Goal: Task Accomplishment & Management: Use online tool/utility

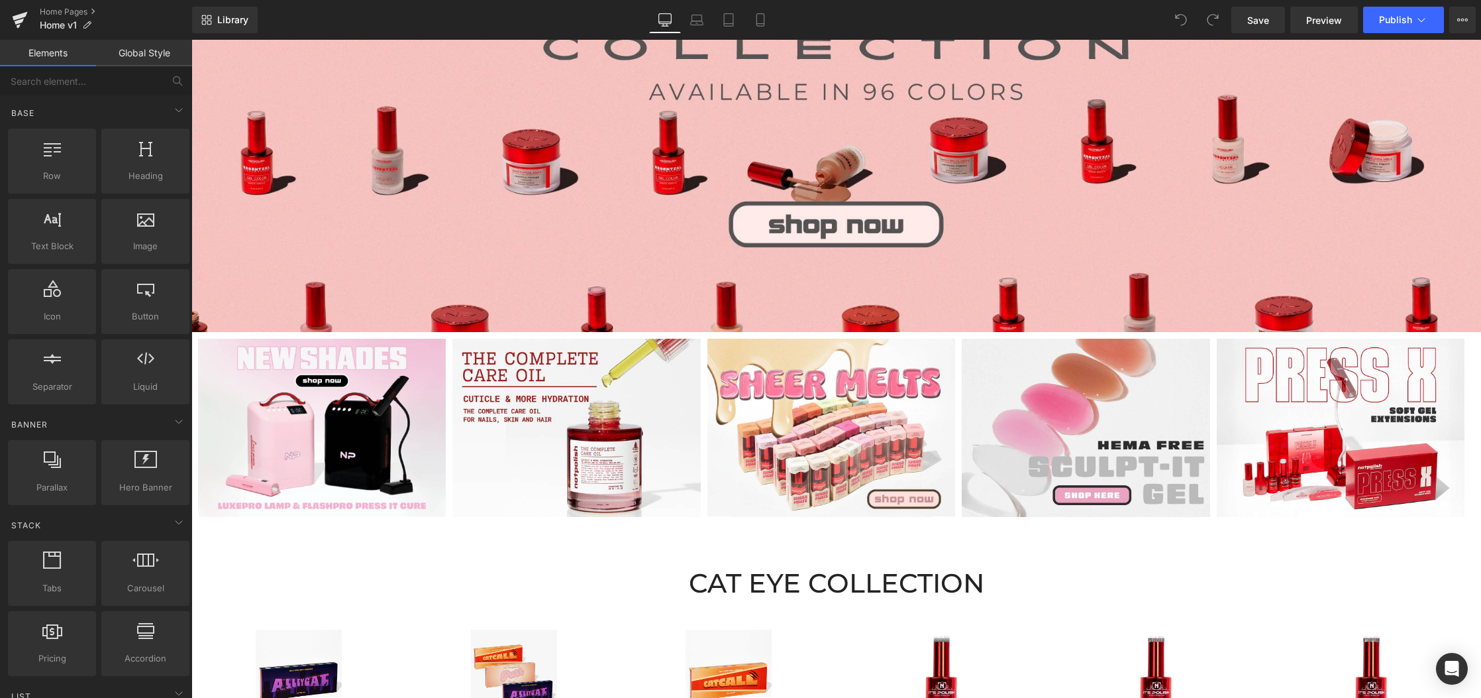
scroll to position [626, 0]
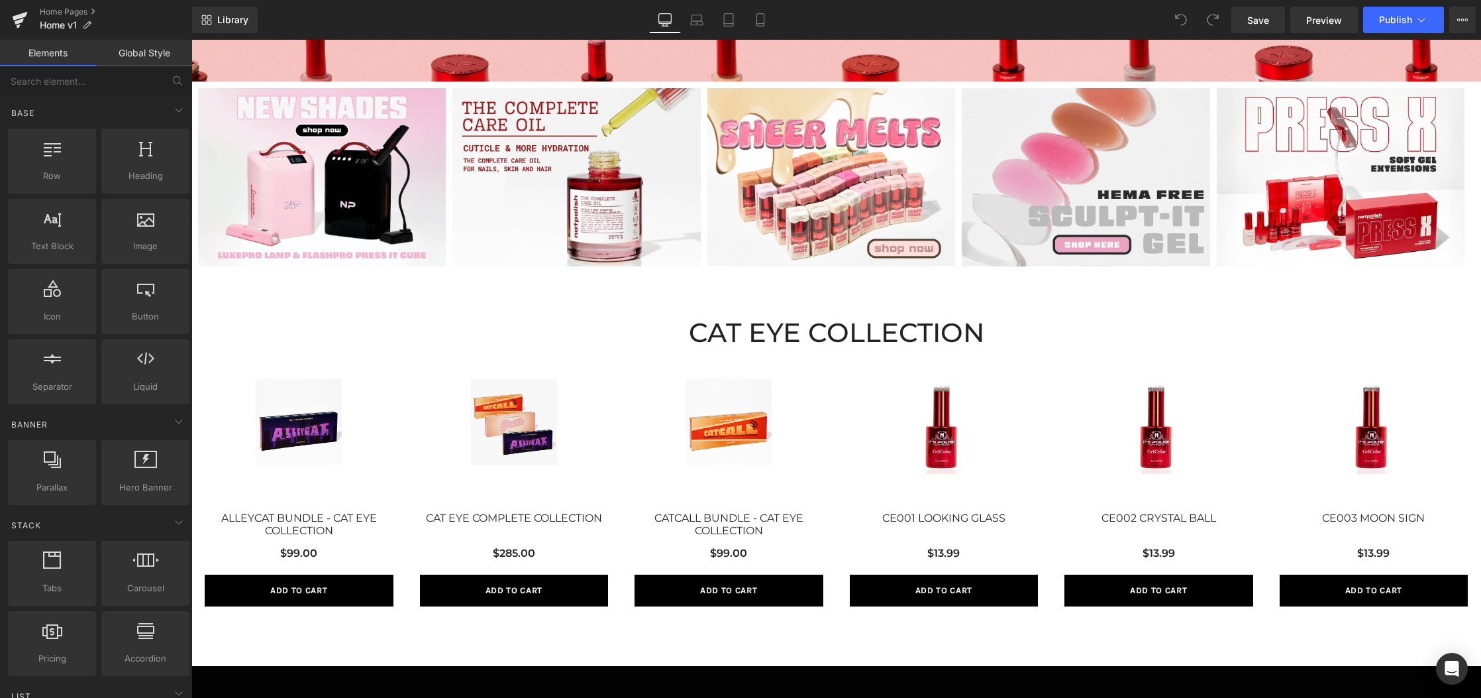
click at [780, 323] on h2 "CAT EYE COLLECTION" at bounding box center [836, 332] width 1290 height 27
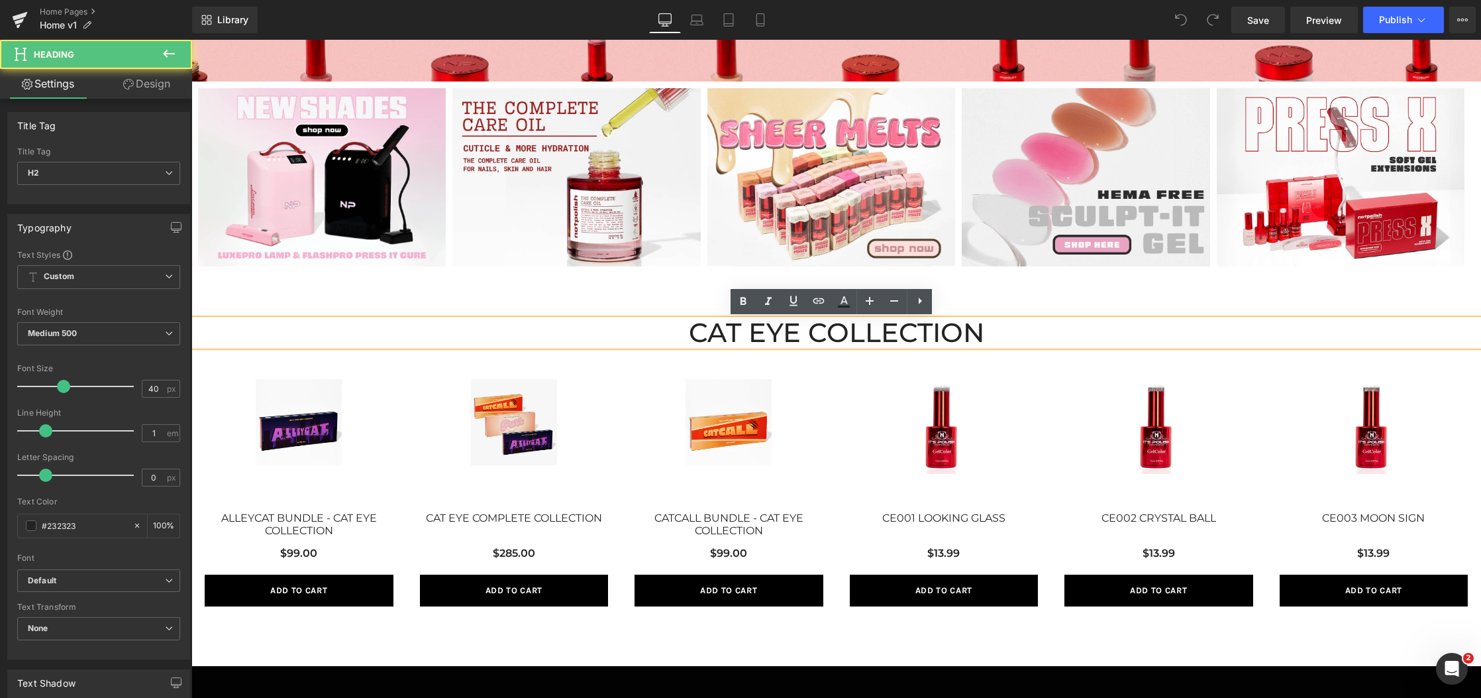
scroll to position [0, 0]
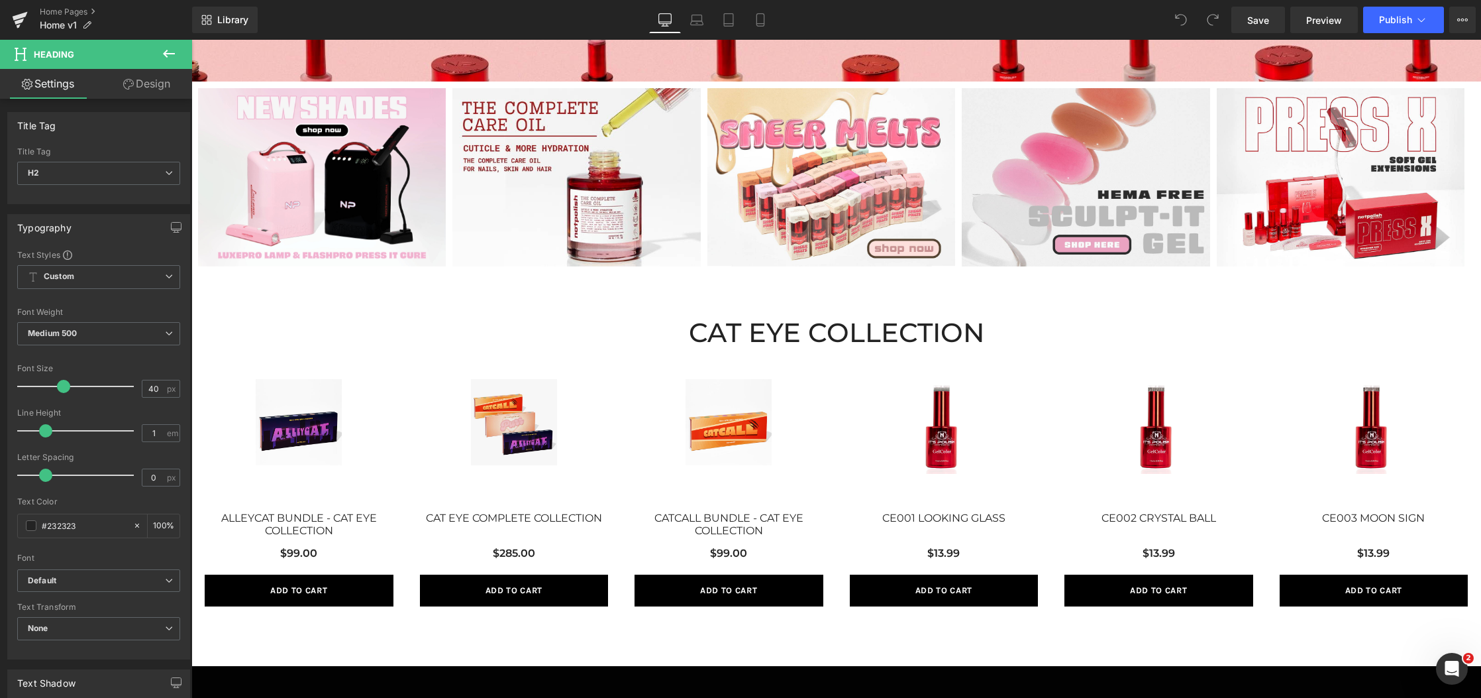
click at [445, 377] on div "Sale Off (P) Image CAT EYE COMPLETE COLLECTION (P) Title $285.00 (P) Price Add …" at bounding box center [514, 493] width 215 height 254
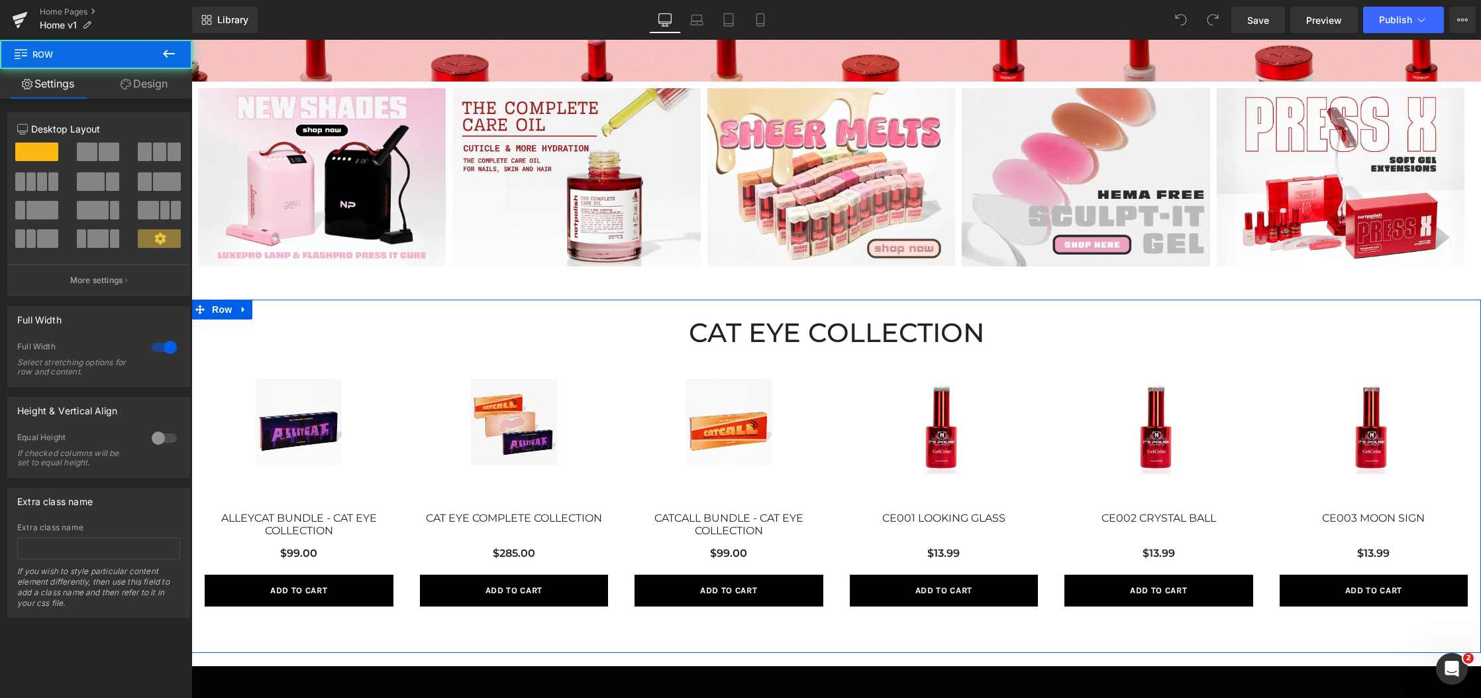
click at [246, 309] on div "CAT EYE COLLECTION Heading Sale Off (P) Image ALLEYCAT BUNDLE - CAT EYE COLLECT…" at bounding box center [836, 475] width 1290 height 353
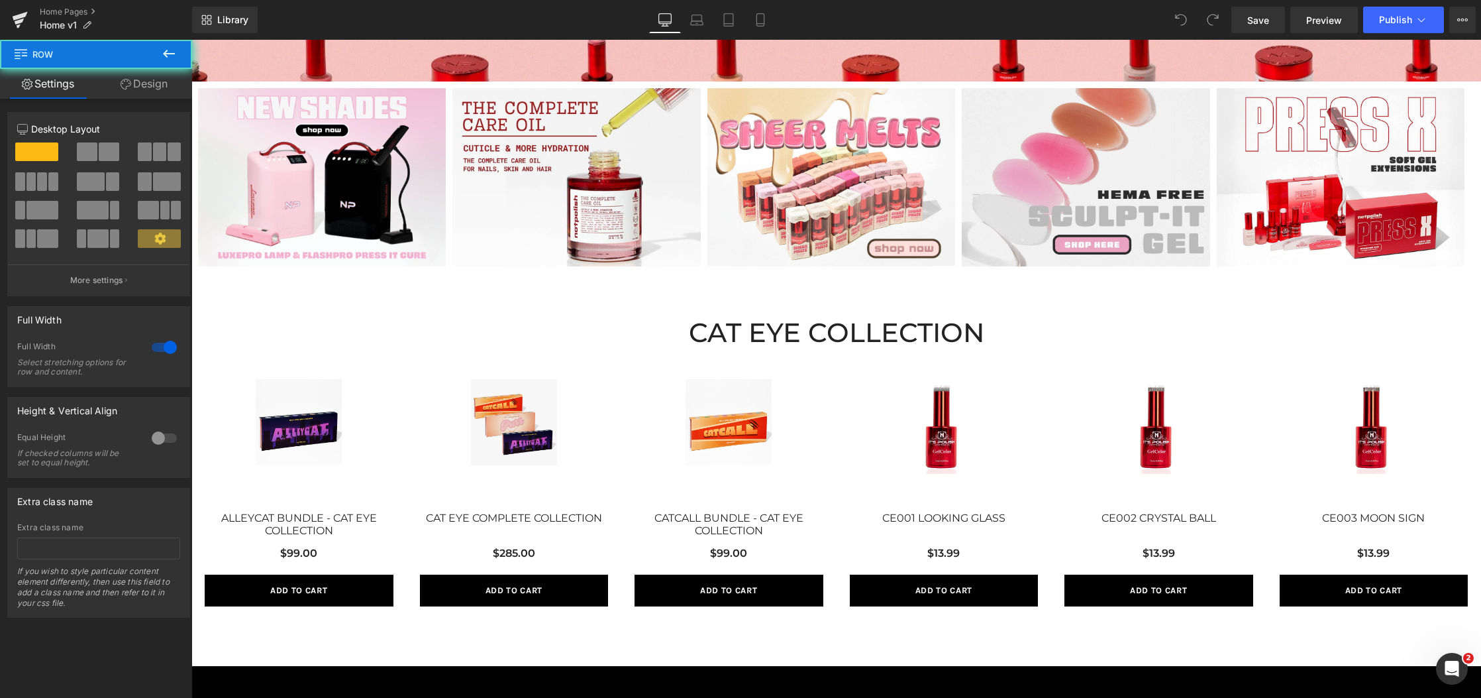
click at [451, 433] on link "Sale Off" at bounding box center [514, 445] width 189 height 133
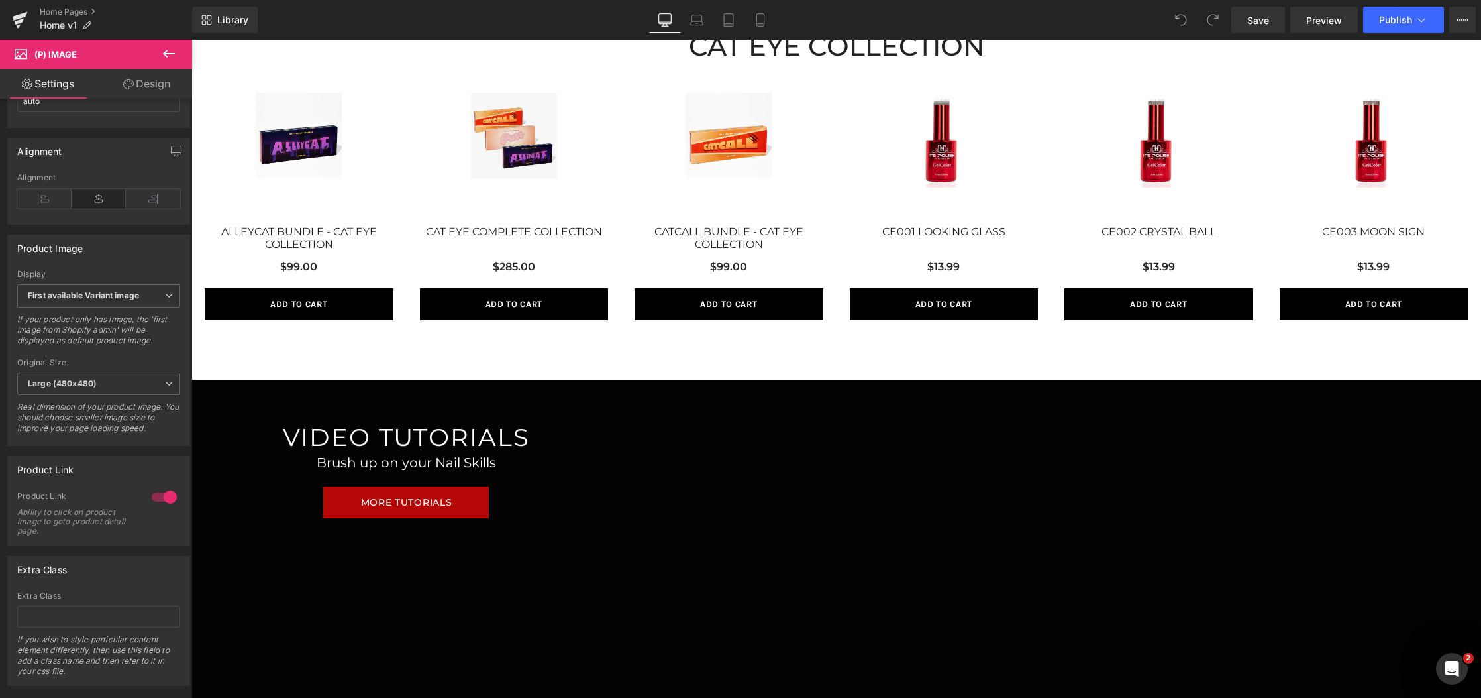
scroll to position [644, 0]
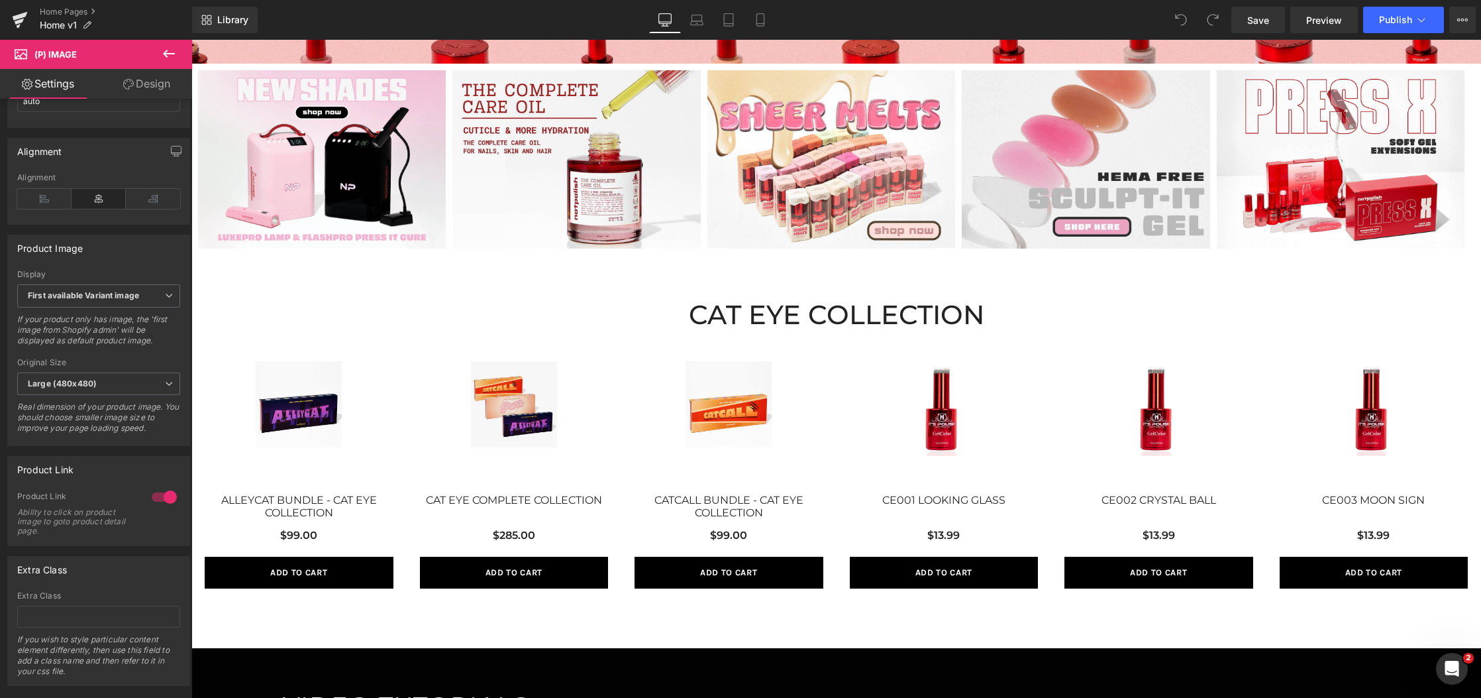
click at [326, 428] on div "Sale Off (P) Image" at bounding box center [299, 427] width 189 height 133
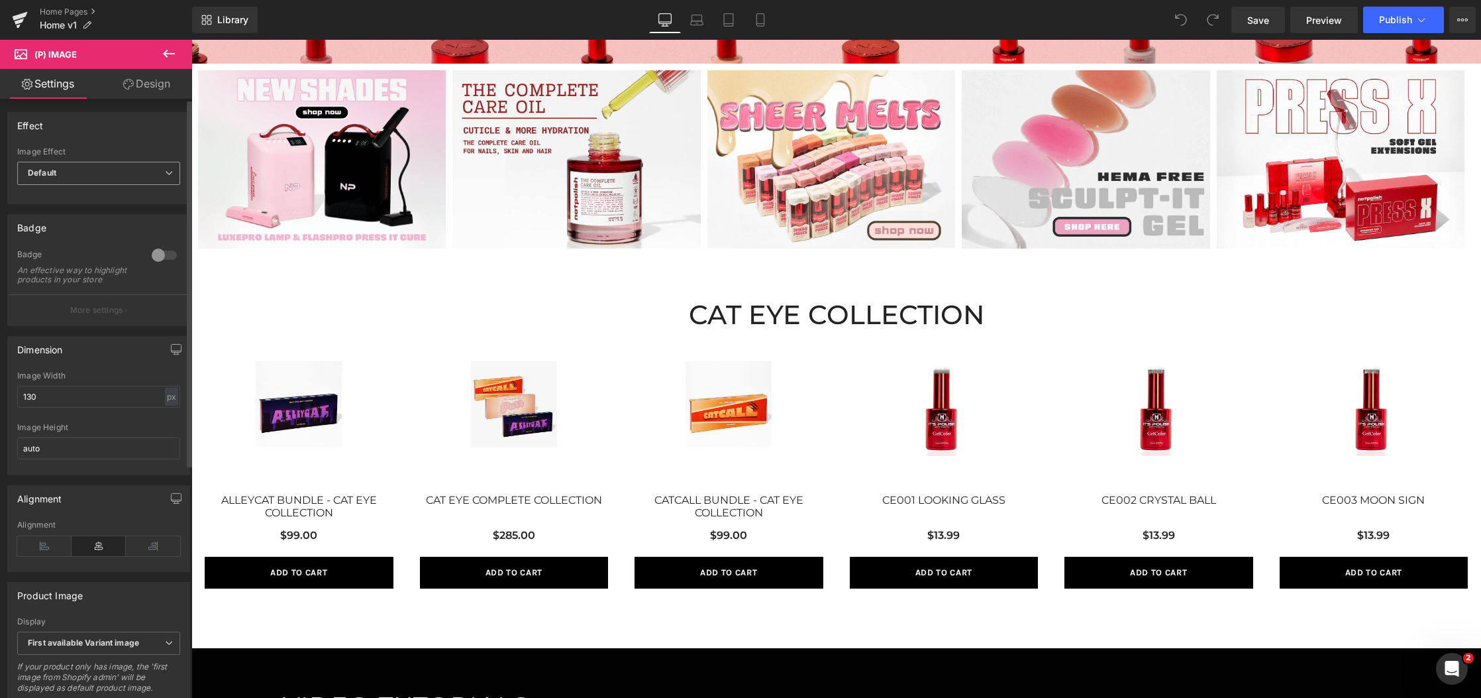
click at [122, 176] on span "Default" at bounding box center [98, 173] width 163 height 23
click at [468, 298] on body "FREE SHIPPING ON DOMESTIC ORDERS OVER $150 - PAY WITH KLARNA | FREE SHIPPING ON…" at bounding box center [836, 456] width 1290 height 2121
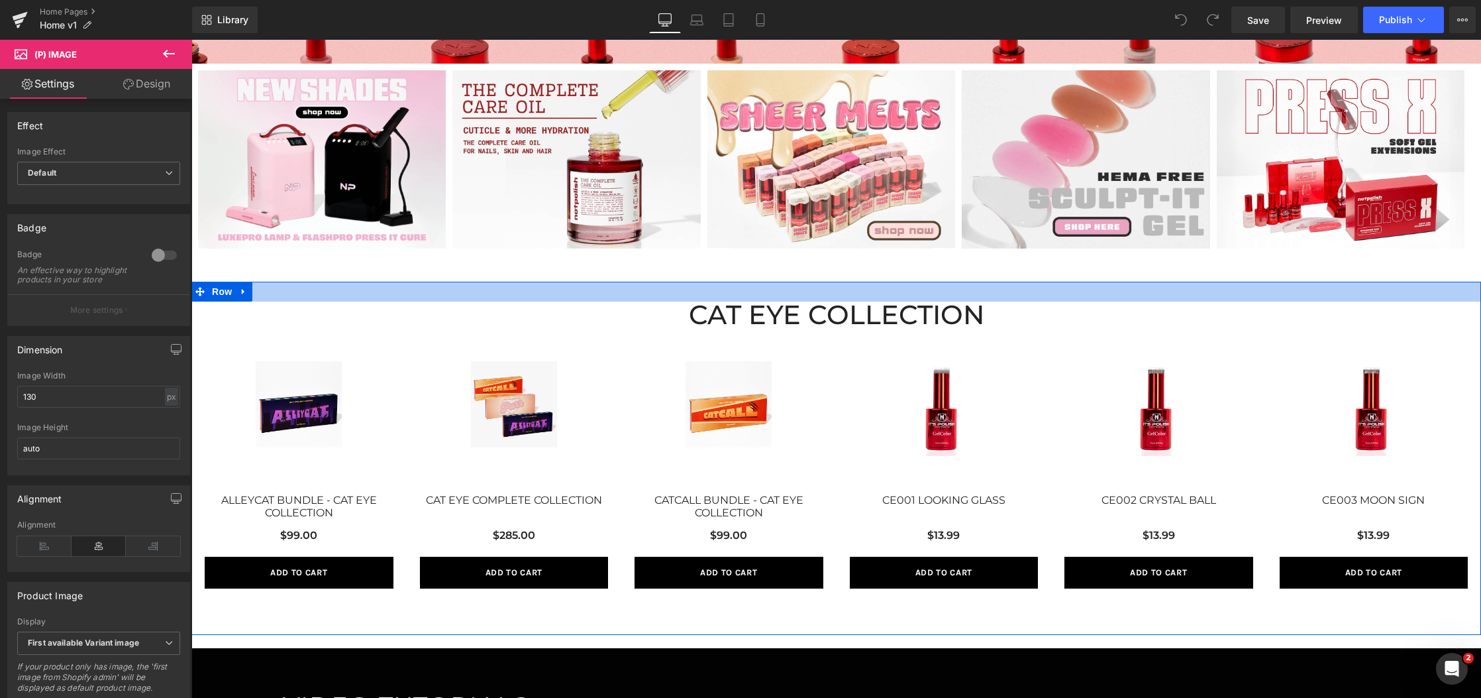
click at [588, 286] on div at bounding box center [836, 292] width 1290 height 20
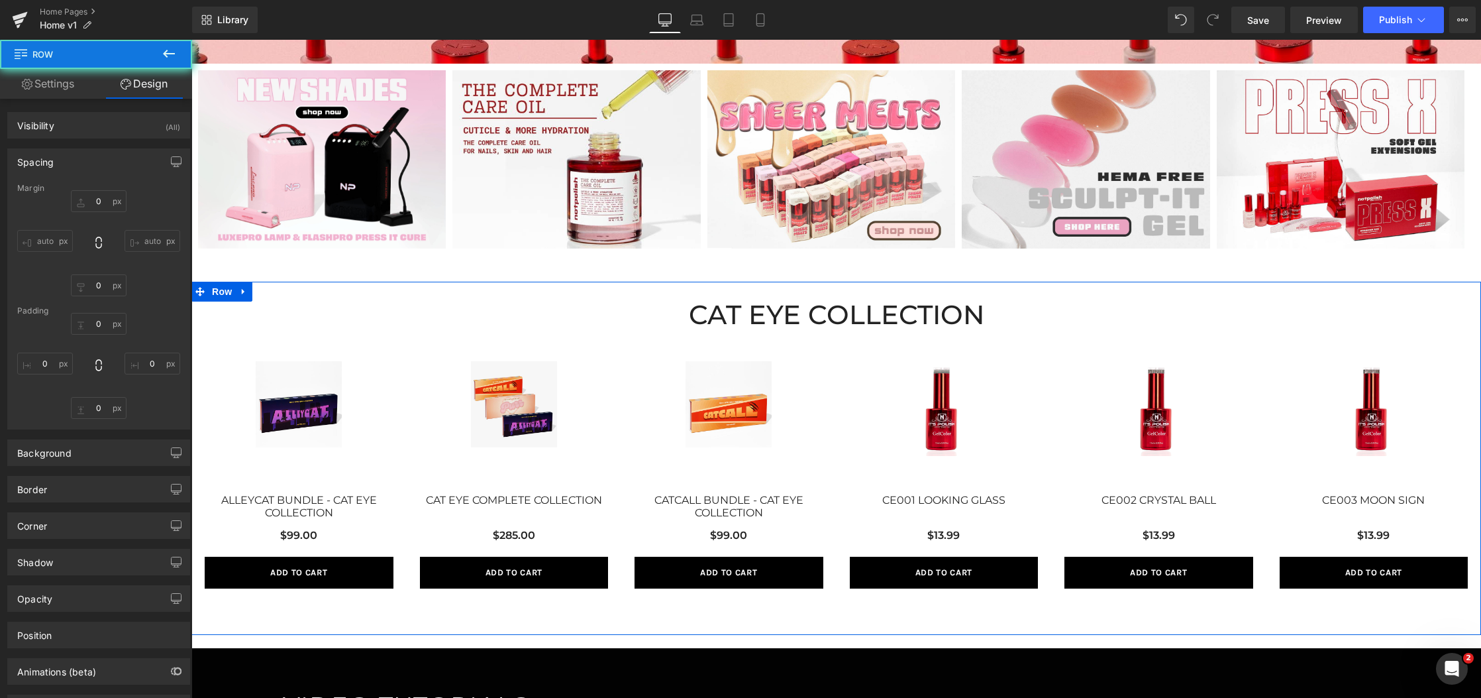
type input "0"
type input "20"
type input "30"
type input "0"
type input "10"
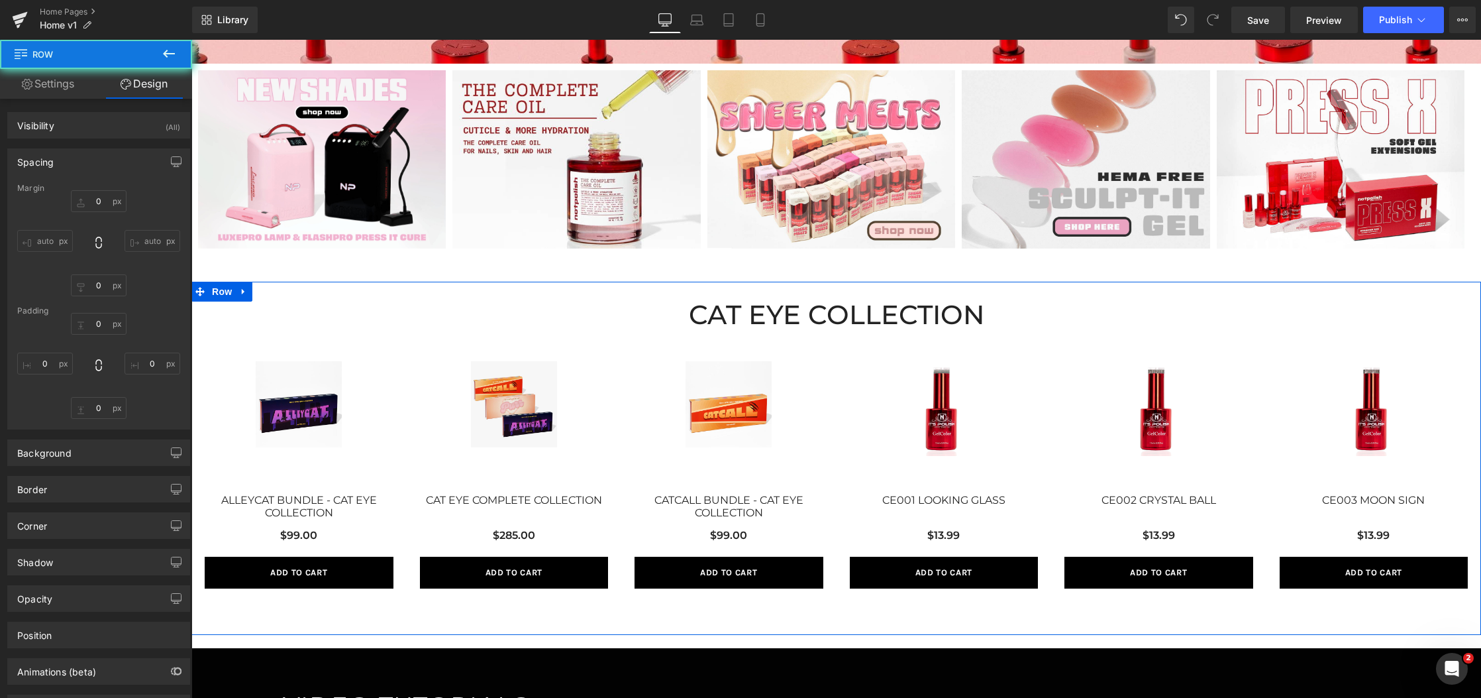
type input "0"
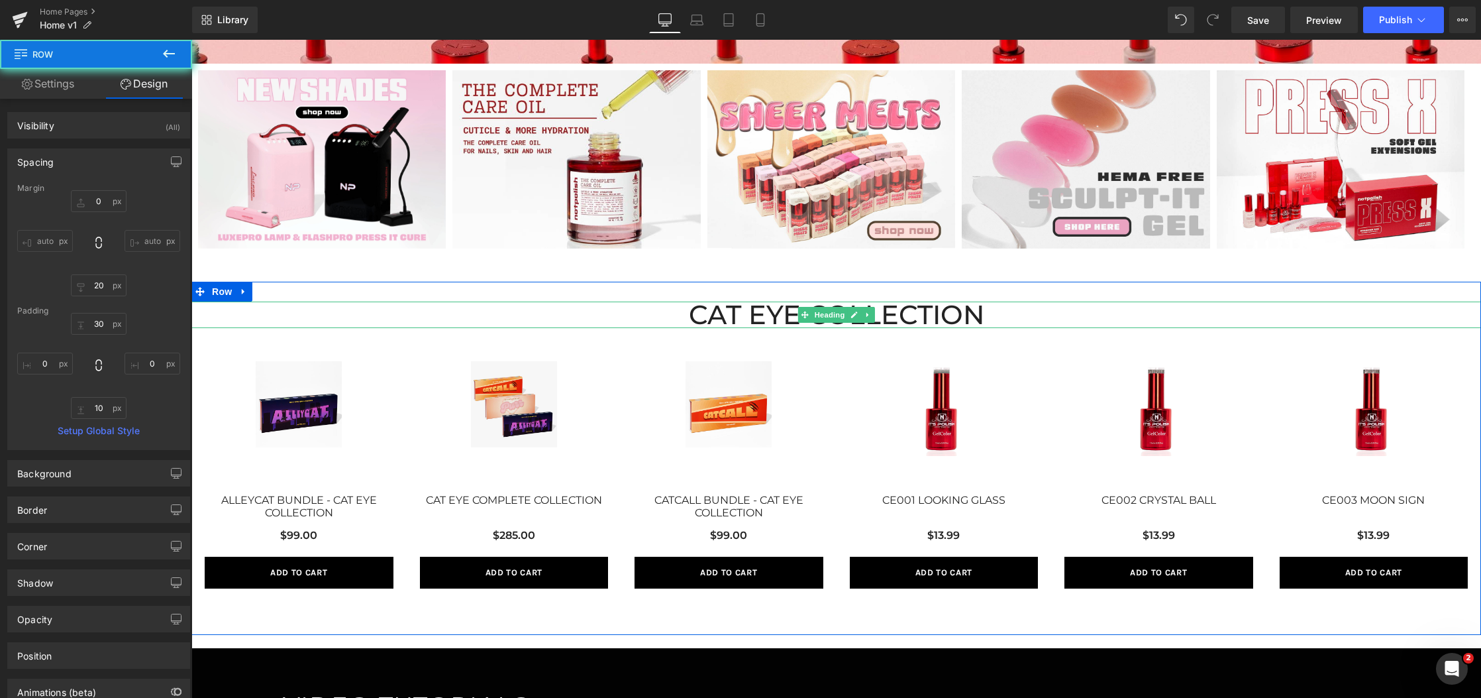
click at [702, 309] on h2 "CAT EYE COLLECTION" at bounding box center [836, 314] width 1290 height 27
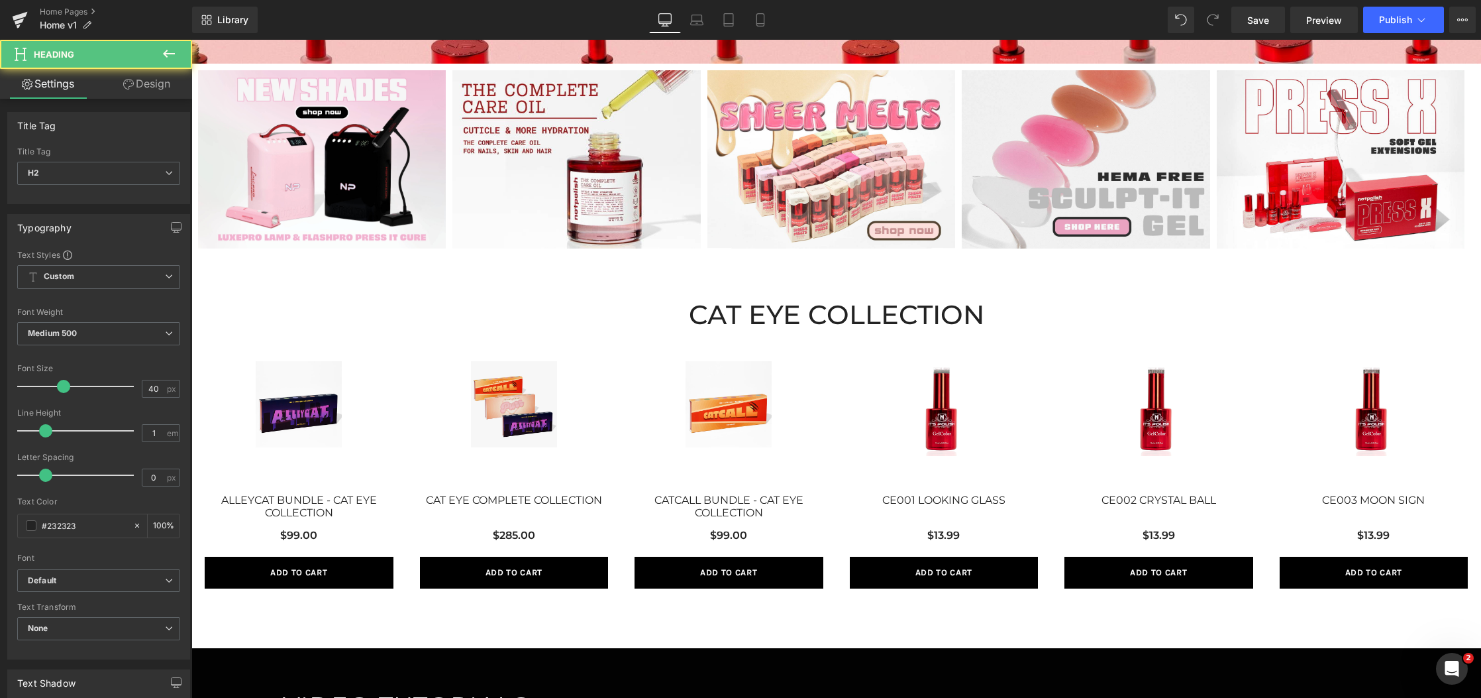
click at [149, 51] on button at bounding box center [169, 54] width 46 height 29
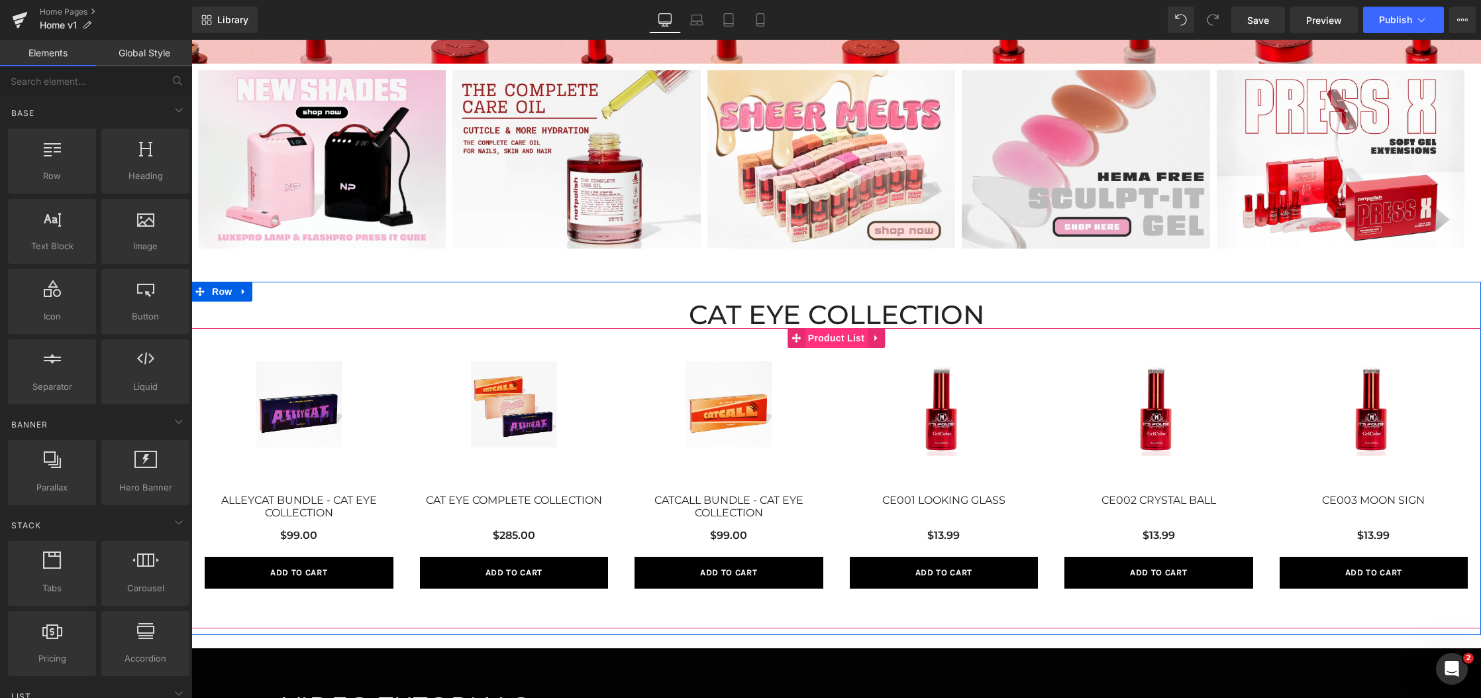
click at [828, 337] on span "Product List" at bounding box center [836, 338] width 63 height 20
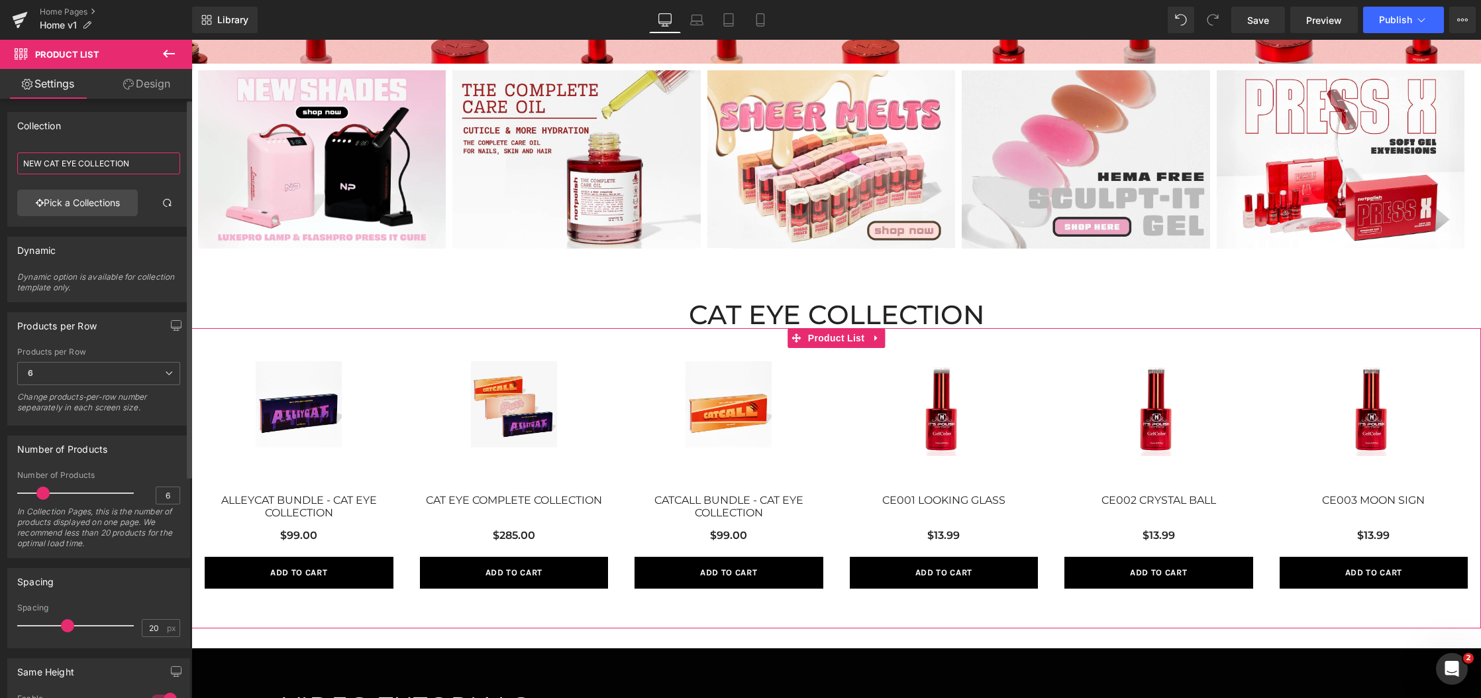
click at [125, 166] on input "NEW CAT EYE COLLECTION" at bounding box center [98, 163] width 163 height 22
click at [103, 195] on link "Pick a Collections" at bounding box center [77, 202] width 121 height 27
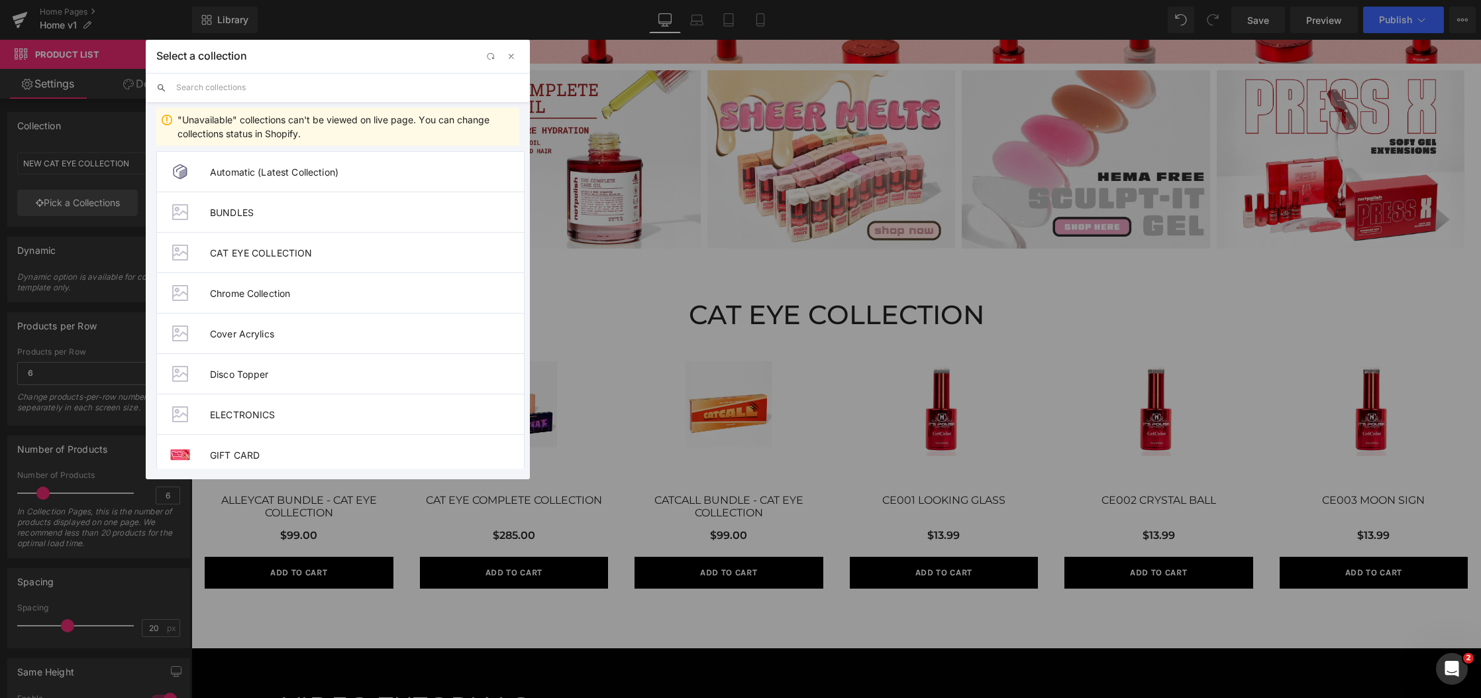
drag, startPoint x: 313, startPoint y: 85, endPoint x: 252, endPoint y: 93, distance: 61.5
click at [313, 85] on input "text" at bounding box center [347, 87] width 343 height 29
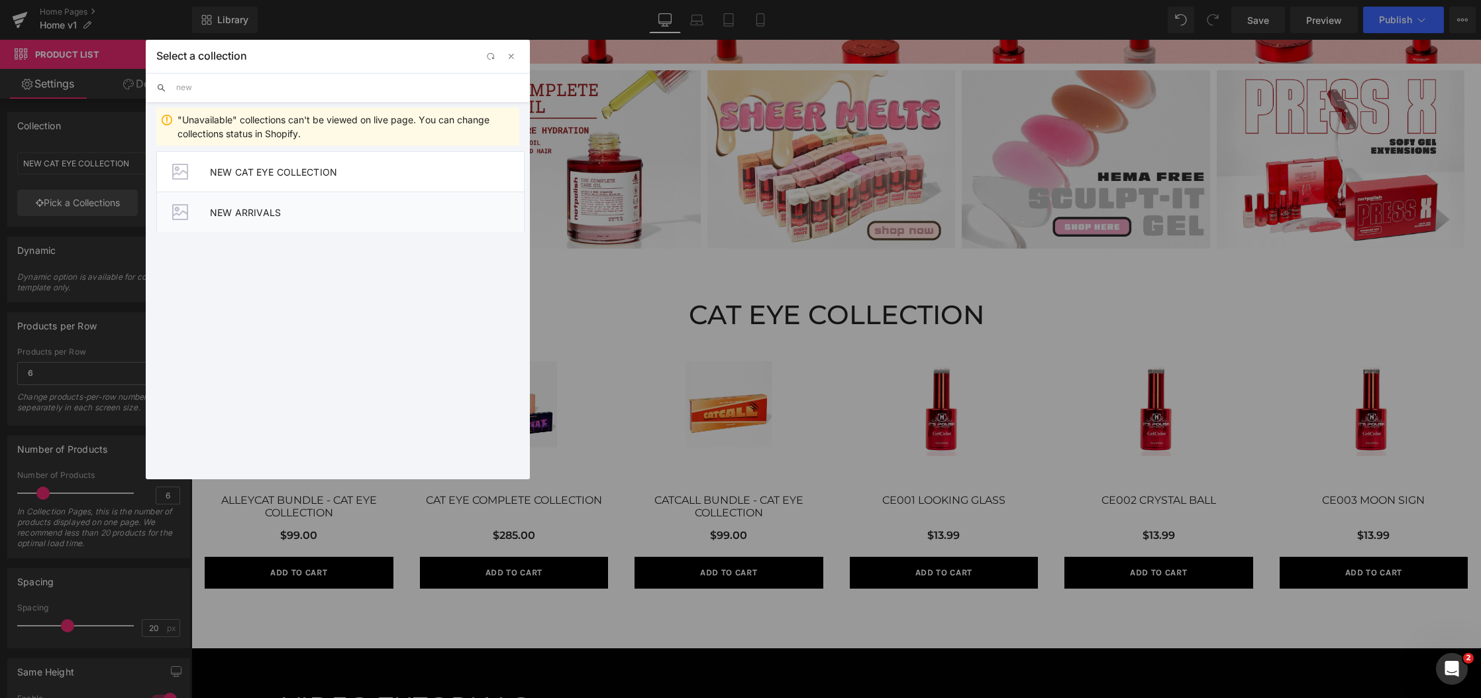
type input "new"
click at [374, 220] on li "NEW ARRIVALS" at bounding box center [340, 211] width 368 height 40
type input "NEW ARRIVALS"
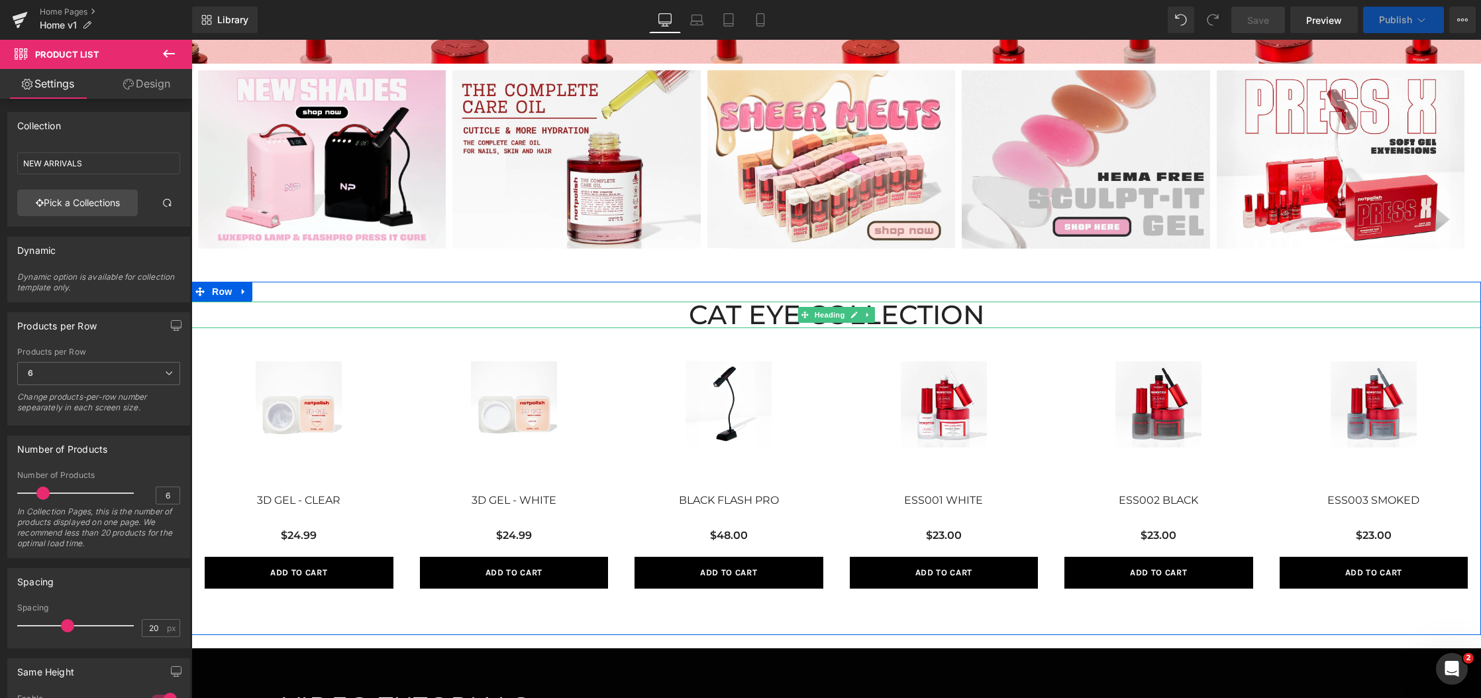
click at [964, 309] on h2 "CAT EYE COLLECTION" at bounding box center [836, 314] width 1290 height 27
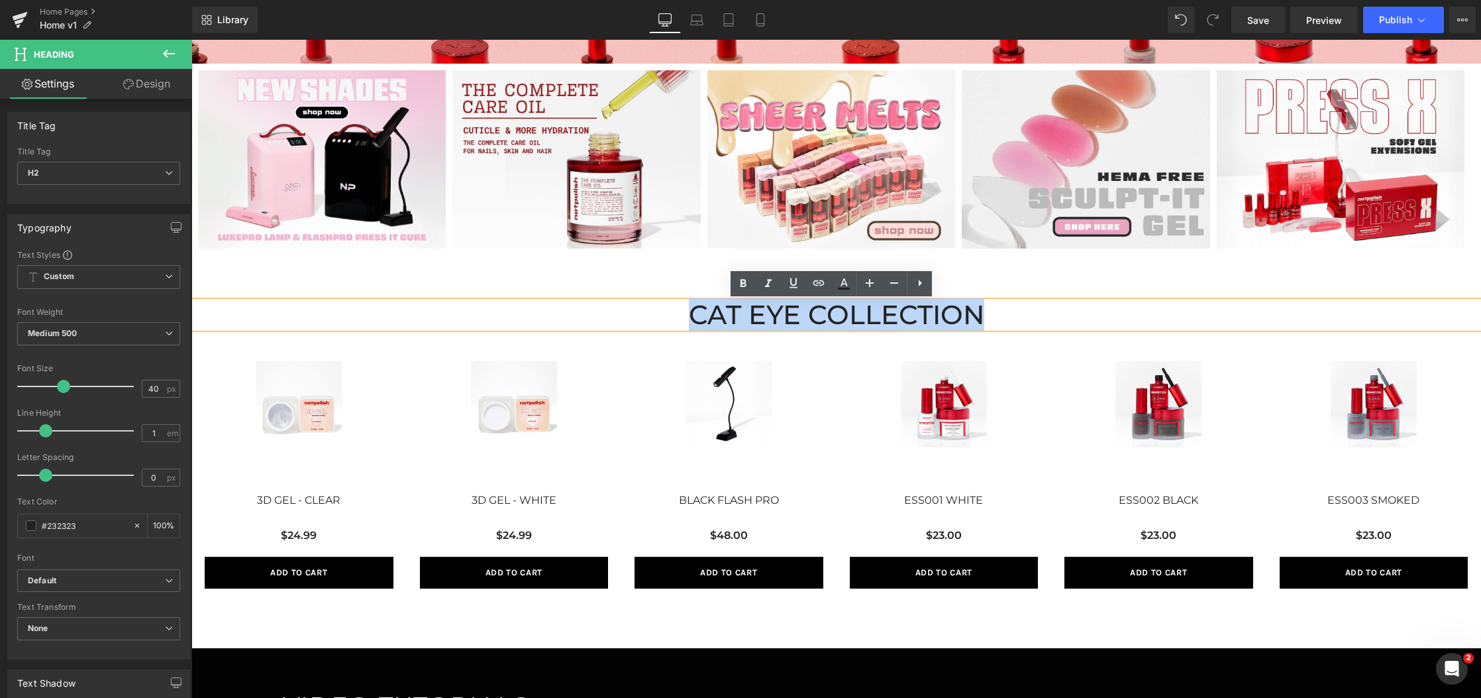
drag, startPoint x: 1009, startPoint y: 316, endPoint x: 655, endPoint y: 306, distance: 354.6
click at [655, 306] on h2 "CAT EYE COLLECTION" at bounding box center [836, 314] width 1290 height 27
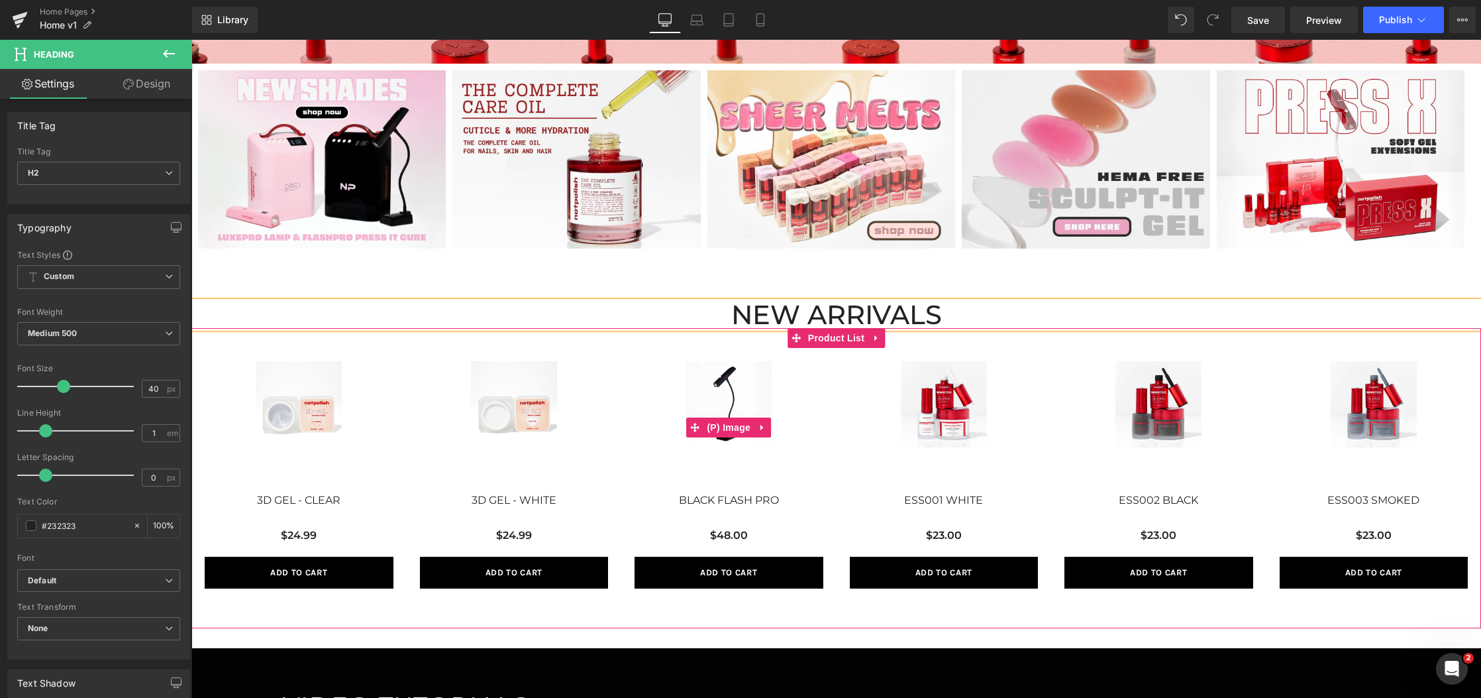
click at [717, 442] on img at bounding box center [729, 404] width 86 height 86
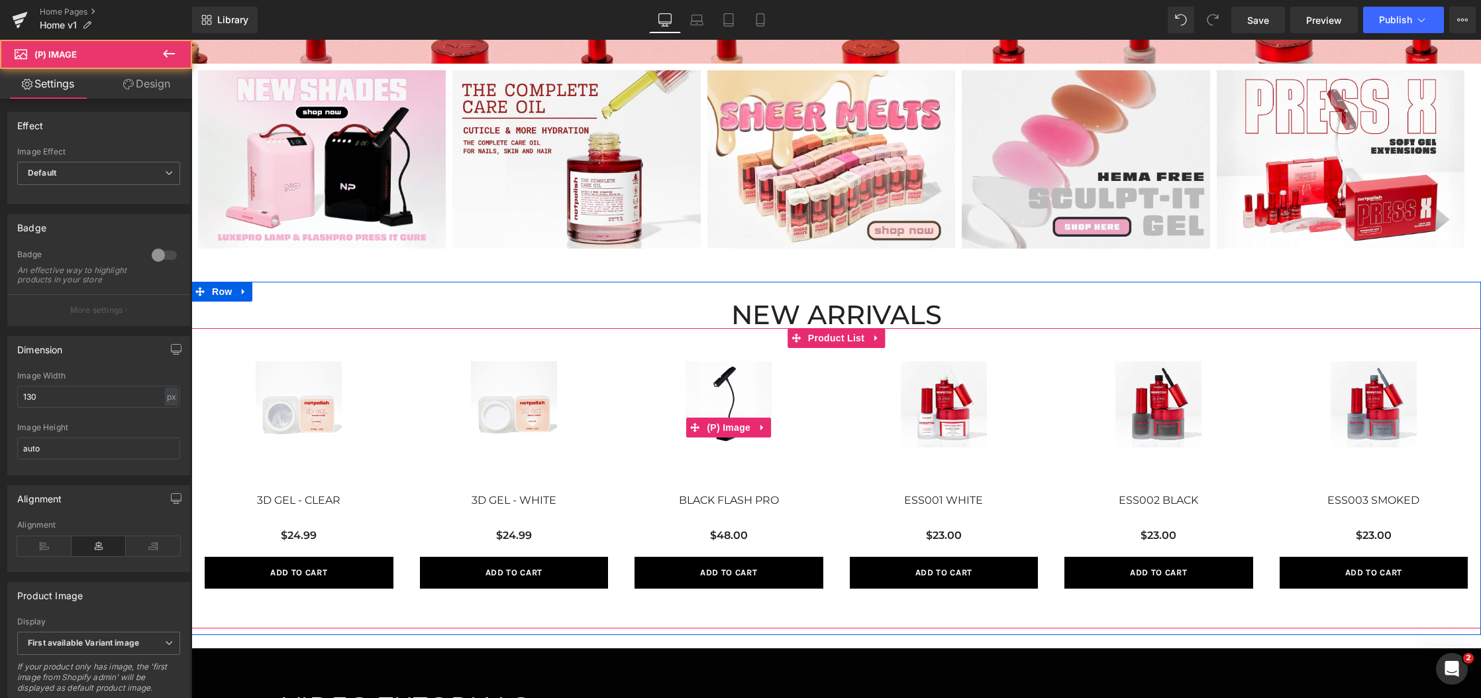
click at [748, 392] on img at bounding box center [729, 404] width 86 height 86
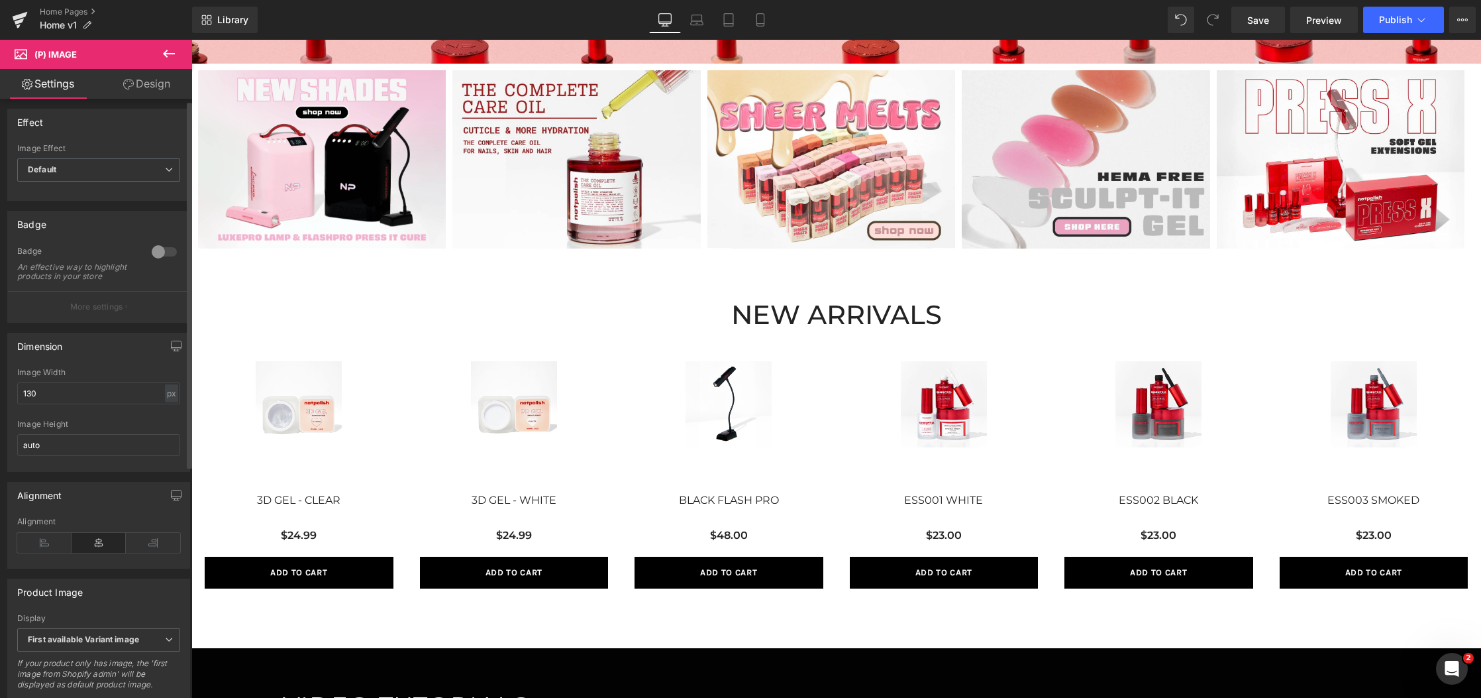
scroll to position [5, 0]
drag, startPoint x: 78, startPoint y: 405, endPoint x: 5, endPoint y: 403, distance: 73.6
click at [5, 403] on div "Dimension 130px Image Width 130 px % px auto Image Height auto" at bounding box center [99, 395] width 198 height 149
click at [59, 447] on input "auto" at bounding box center [98, 443] width 163 height 22
drag, startPoint x: 51, startPoint y: 399, endPoint x: 15, endPoint y: 398, distance: 36.5
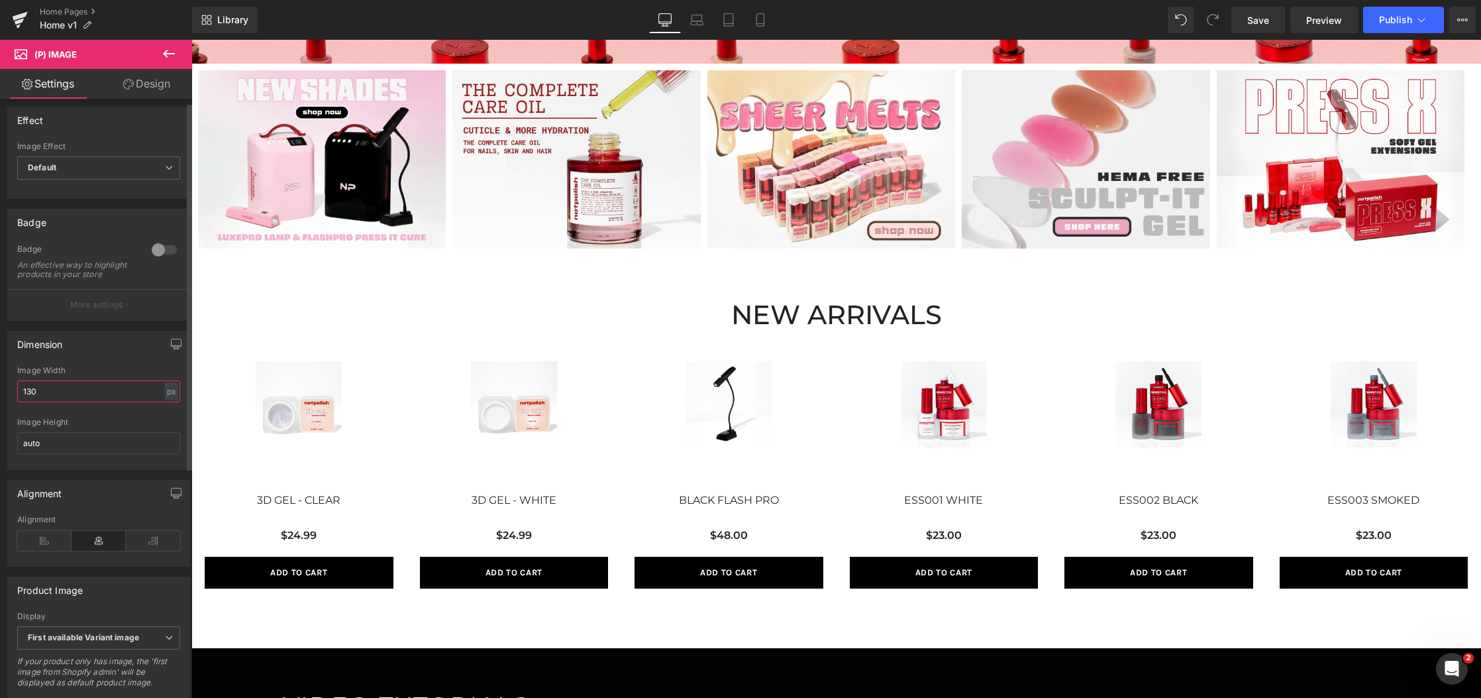
click at [15, 398] on div "130px Image Width 130 px % px auto Image Height auto" at bounding box center [99, 417] width 182 height 103
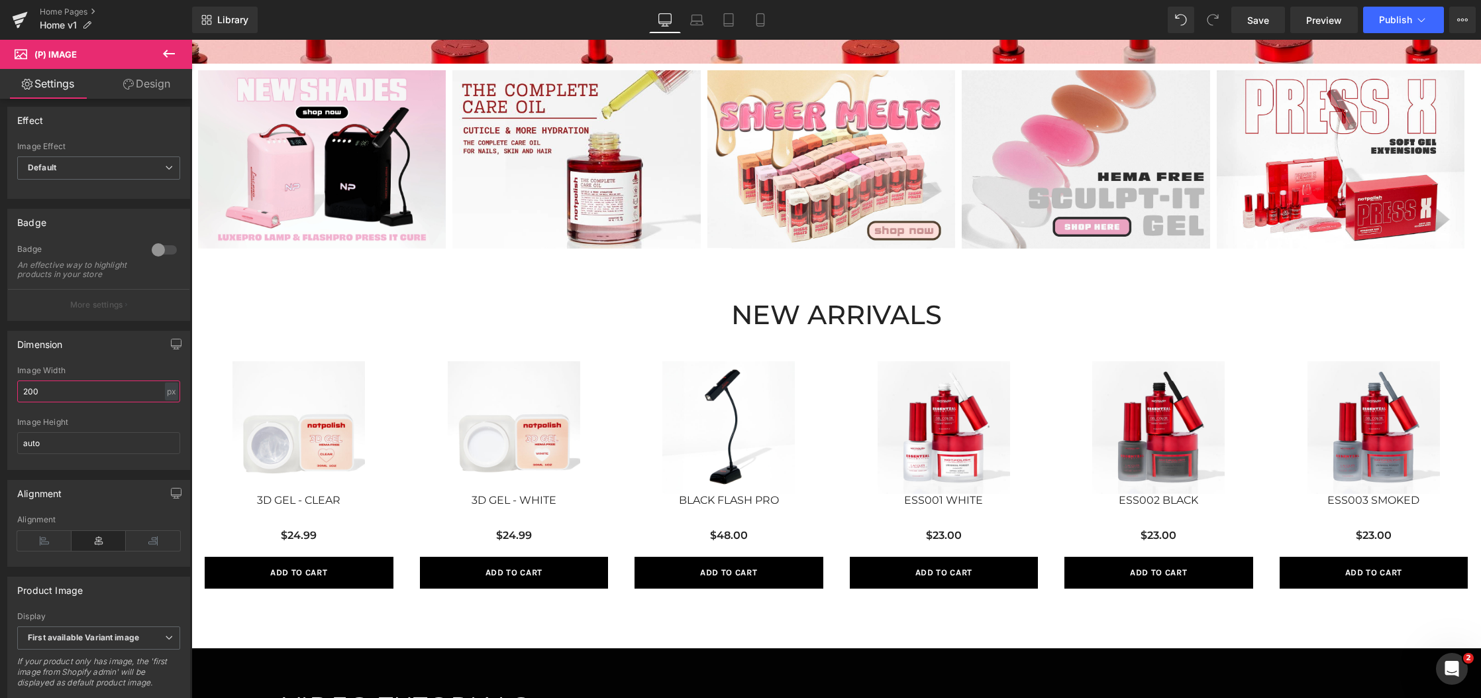
drag, startPoint x: 4, startPoint y: 398, endPoint x: -5, endPoint y: 397, distance: 9.3
click at [0, 397] on html "Product List You are previewing how the will restyle your page. You can not edi…" at bounding box center [740, 349] width 1481 height 698
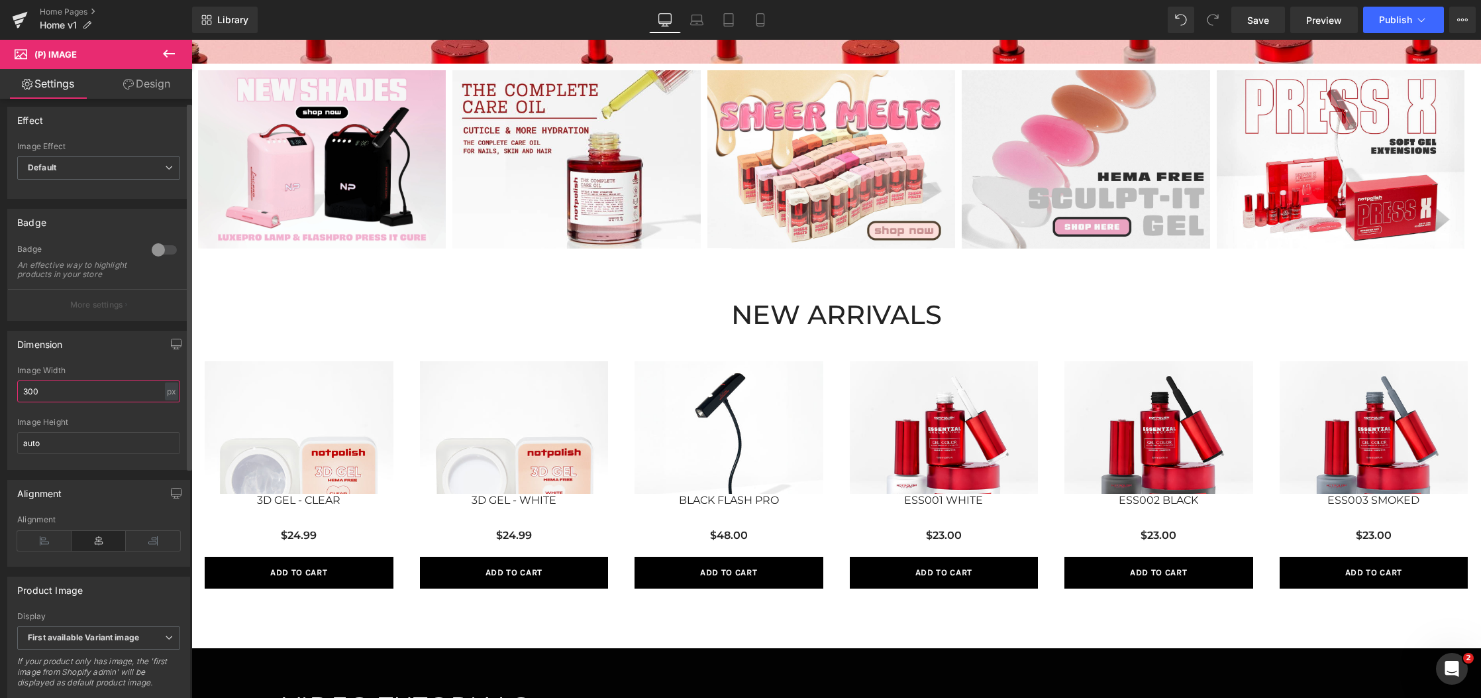
drag, startPoint x: 57, startPoint y: 403, endPoint x: 3, endPoint y: 396, distance: 54.7
click at [3, 396] on div "Dimension 300px Image Width 300 px % px auto Image Height auto" at bounding box center [99, 395] width 198 height 149
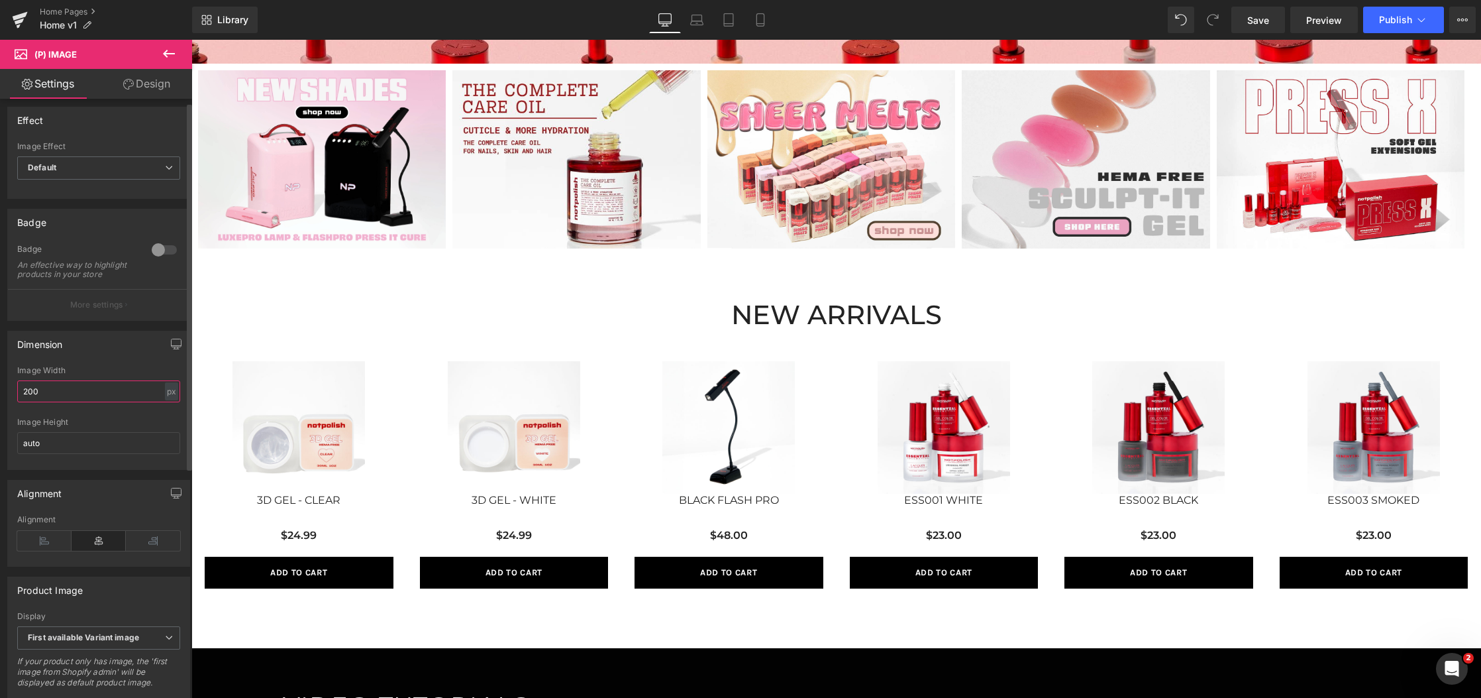
type input "200"
drag, startPoint x: 86, startPoint y: 433, endPoint x: -5, endPoint y: 442, distance: 91.9
click at [0, 442] on html "Product List You are previewing how the will restyle your page. You can not edi…" at bounding box center [740, 349] width 1481 height 698
drag, startPoint x: 46, startPoint y: 456, endPoint x: -5, endPoint y: 454, distance: 51.0
click at [0, 454] on html "Product List You are previewing how the will restyle your page. You can not edi…" at bounding box center [740, 349] width 1481 height 698
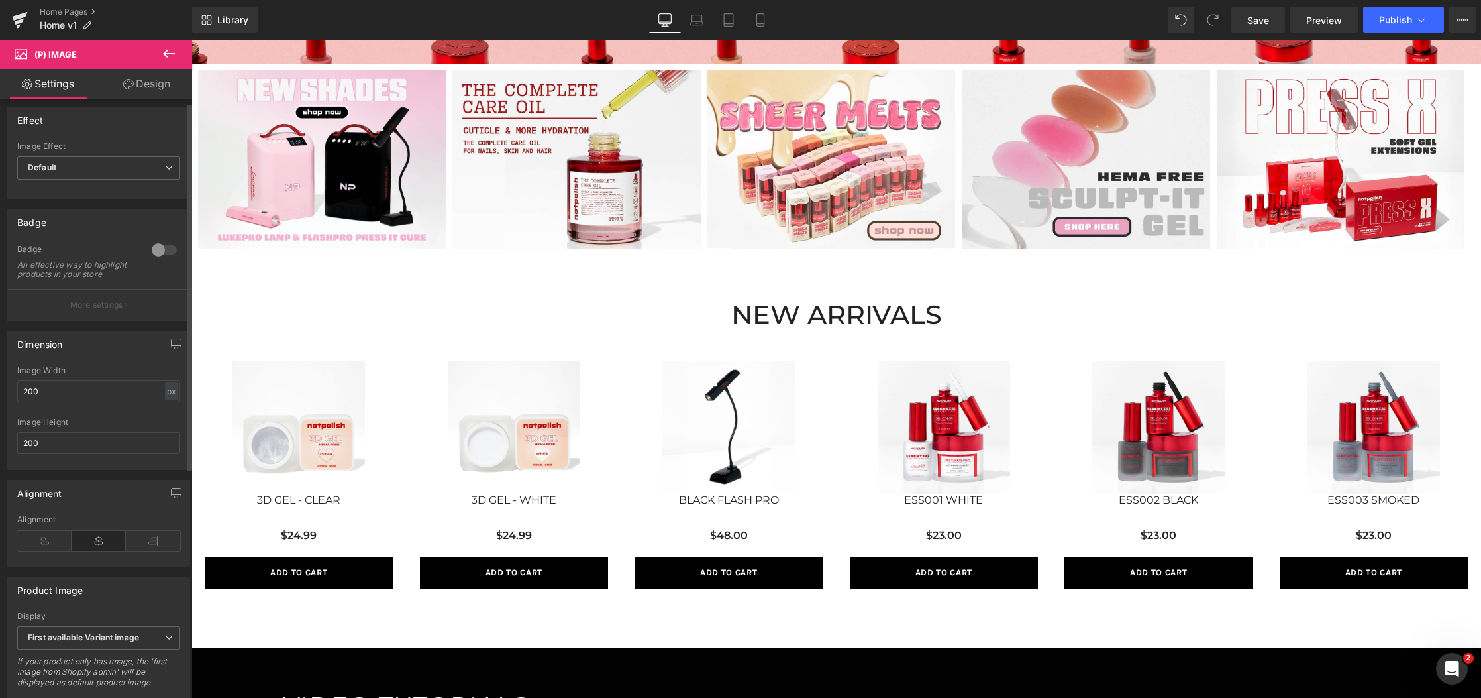
click at [93, 384] on div "Image Width 200 px % px" at bounding box center [98, 392] width 163 height 52
click at [91, 399] on input "200" at bounding box center [98, 391] width 163 height 22
drag, startPoint x: 60, startPoint y: 447, endPoint x: 42, endPoint y: 455, distance: 19.6
click at [5, 448] on div "Dimension 200px Image Width 200 px % px 200px Image Height 200" at bounding box center [99, 395] width 198 height 149
click at [42, 454] on input "200" at bounding box center [98, 443] width 163 height 22
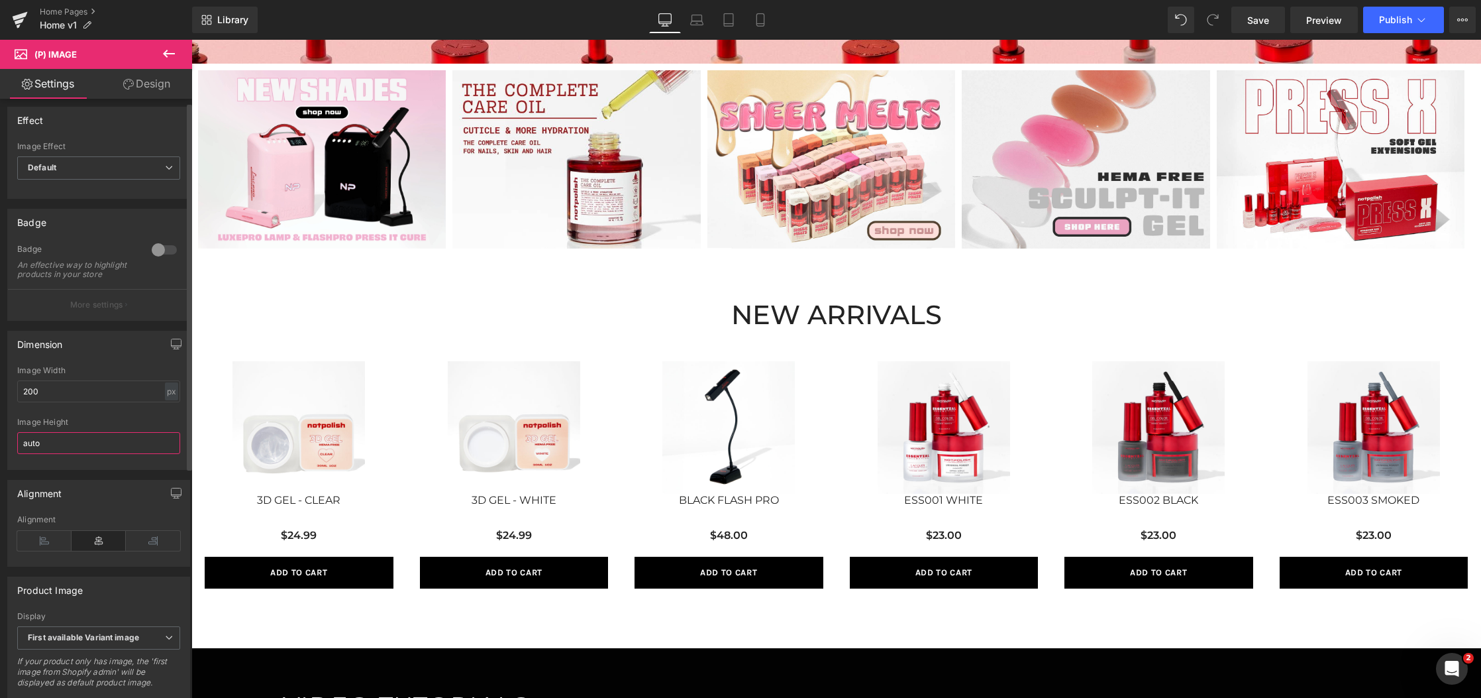
type input "auto"
drag, startPoint x: 60, startPoint y: 413, endPoint x: 63, endPoint y: 405, distance: 9.0
click at [61, 411] on div "200px Image Width 200 px % px auto Image Height auto" at bounding box center [99, 417] width 182 height 103
click at [63, 402] on input "200" at bounding box center [98, 391] width 163 height 22
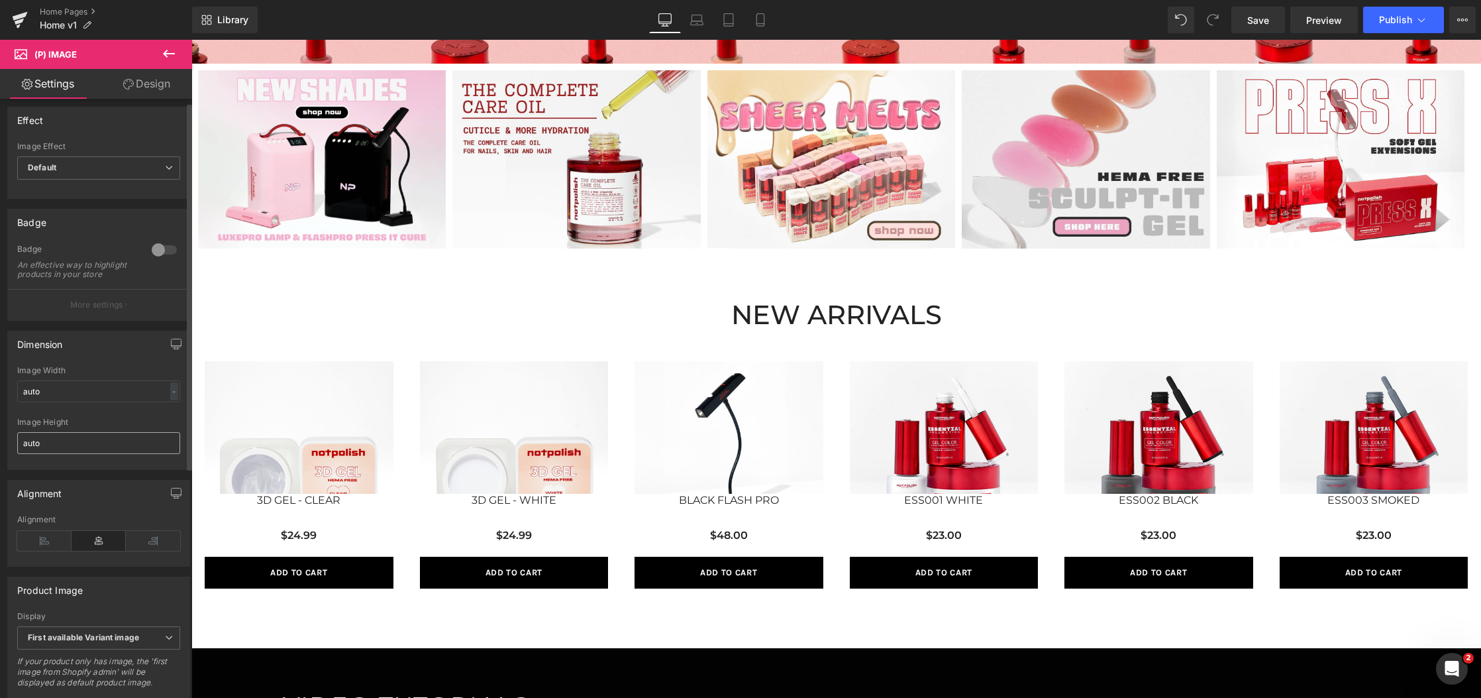
drag, startPoint x: 113, startPoint y: 462, endPoint x: 107, endPoint y: 453, distance: 11.4
click at [109, 458] on div "Image Height auto" at bounding box center [98, 443] width 163 height 52
click at [104, 452] on input "auto" at bounding box center [98, 443] width 163 height 22
drag, startPoint x: 78, startPoint y: 396, endPoint x: 2, endPoint y: 394, distance: 75.5
click at [2, 394] on div "Dimension auto Image Width auto - % px auto Image Height auto" at bounding box center [99, 395] width 198 height 149
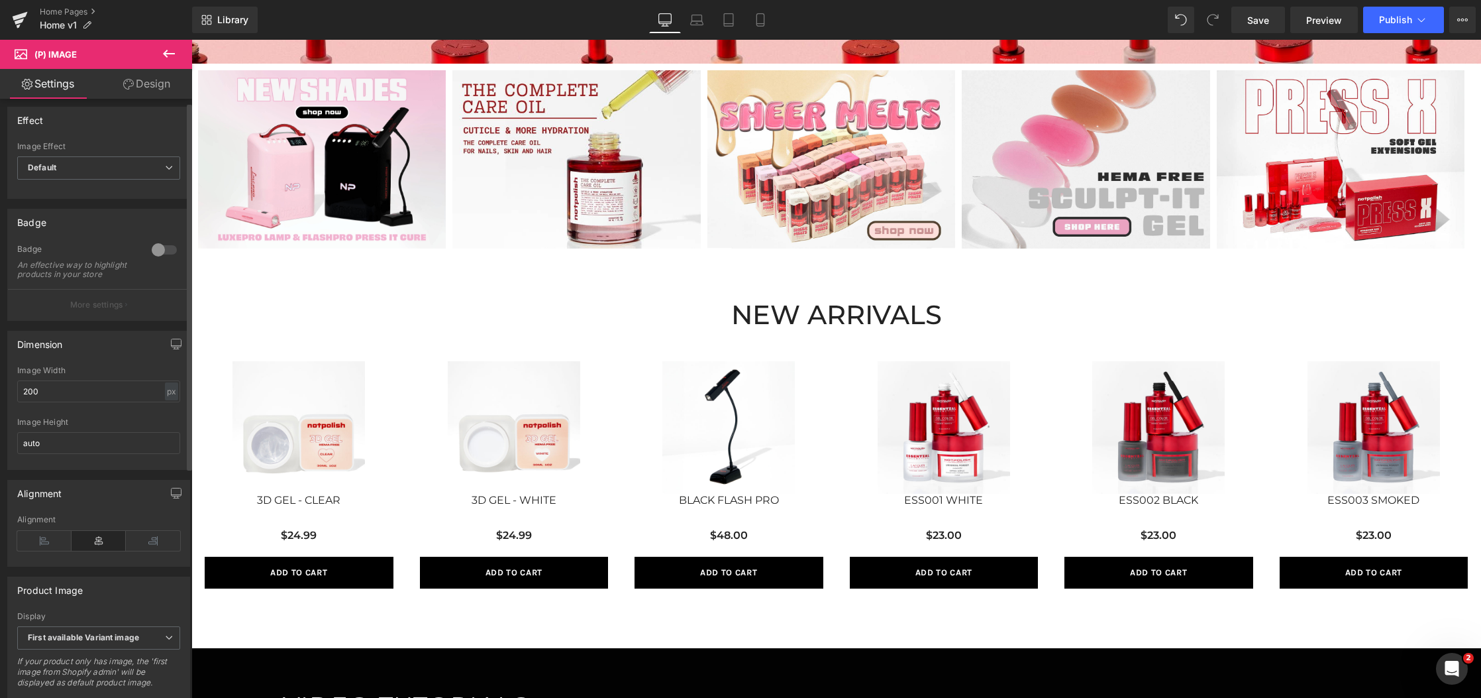
click at [113, 485] on div "Alignment Left Center Right Alignment" at bounding box center [99, 518] width 198 height 97
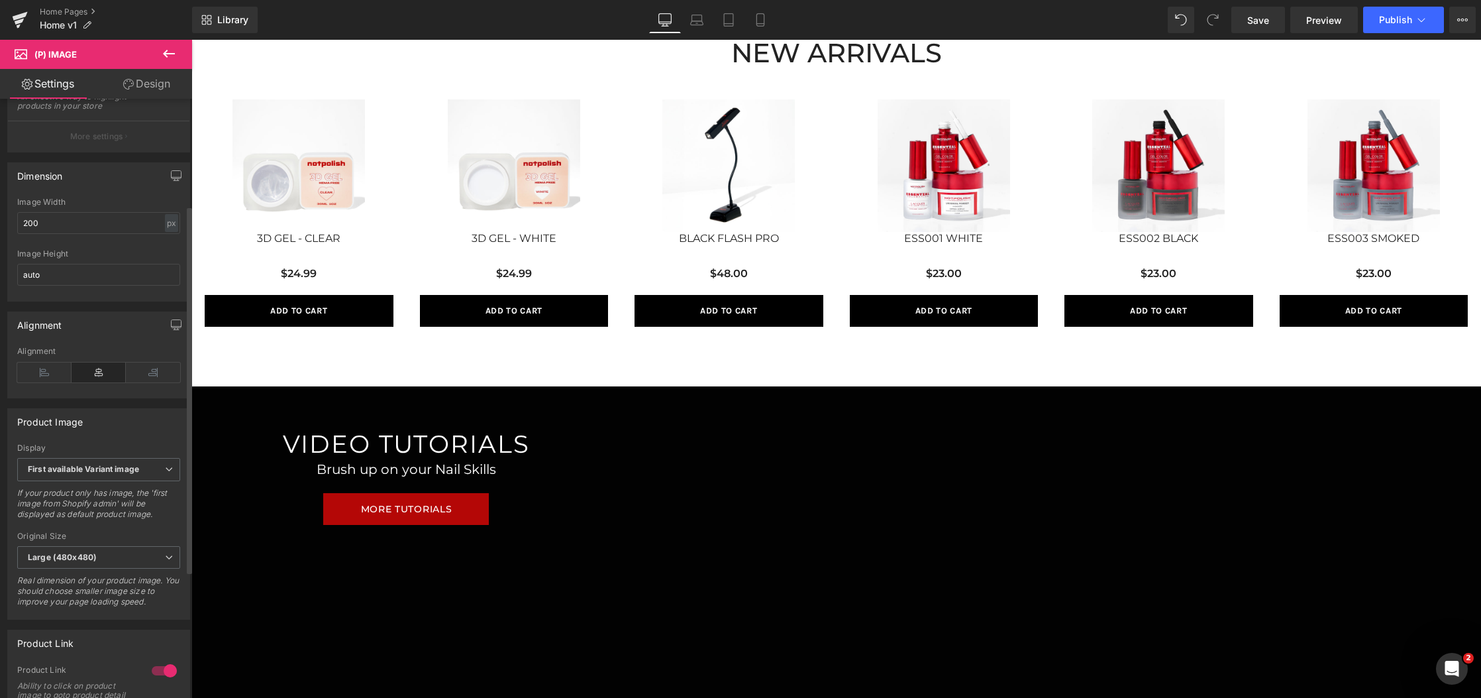
scroll to position [214, 0]
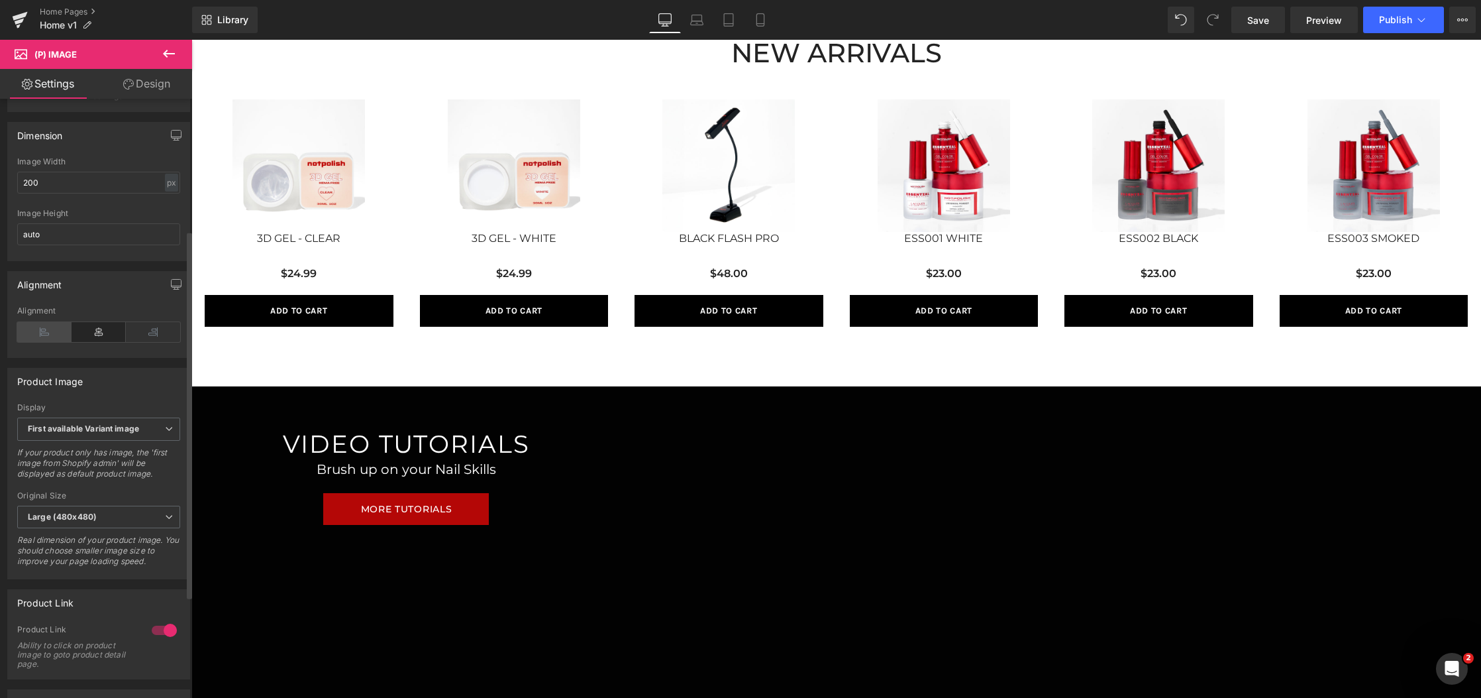
click at [29, 337] on icon at bounding box center [44, 332] width 54 height 20
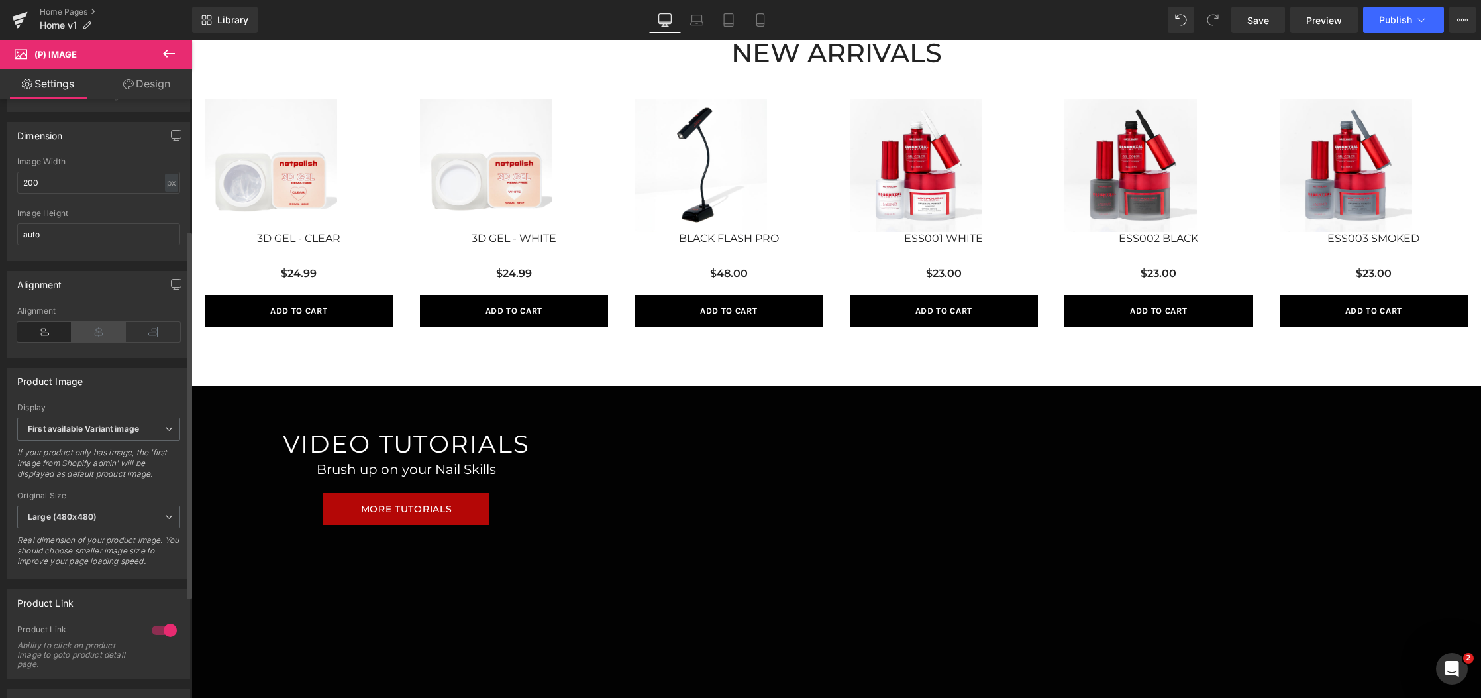
click at [81, 339] on icon at bounding box center [99, 332] width 54 height 20
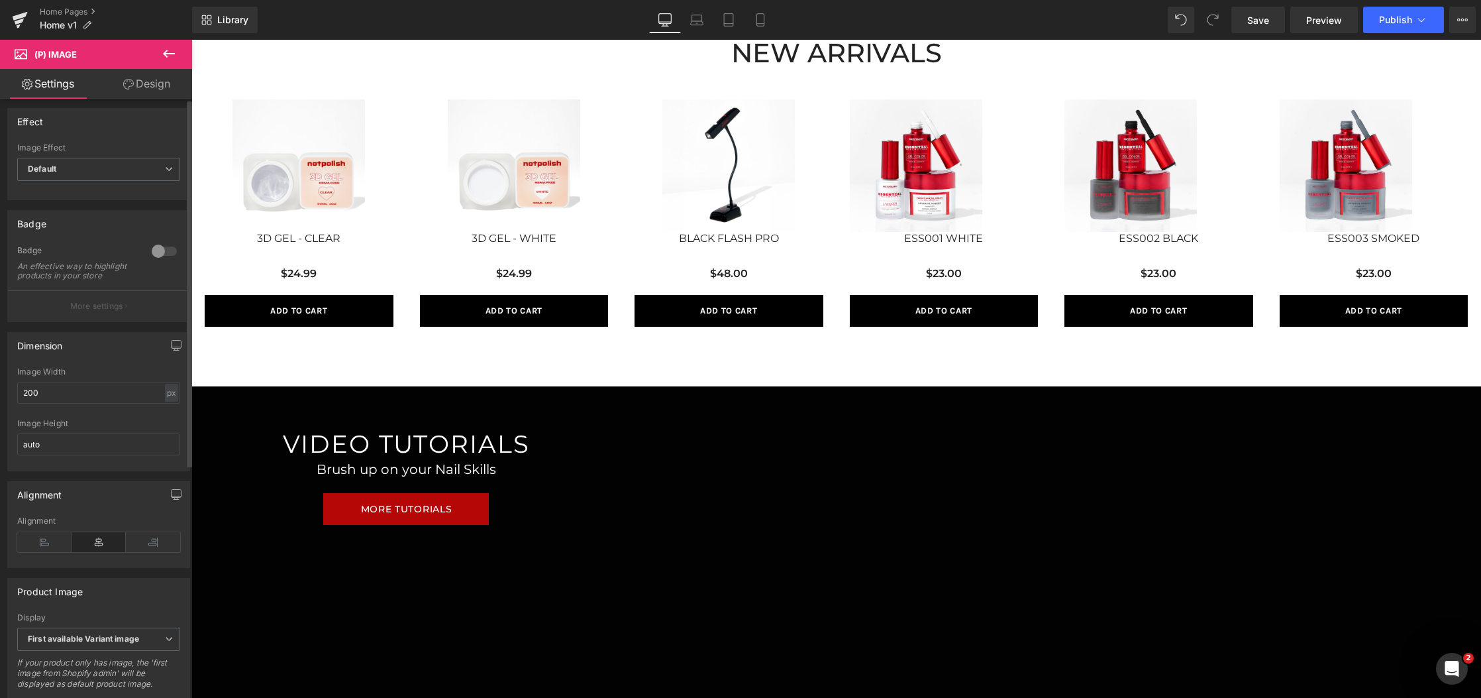
scroll to position [0, 0]
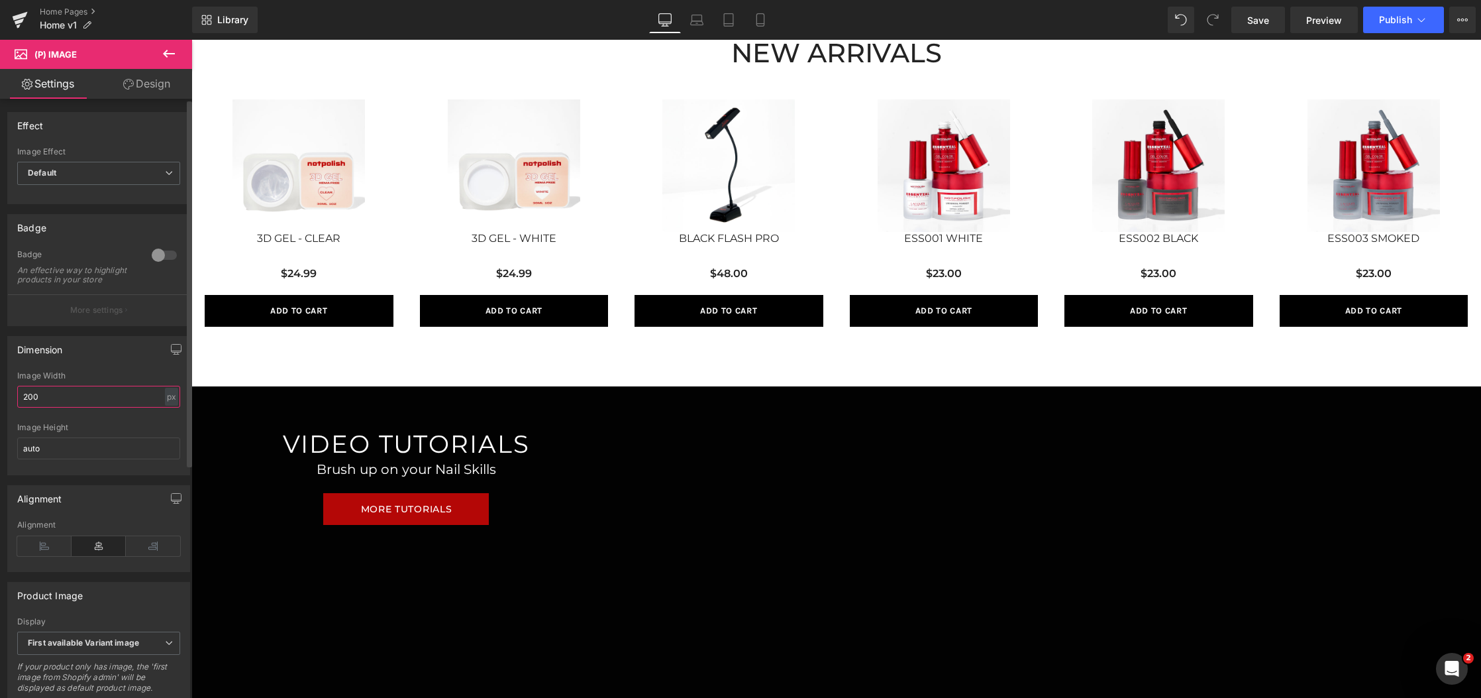
drag, startPoint x: 68, startPoint y: 409, endPoint x: 7, endPoint y: 403, distance: 61.9
click at [7, 403] on div "Dimension 200px Image Width 200 px % px auto Image Height auto" at bounding box center [99, 400] width 198 height 149
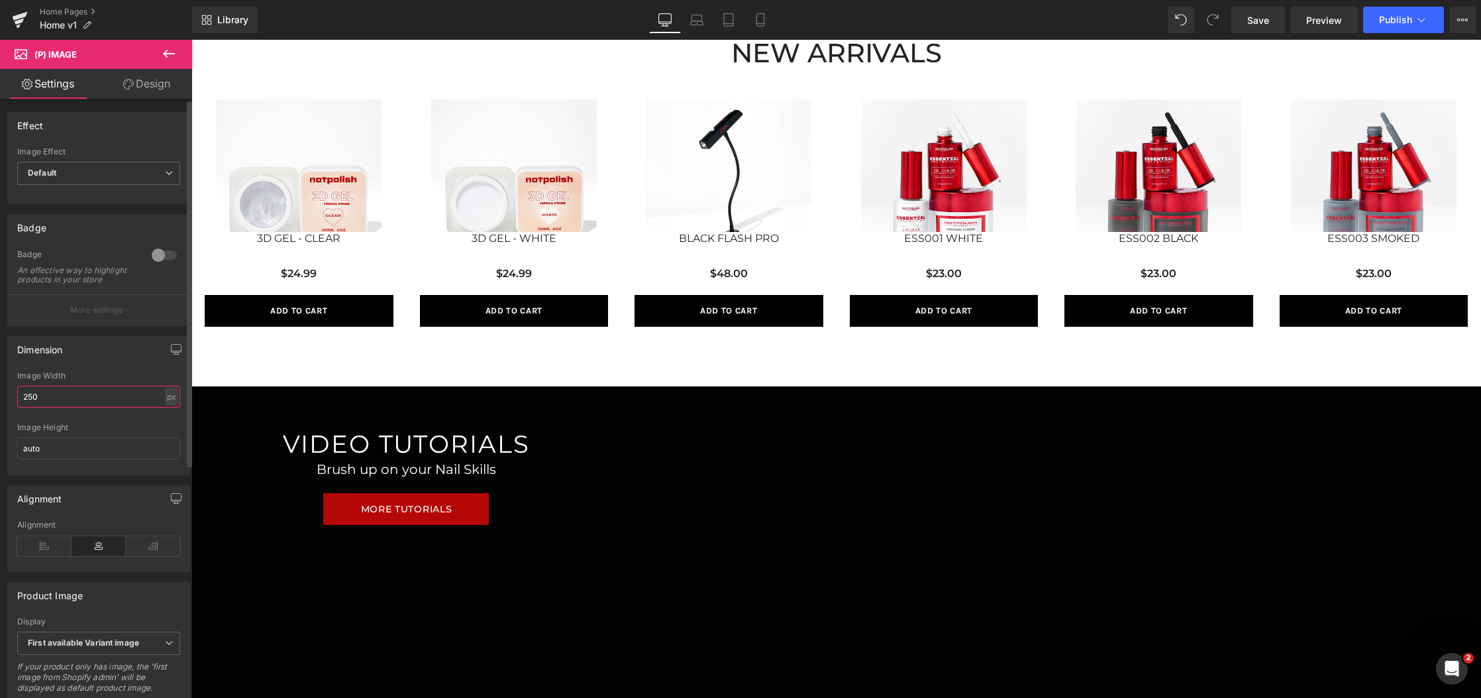
drag, startPoint x: 24, startPoint y: 411, endPoint x: 49, endPoint y: 412, distance: 25.2
click at [49, 407] on input "250" at bounding box center [98, 397] width 163 height 22
drag, startPoint x: 42, startPoint y: 411, endPoint x: 28, endPoint y: 408, distance: 14.2
click at [28, 407] on input "250" at bounding box center [98, 397] width 163 height 22
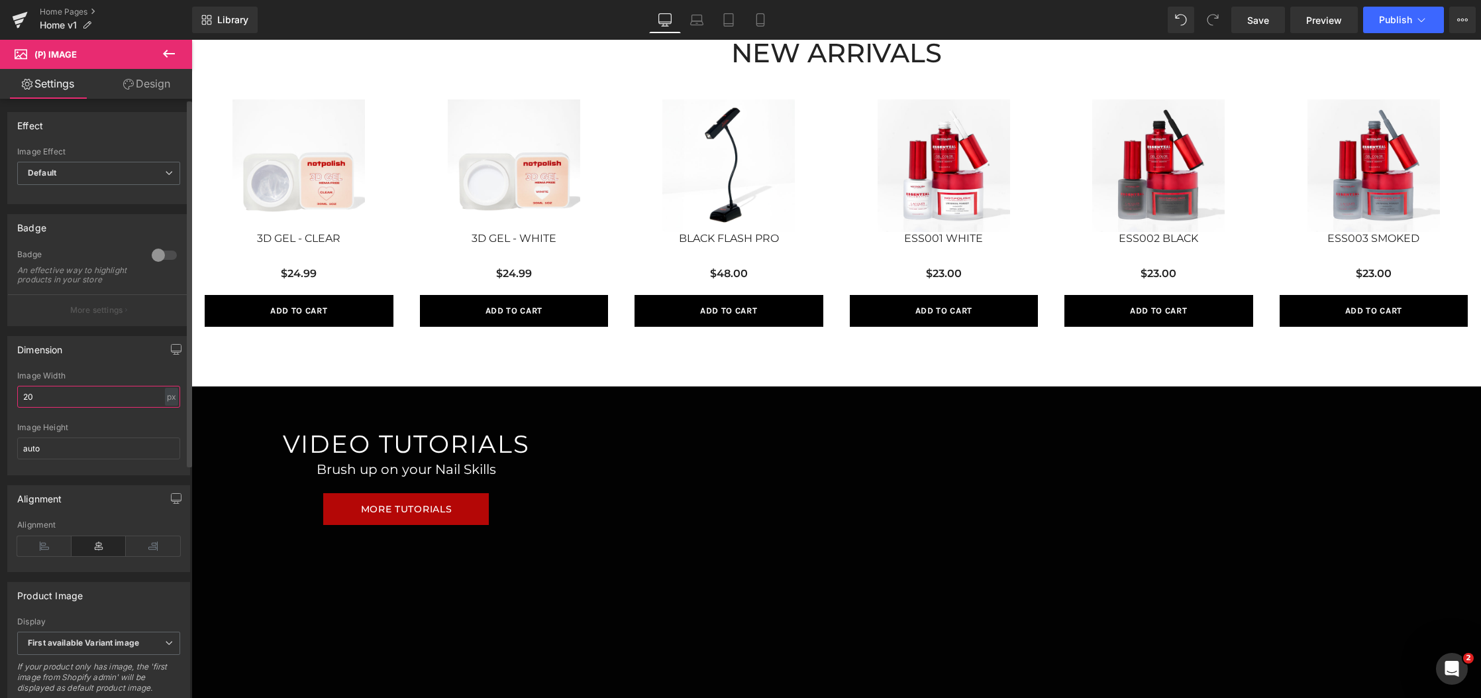
type input "2"
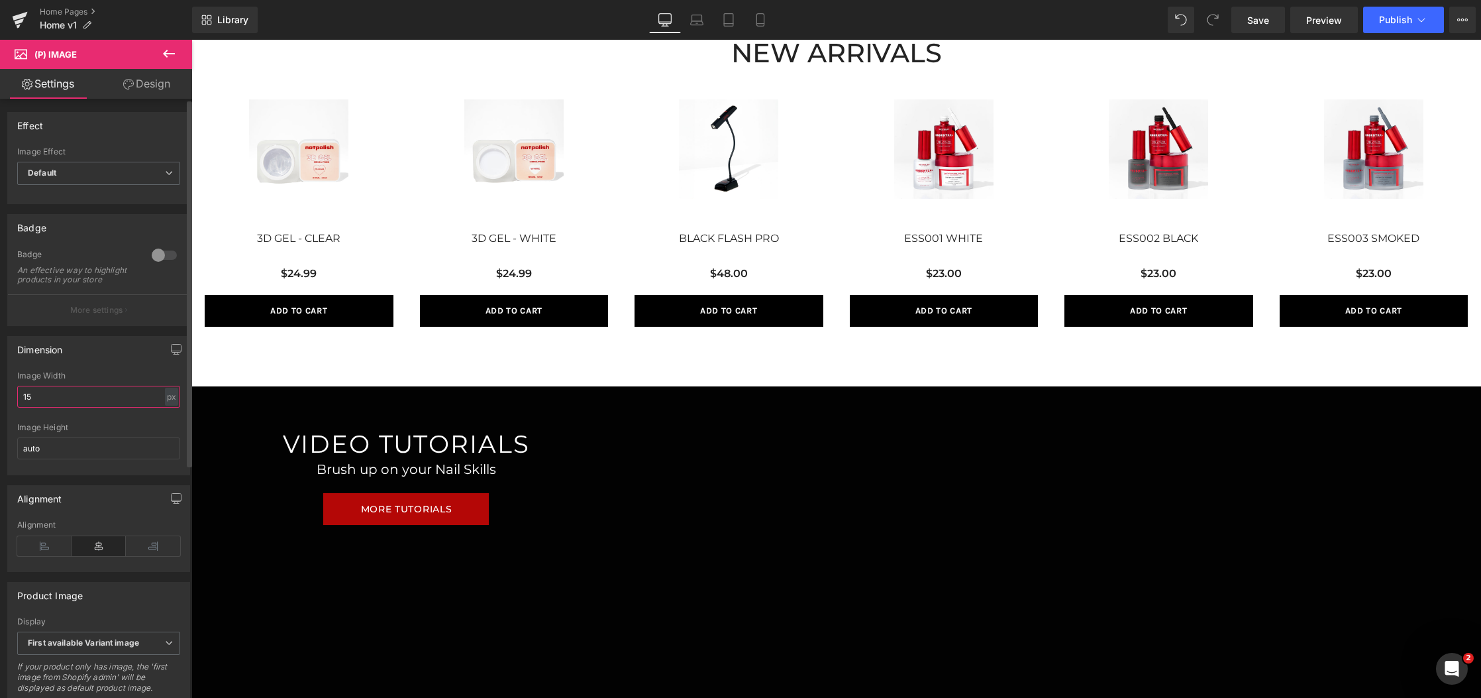
type input "1"
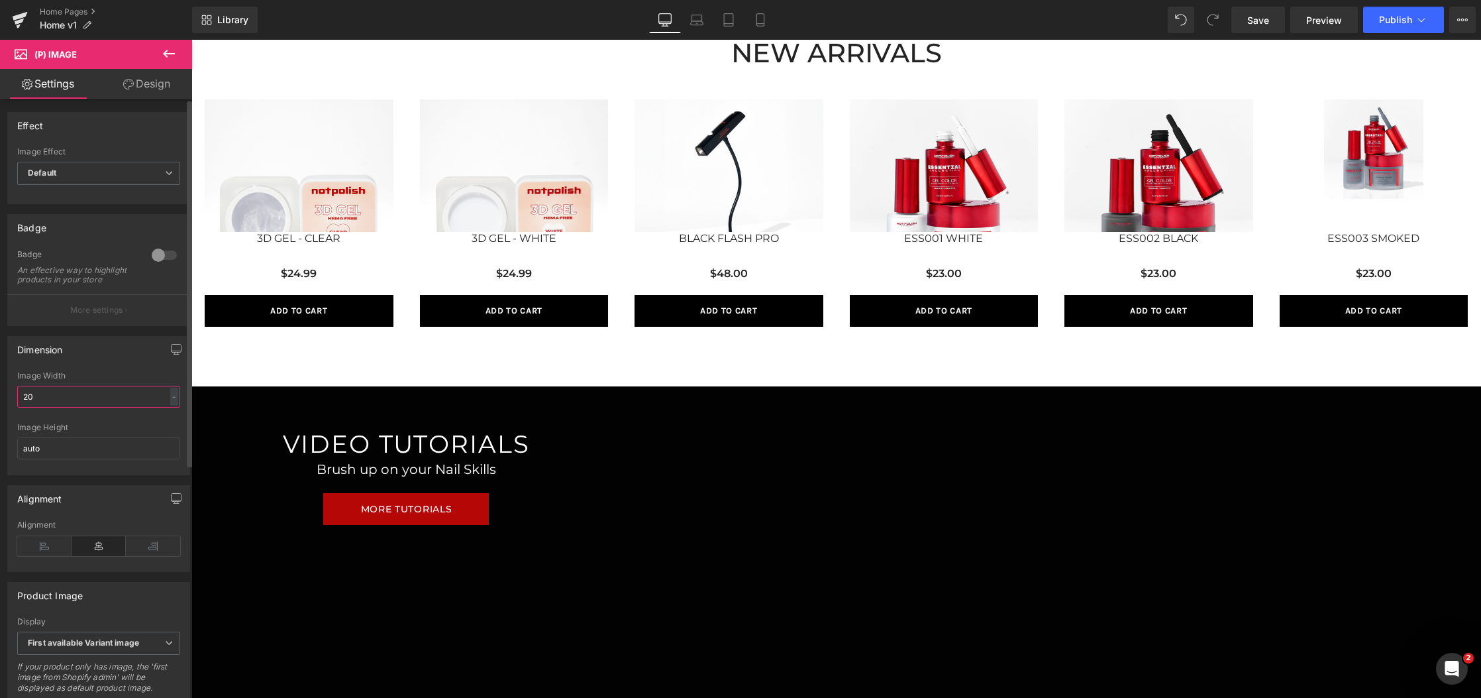
type input "200"
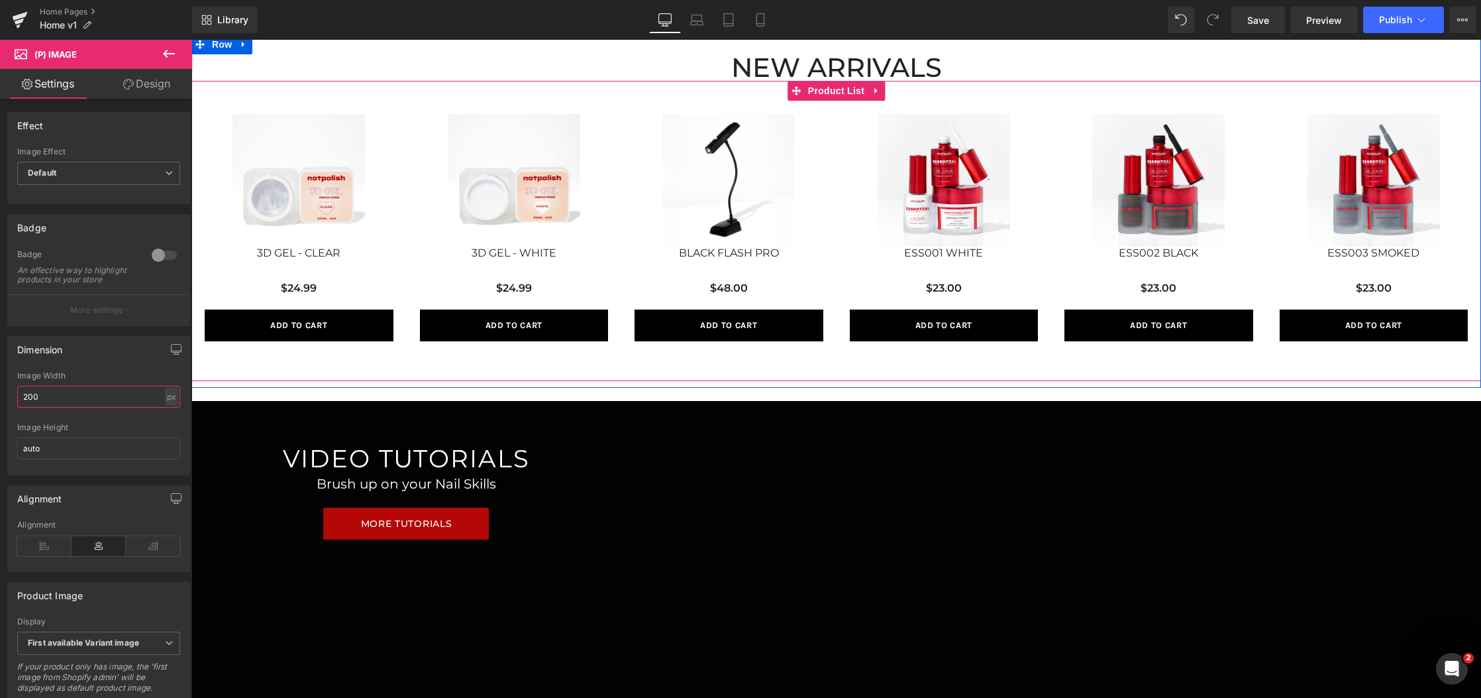
scroll to position [869, 0]
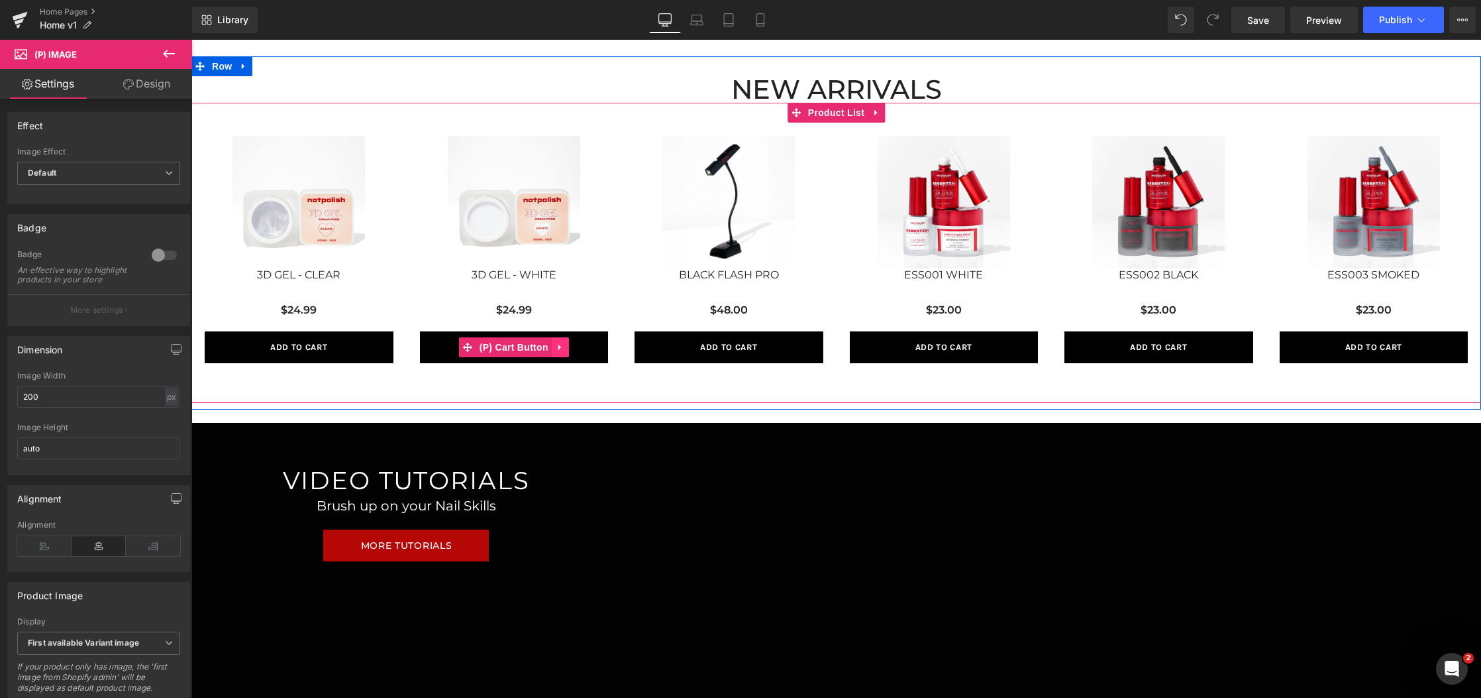
click at [562, 352] on link at bounding box center [560, 347] width 17 height 20
click at [587, 352] on link at bounding box center [586, 347] width 17 height 20
click at [596, 353] on button "Add To Cart" at bounding box center [514, 347] width 189 height 32
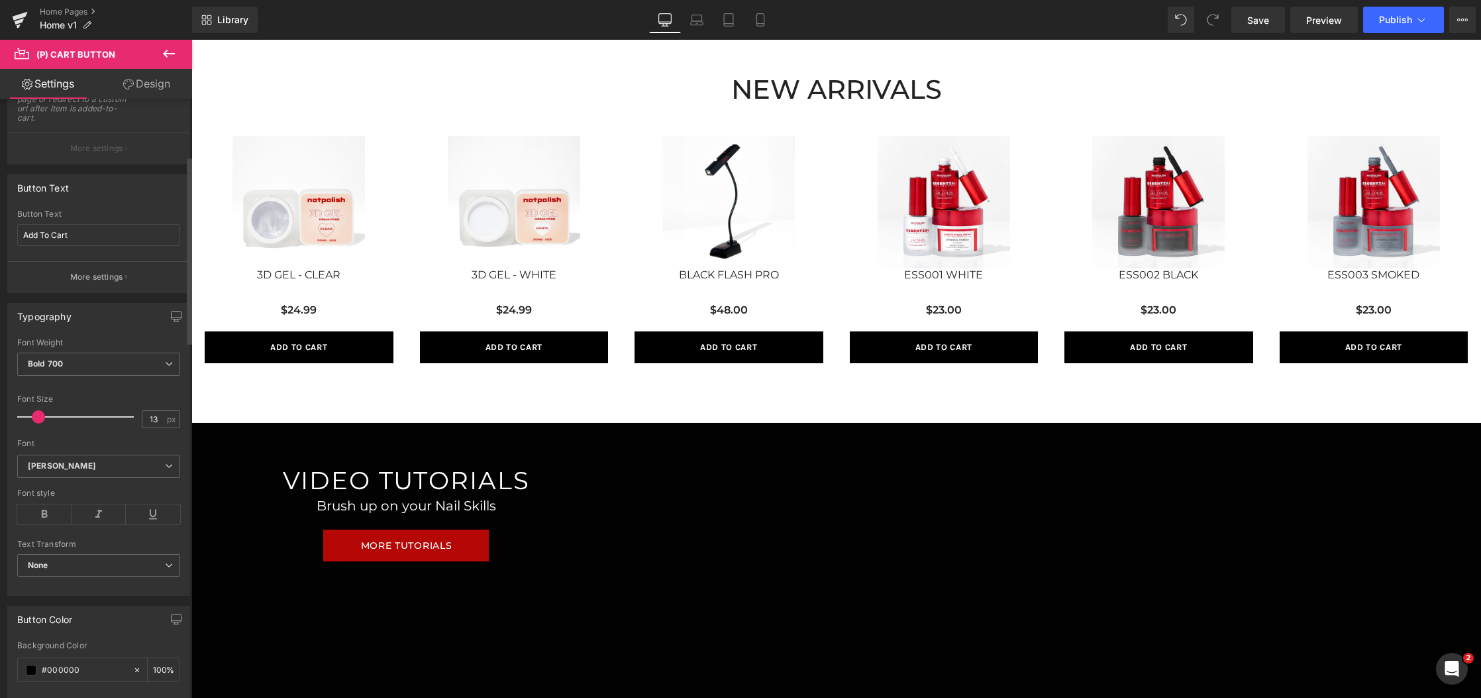
scroll to position [0, 0]
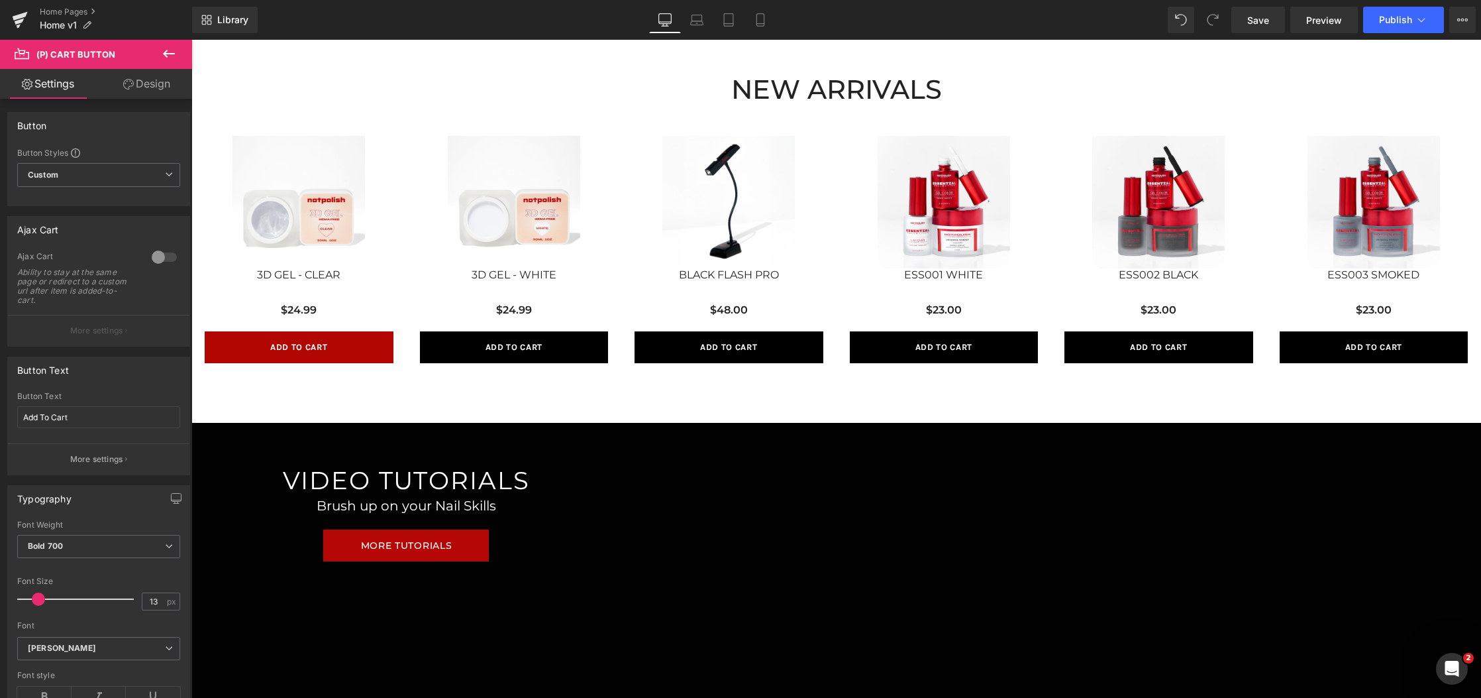
click at [339, 361] on button "Add To Cart" at bounding box center [299, 347] width 189 height 32
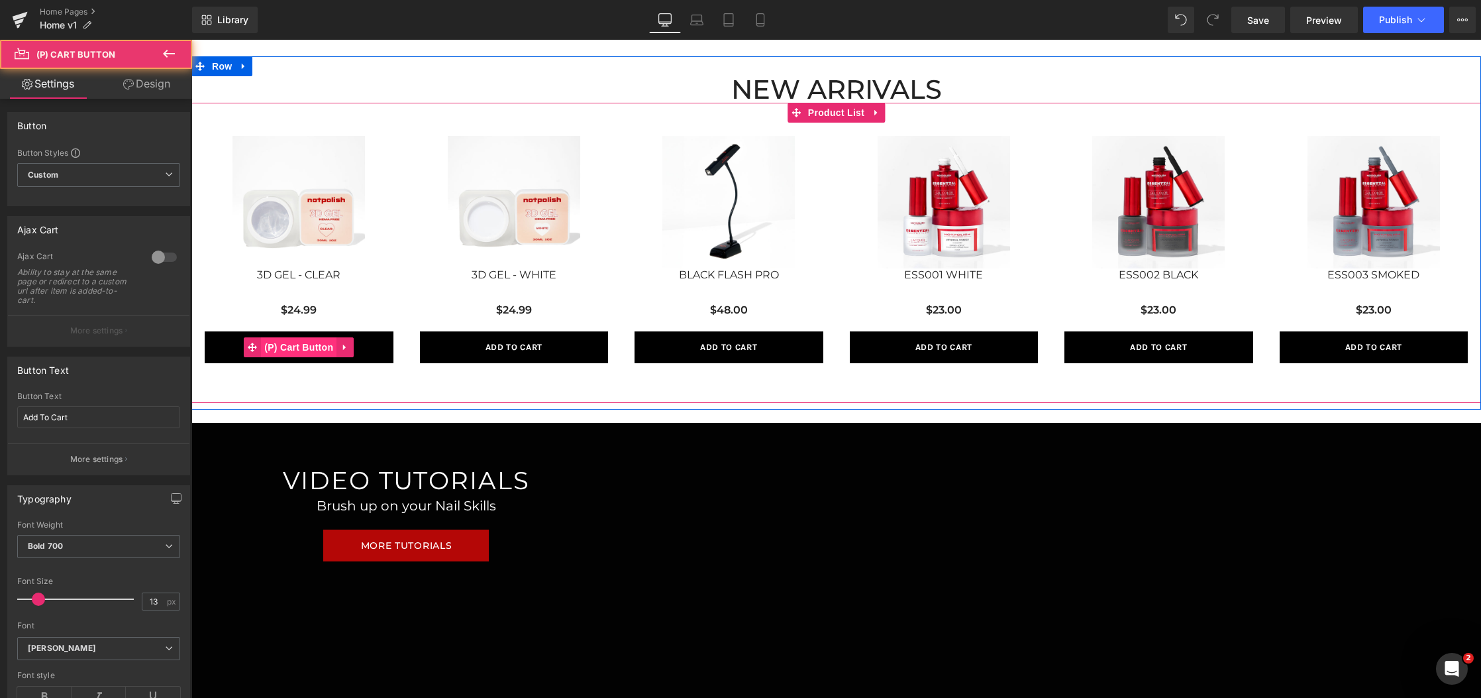
click at [304, 350] on span "(P) Cart Button" at bounding box center [299, 347] width 76 height 20
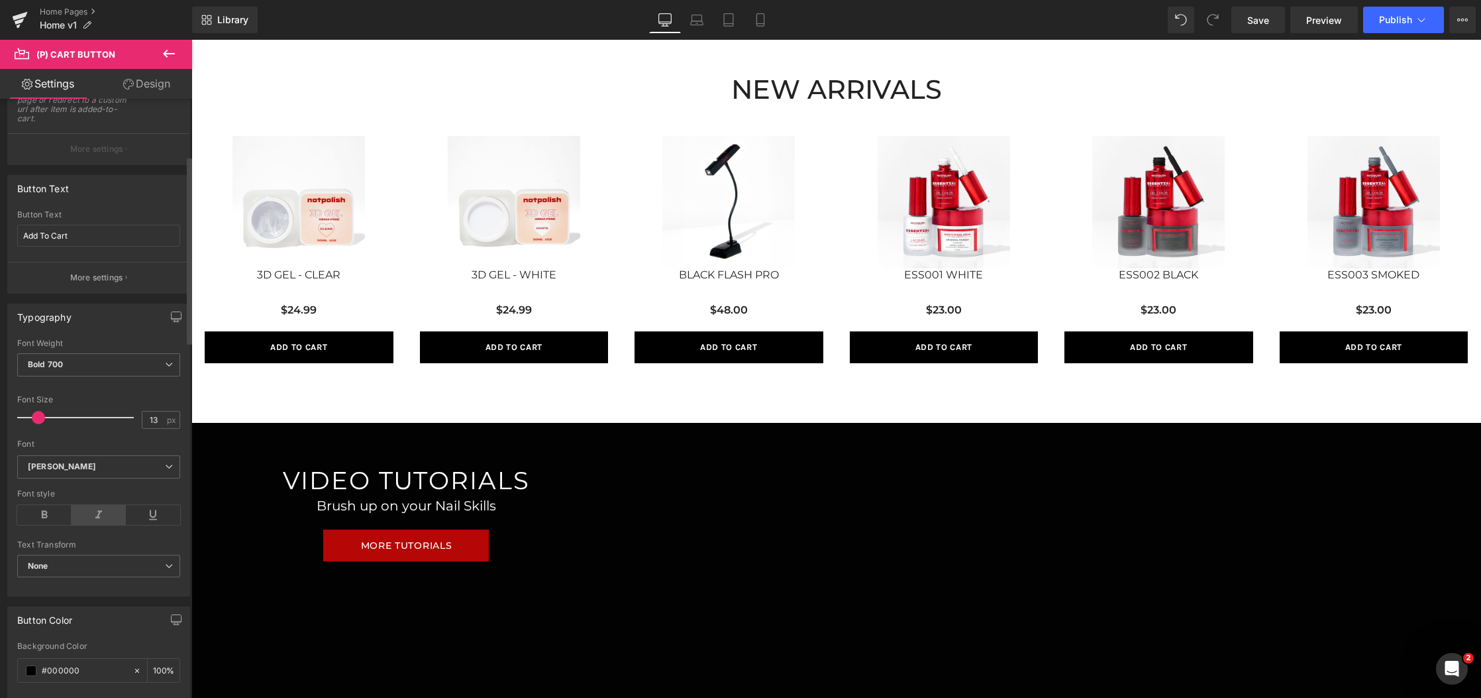
scroll to position [179, 0]
click at [167, 95] on link "Design" at bounding box center [147, 84] width 96 height 30
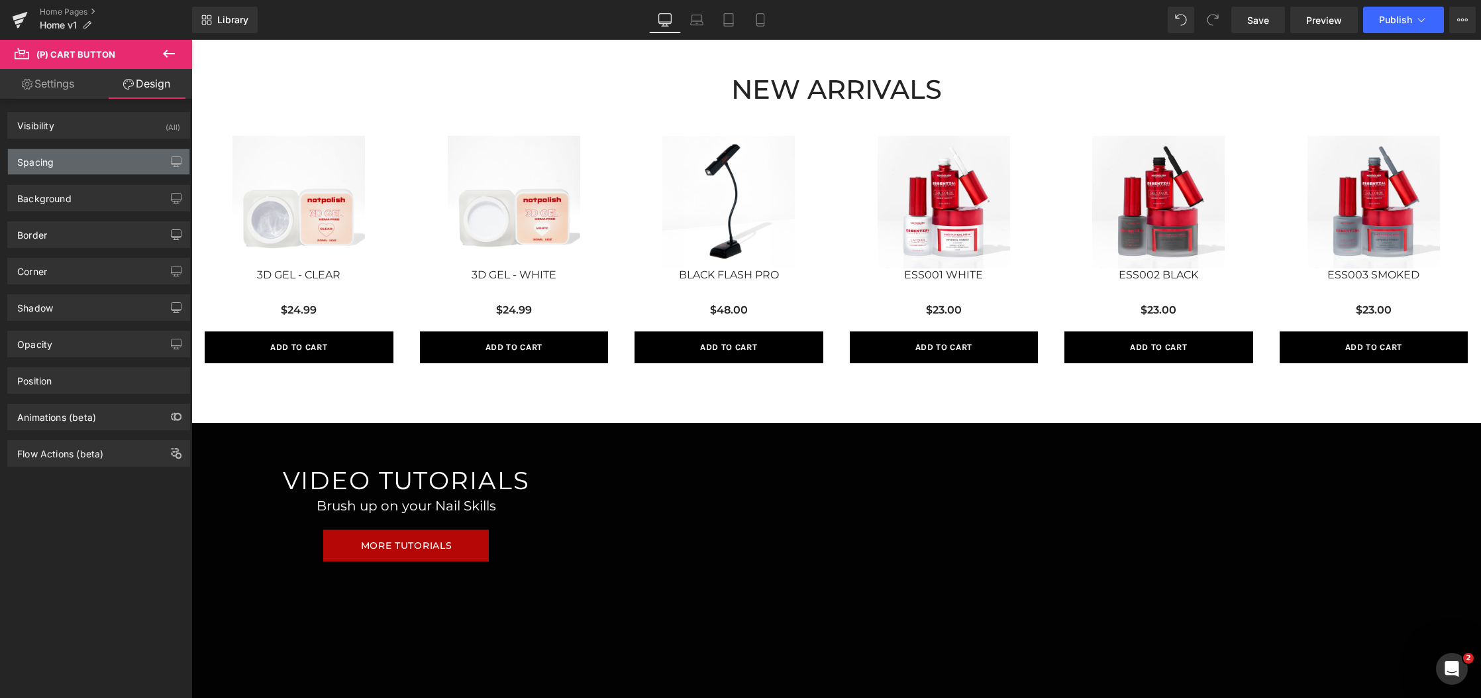
click at [122, 154] on div "Spacing" at bounding box center [99, 161] width 182 height 25
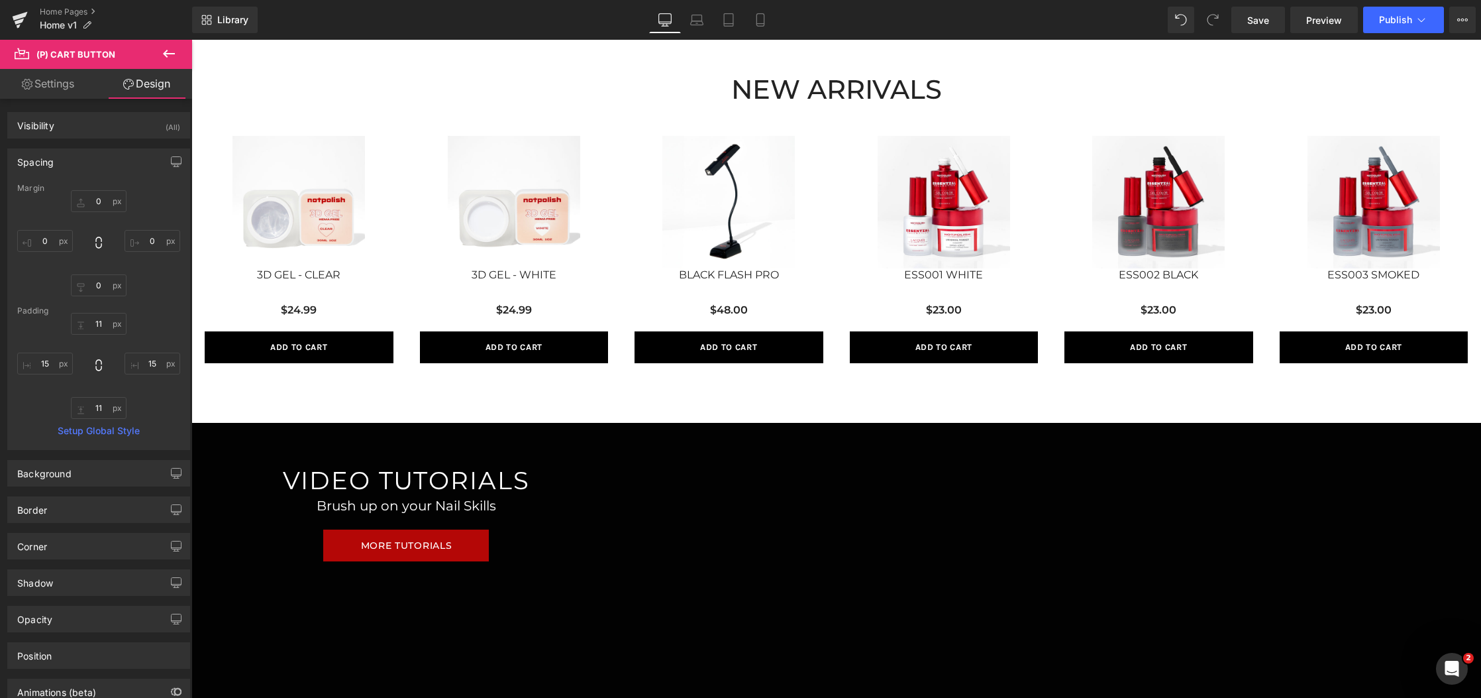
click at [104, 148] on div "Spacing [GEOGRAPHIC_DATA] 0px 0 0px 0 0px 0 0px 0 [GEOGRAPHIC_DATA] 11px 11 15p…" at bounding box center [99, 293] width 198 height 311
click at [101, 158] on div "Spacing" at bounding box center [99, 161] width 182 height 25
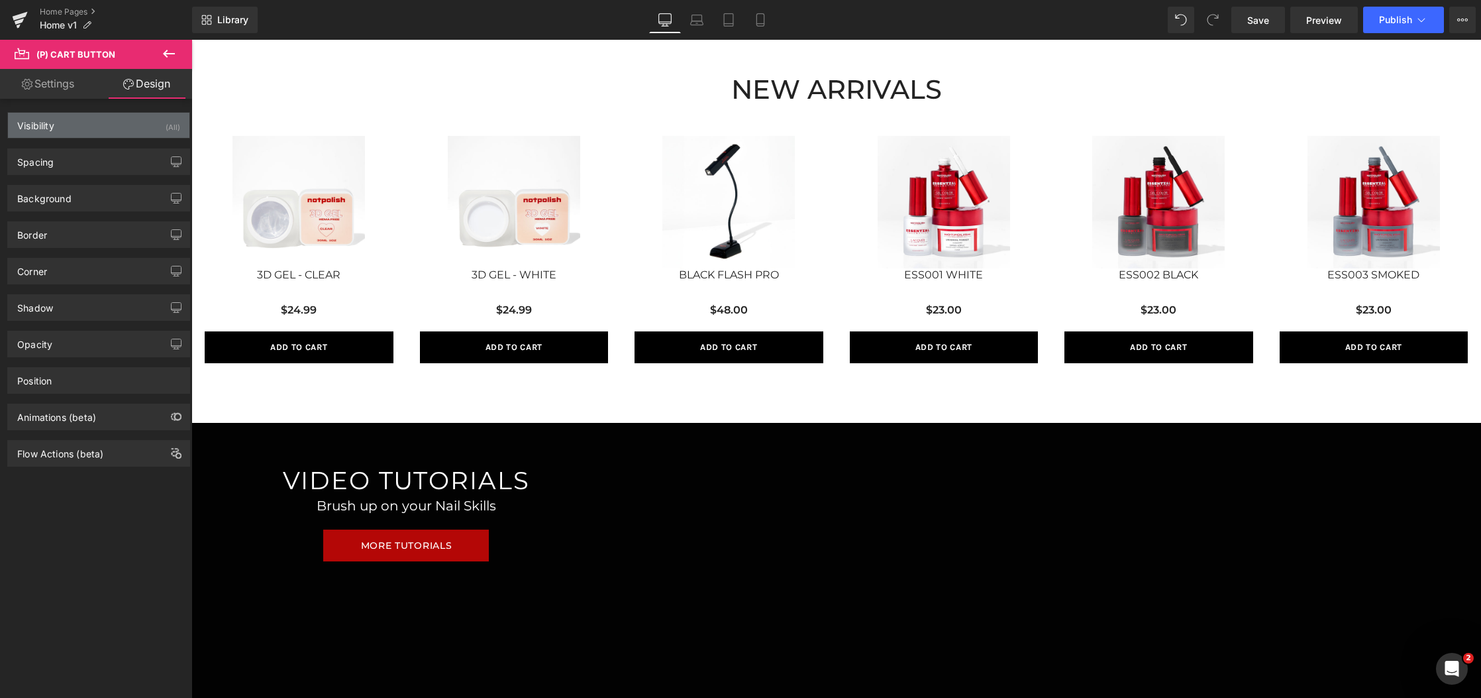
click at [97, 127] on div "Visibility (All)" at bounding box center [99, 125] width 182 height 25
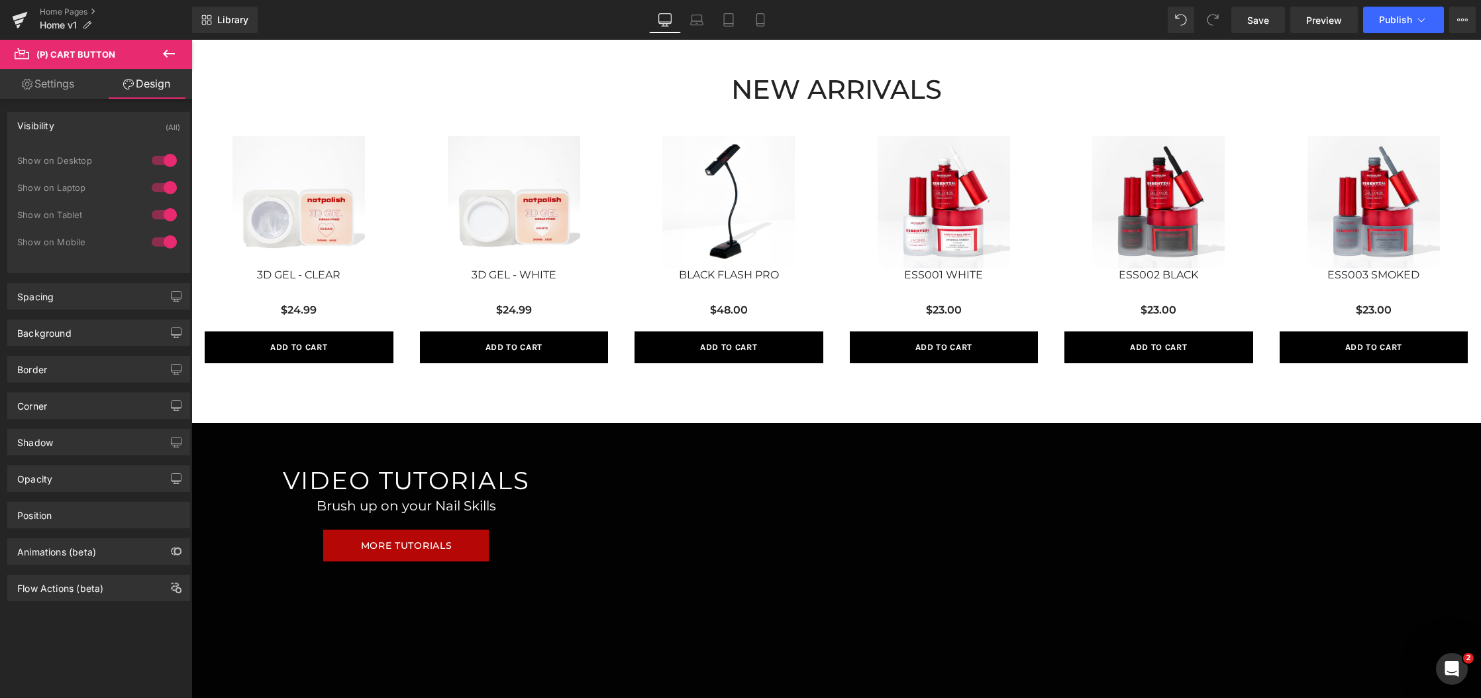
click at [81, 123] on div "Visibility (All)" at bounding box center [99, 125] width 182 height 25
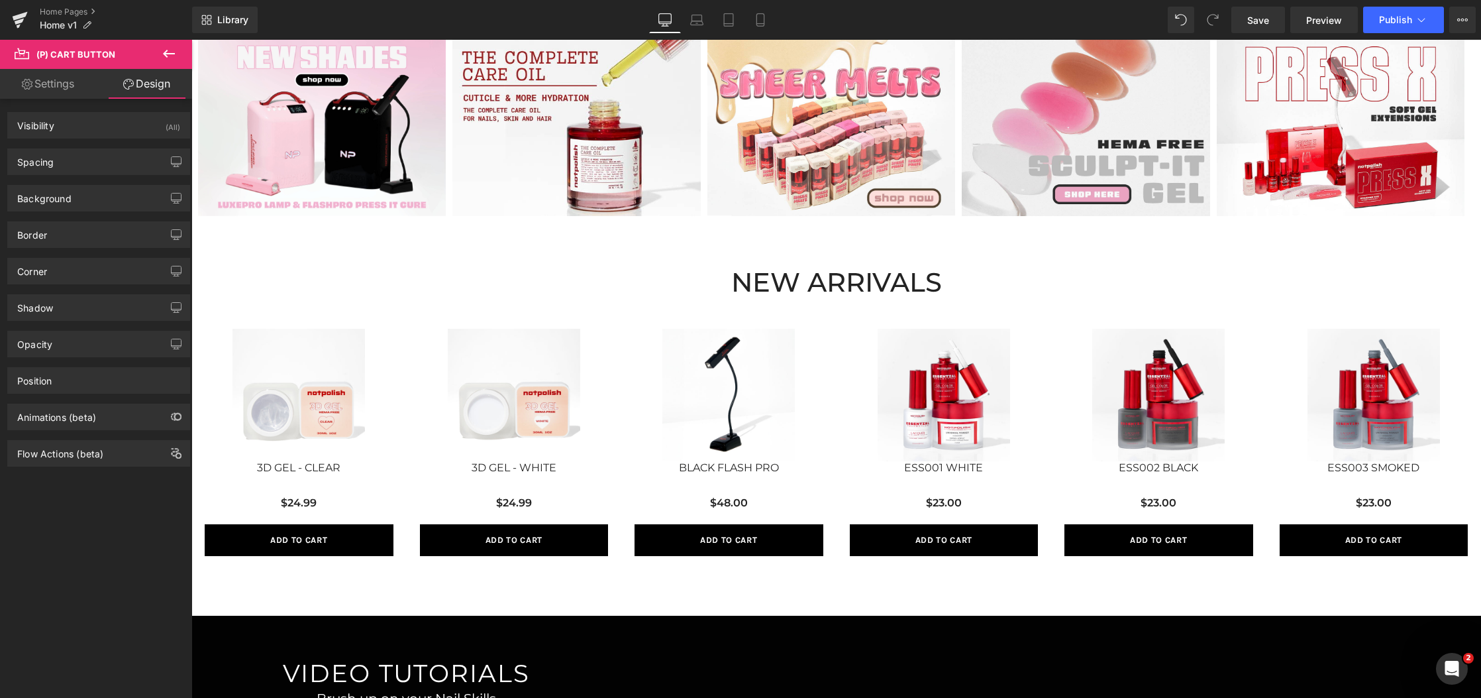
scroll to position [327, 0]
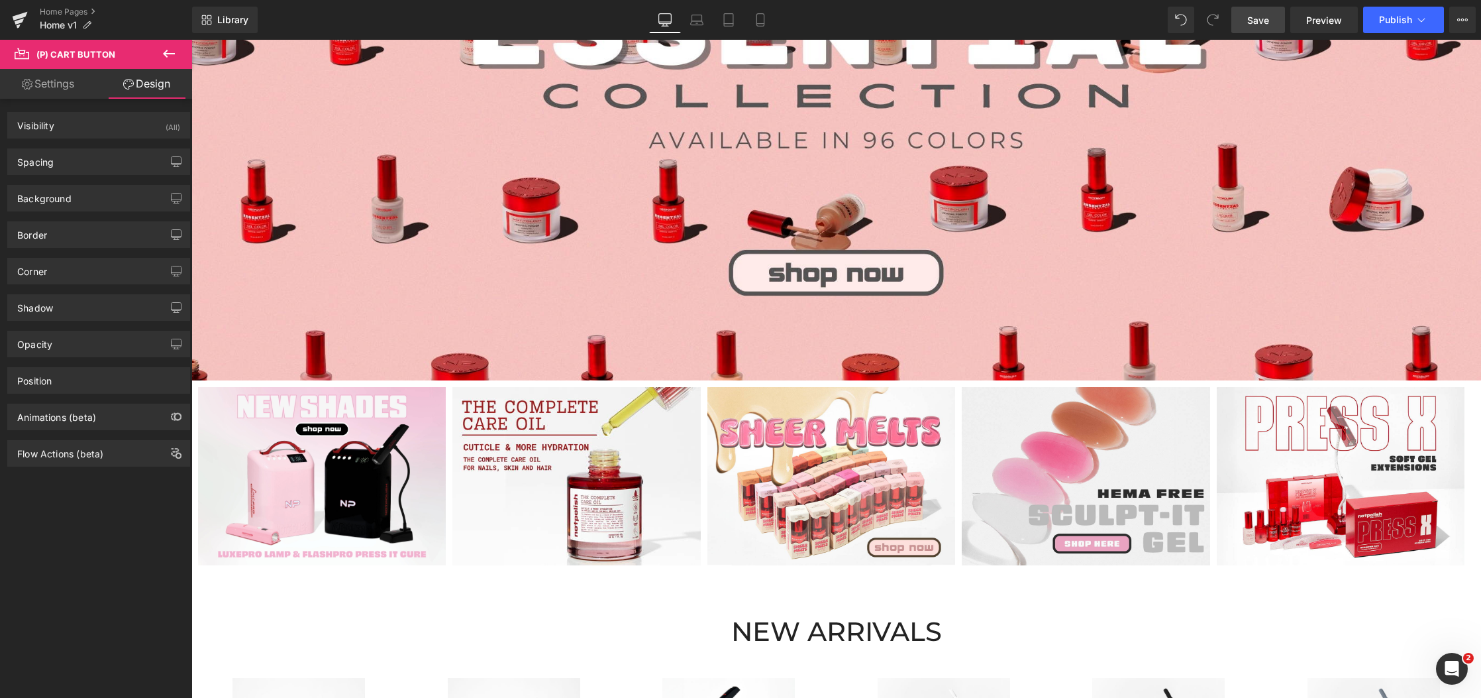
click at [1269, 20] on span "Save" at bounding box center [1259, 20] width 22 height 14
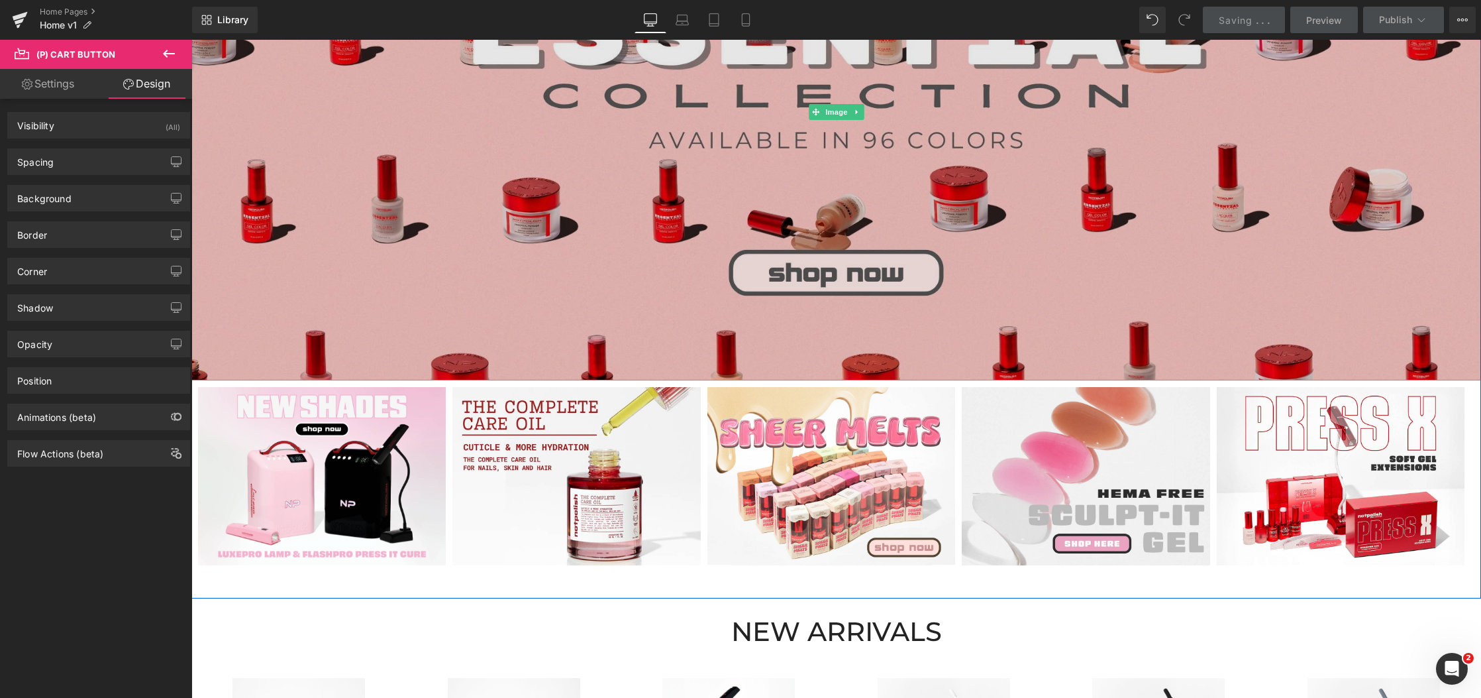
scroll to position [796, 0]
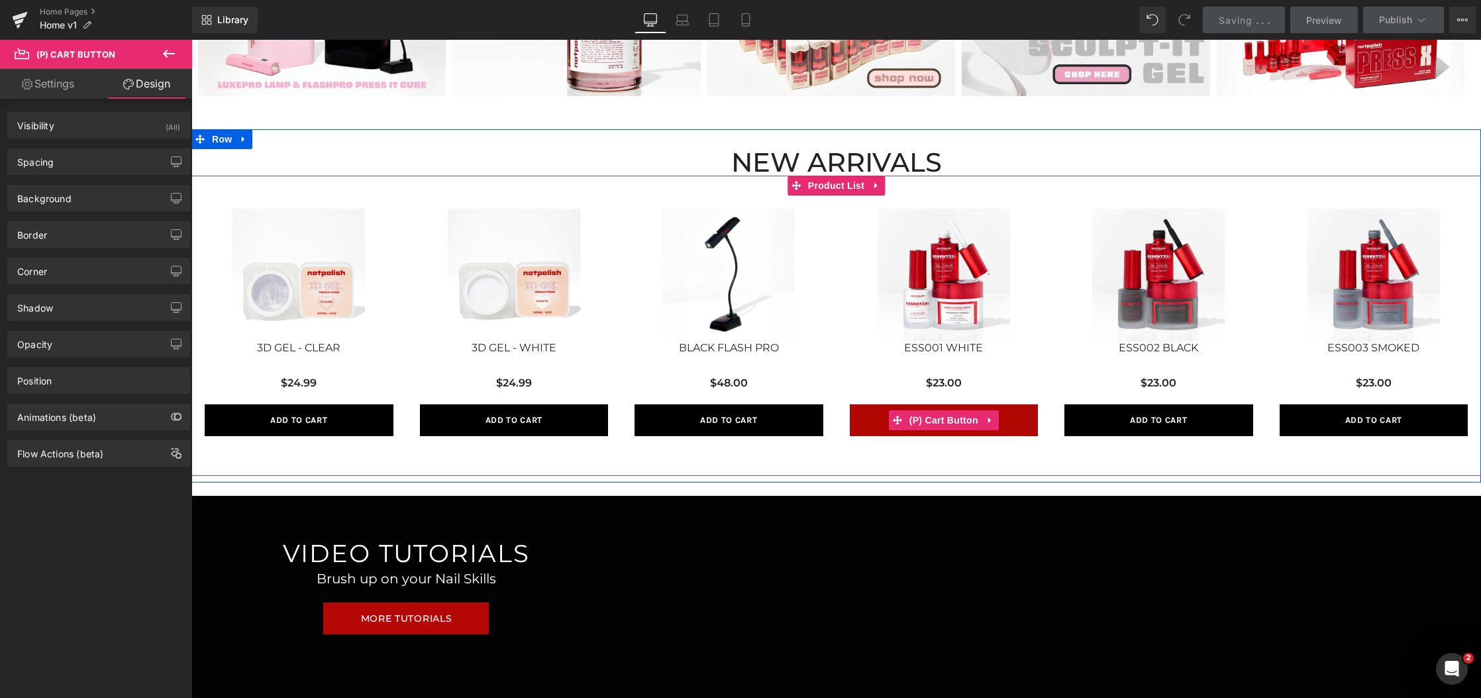
click at [1011, 423] on button "Add To Cart" at bounding box center [944, 420] width 189 height 32
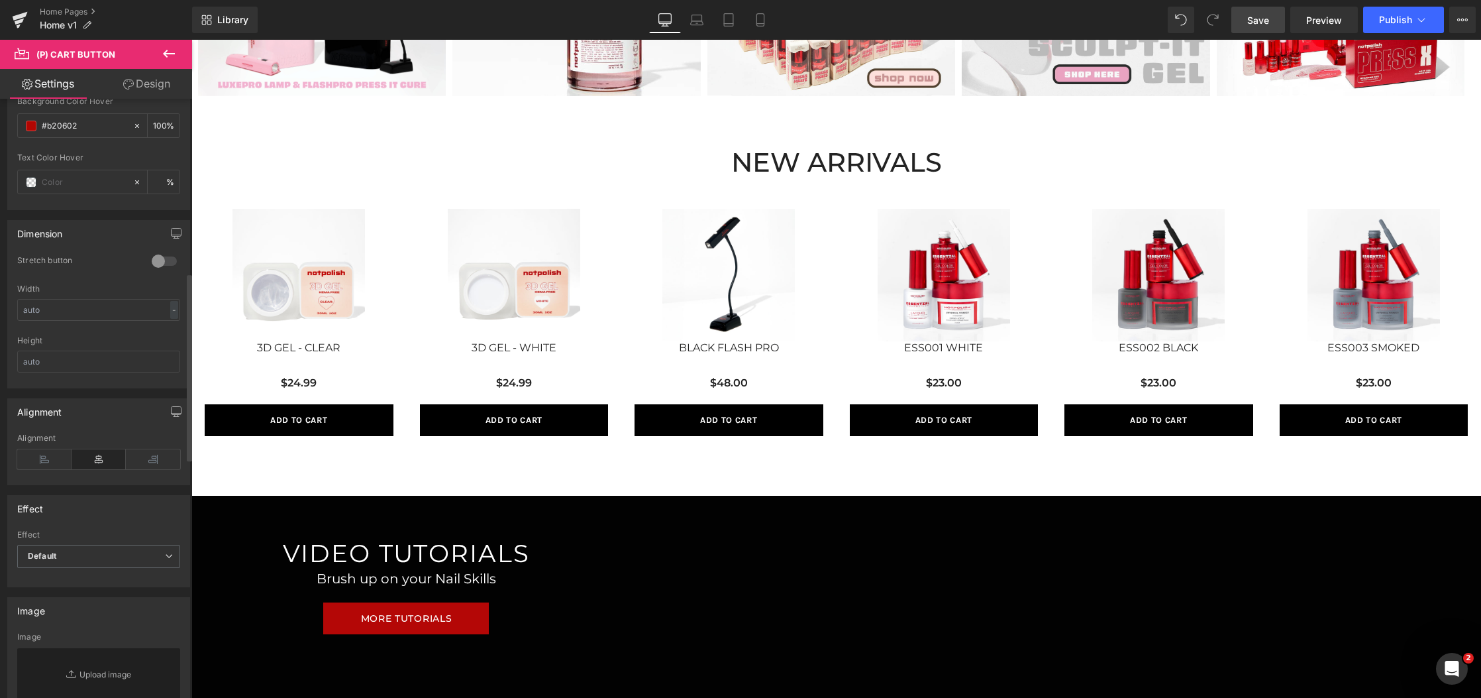
scroll to position [873, 0]
click at [155, 92] on link "Design" at bounding box center [147, 84] width 96 height 30
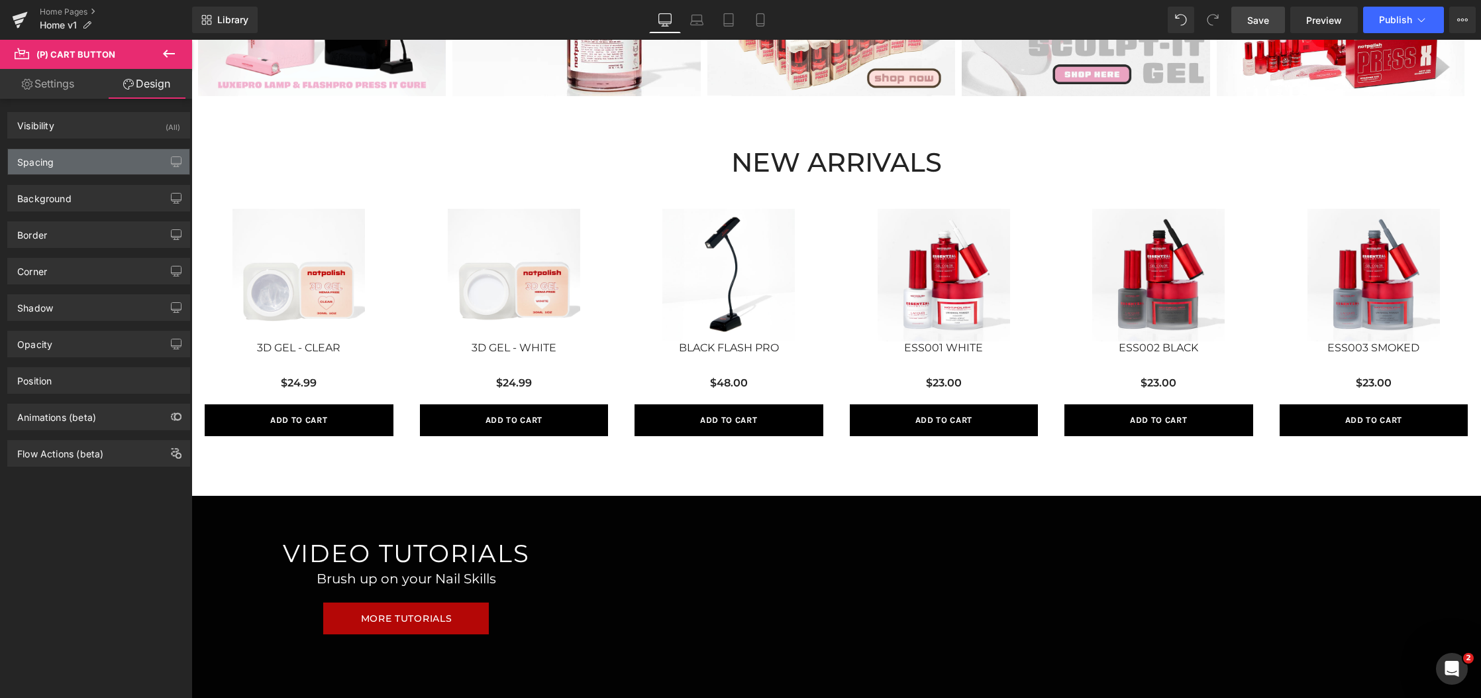
click at [105, 154] on div "Spacing" at bounding box center [99, 161] width 182 height 25
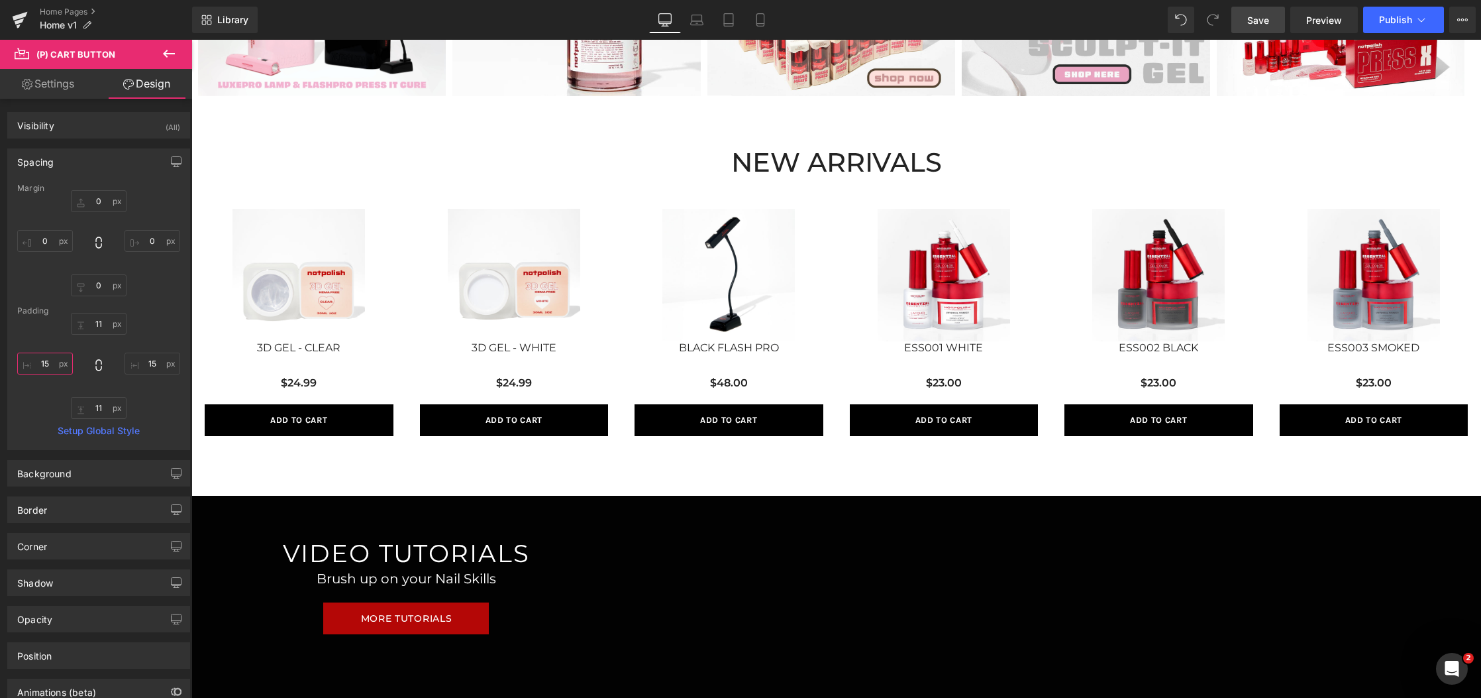
drag, startPoint x: 53, startPoint y: 368, endPoint x: 72, endPoint y: 368, distance: 19.2
click at [72, 368] on input "15" at bounding box center [45, 363] width 56 height 22
type input "0"
click at [133, 371] on input "15" at bounding box center [153, 363] width 56 height 22
type input "0"
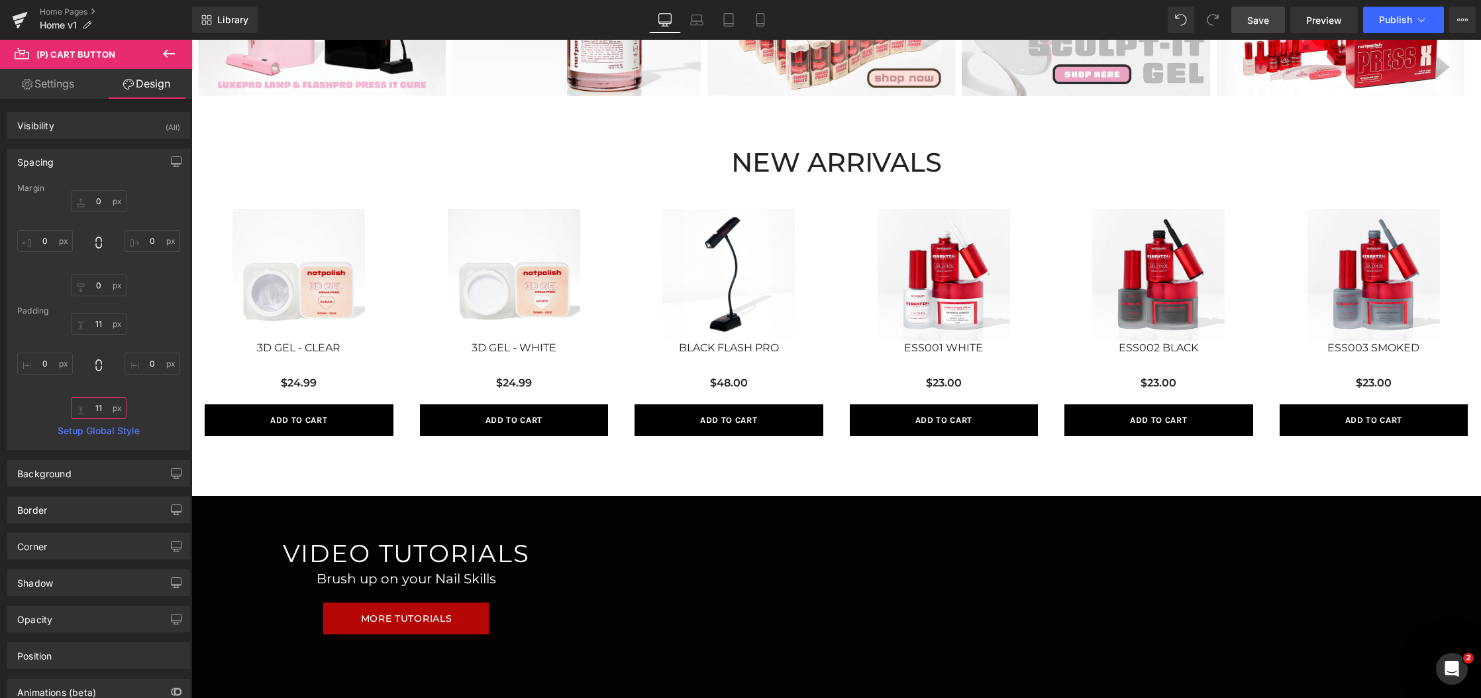
drag, startPoint x: 101, startPoint y: 409, endPoint x: 76, endPoint y: 406, distance: 25.4
click at [76, 406] on input "11" at bounding box center [99, 408] width 56 height 22
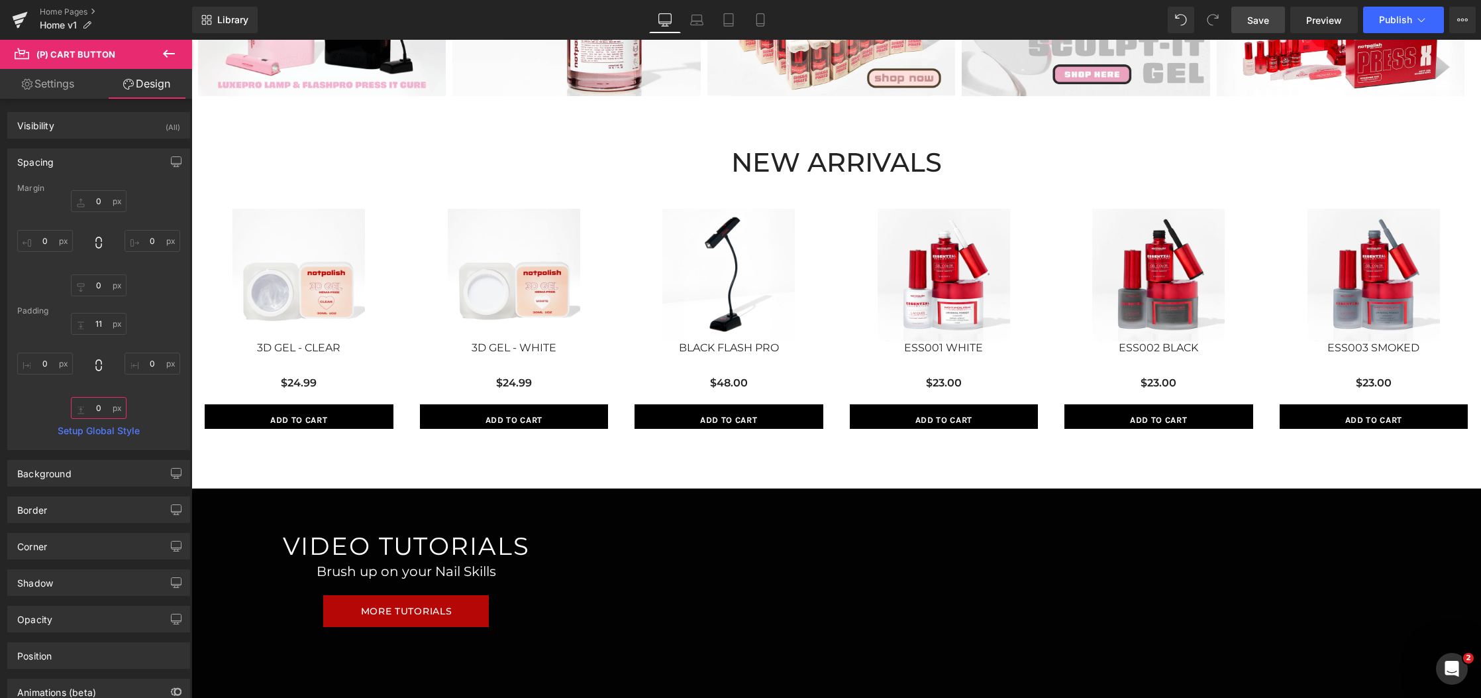
drag, startPoint x: 104, startPoint y: 406, endPoint x: 68, endPoint y: 403, distance: 36.6
click at [71, 403] on input "0" at bounding box center [99, 408] width 56 height 22
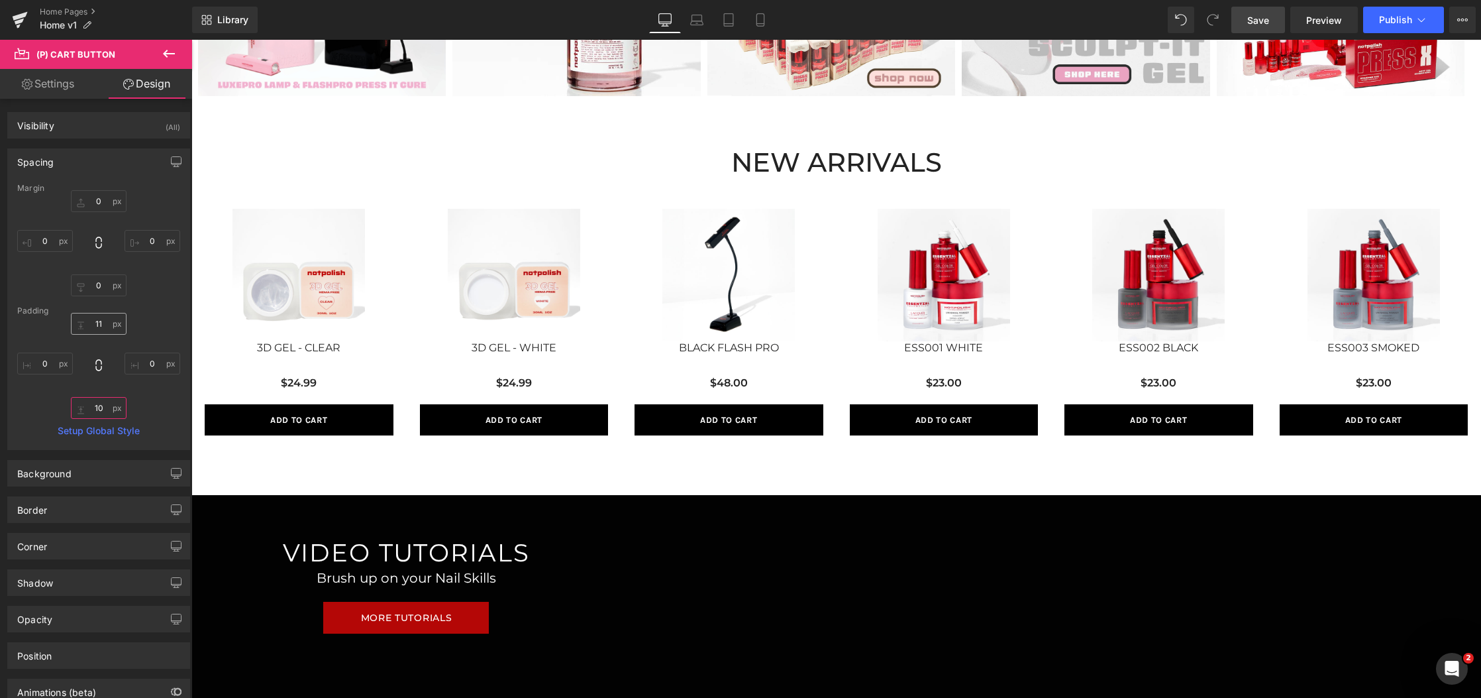
type input "10"
click at [95, 320] on input "11" at bounding box center [99, 324] width 56 height 22
type input "10"
click at [160, 266] on div "0px 0 0px 0 0px 0 0px 0" at bounding box center [98, 243] width 163 height 106
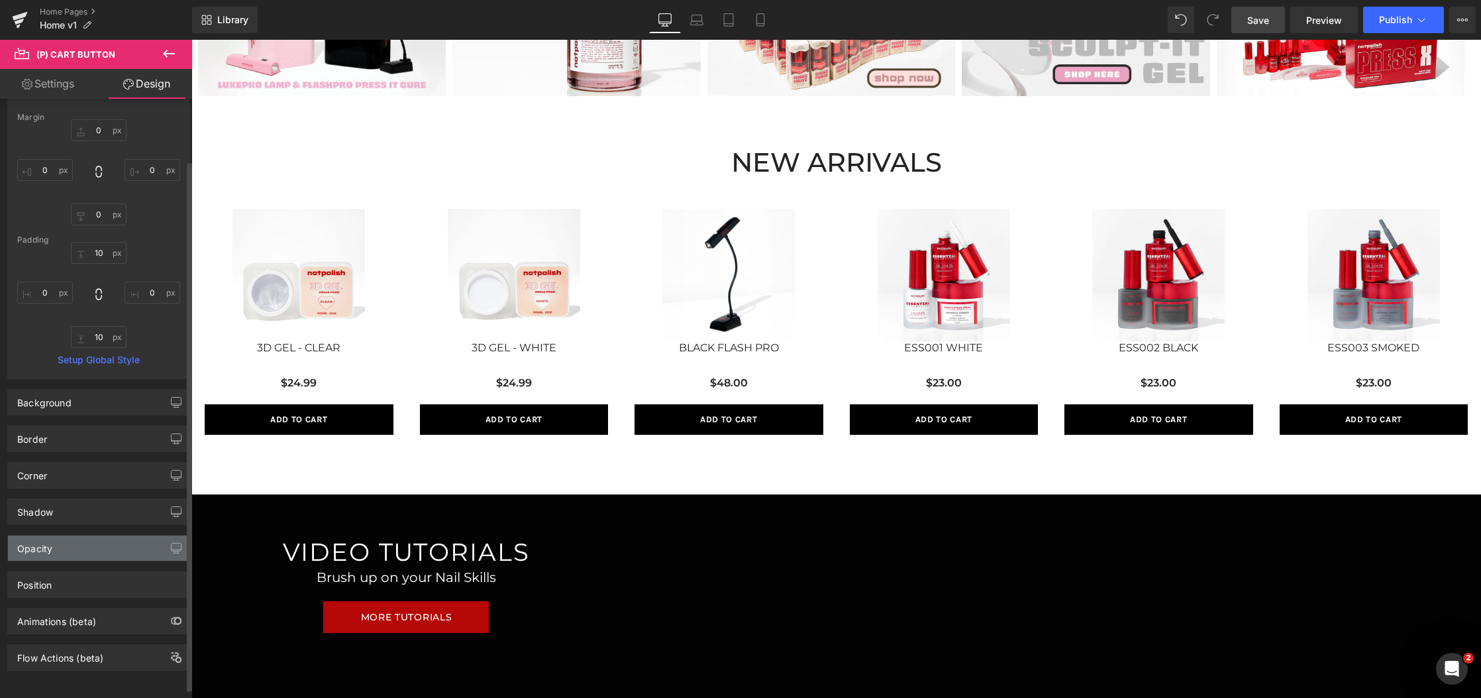
scroll to position [0, 0]
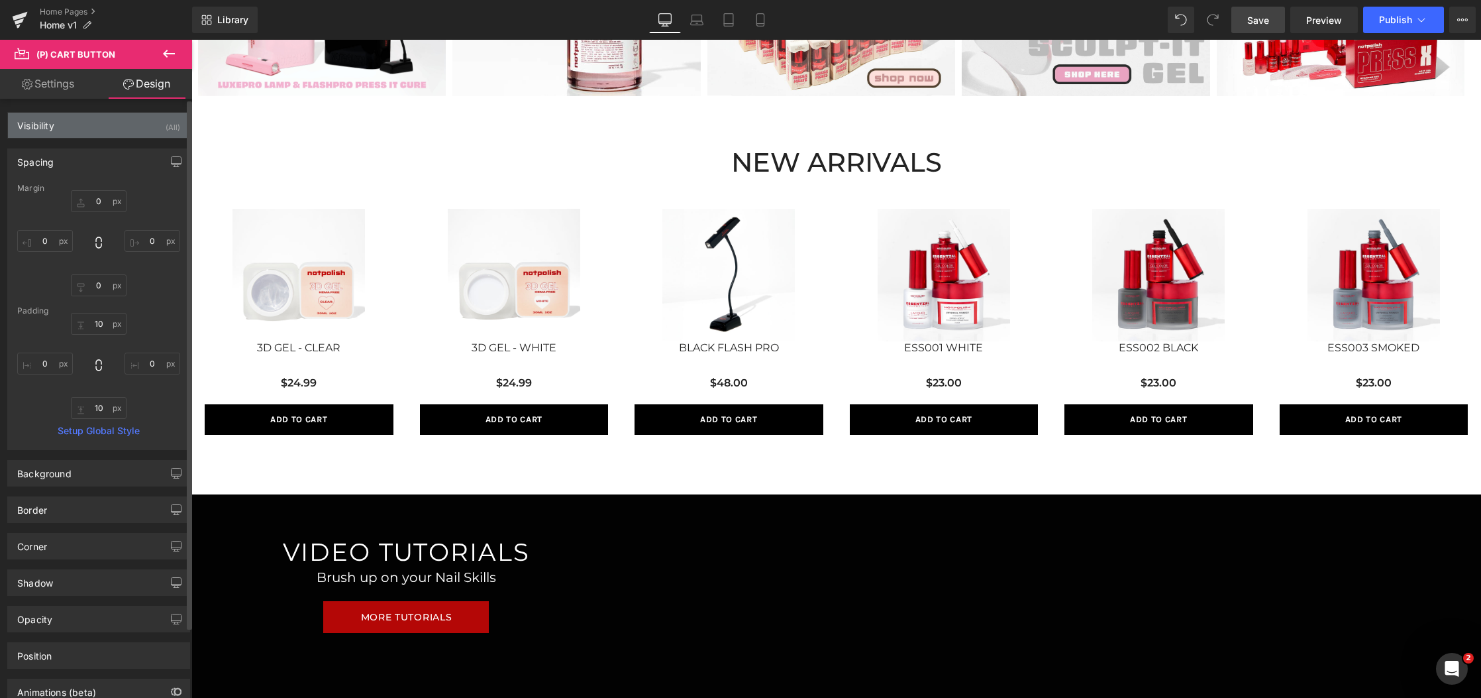
click at [71, 128] on div "Visibility (All)" at bounding box center [99, 125] width 182 height 25
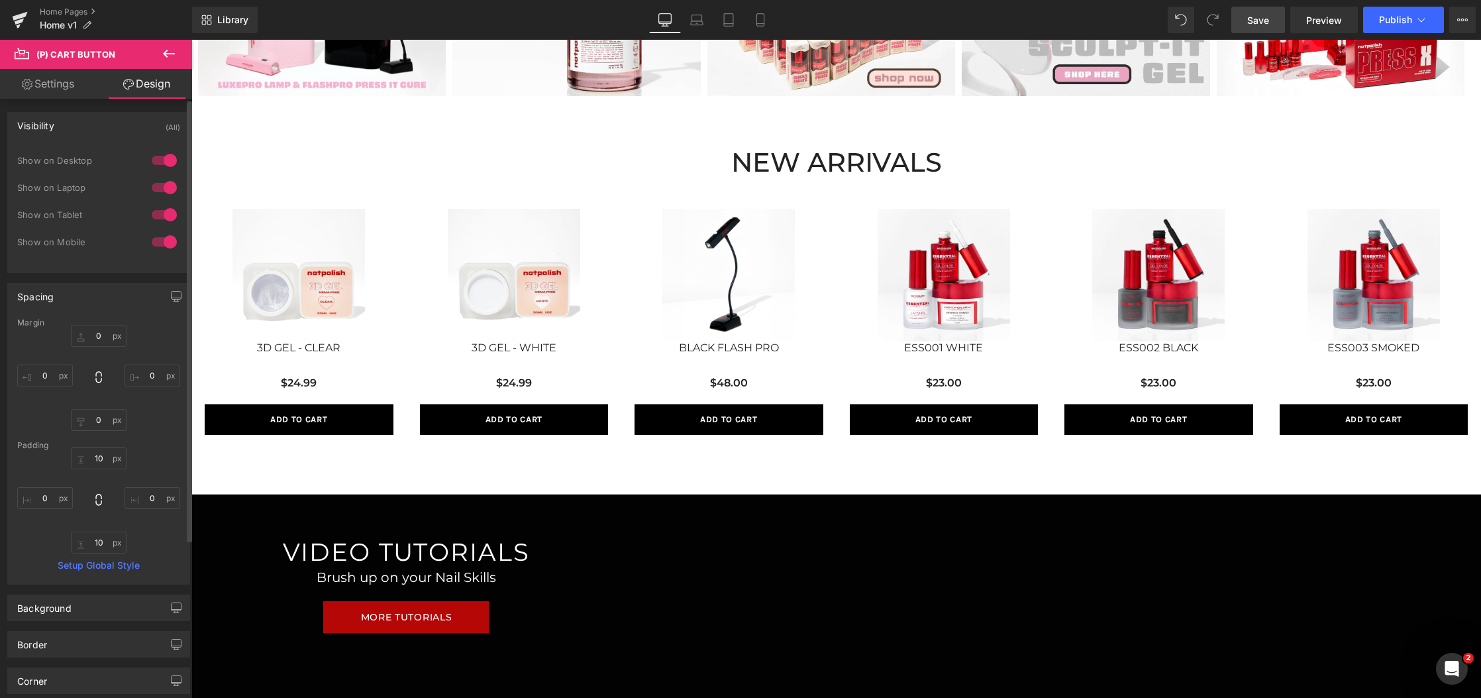
click at [71, 128] on div "Visibility (All)" at bounding box center [99, 125] width 182 height 25
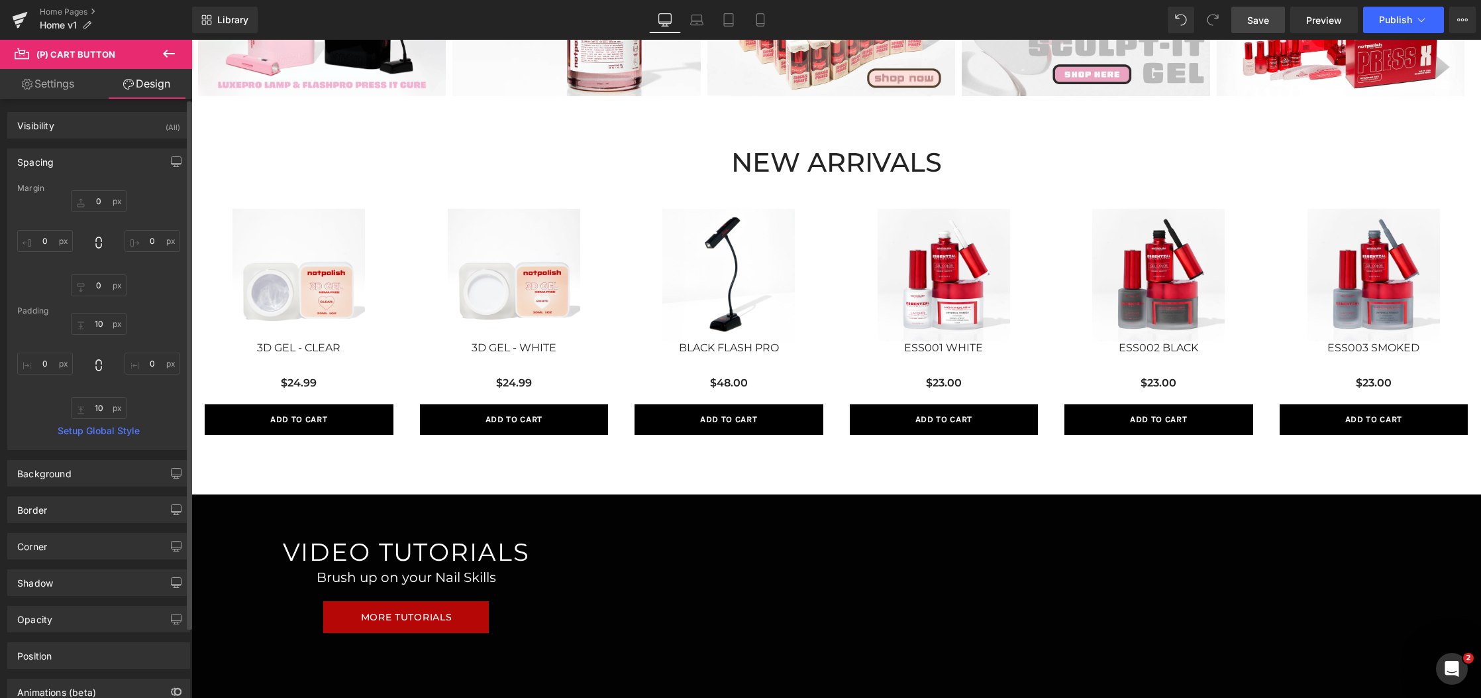
click at [83, 151] on div "Spacing" at bounding box center [99, 161] width 182 height 25
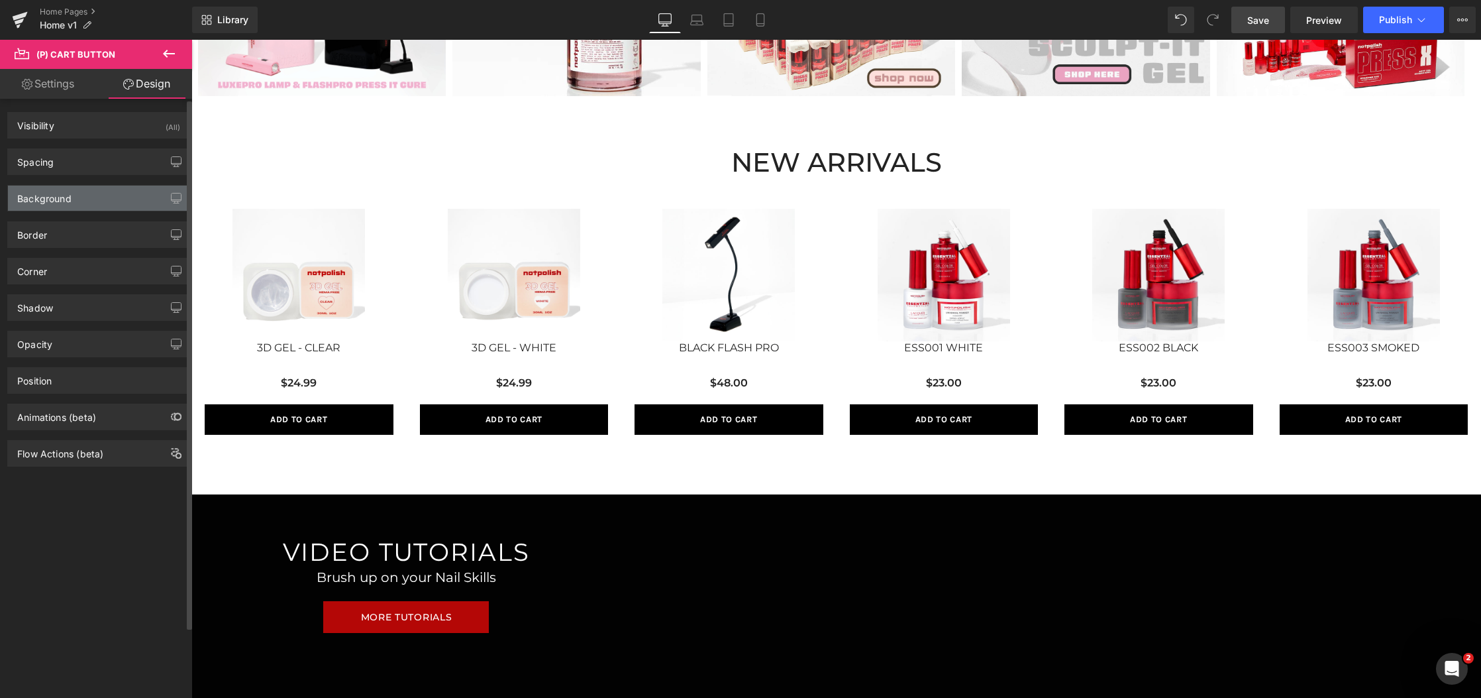
click at [91, 204] on div "Background" at bounding box center [99, 198] width 182 height 25
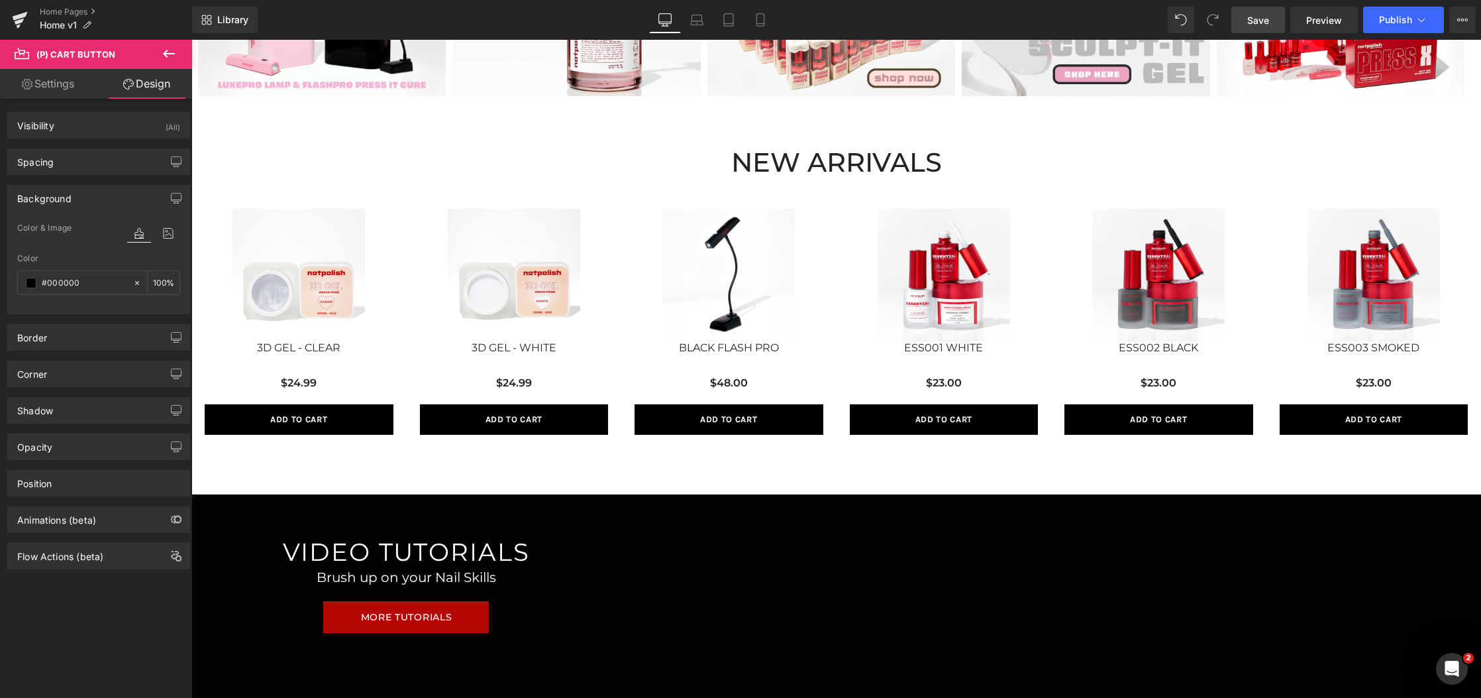
click at [91, 204] on div "Background" at bounding box center [99, 198] width 182 height 25
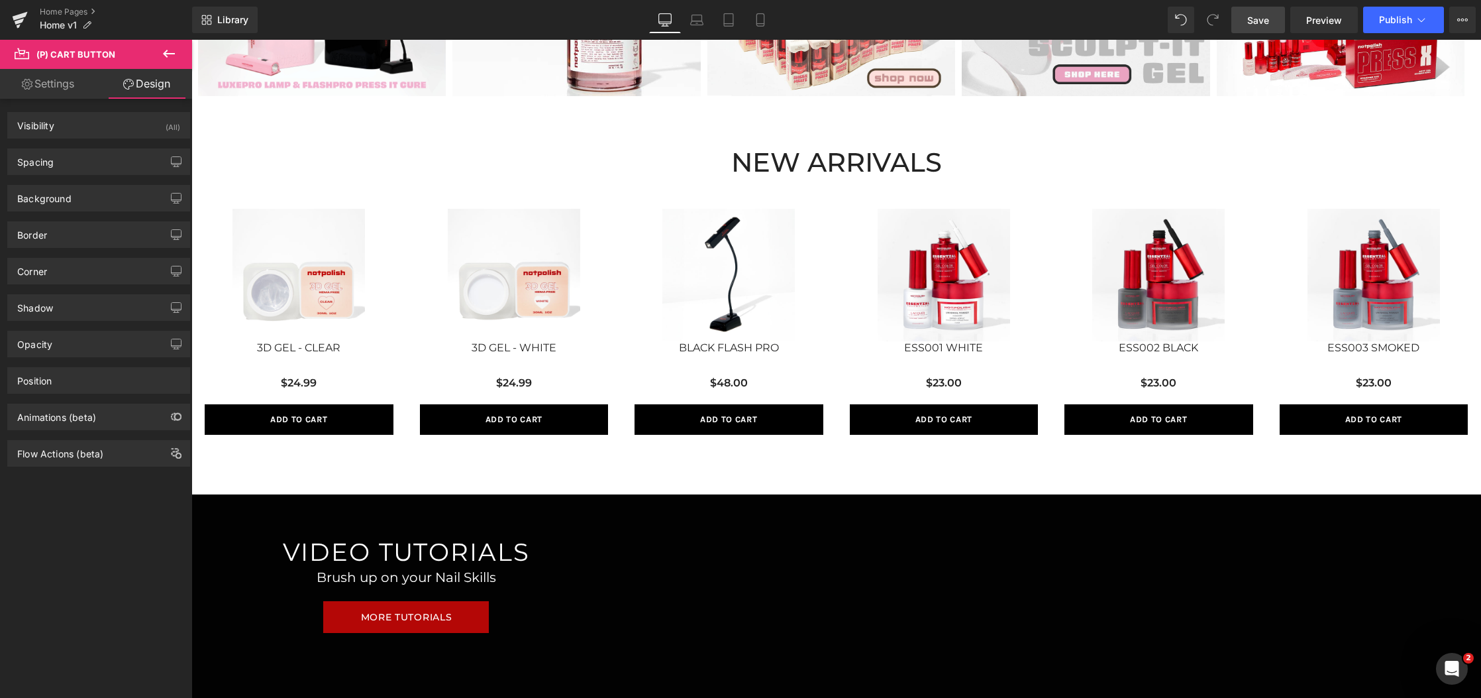
click at [86, 248] on div "Corner Corner Style Custom Custom Setup Global Style Custom Setup Global Style …" at bounding box center [99, 266] width 198 height 36
click at [86, 241] on div "Border" at bounding box center [99, 234] width 182 height 25
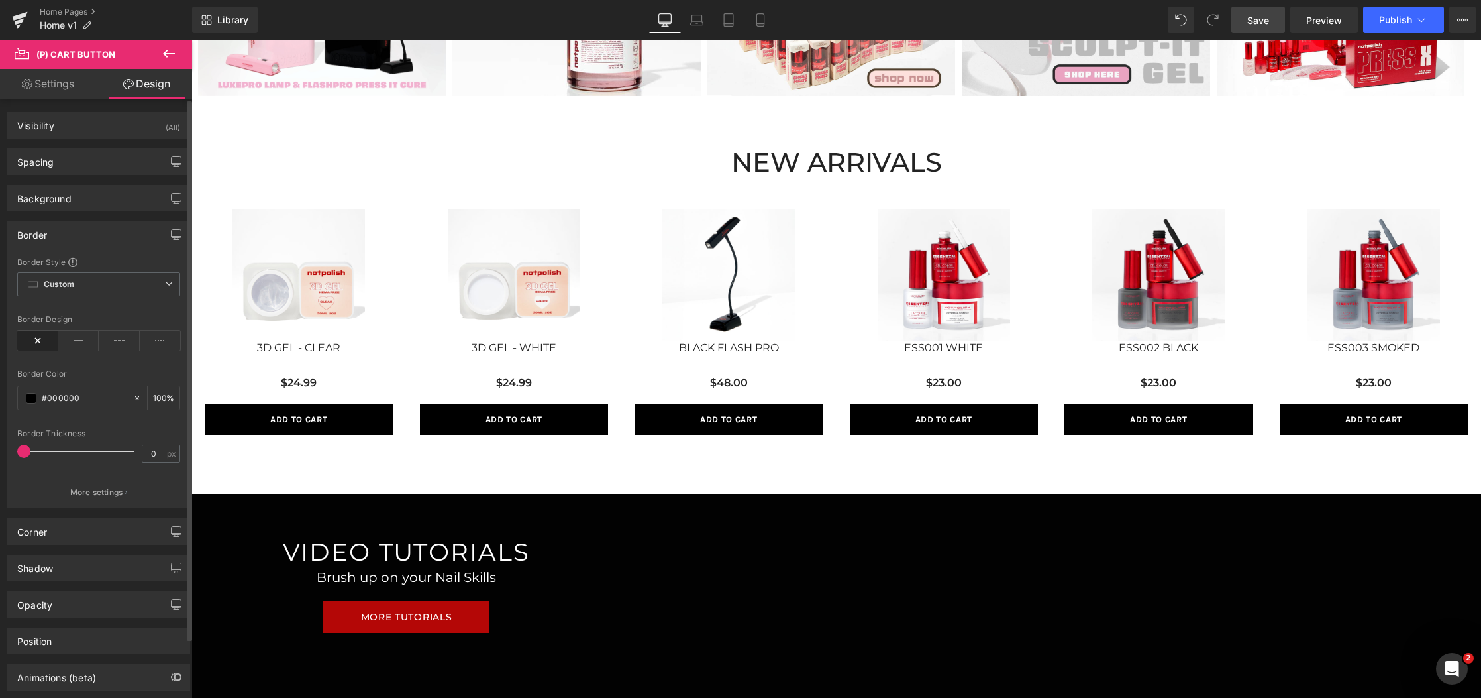
click at [86, 241] on div "Border" at bounding box center [99, 234] width 182 height 25
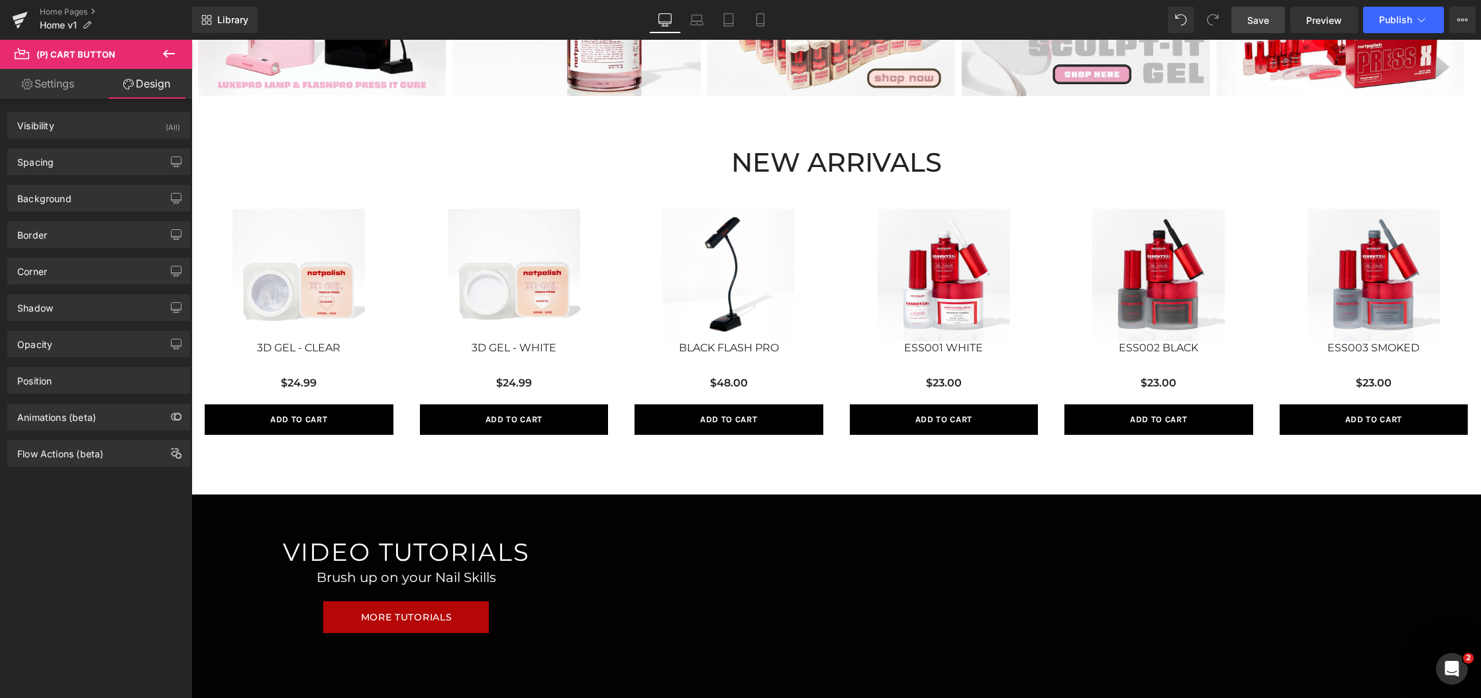
click at [83, 81] on link "Settings" at bounding box center [48, 84] width 96 height 30
type input "100"
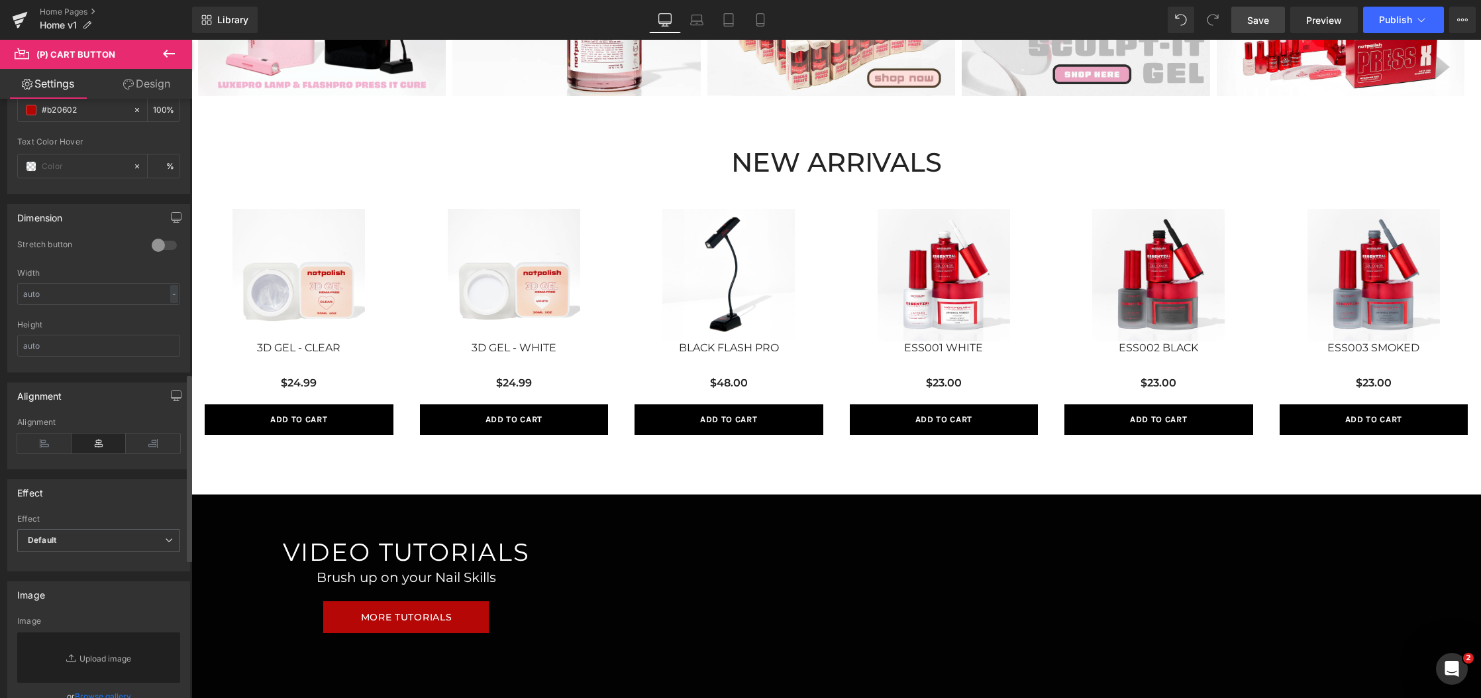
scroll to position [884, 0]
click at [156, 243] on div at bounding box center [164, 244] width 32 height 21
click at [137, 286] on input "text" at bounding box center [98, 293] width 163 height 22
drag, startPoint x: 146, startPoint y: 290, endPoint x: -5, endPoint y: 301, distance: 151.4
click at [0, 301] on html "(P) Cart Button You are previewing how the will restyle your page. You can not …" at bounding box center [740, 349] width 1481 height 698
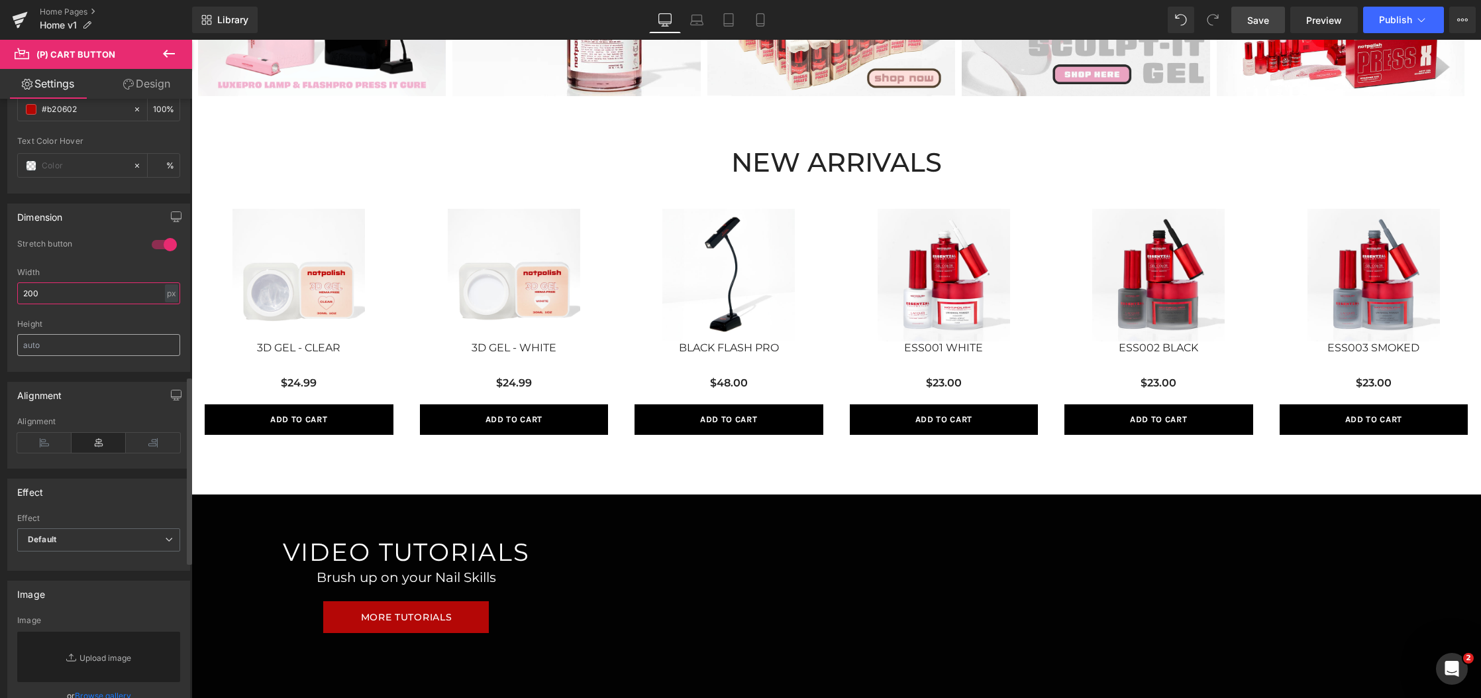
type input "200"
click at [112, 355] on div "Height" at bounding box center [98, 345] width 163 height 52
click at [112, 350] on input "text" at bounding box center [98, 345] width 163 height 22
click at [117, 295] on input "200" at bounding box center [98, 293] width 163 height 22
drag, startPoint x: 94, startPoint y: 292, endPoint x: -5, endPoint y: 292, distance: 99.4
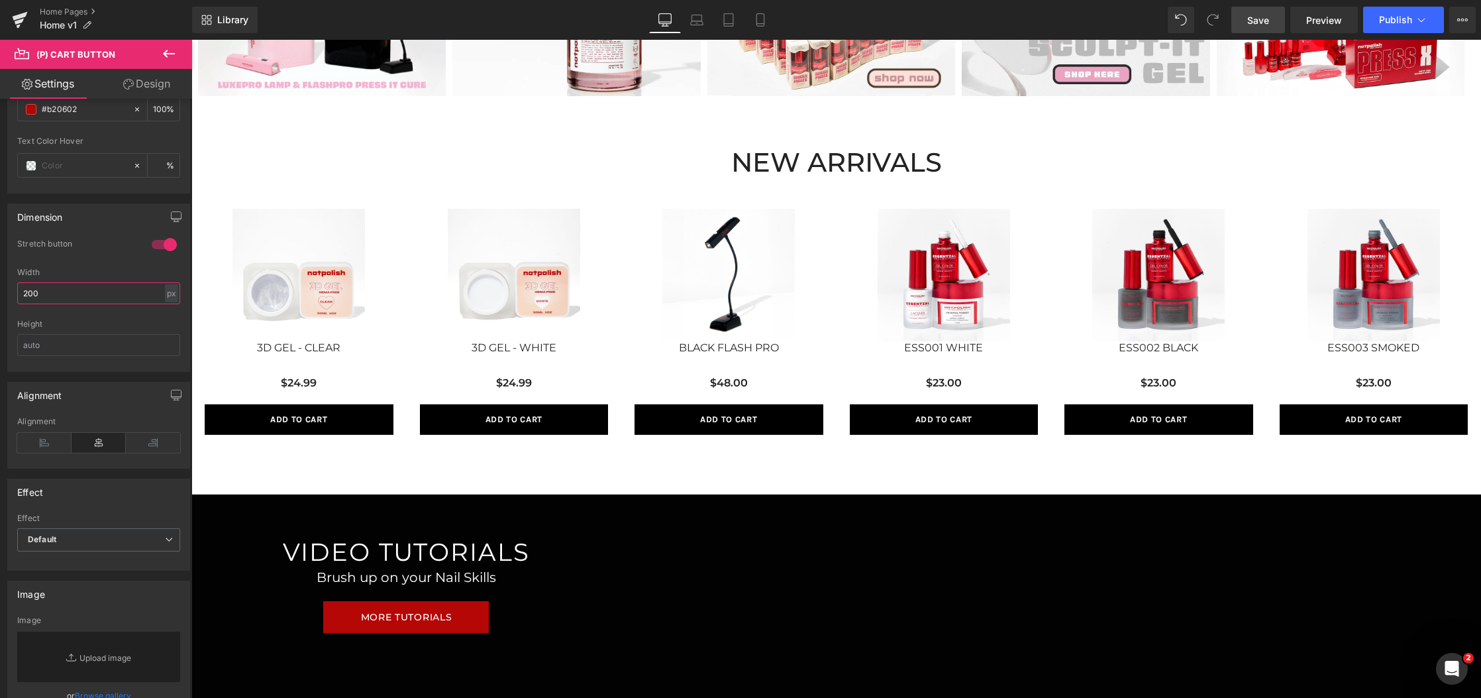
click at [0, 292] on html "(P) Cart Button You are previewing how the will restyle your page. You can not …" at bounding box center [740, 349] width 1481 height 698
click at [62, 342] on input "text" at bounding box center [98, 345] width 163 height 22
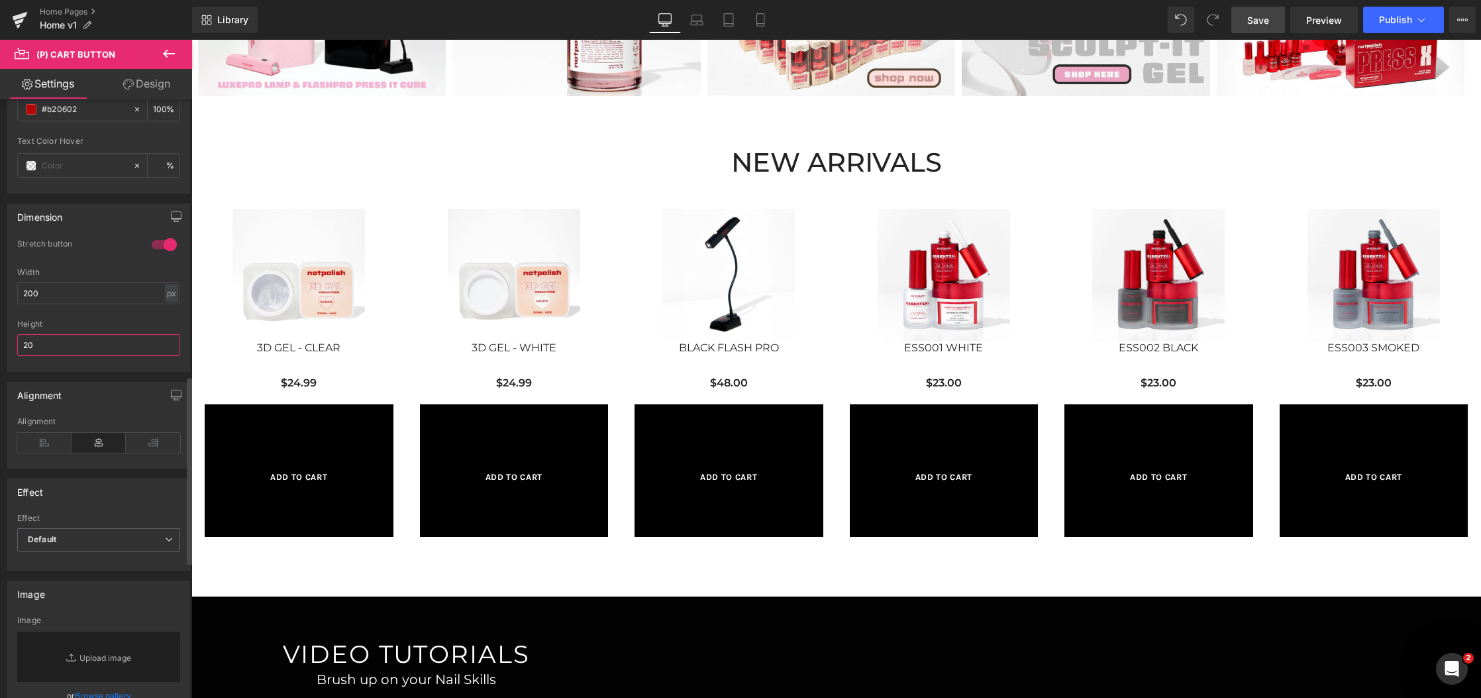
type input "2"
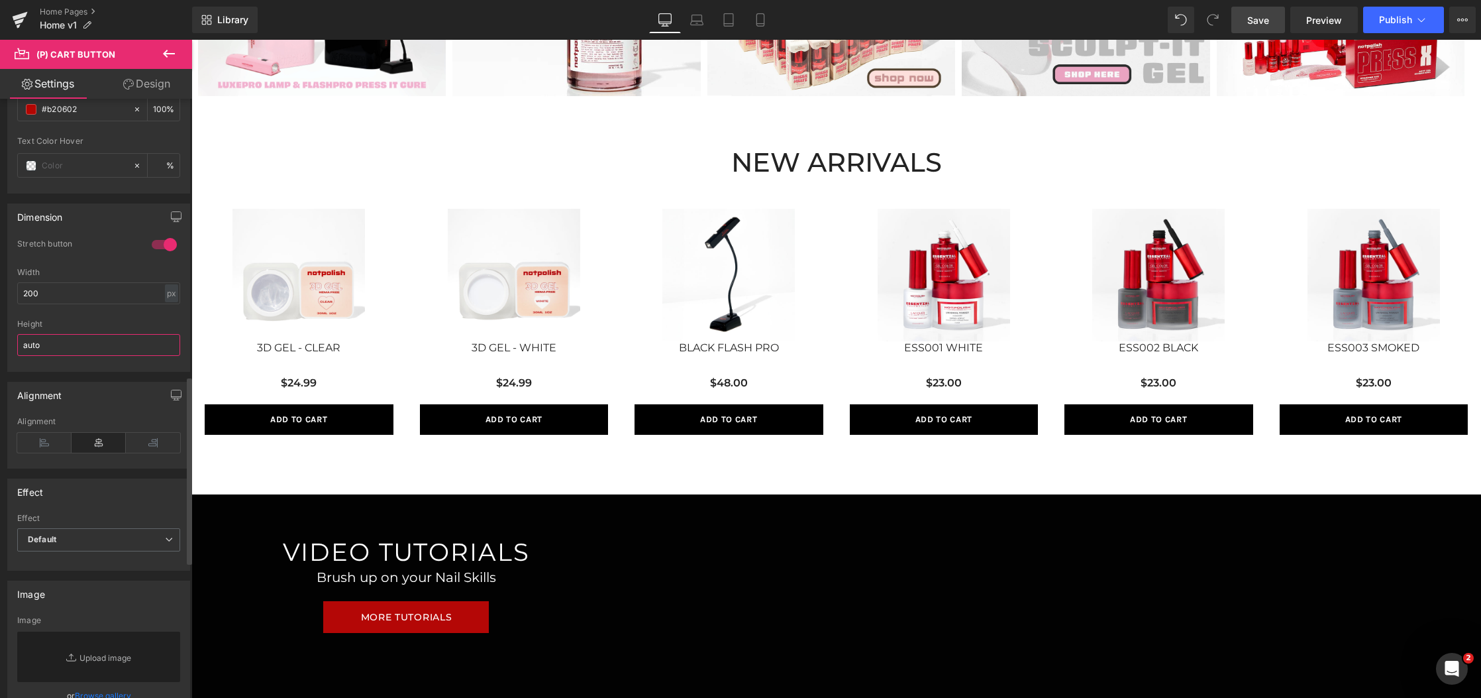
type input "auto"
drag, startPoint x: 56, startPoint y: 276, endPoint x: 54, endPoint y: 284, distance: 8.7
click at [56, 278] on div "Width 200 px % px" at bounding box center [98, 294] width 163 height 52
click at [54, 286] on input "200" at bounding box center [98, 293] width 163 height 22
click at [83, 329] on div "Height auto" at bounding box center [98, 345] width 163 height 52
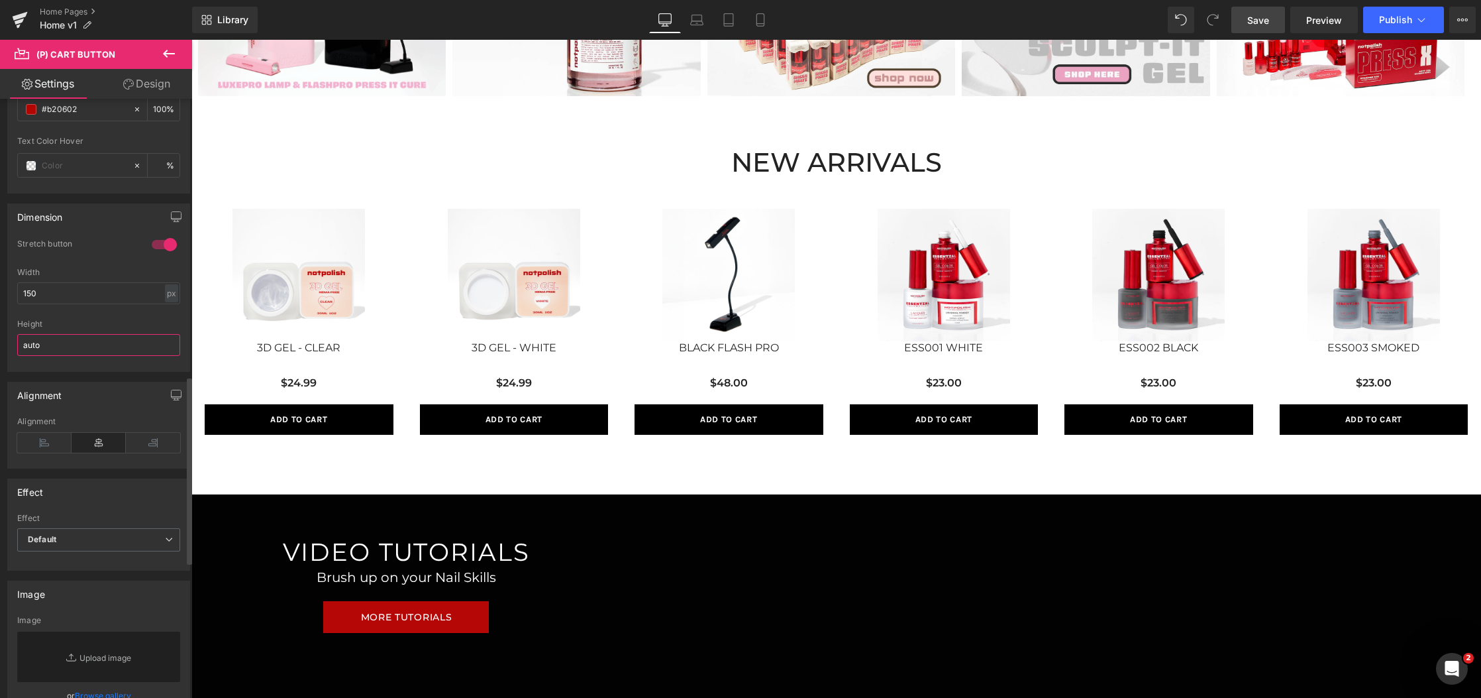
click at [83, 339] on input "auto" at bounding box center [98, 345] width 163 height 22
click at [156, 249] on div at bounding box center [164, 244] width 32 height 21
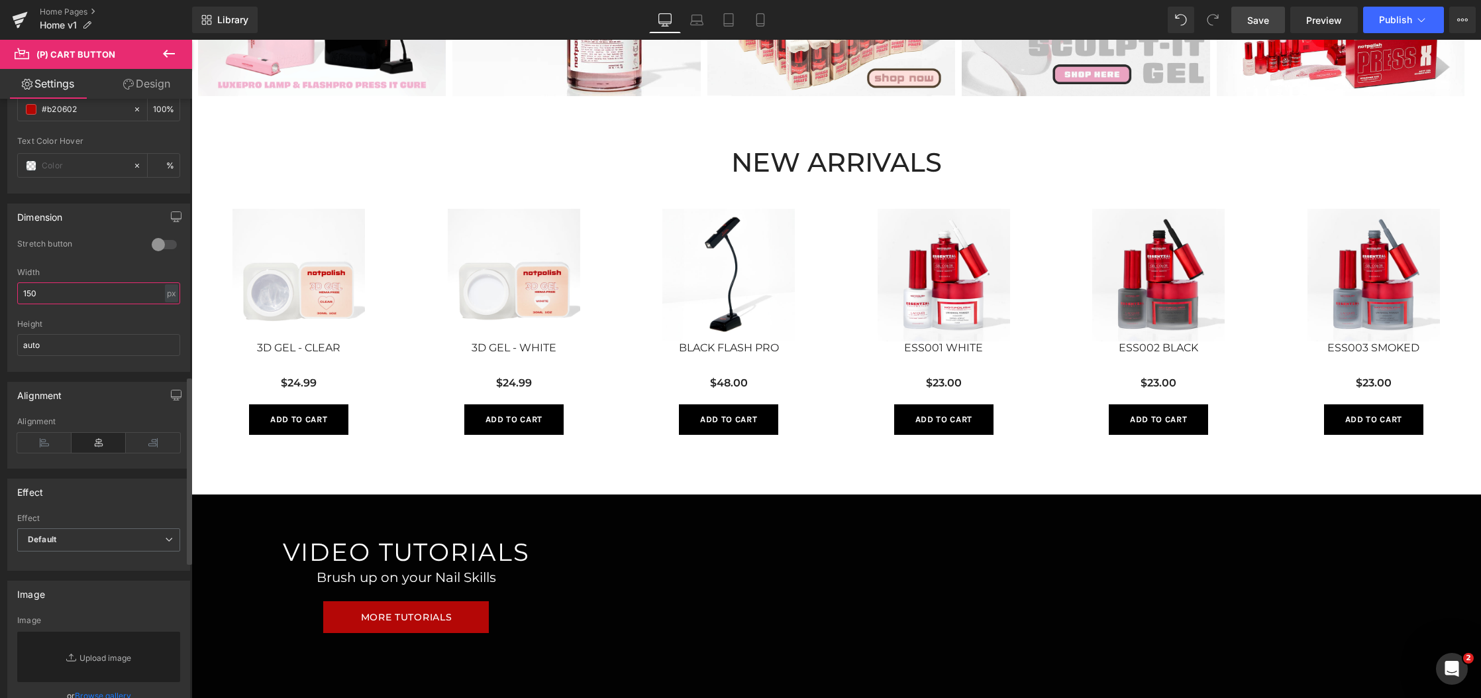
drag, startPoint x: 82, startPoint y: 299, endPoint x: 24, endPoint y: 291, distance: 58.8
click at [3, 301] on div "Dimension 0 Stretch button 0 Stretch button 0 Stretch button 0 Stretch button 1…" at bounding box center [99, 282] width 198 height 178
drag, startPoint x: 42, startPoint y: 292, endPoint x: -5, endPoint y: 292, distance: 47.7
click at [0, 292] on html "(P) Cart Button You are previewing how the will restyle your page. You can not …" at bounding box center [740, 349] width 1481 height 698
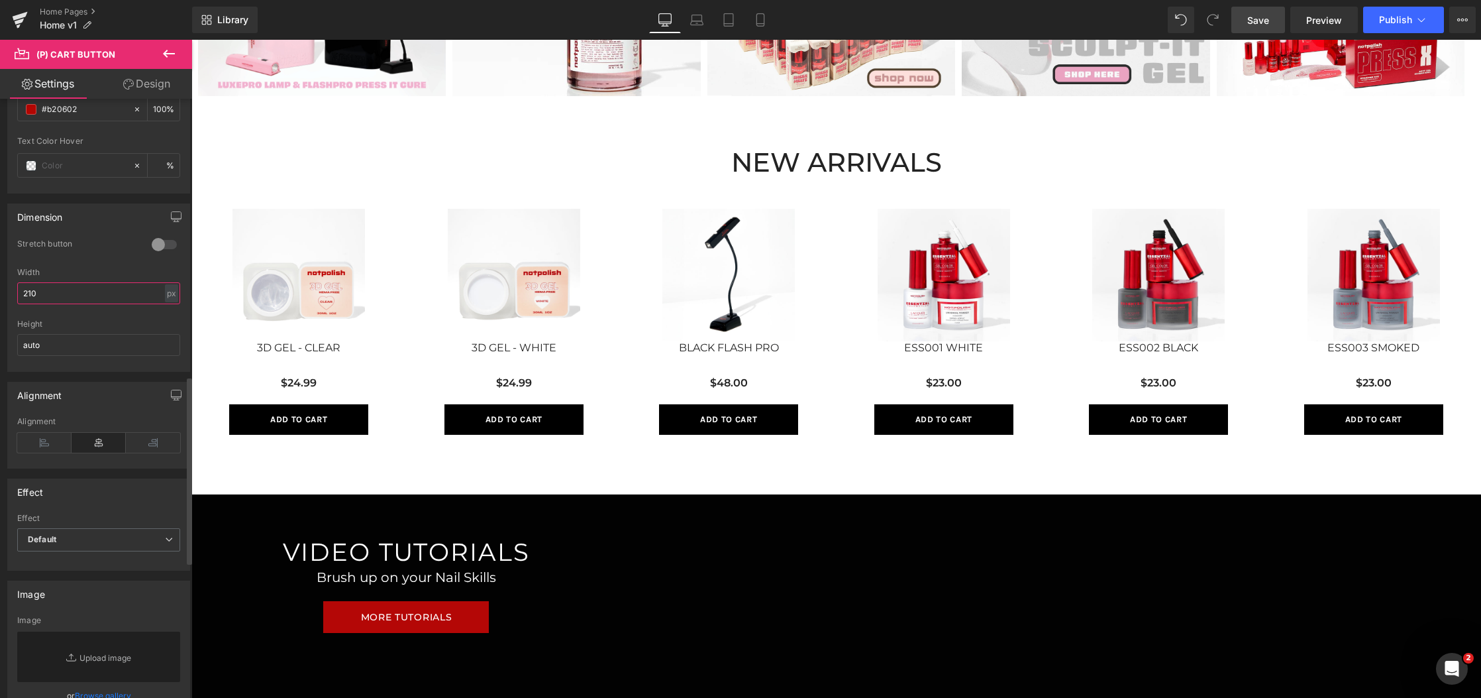
drag, startPoint x: 25, startPoint y: 293, endPoint x: 1, endPoint y: 290, distance: 23.5
click at [1, 290] on div "Dimension 0 Stretch button 0 Stretch button 0 Stretch button 0 Stretch button 2…" at bounding box center [99, 282] width 198 height 178
type input "200"
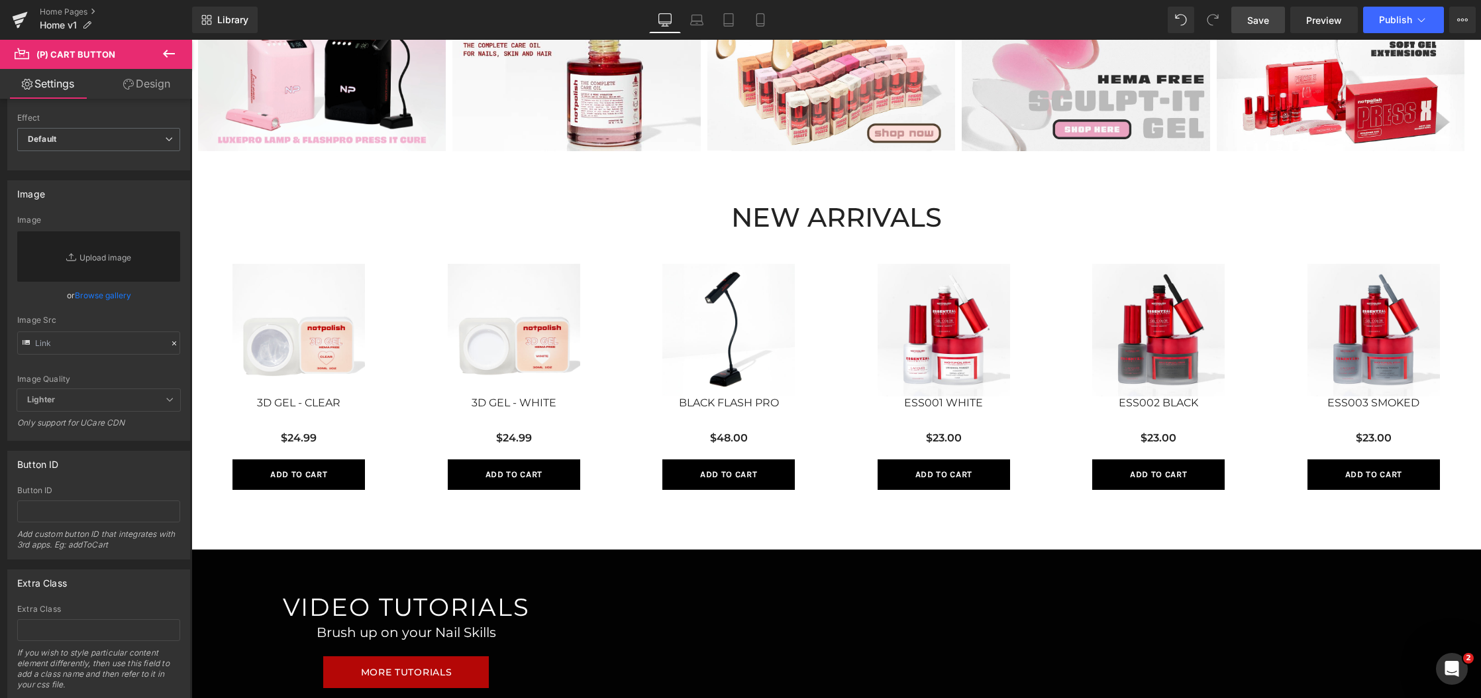
scroll to position [741, 0]
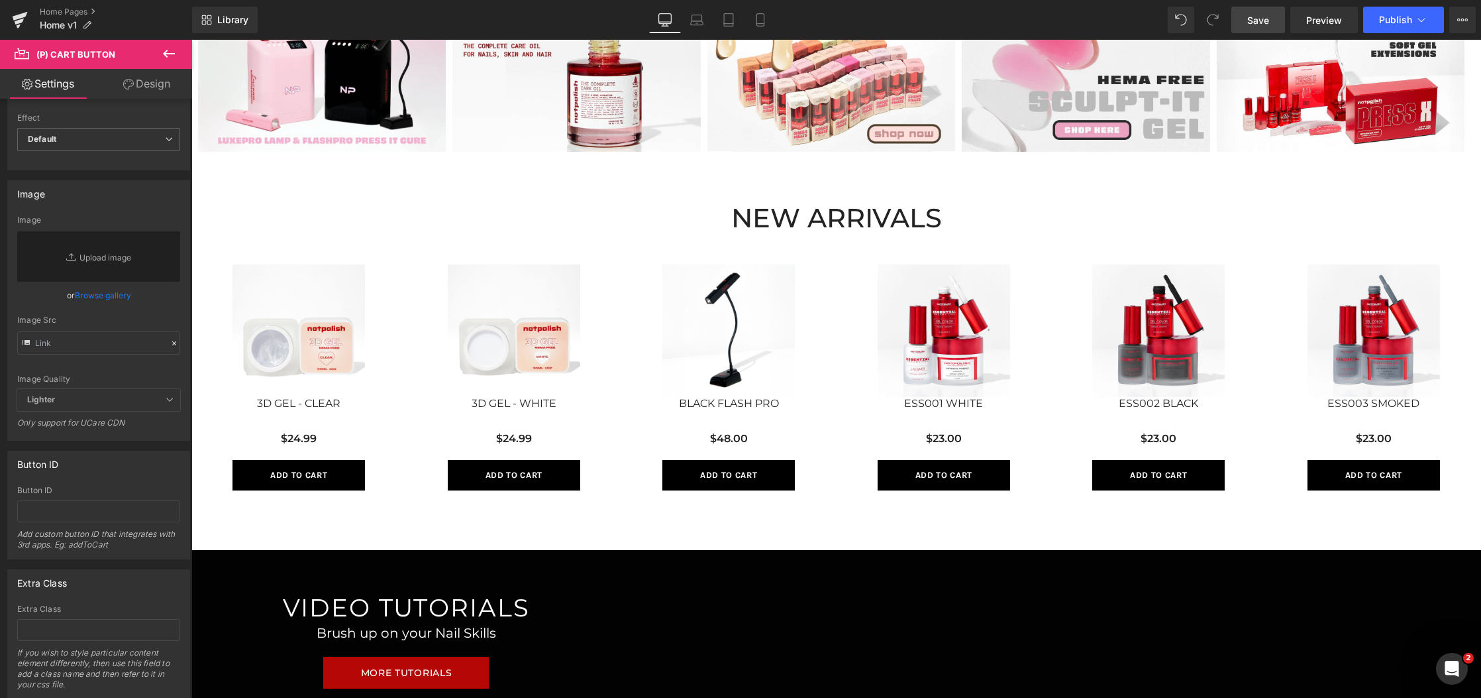
click at [527, 434] on div "$24.99" at bounding box center [514, 445] width 189 height 29
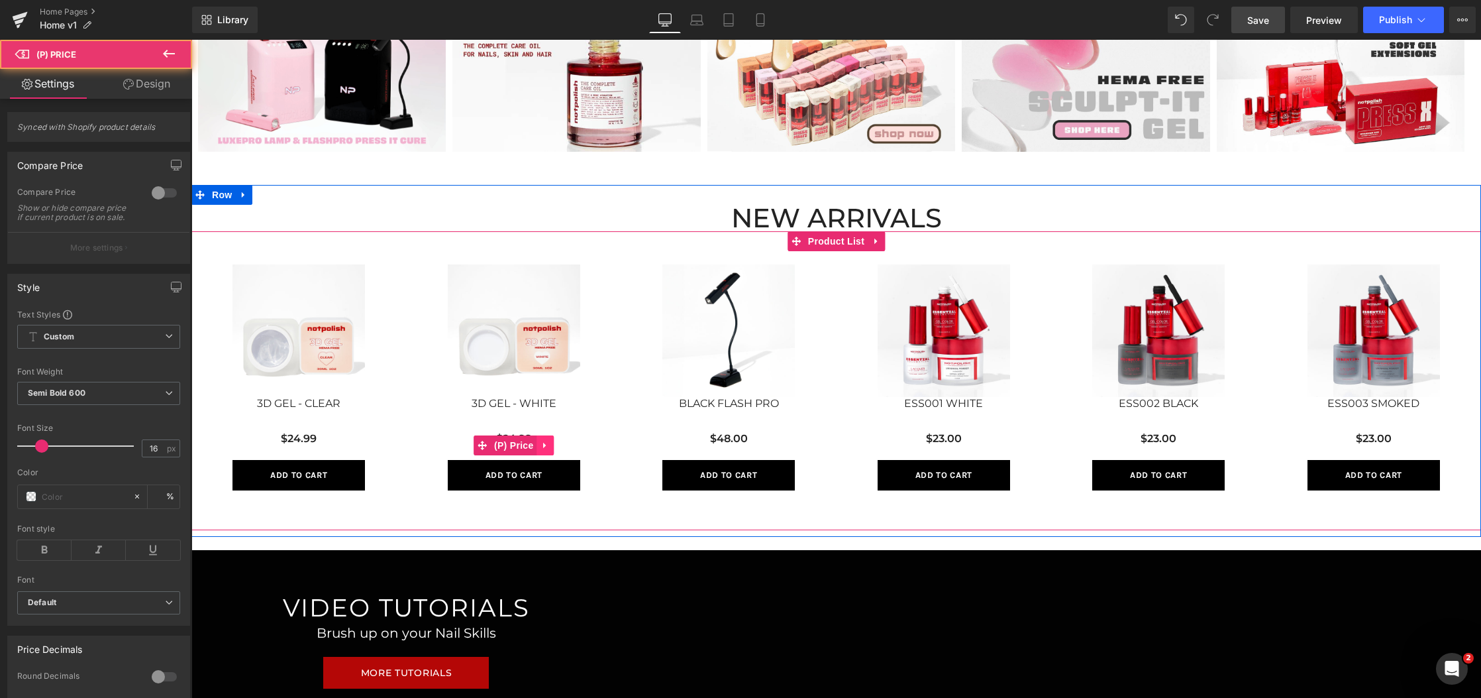
click at [537, 435] on link at bounding box center [545, 445] width 17 height 20
click at [497, 442] on span "(P) Price" at bounding box center [488, 445] width 46 height 20
click at [496, 447] on span "(P) Price" at bounding box center [514, 446] width 46 height 20
click at [465, 421] on h3 "3D GEL - WHITE" at bounding box center [514, 410] width 189 height 27
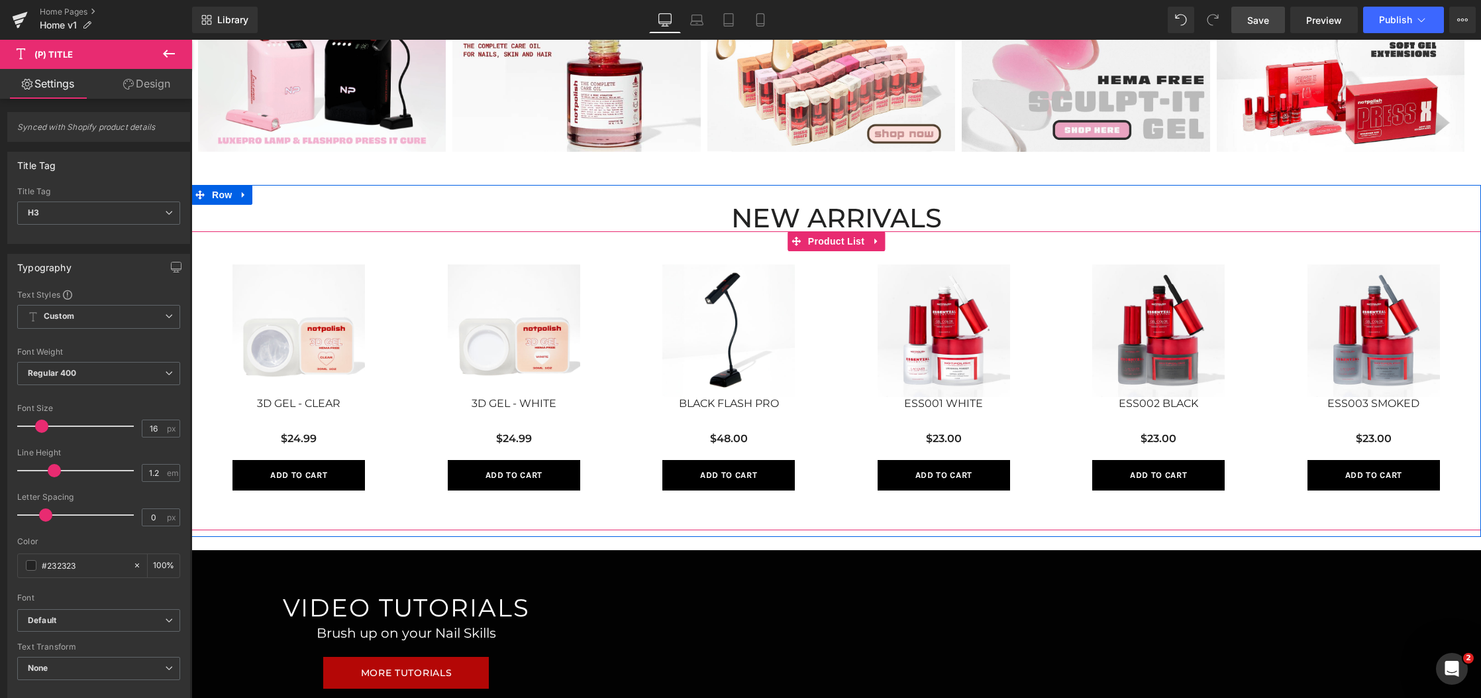
click at [397, 431] on div "Sale Off (P) Image 3D GEL - CLEAR (P) Title $24.99 (P) Price Add To Cart (P) Ca…" at bounding box center [298, 377] width 215 height 252
click at [487, 433] on div "$24.99" at bounding box center [514, 445] width 189 height 29
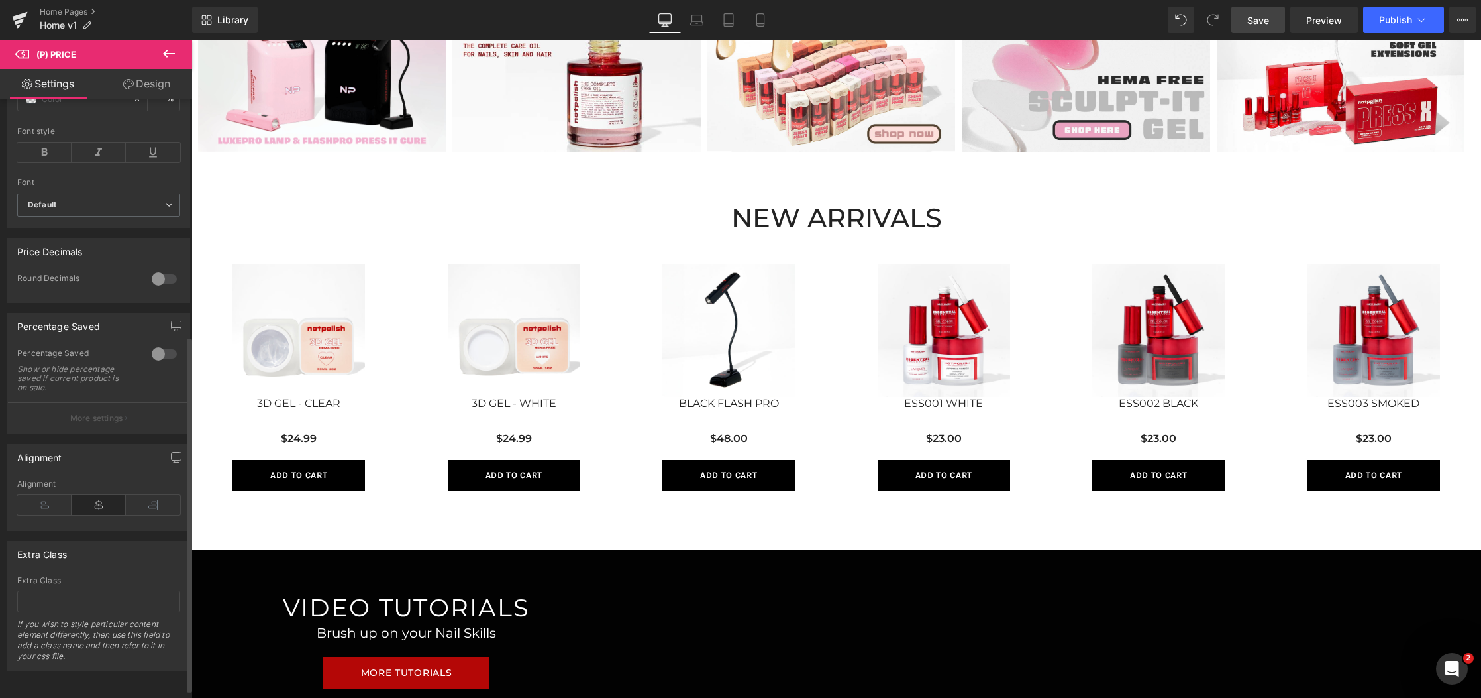
scroll to position [0, 0]
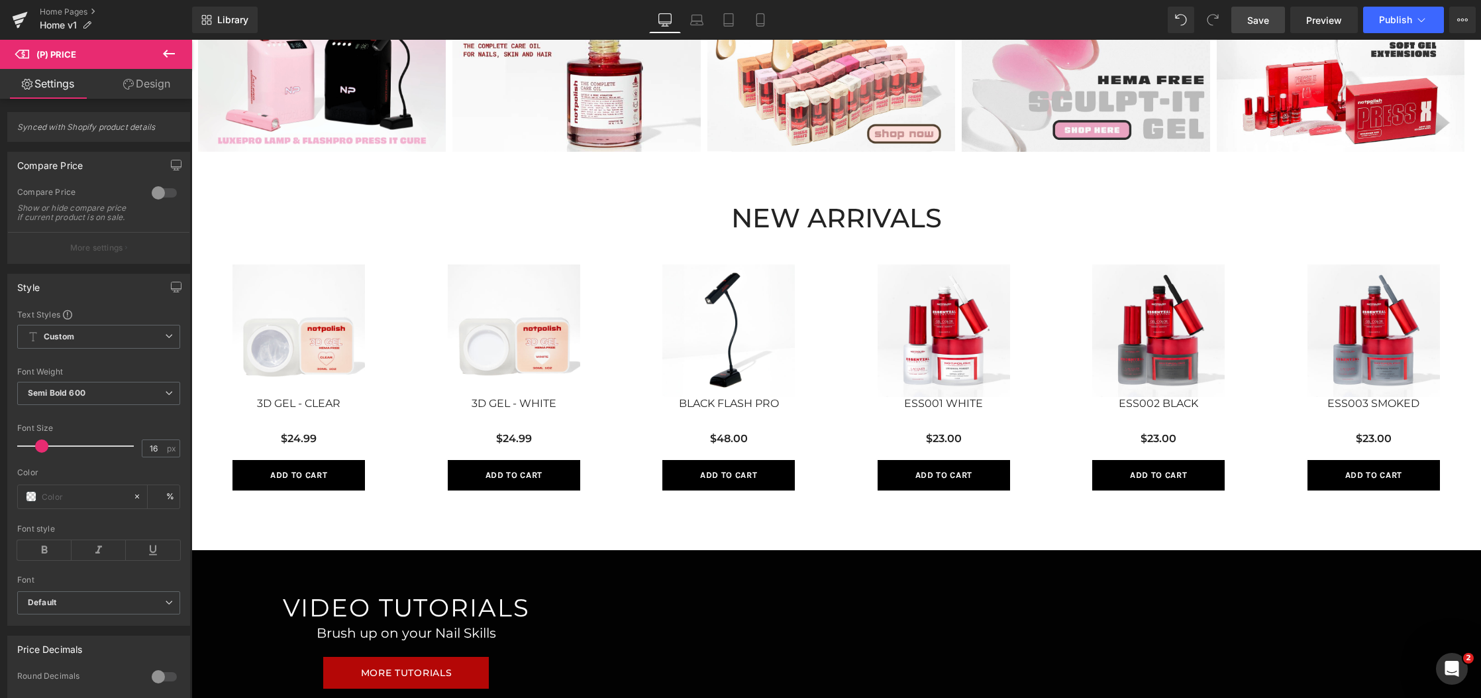
click at [143, 90] on link "Design" at bounding box center [147, 84] width 96 height 30
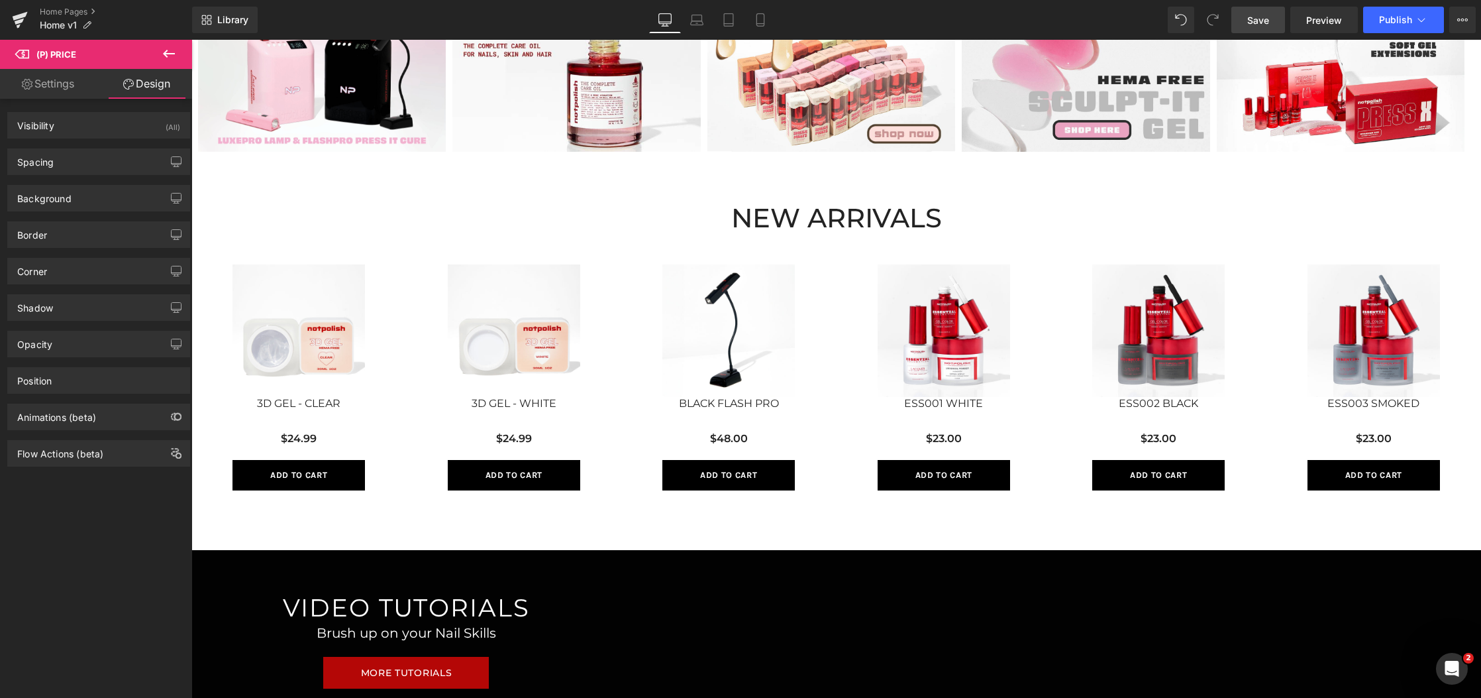
type input "10"
type input "0"
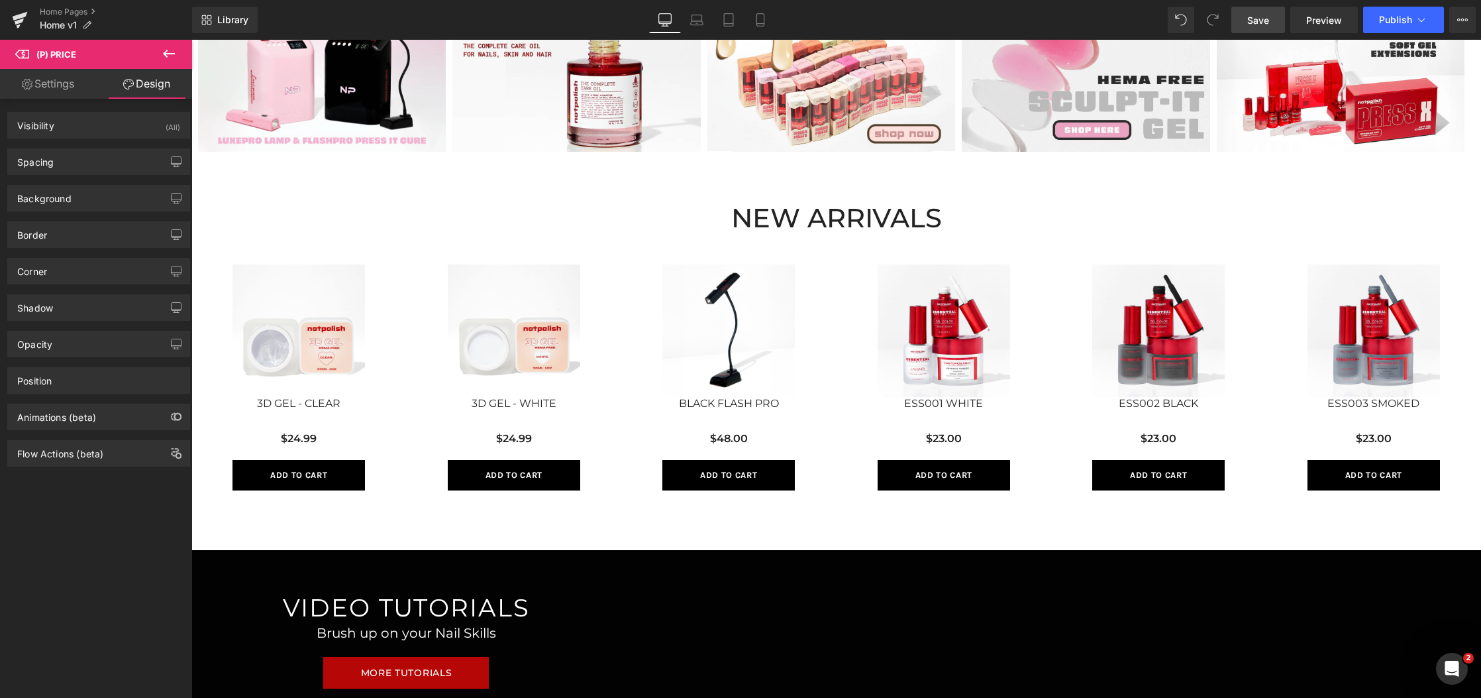
type input "0"
type input "20"
type input "0"
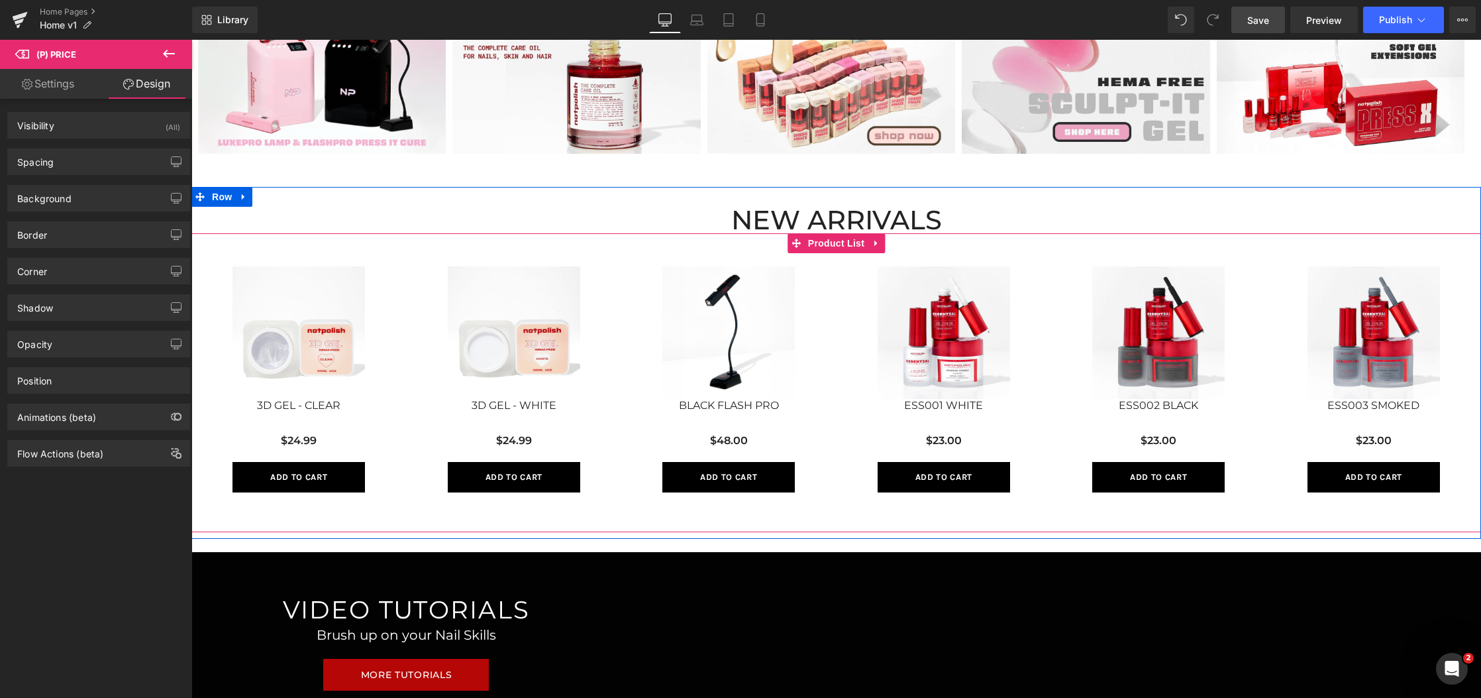
scroll to position [738, 0]
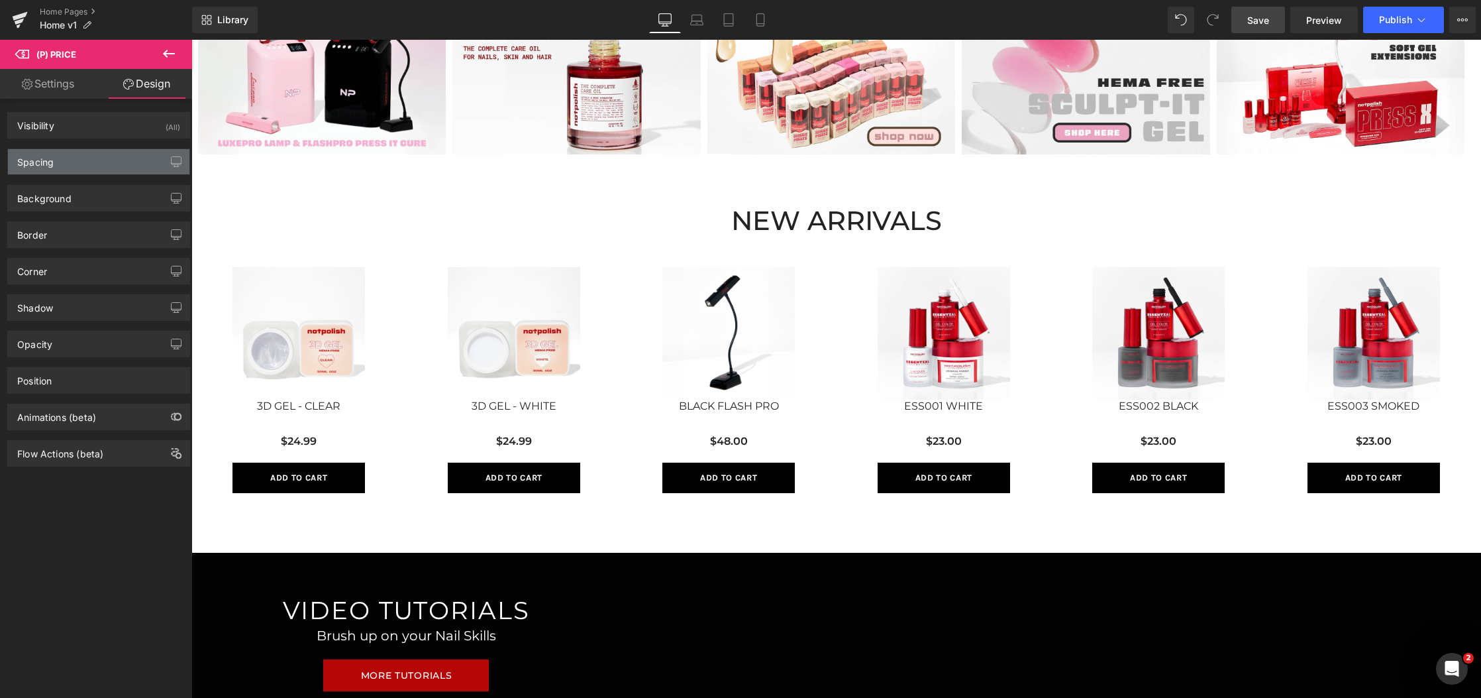
click at [87, 168] on div "Spacing" at bounding box center [99, 161] width 182 height 25
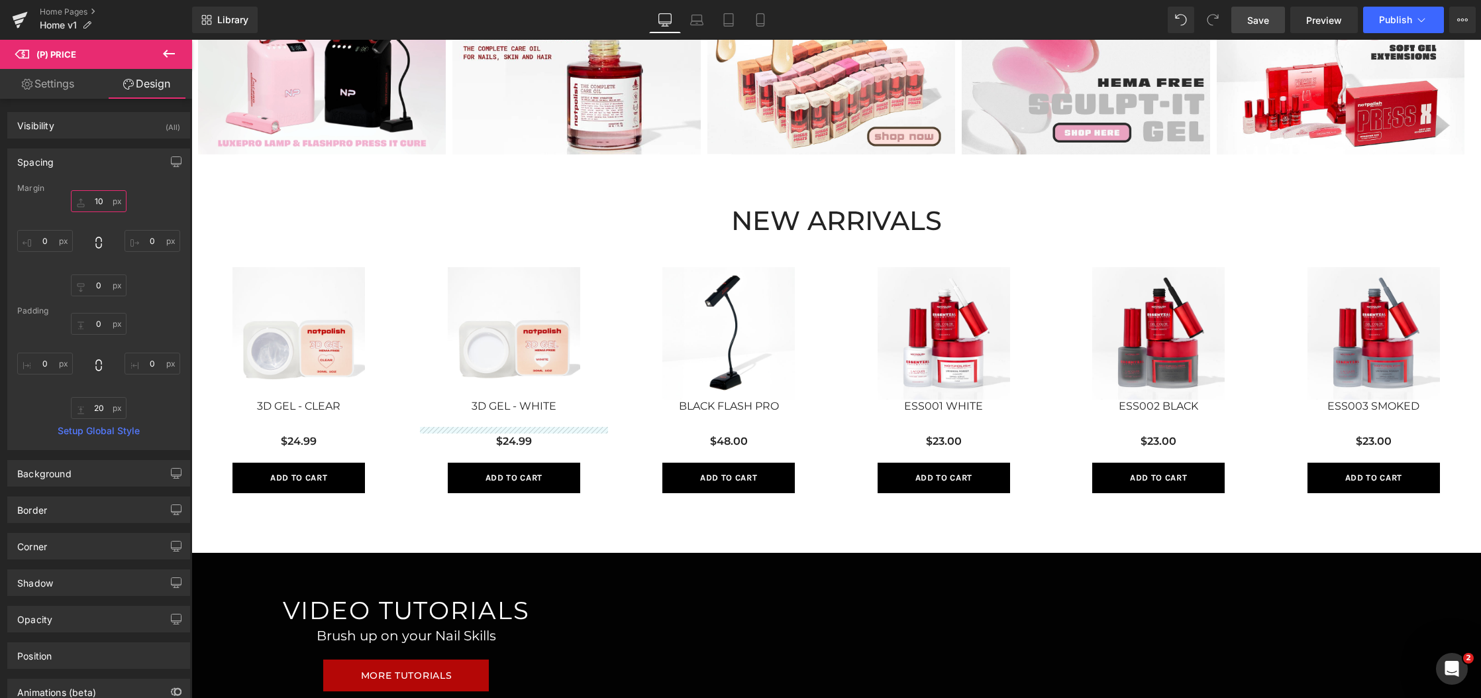
drag, startPoint x: 103, startPoint y: 202, endPoint x: 81, endPoint y: 199, distance: 22.0
click at [81, 199] on input "10" at bounding box center [99, 201] width 56 height 22
click at [109, 200] on input "10" at bounding box center [99, 201] width 56 height 22
click at [94, 401] on input "20" at bounding box center [99, 408] width 56 height 22
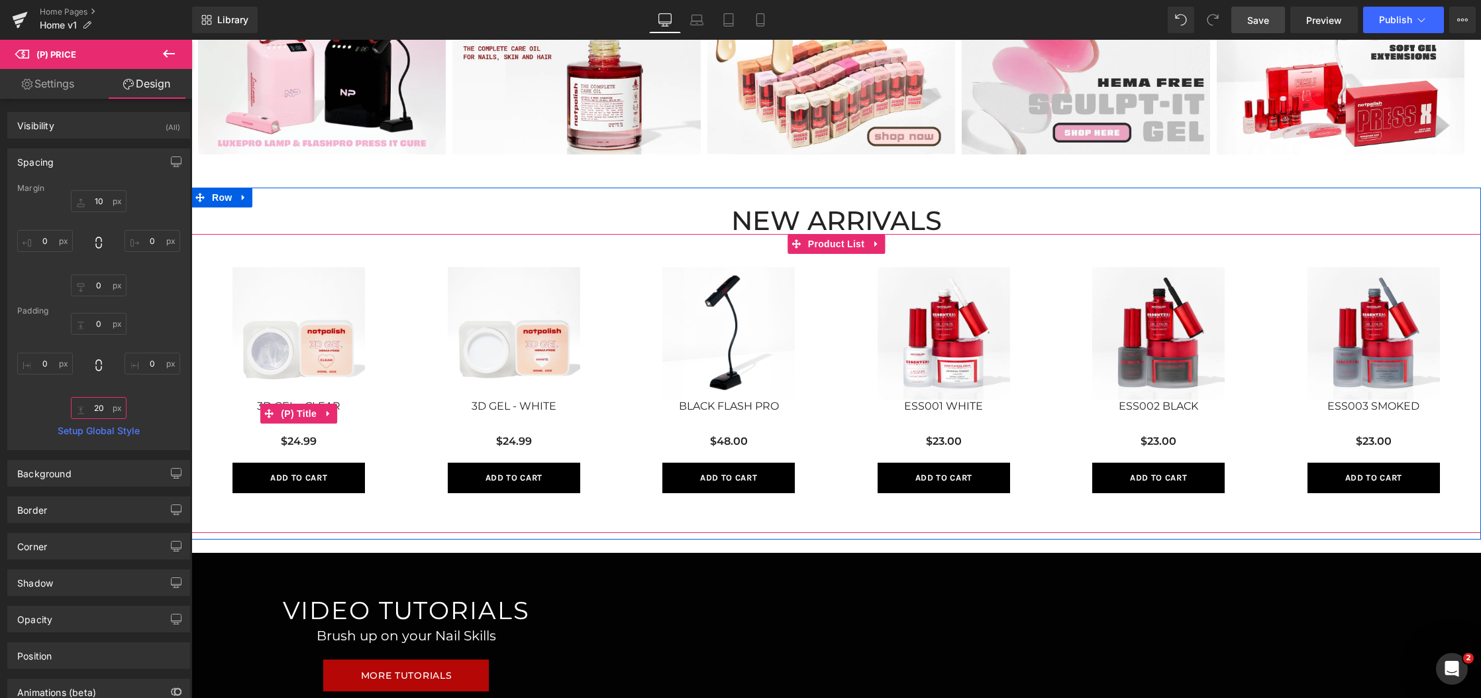
type input "0"
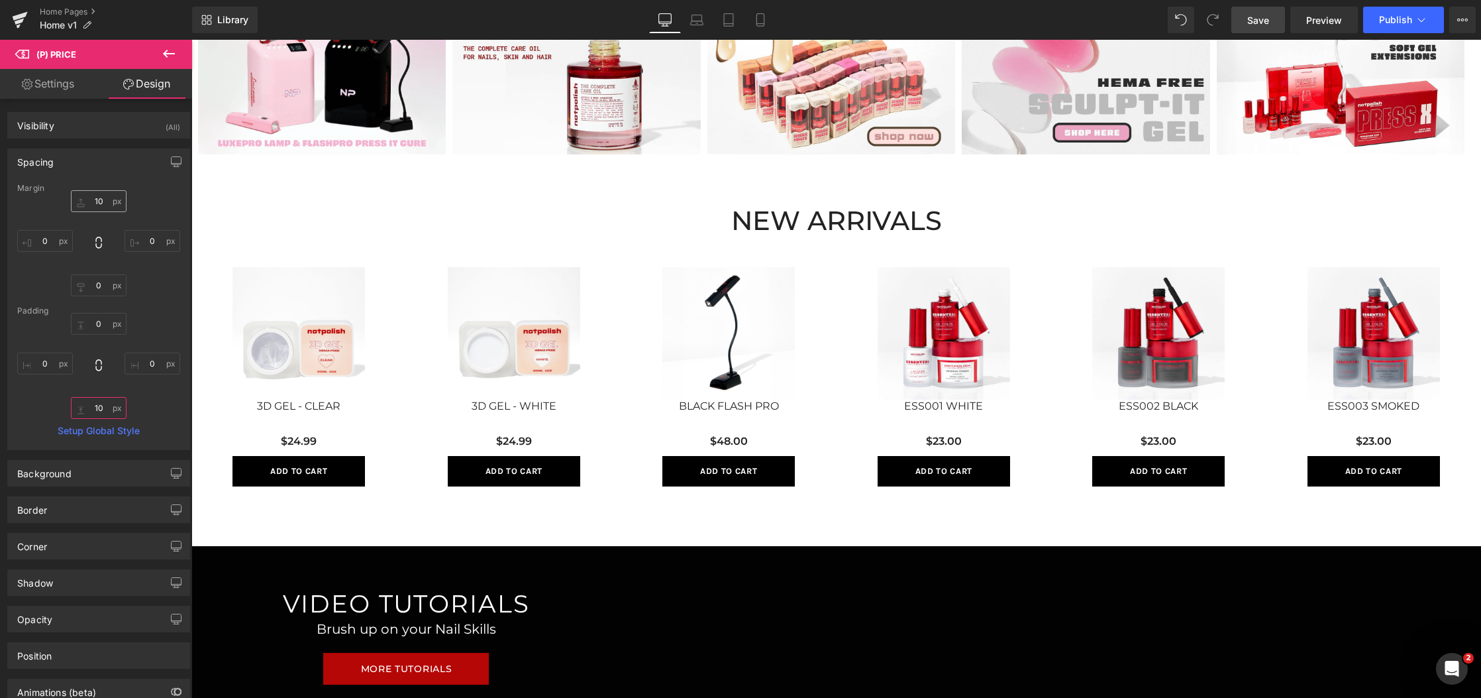
type input "10"
click at [104, 200] on input "10" at bounding box center [99, 201] width 56 height 22
type input "0"
type input "1"
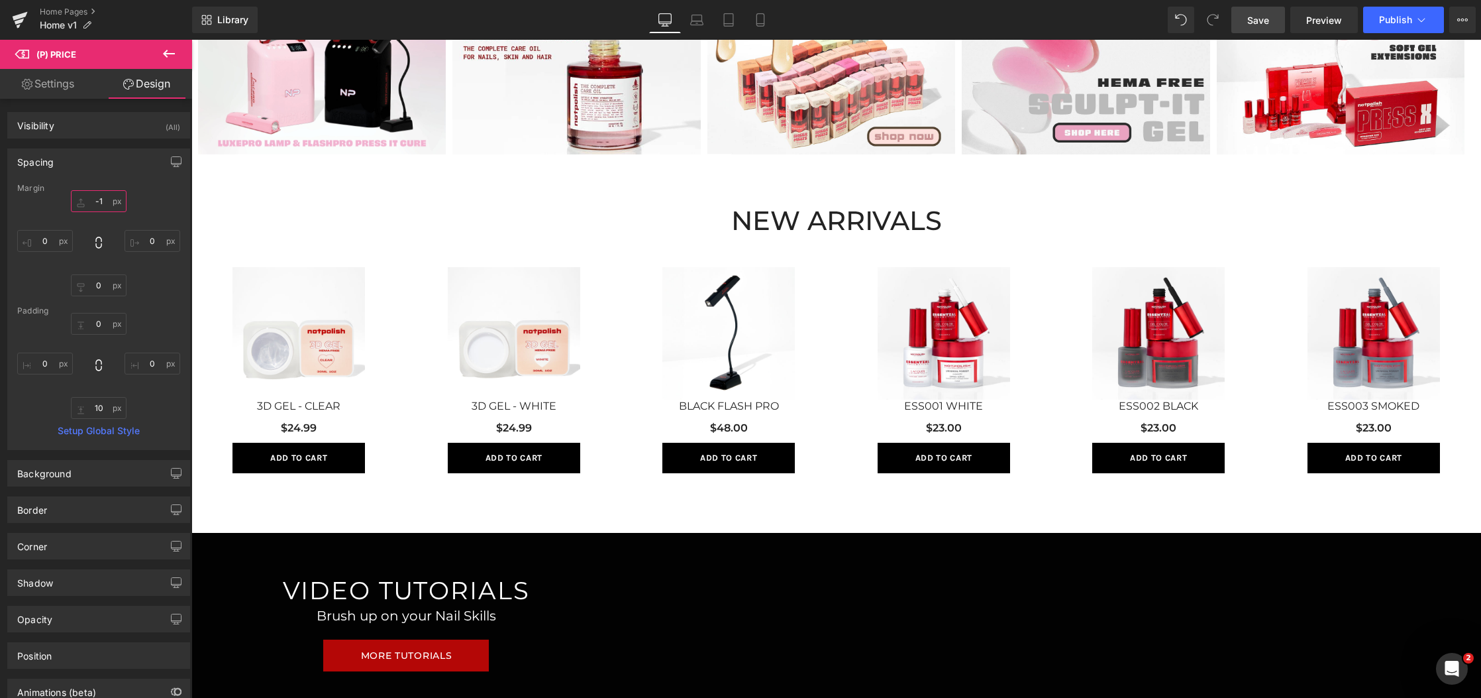
type input "-"
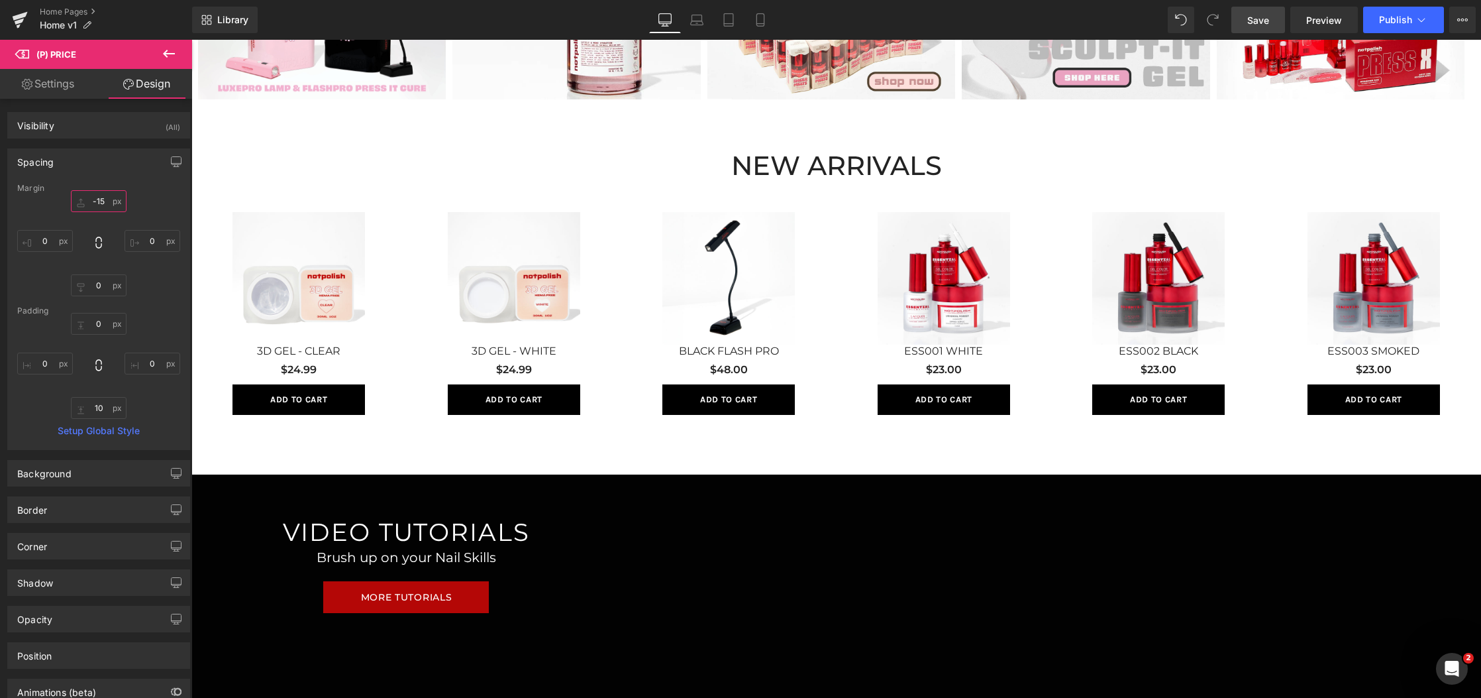
scroll to position [792, 0]
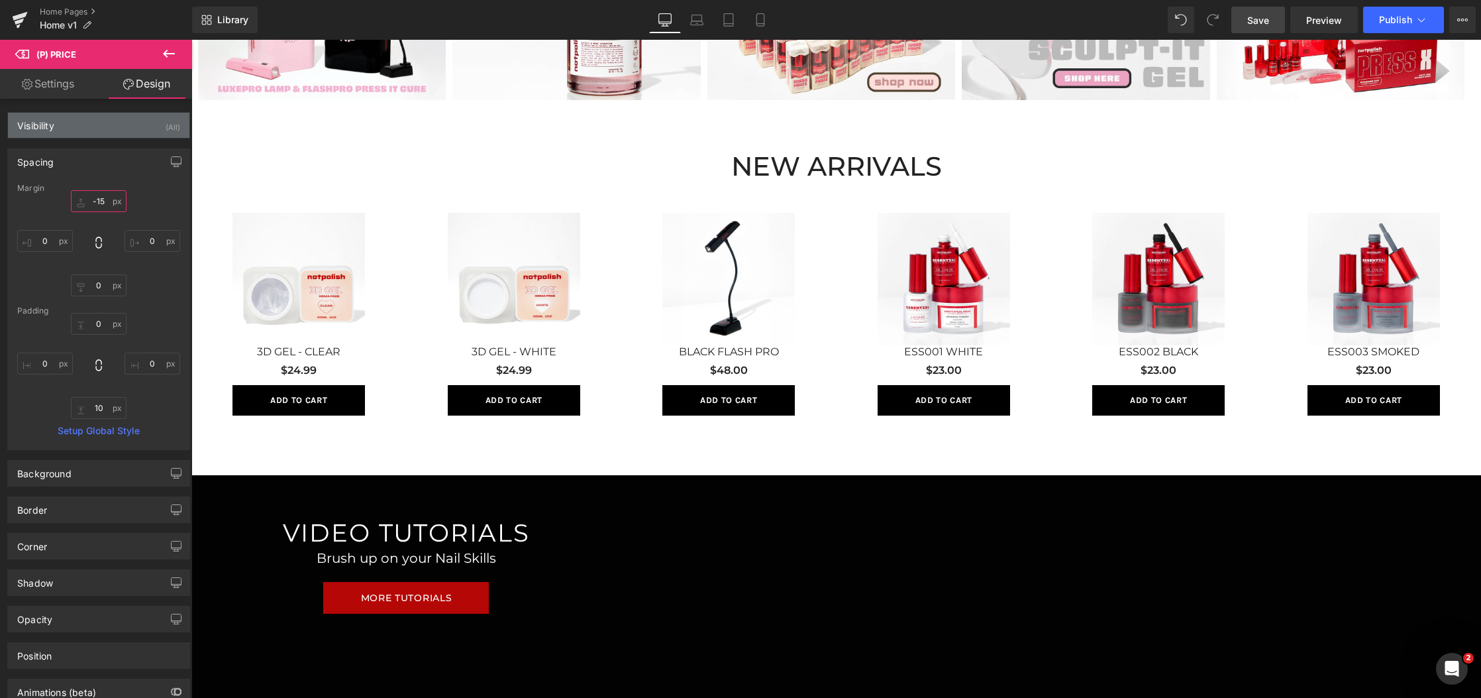
type input "-15"
click at [66, 130] on div "Visibility (All)" at bounding box center [99, 125] width 182 height 25
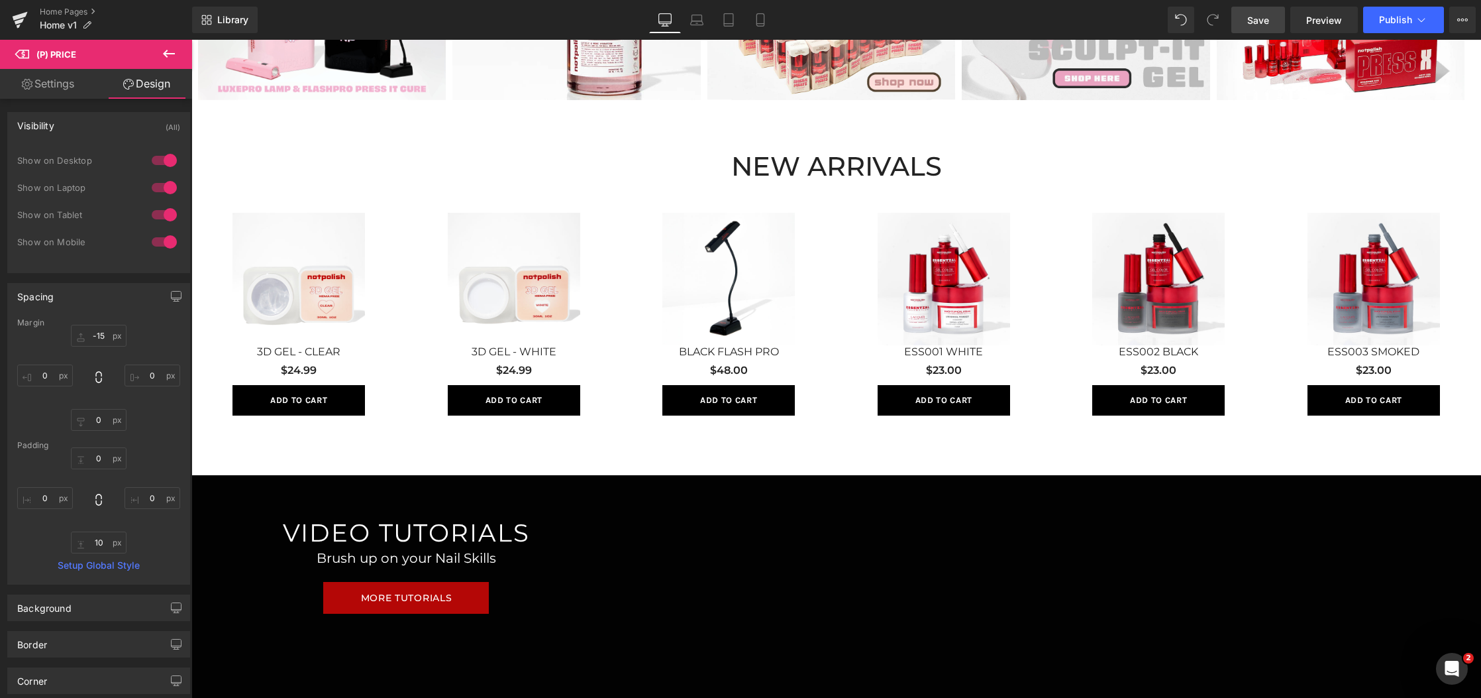
click at [425, 308] on link "Sale Off" at bounding box center [514, 279] width 189 height 133
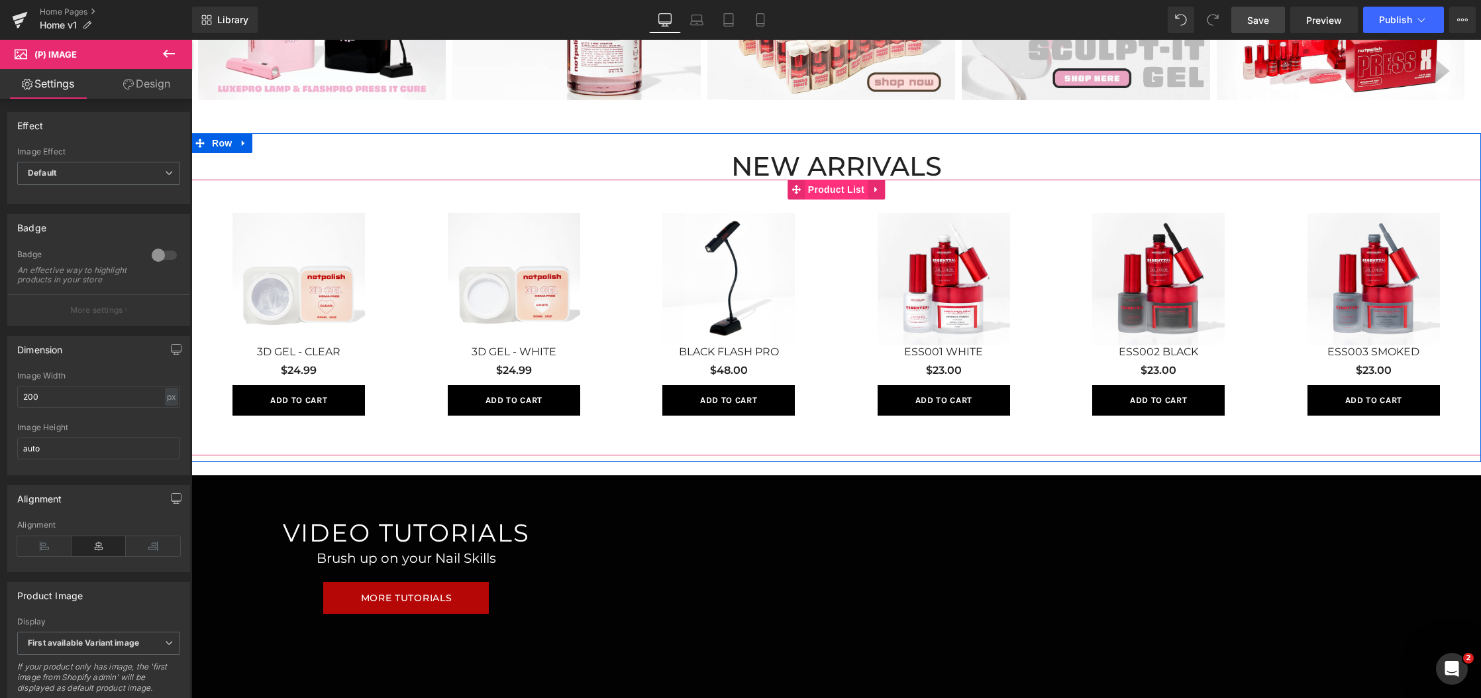
click at [835, 189] on span "Product List" at bounding box center [836, 190] width 63 height 20
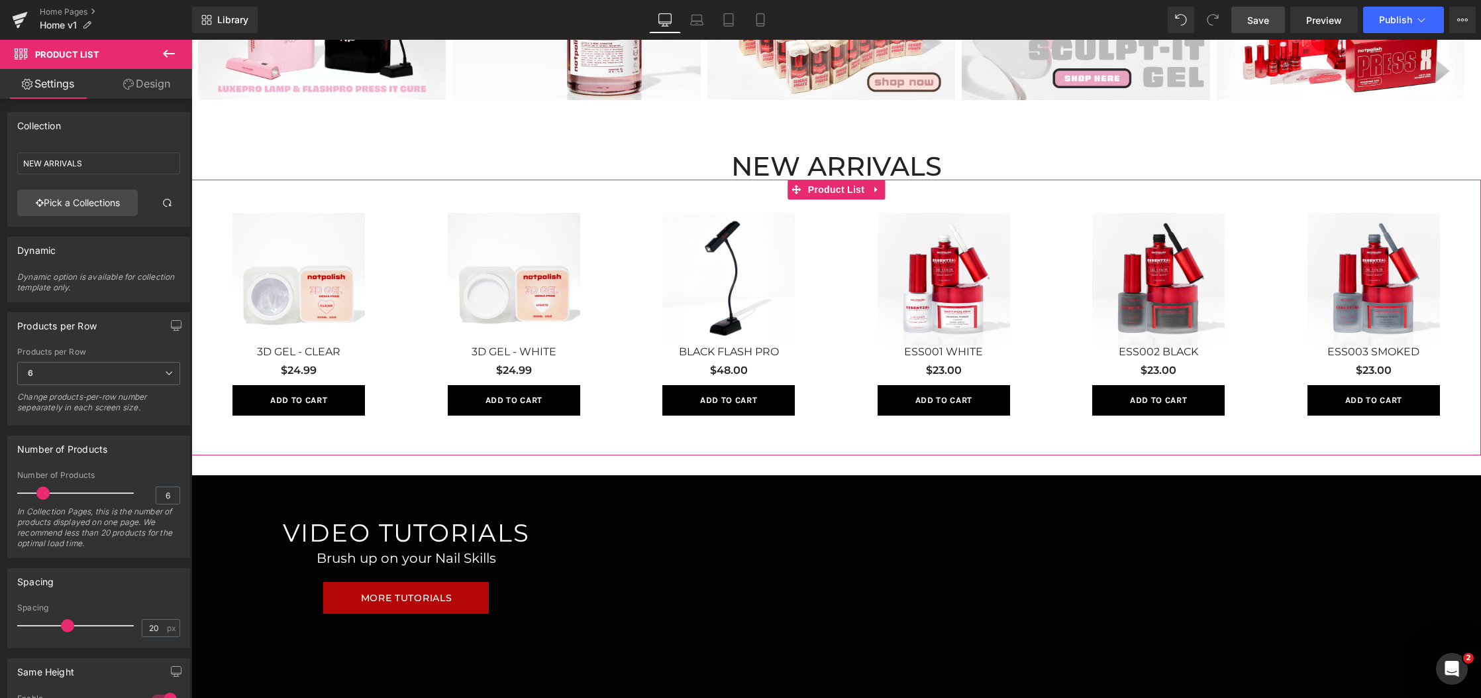
click at [136, 90] on link "Design" at bounding box center [147, 84] width 96 height 30
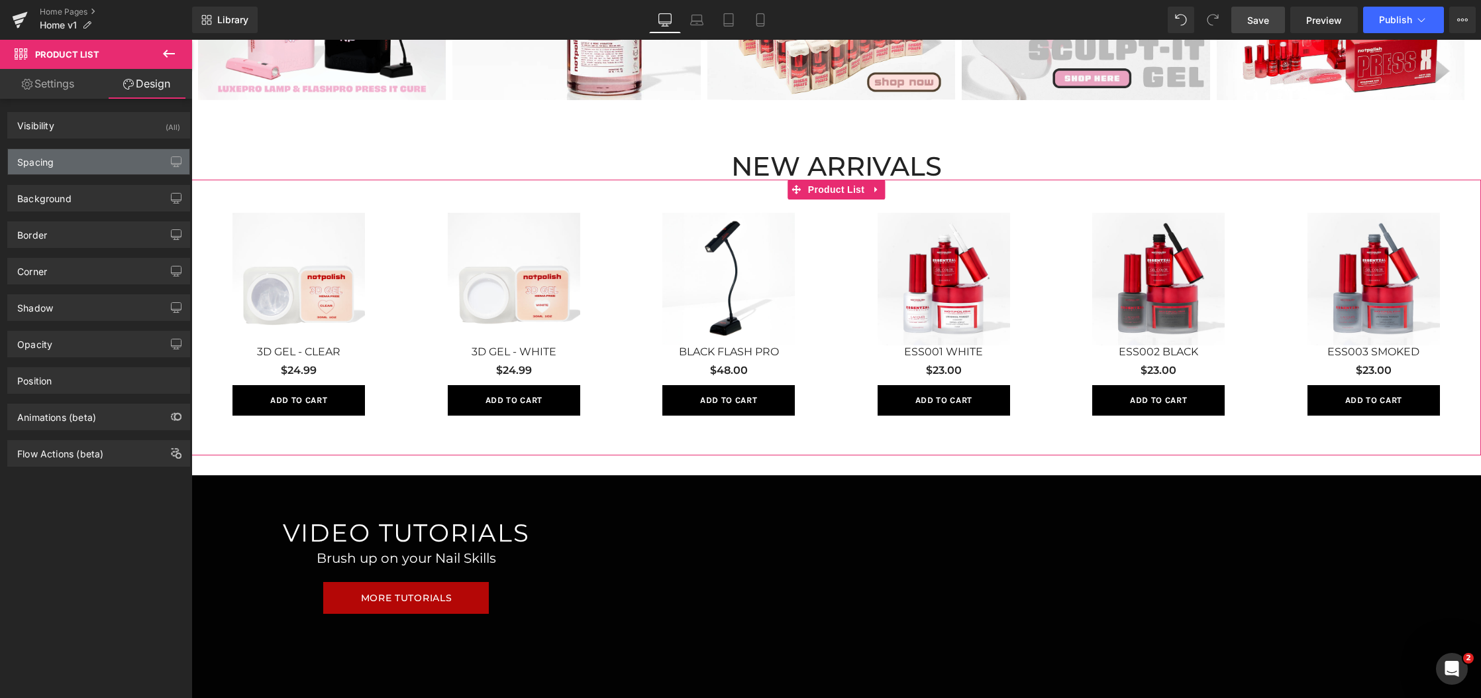
click at [92, 153] on div "Spacing" at bounding box center [99, 161] width 182 height 25
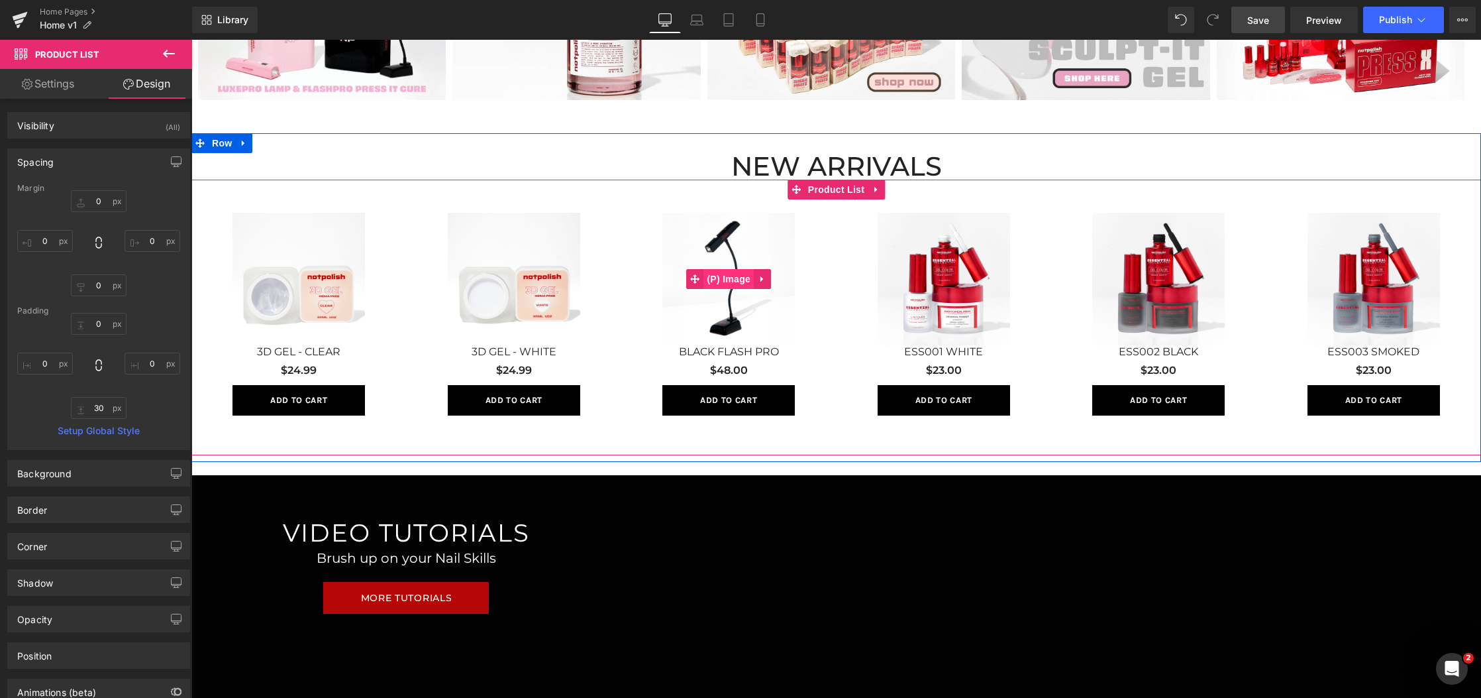
click at [722, 280] on span "(P) Image" at bounding box center [729, 279] width 50 height 20
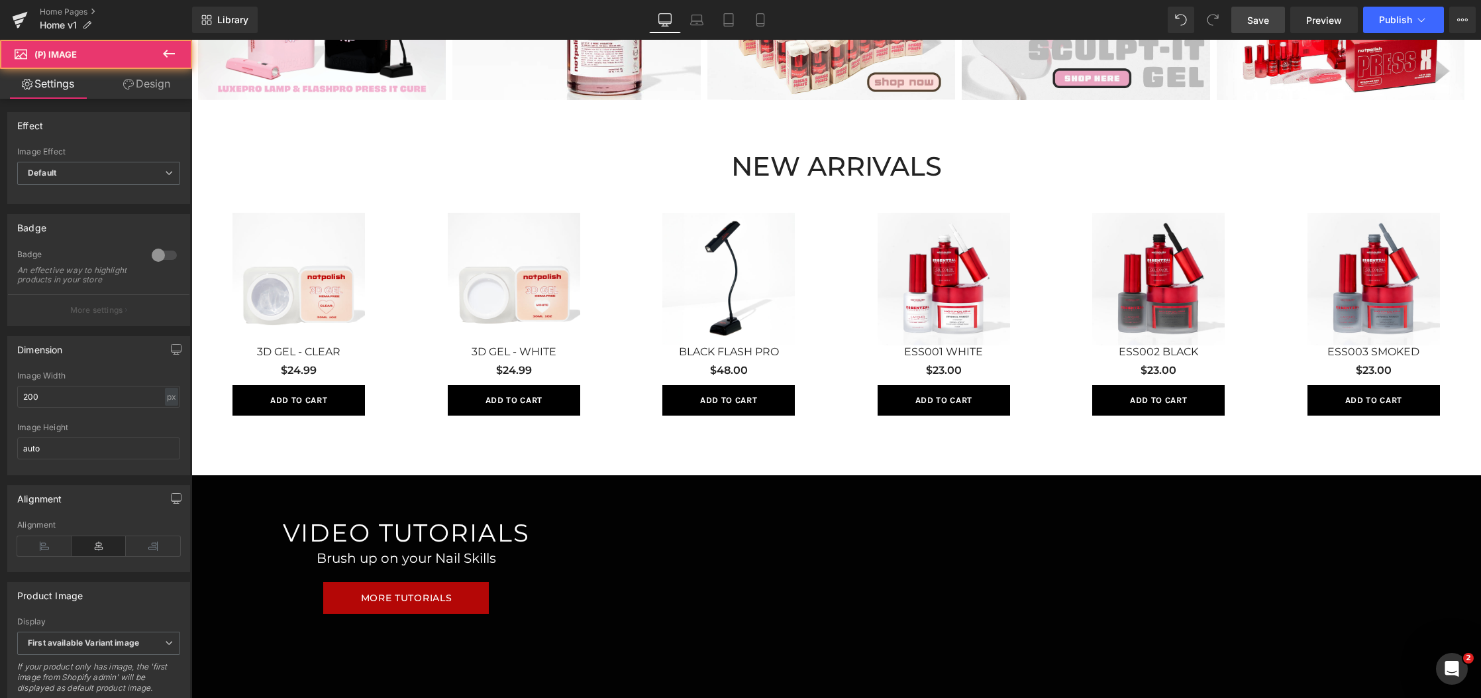
click at [134, 80] on link "Design" at bounding box center [147, 84] width 96 height 30
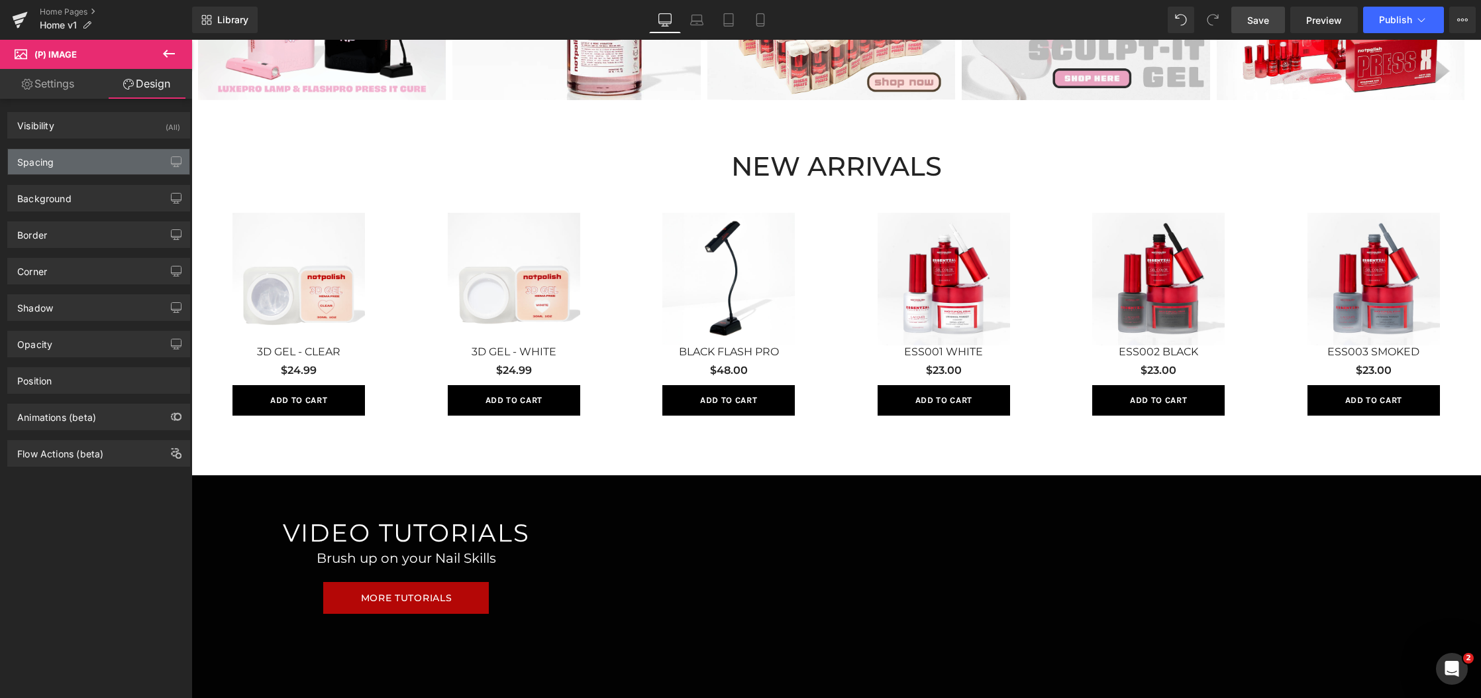
click at [100, 160] on div "Spacing" at bounding box center [99, 161] width 182 height 25
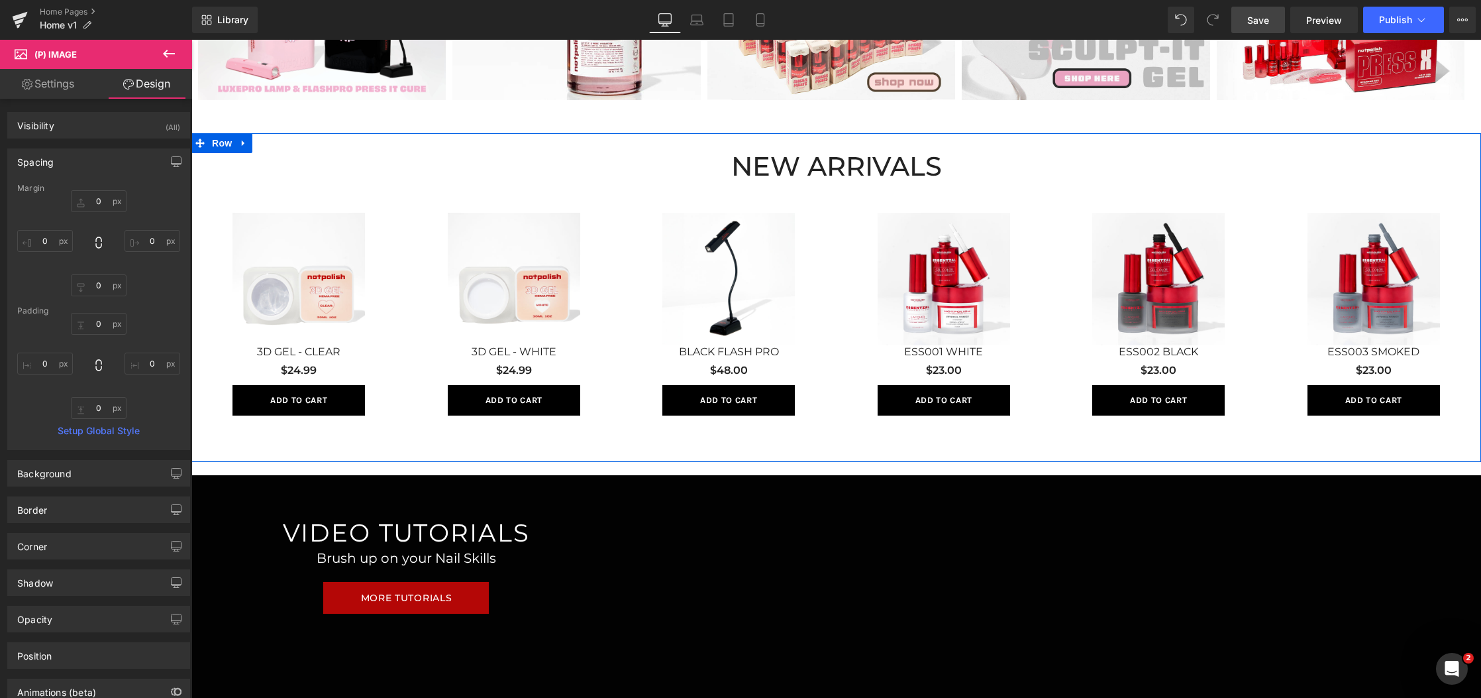
click at [853, 182] on div "Sale Off (P) Image 3D GEL - CLEAR (P) Title $24.99 (P) Price Add To Cart (P) Ca…" at bounding box center [836, 318] width 1290 height 276
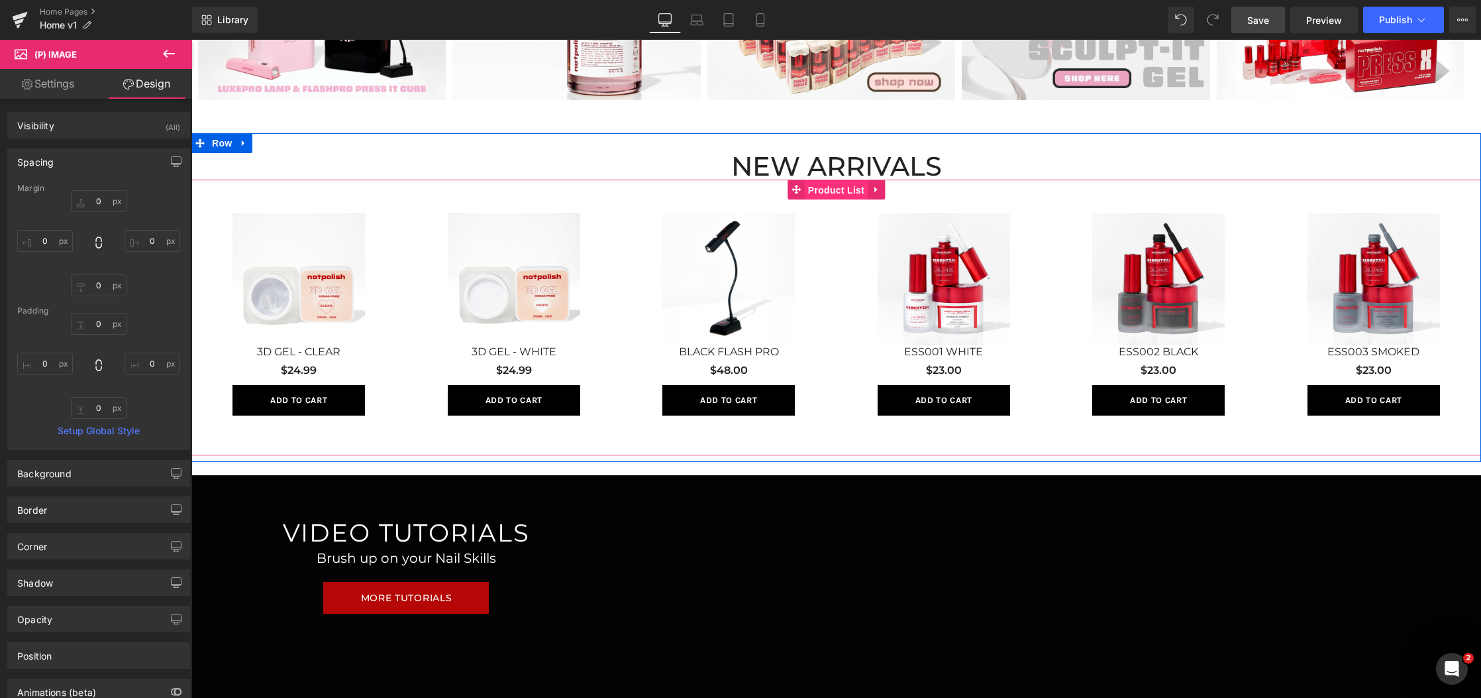
click at [849, 196] on span "Product List" at bounding box center [836, 190] width 63 height 20
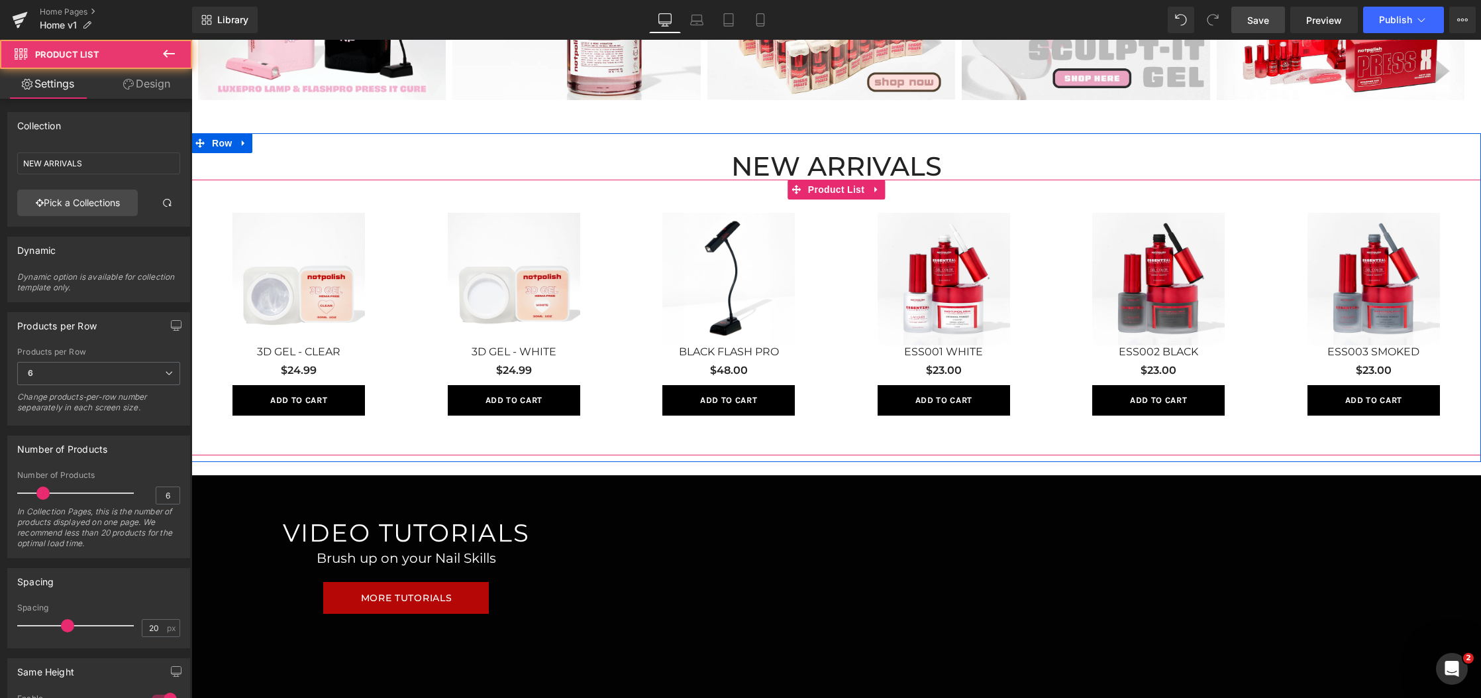
click at [837, 219] on div "Sale Off (P) Image ESS001 WHITE (P) Title $23.00 (P) Price Add To Cart (P) Cart…" at bounding box center [944, 313] width 215 height 229
click at [824, 189] on span "Product List" at bounding box center [836, 190] width 63 height 20
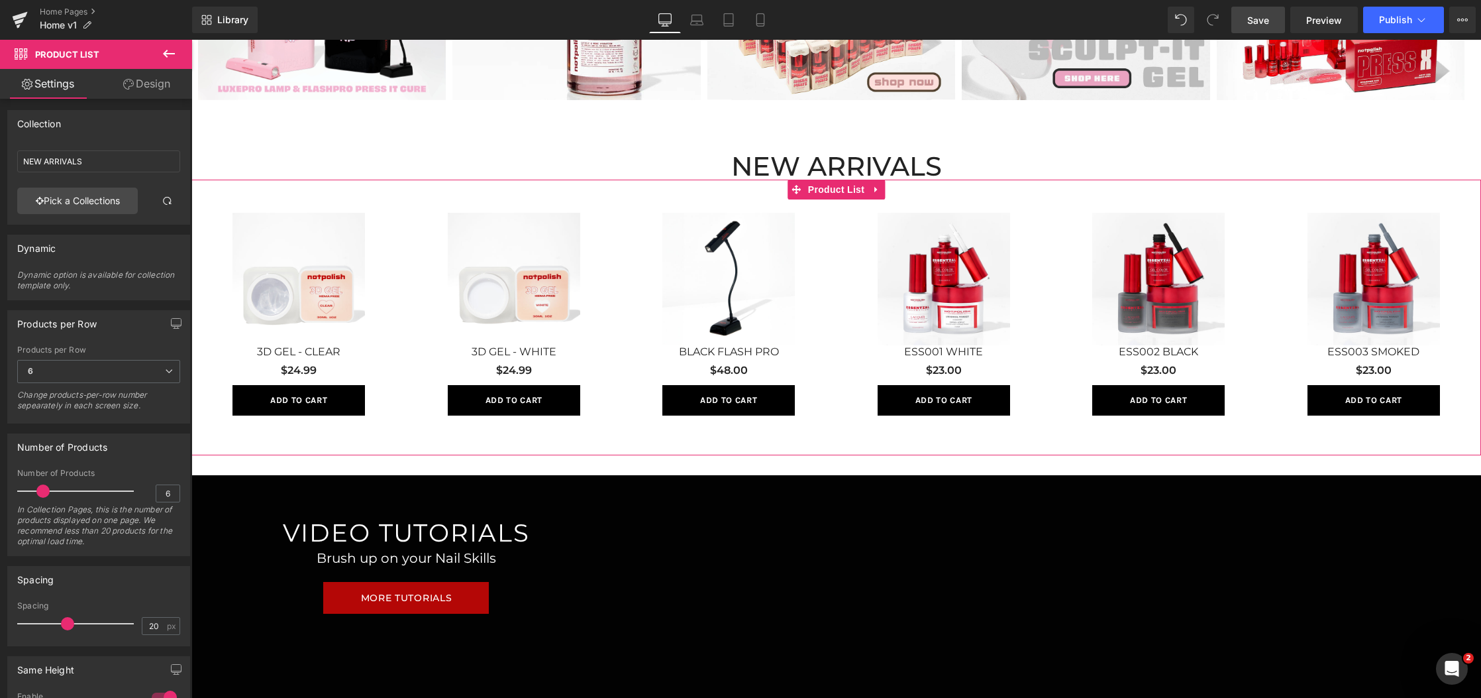
scroll to position [3, 0]
drag, startPoint x: 43, startPoint y: 488, endPoint x: 51, endPoint y: 488, distance: 8.0
click at [51, 488] on span at bounding box center [50, 490] width 13 height 13
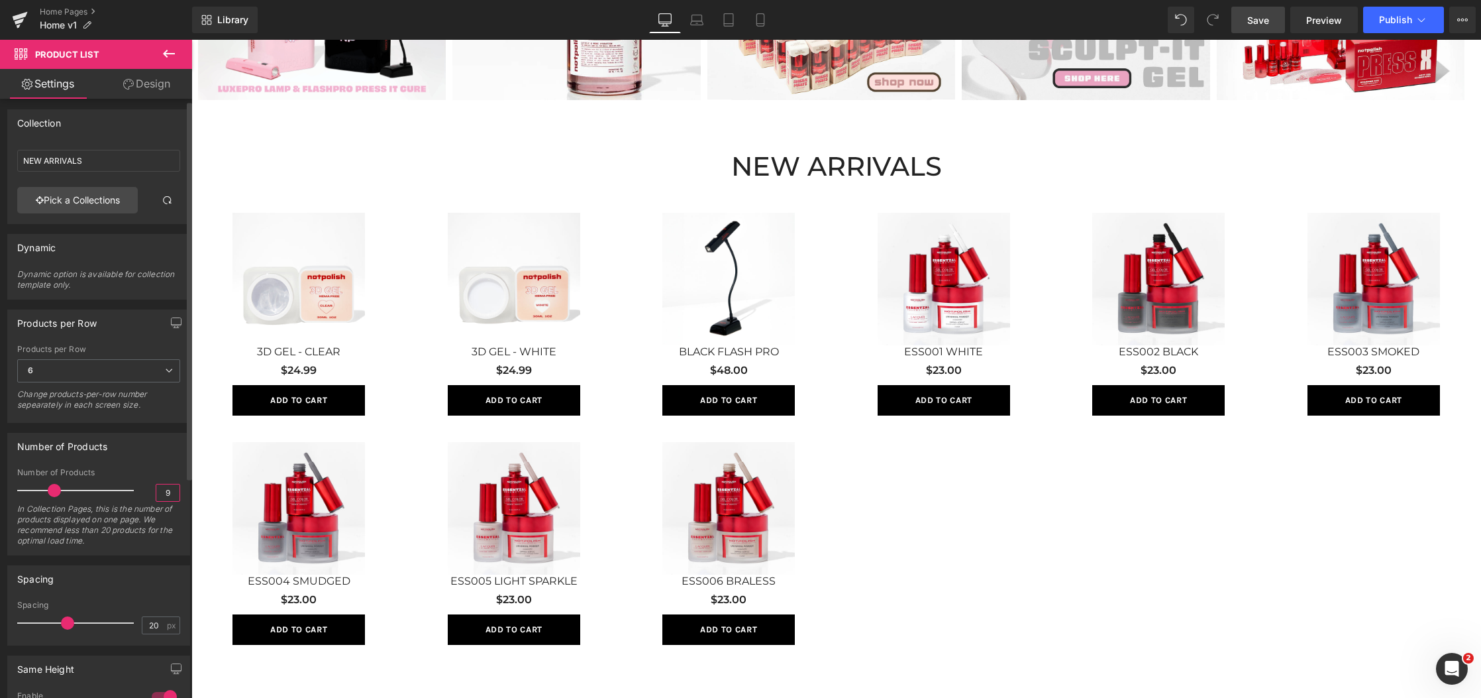
drag, startPoint x: 167, startPoint y: 490, endPoint x: 133, endPoint y: 488, distance: 34.5
click at [133, 488] on div "Number of Products 9 In Collection Pages, this is the number of products displa…" at bounding box center [98, 511] width 163 height 87
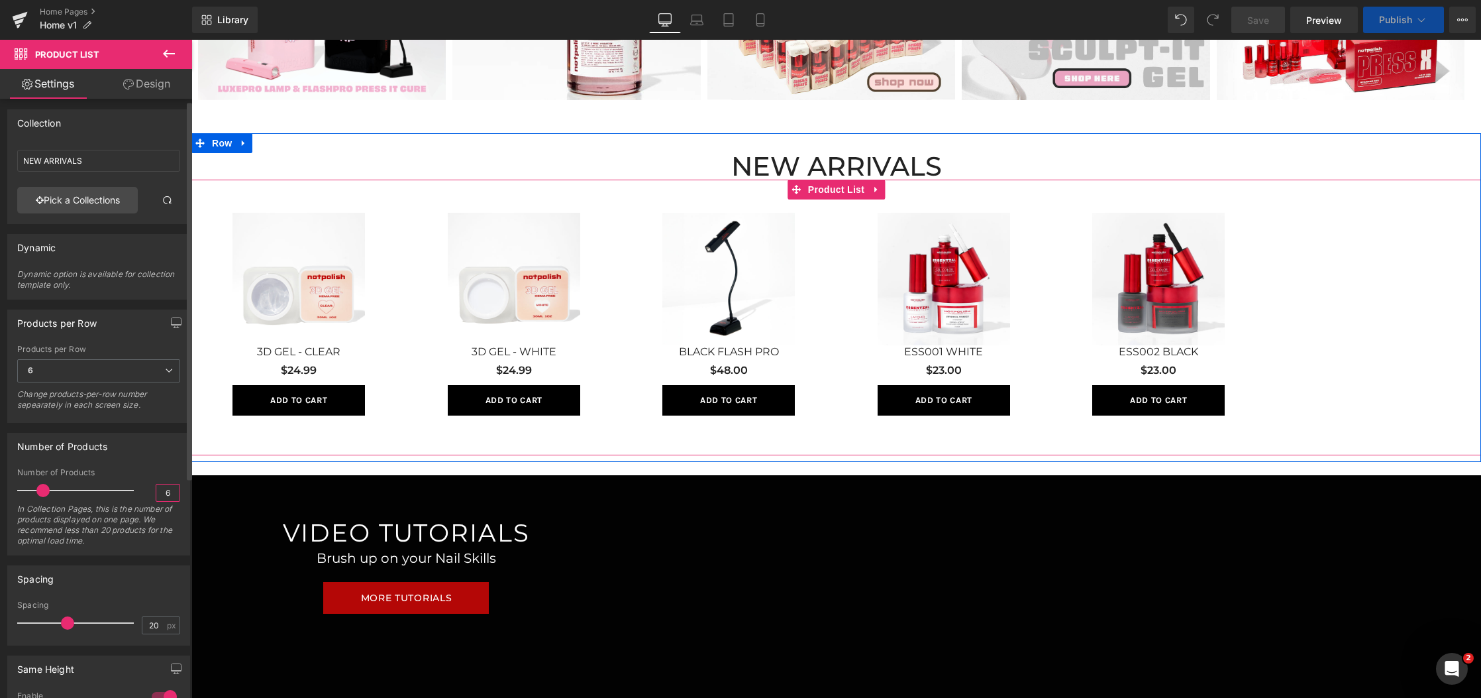
type input "6"
click at [159, 395] on div "Change products-per-row number sepearately in each screen size." at bounding box center [98, 404] width 163 height 30
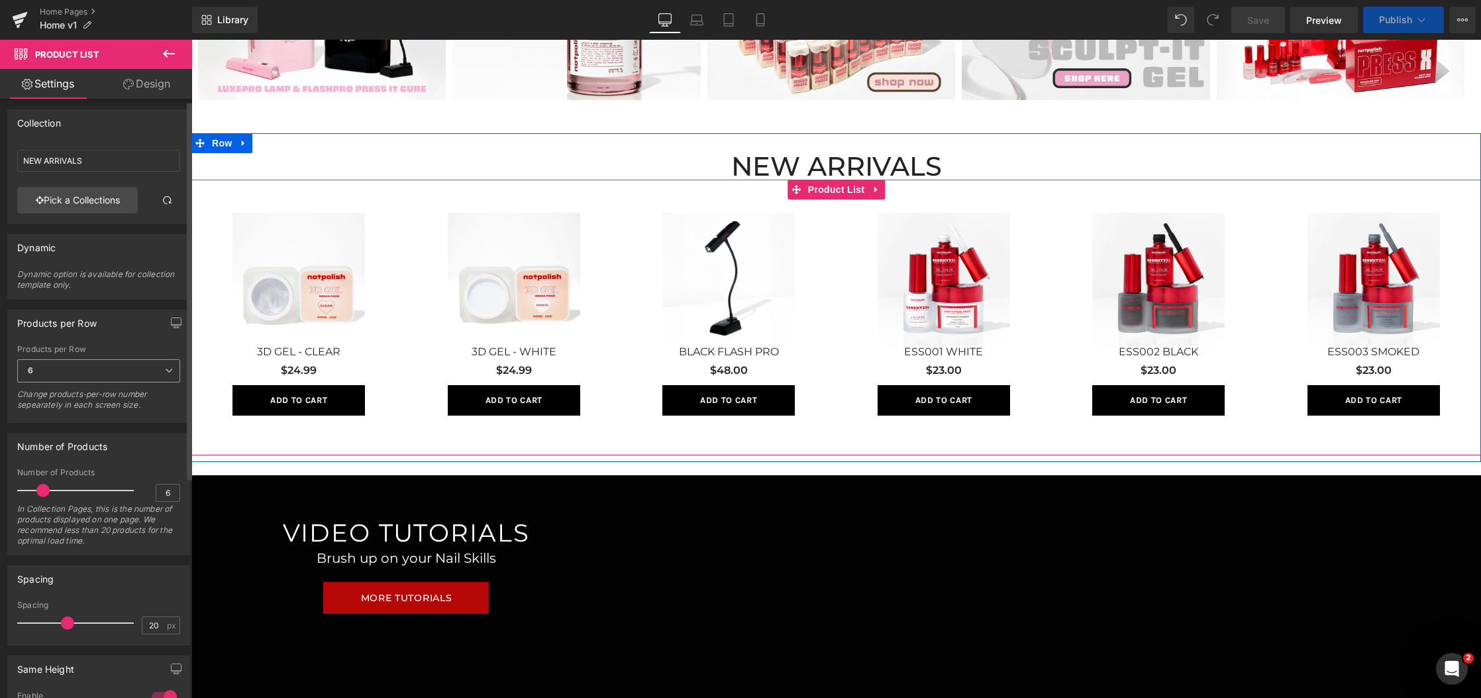
click at [160, 377] on span "6" at bounding box center [98, 370] width 163 height 23
click at [125, 331] on div "Products per Row" at bounding box center [99, 322] width 182 height 25
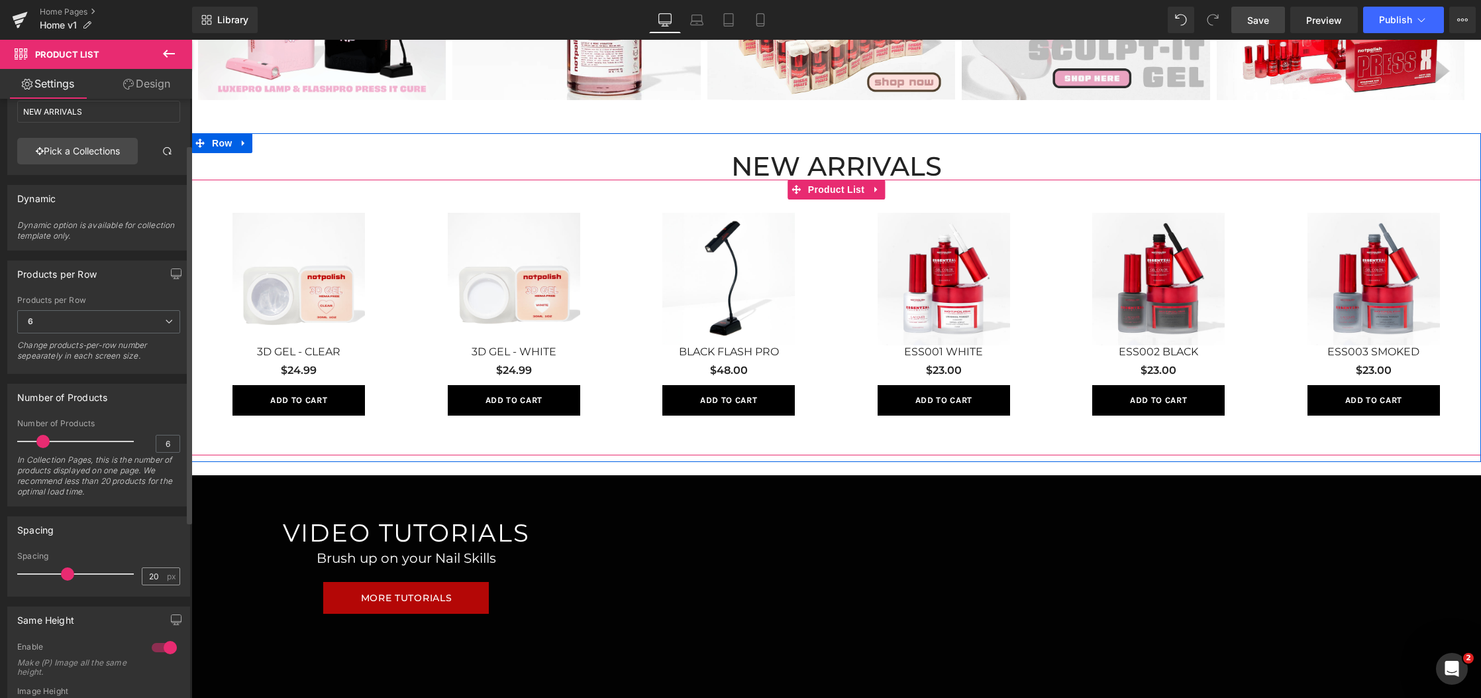
scroll to position [74, 0]
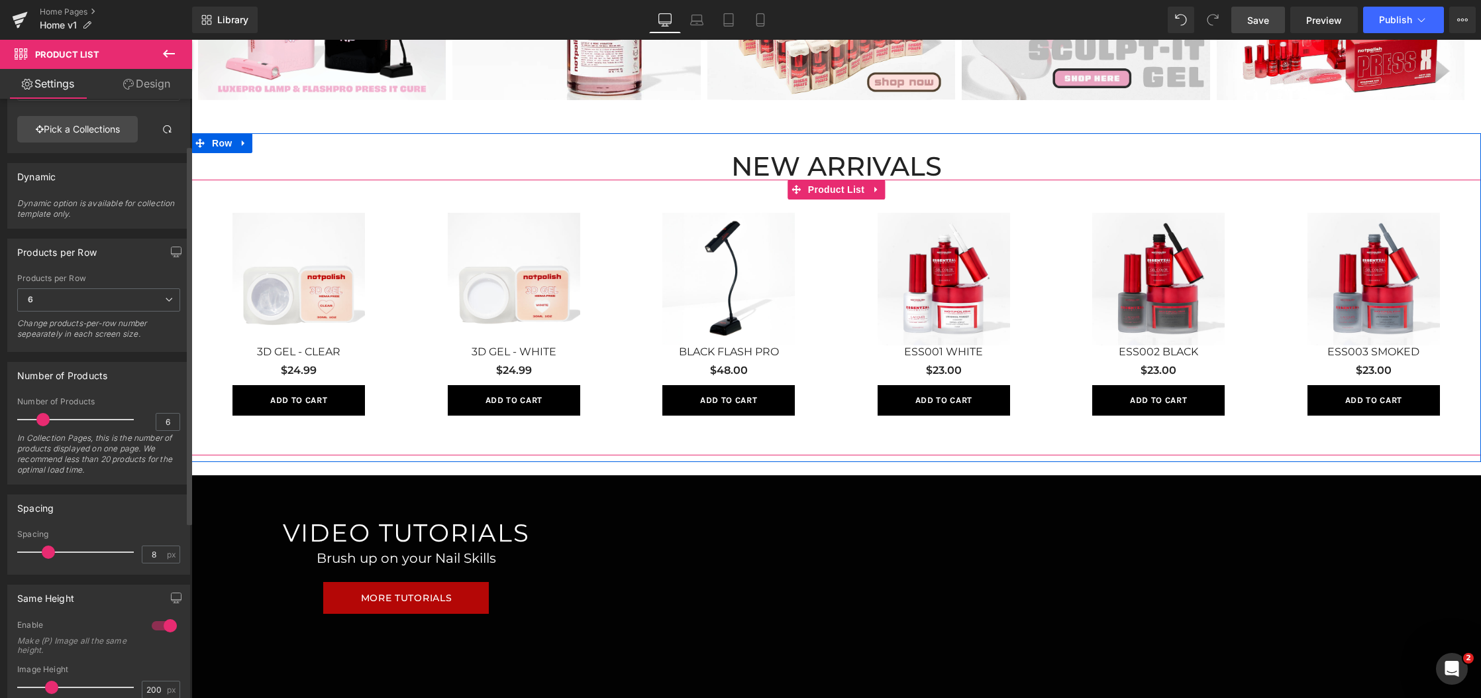
drag, startPoint x: 60, startPoint y: 553, endPoint x: 40, endPoint y: 552, distance: 20.6
click at [42, 552] on span at bounding box center [48, 551] width 13 height 13
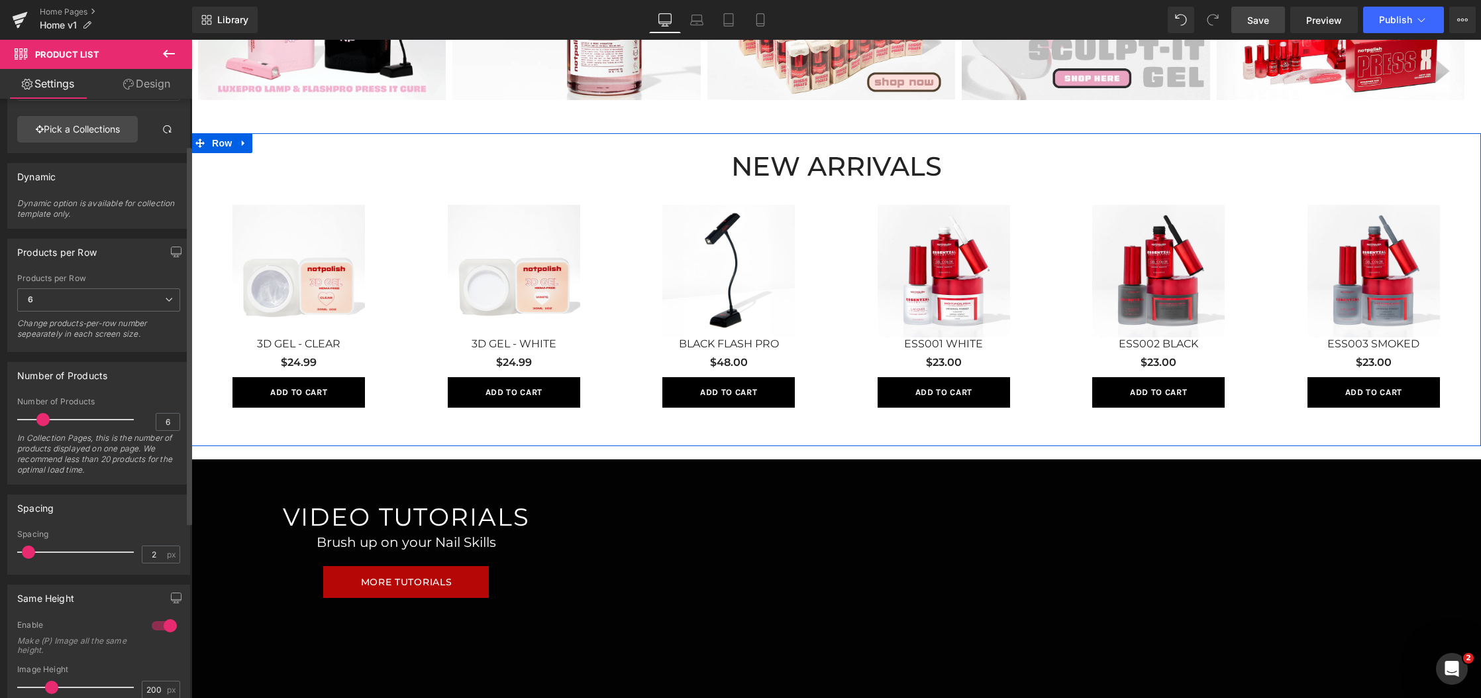
drag, startPoint x: 40, startPoint y: 552, endPoint x: 27, endPoint y: 551, distance: 13.3
click at [27, 551] on span at bounding box center [28, 551] width 13 height 13
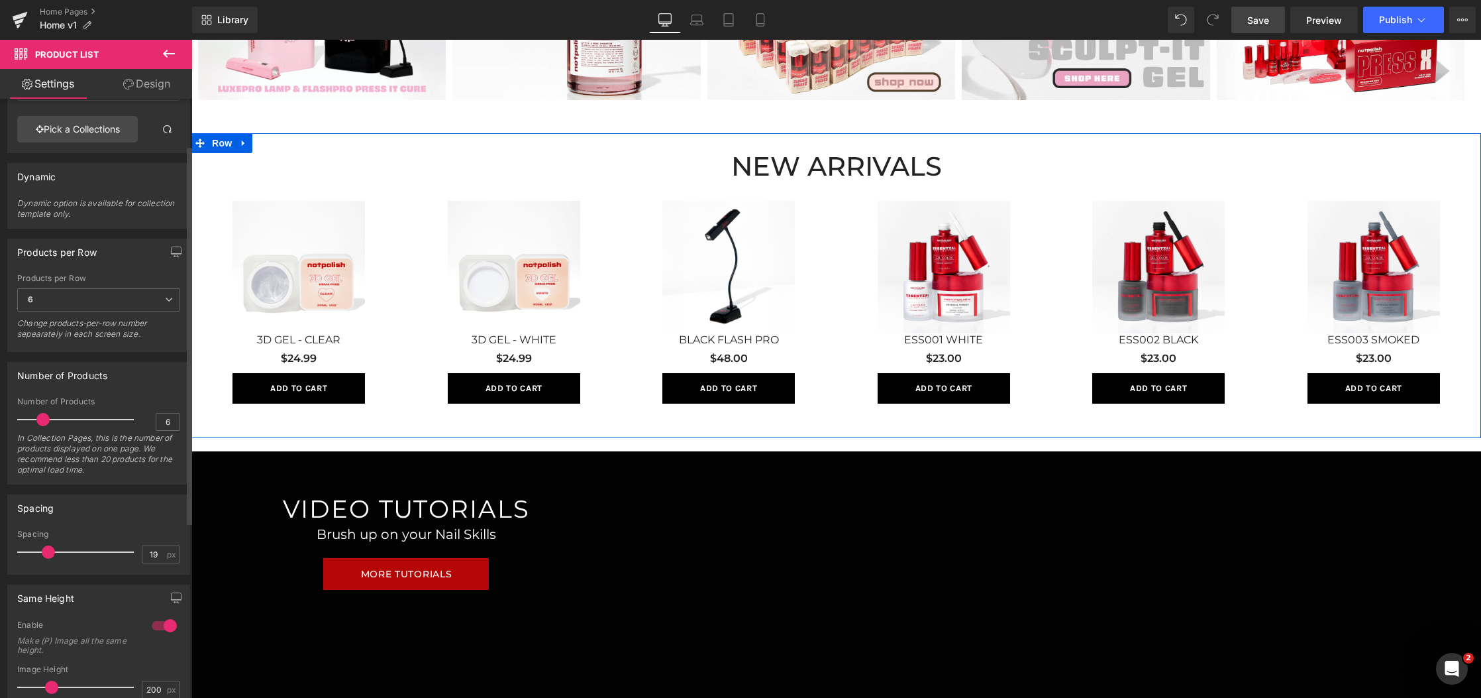
drag, startPoint x: 27, startPoint y: 551, endPoint x: 62, endPoint y: 554, distance: 35.2
click at [55, 554] on span at bounding box center [48, 551] width 13 height 13
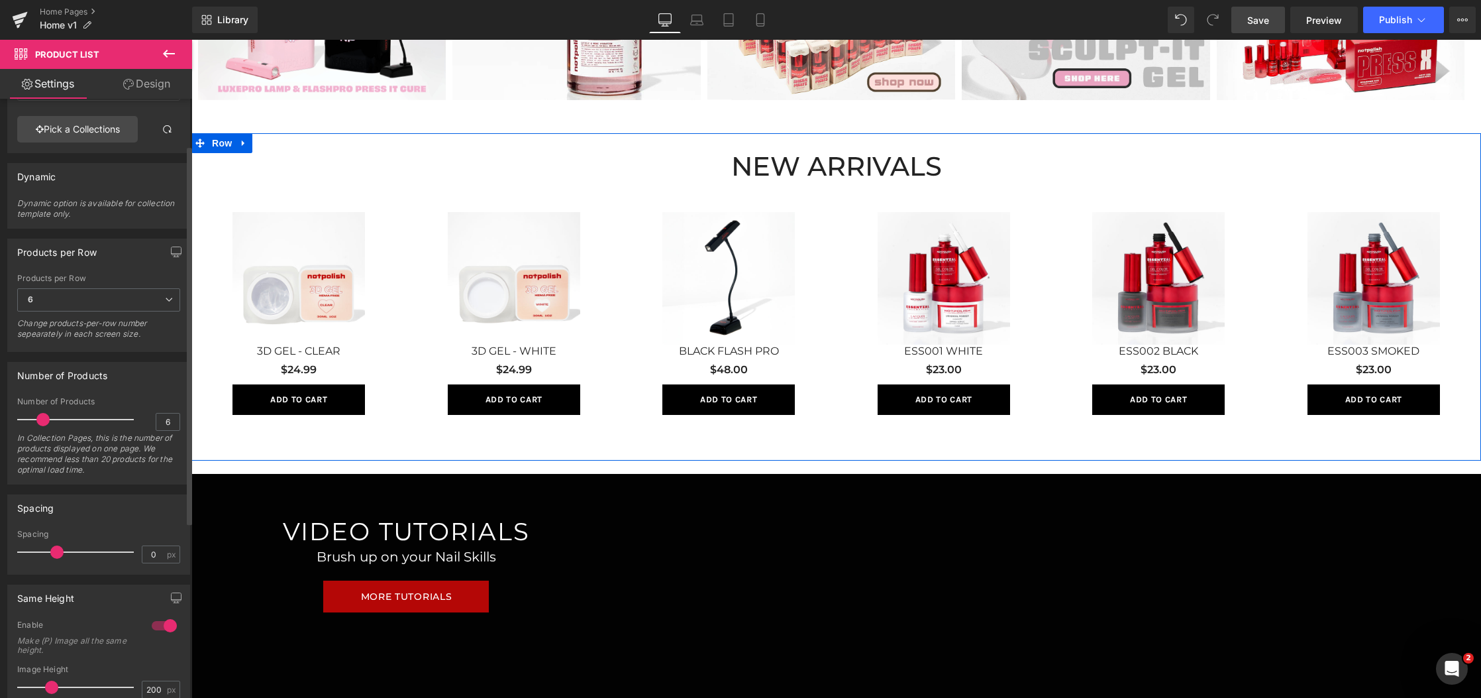
drag, startPoint x: 65, startPoint y: 554, endPoint x: 20, endPoint y: 554, distance: 45.1
click at [50, 554] on span at bounding box center [56, 551] width 13 height 13
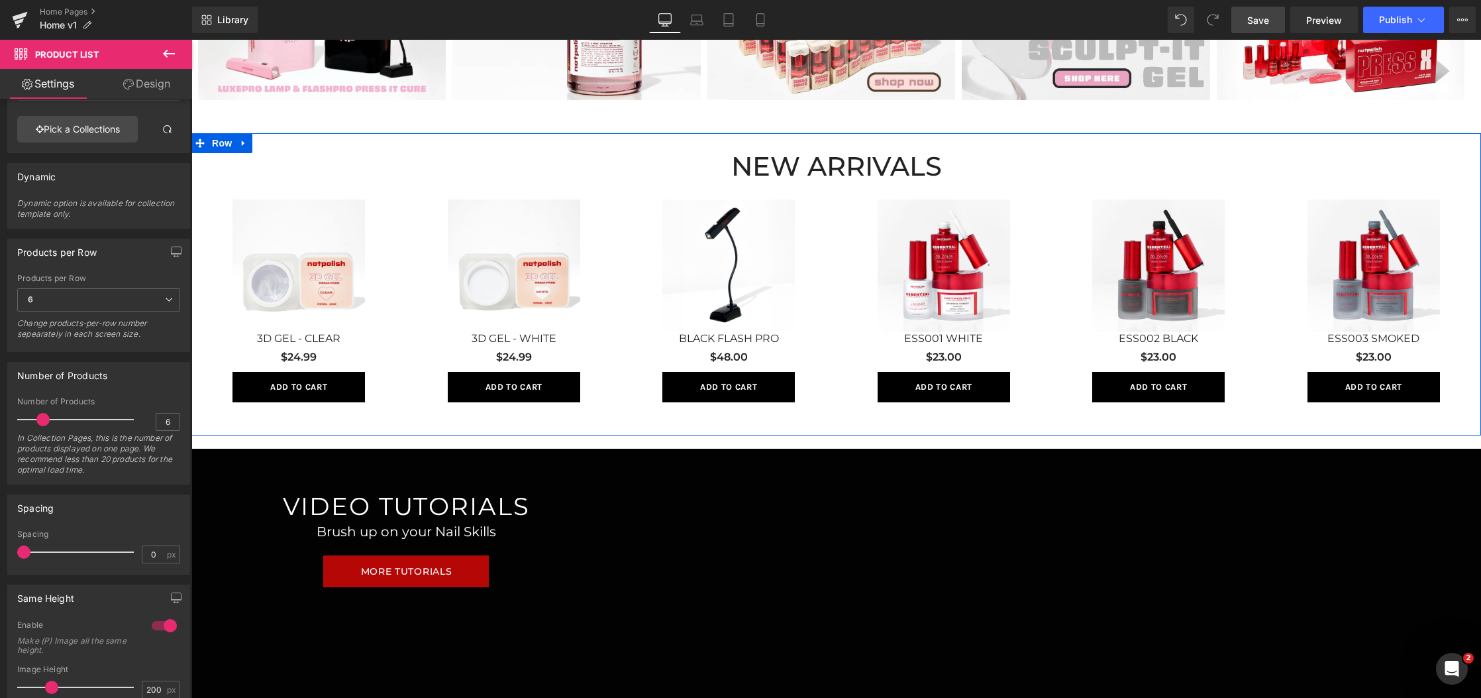
drag, startPoint x: 20, startPoint y: 554, endPoint x: -5, endPoint y: 552, distance: 25.3
click at [0, 552] on html "Product List You are previewing how the will restyle your page. You can not edi…" at bounding box center [740, 349] width 1481 height 698
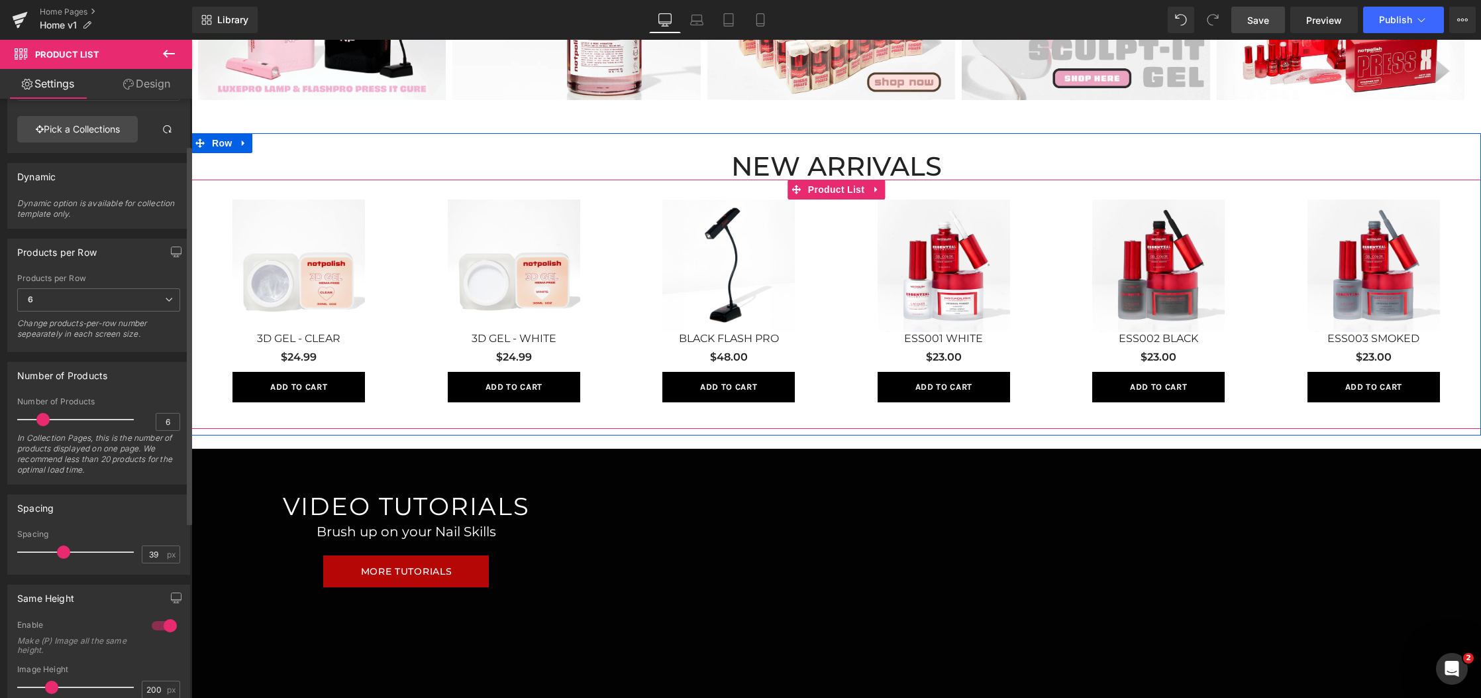
type input "40"
drag, startPoint x: 29, startPoint y: 549, endPoint x: 113, endPoint y: 566, distance: 85.2
click at [113, 566] on div "Spacing 40 px" at bounding box center [98, 551] width 163 height 44
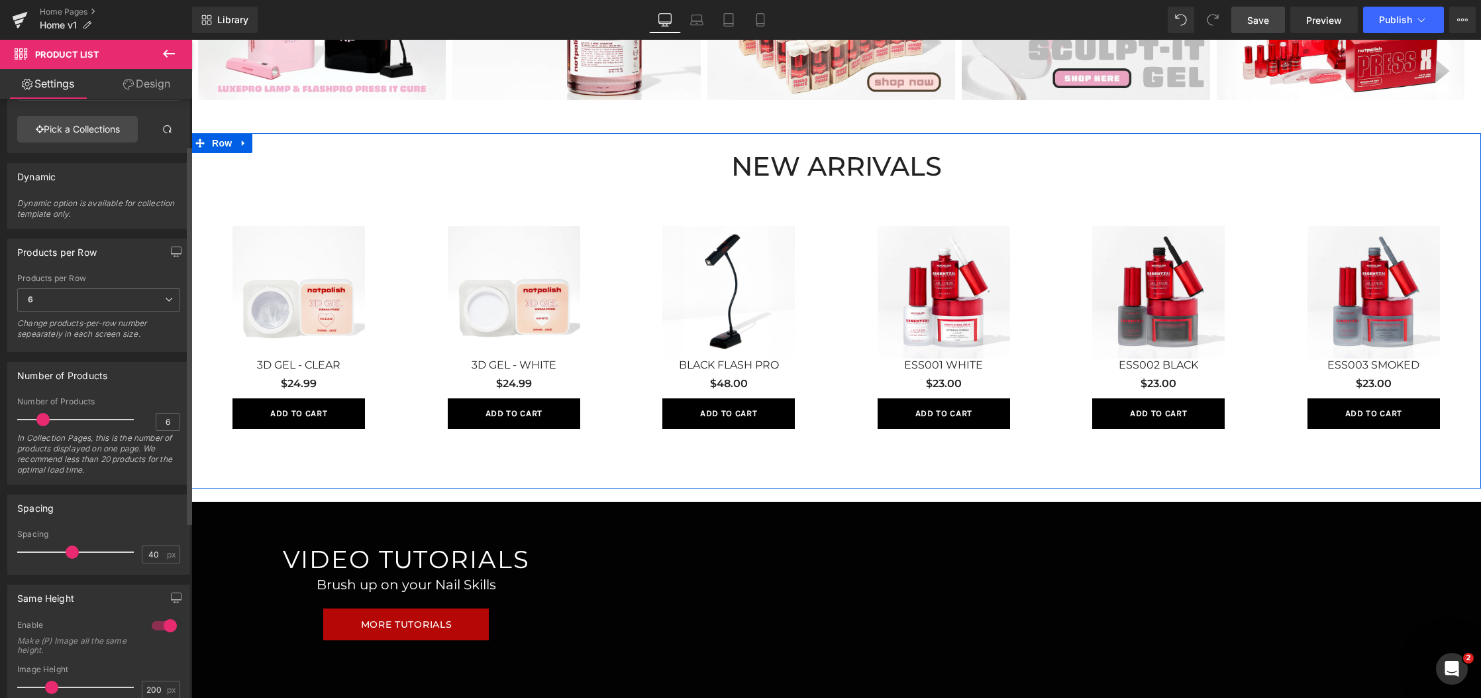
drag, startPoint x: 110, startPoint y: 555, endPoint x: 68, endPoint y: 556, distance: 42.4
click at [68, 556] on span at bounding box center [72, 551] width 13 height 13
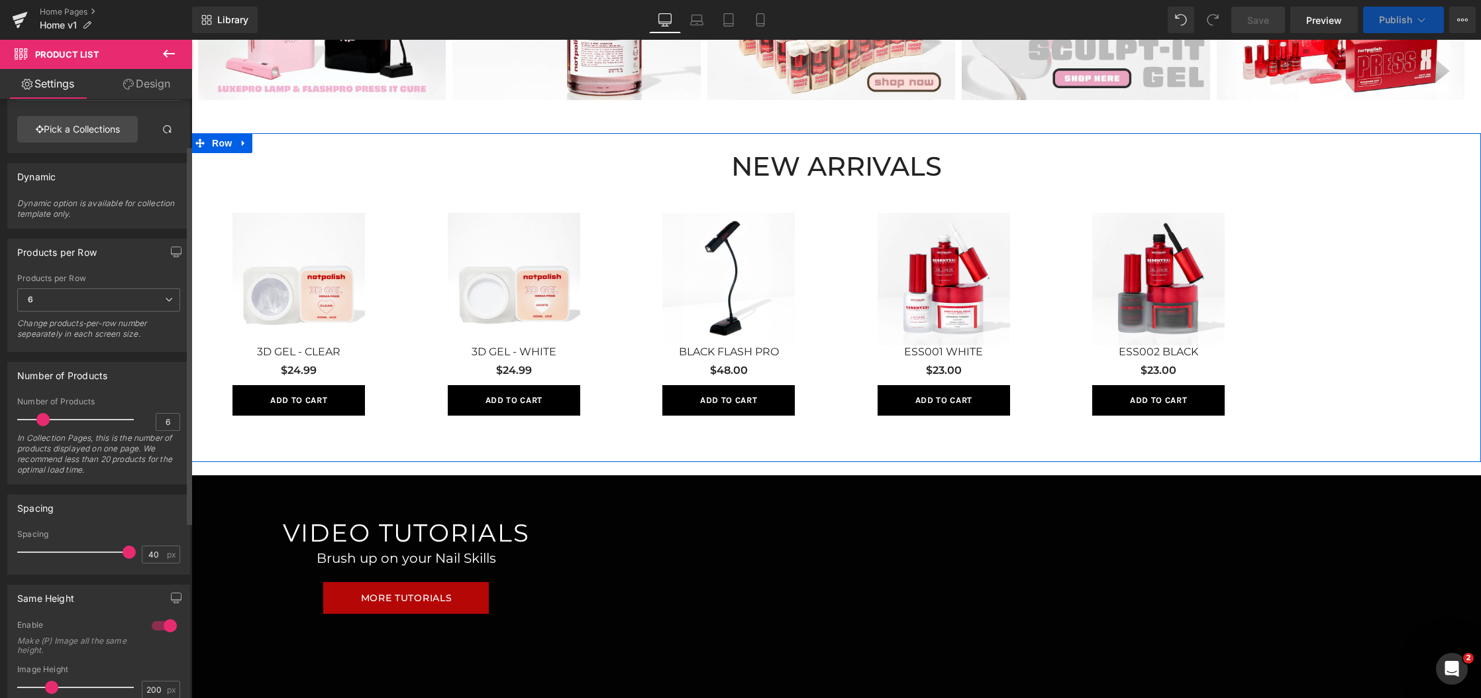
drag, startPoint x: 83, startPoint y: 555, endPoint x: 124, endPoint y: 558, distance: 40.5
click at [124, 558] on div at bounding box center [79, 552] width 110 height 27
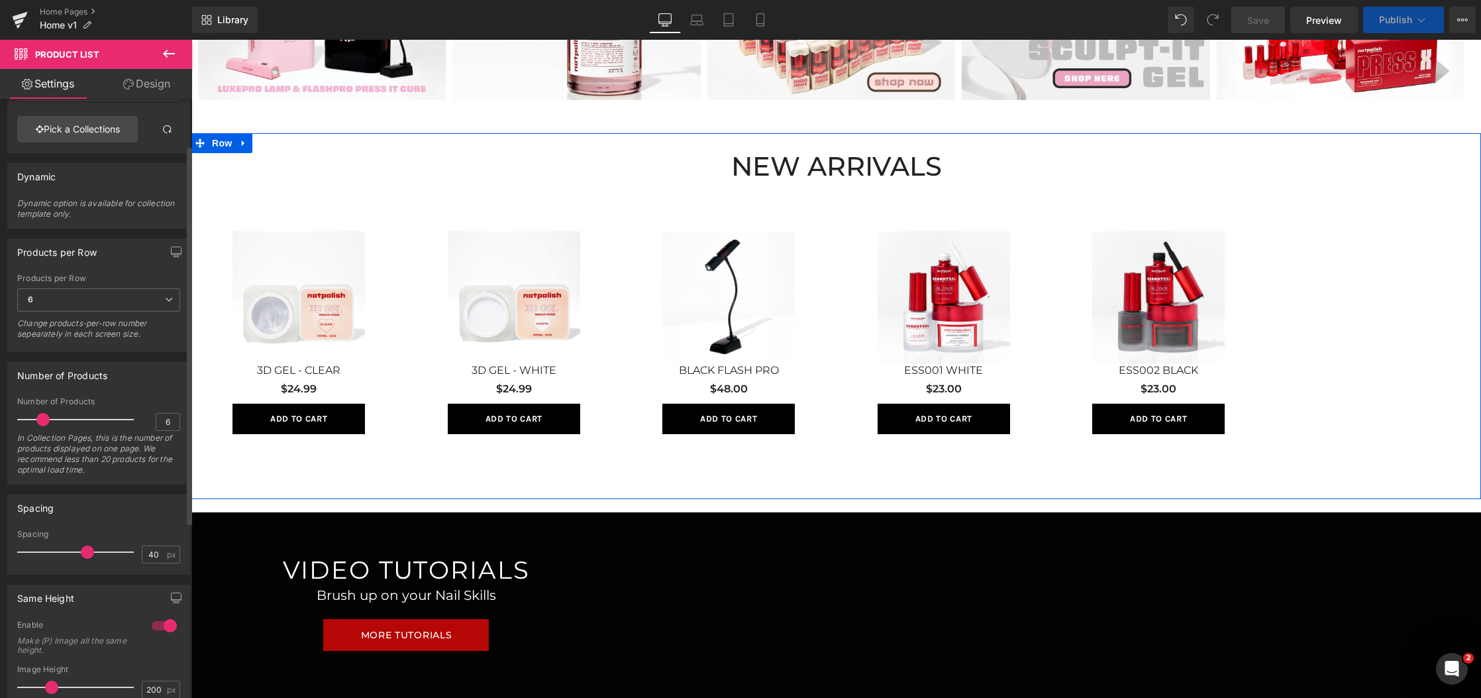
drag, startPoint x: 123, startPoint y: 552, endPoint x: 82, endPoint y: 551, distance: 40.4
click at [82, 551] on span at bounding box center [87, 551] width 13 height 13
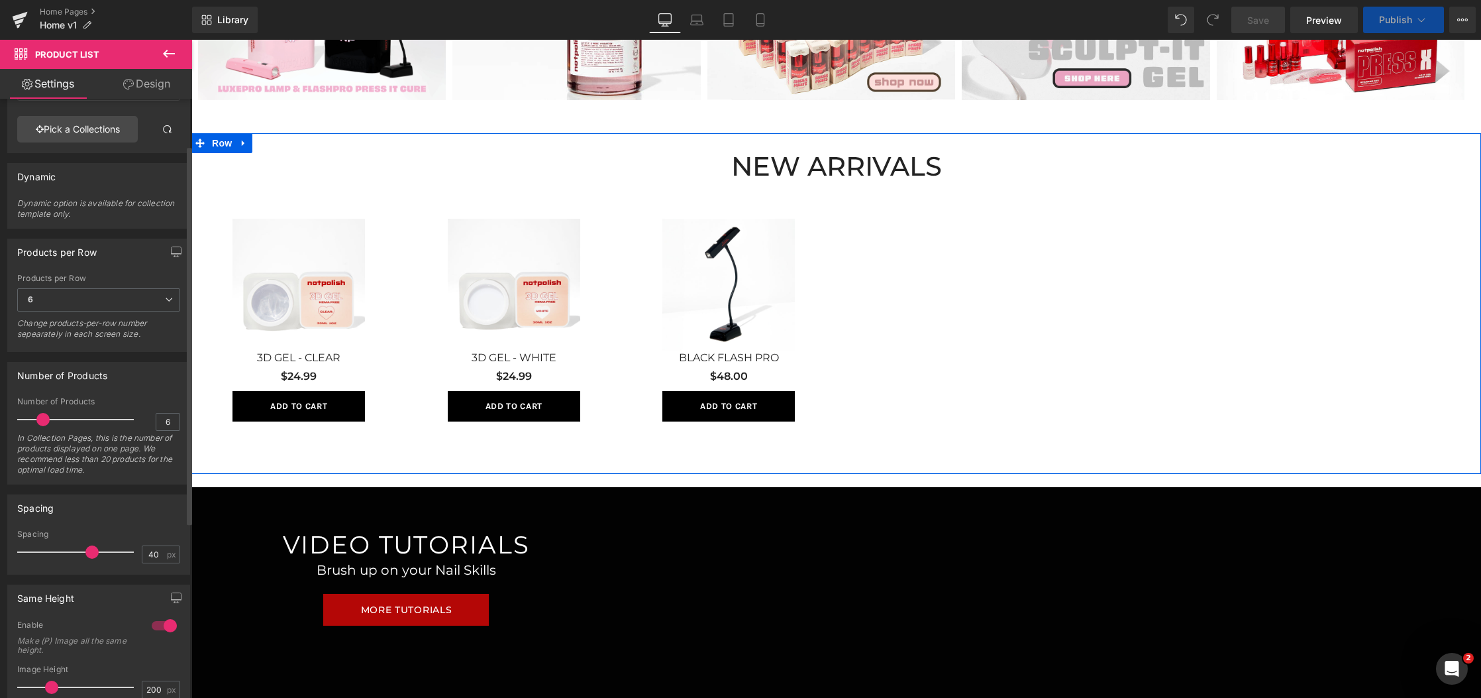
drag, startPoint x: 82, startPoint y: 551, endPoint x: 145, endPoint y: 563, distance: 64.1
click at [144, 562] on div "Spacing 40 px" at bounding box center [98, 551] width 163 height 44
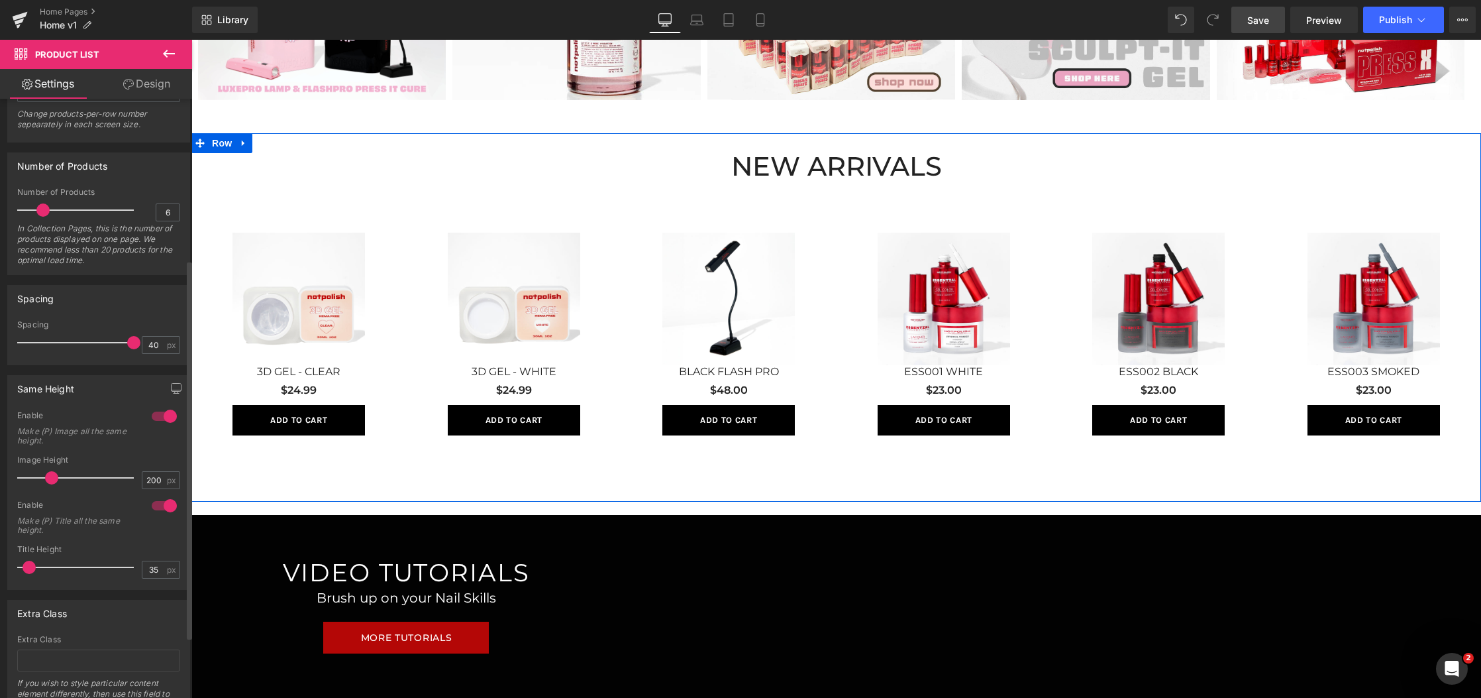
scroll to position [351, 0]
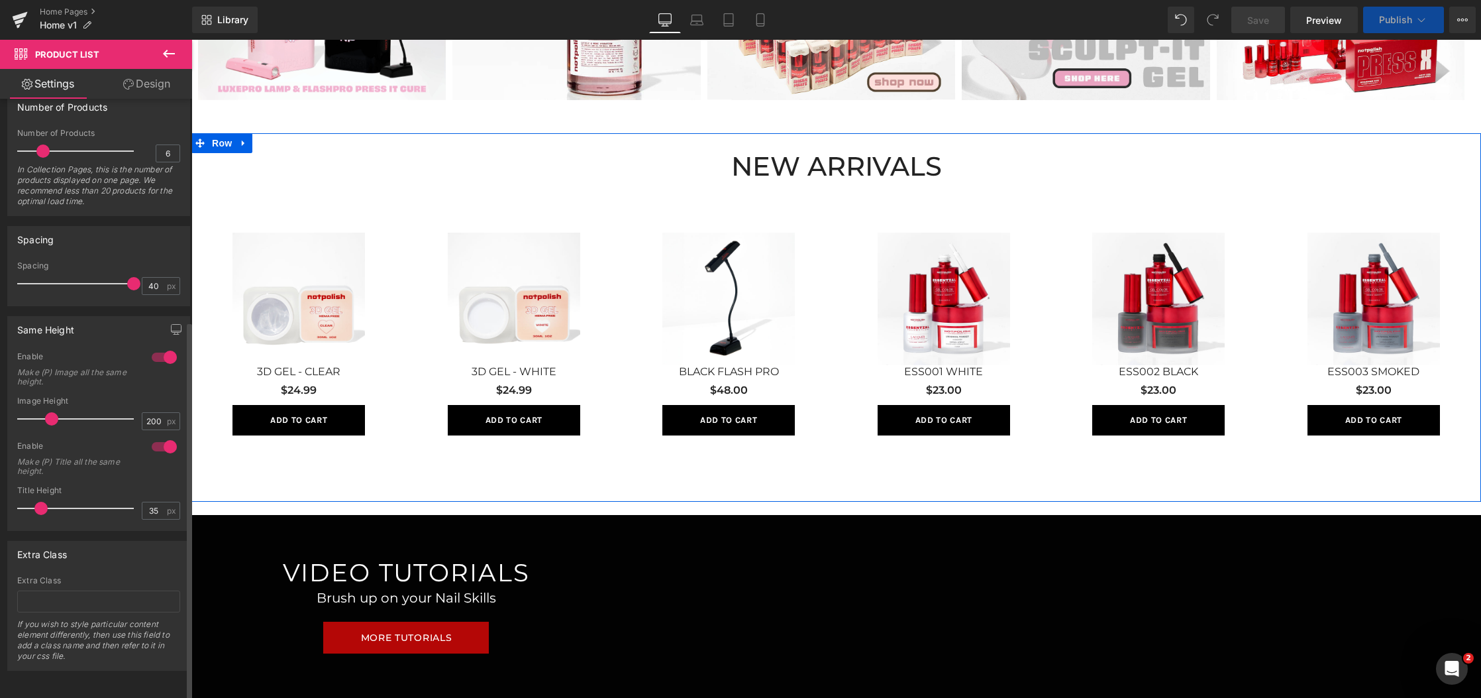
drag, startPoint x: 30, startPoint y: 496, endPoint x: 42, endPoint y: 498, distance: 12.0
click at [42, 502] on span at bounding box center [40, 508] width 13 height 13
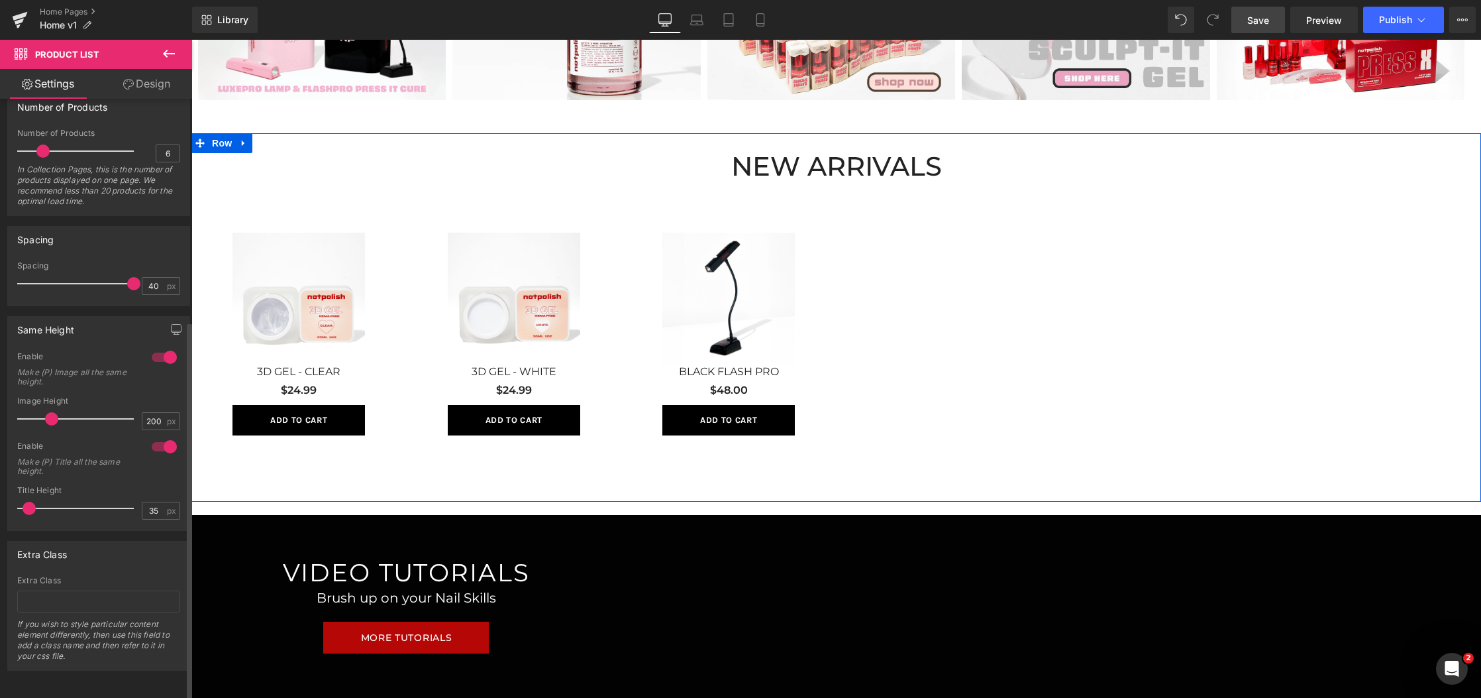
drag, startPoint x: 42, startPoint y: 498, endPoint x: 30, endPoint y: 502, distance: 11.9
click at [30, 502] on span at bounding box center [29, 508] width 13 height 13
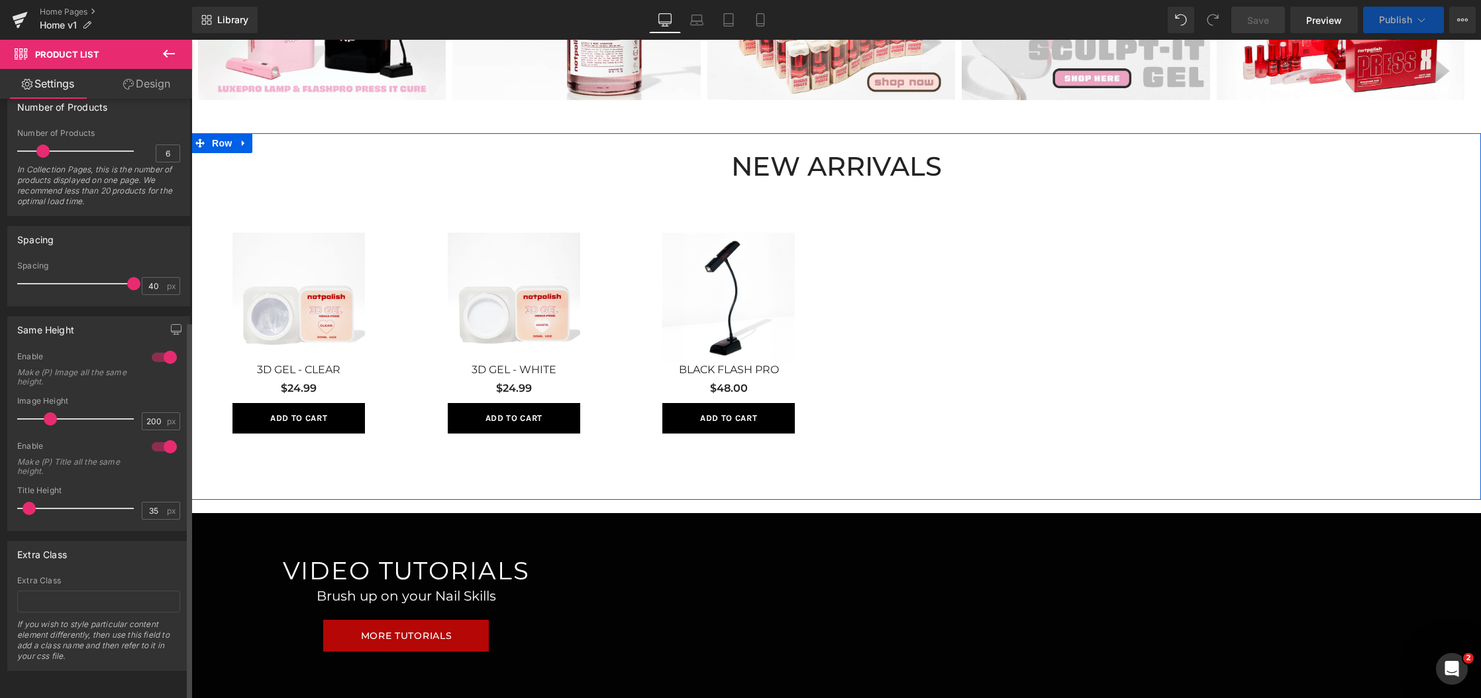
click at [50, 415] on div at bounding box center [79, 418] width 110 height 27
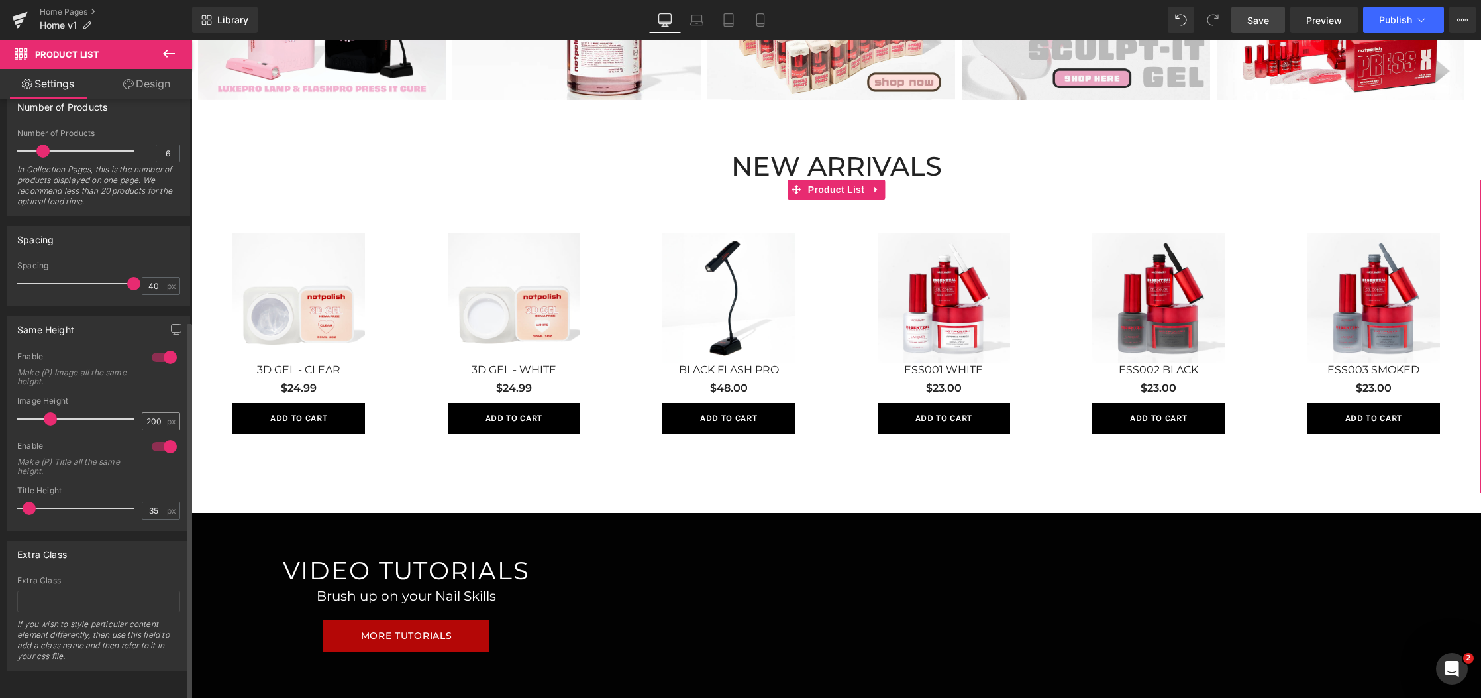
click at [168, 417] on div "200 px" at bounding box center [161, 421] width 38 height 18
click at [160, 415] on input "200" at bounding box center [153, 421] width 23 height 17
type input "200"
click at [120, 561] on div "Extra Class Extra Class If you wish to style particular content element differe…" at bounding box center [98, 606] width 183 height 130
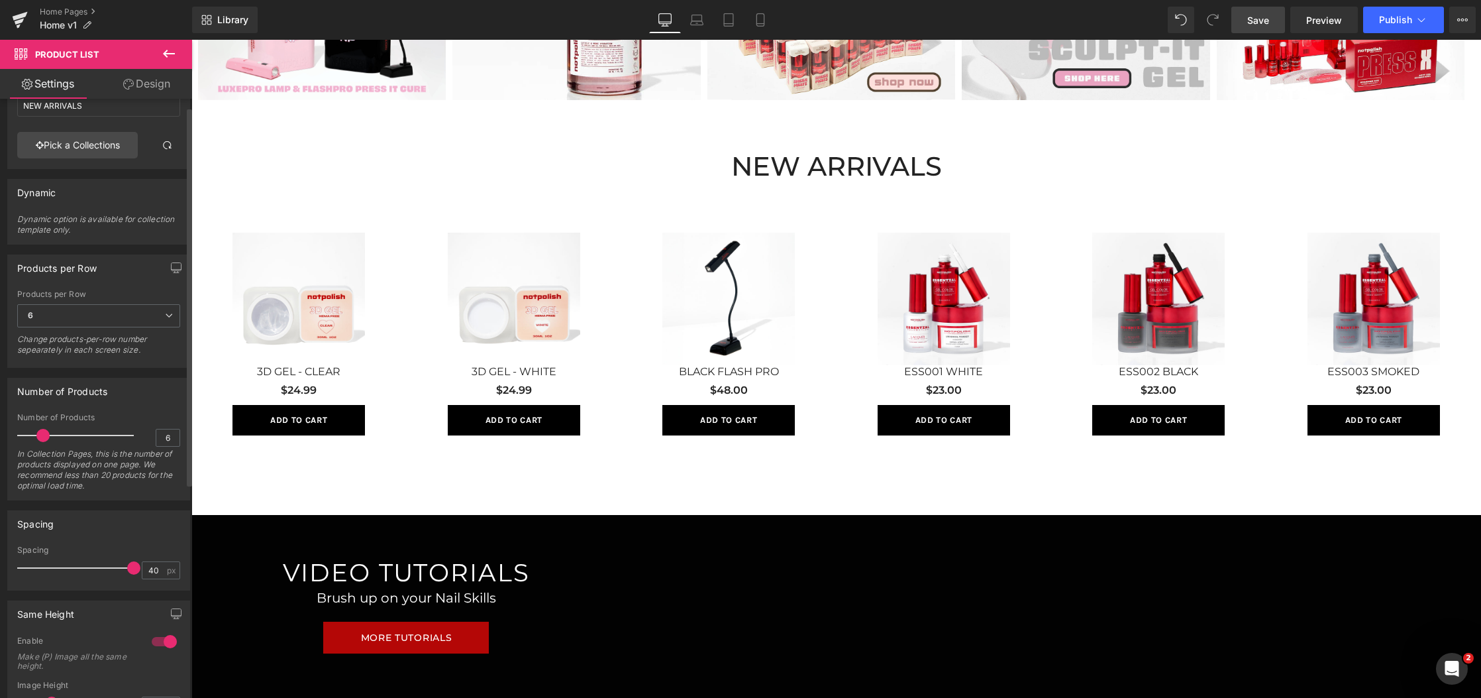
scroll to position [0, 0]
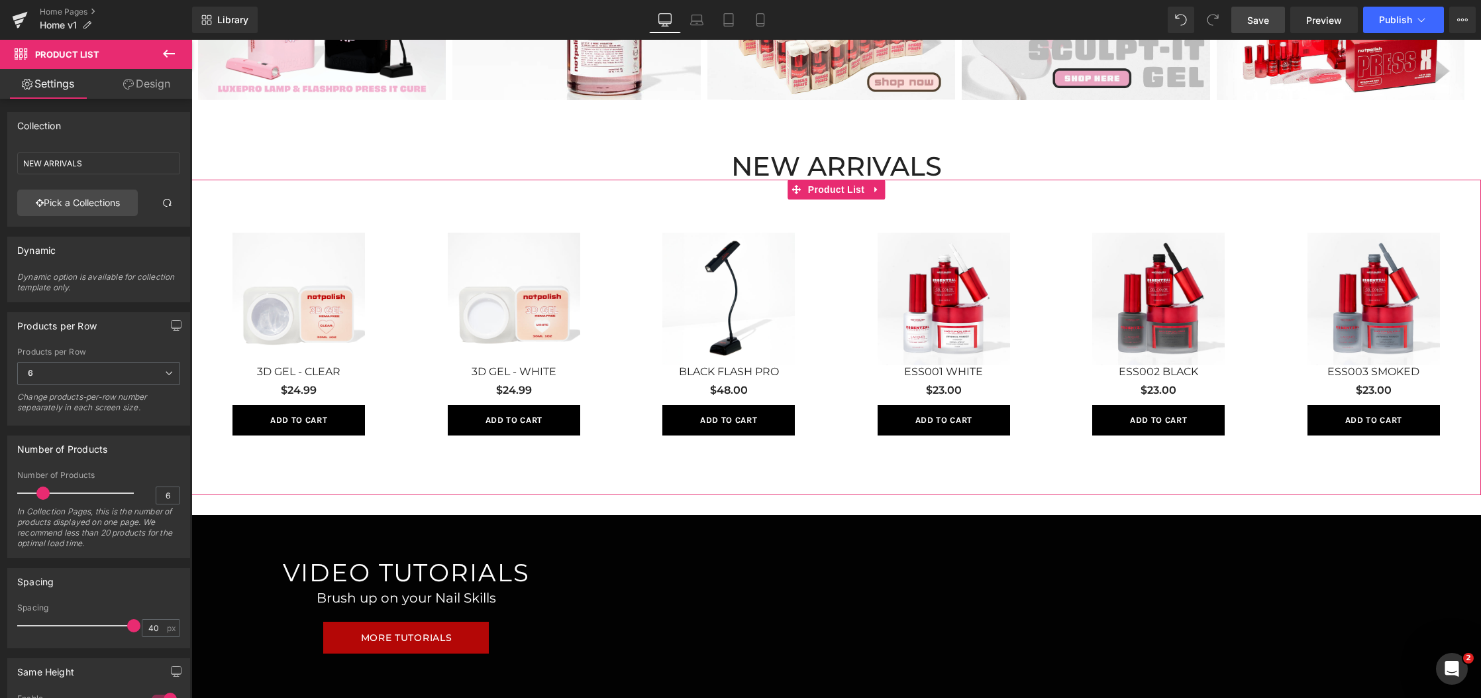
click at [134, 78] on link "Design" at bounding box center [147, 84] width 96 height 30
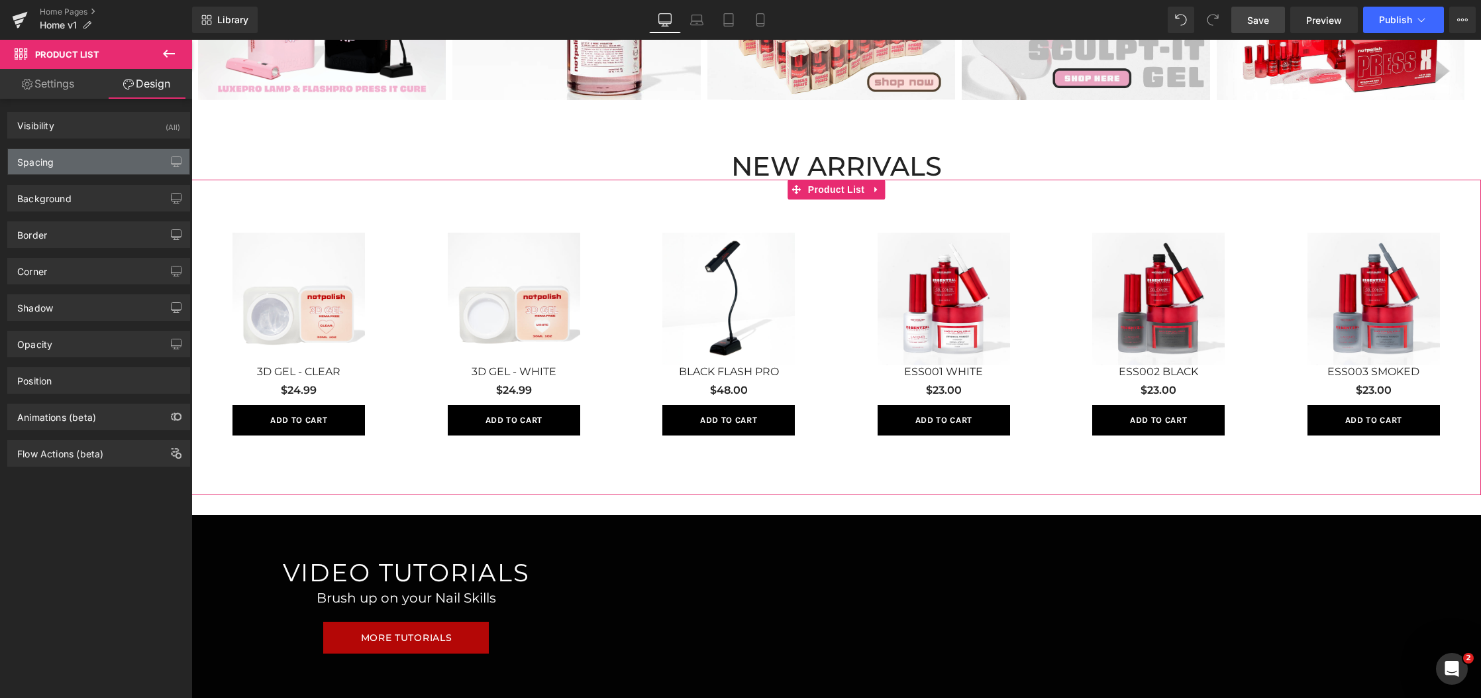
click at [114, 164] on div "Spacing" at bounding box center [99, 161] width 182 height 25
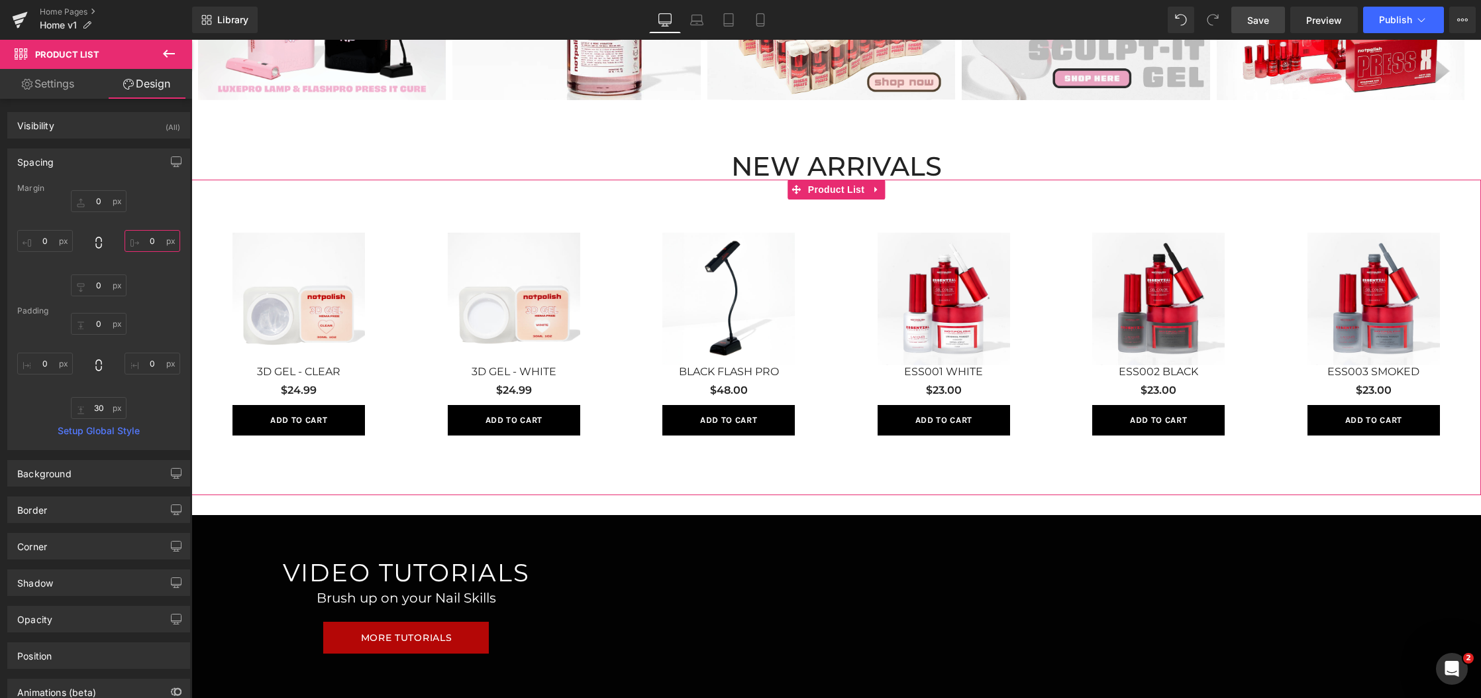
click at [160, 242] on input "0" at bounding box center [153, 241] width 56 height 22
click at [140, 361] on input "0" at bounding box center [153, 363] width 56 height 22
click at [128, 308] on div "Padding" at bounding box center [98, 310] width 163 height 9
drag, startPoint x: 154, startPoint y: 369, endPoint x: 117, endPoint y: 366, distance: 37.2
click at [117, 366] on div "0 -20 30 0" at bounding box center [98, 366] width 163 height 106
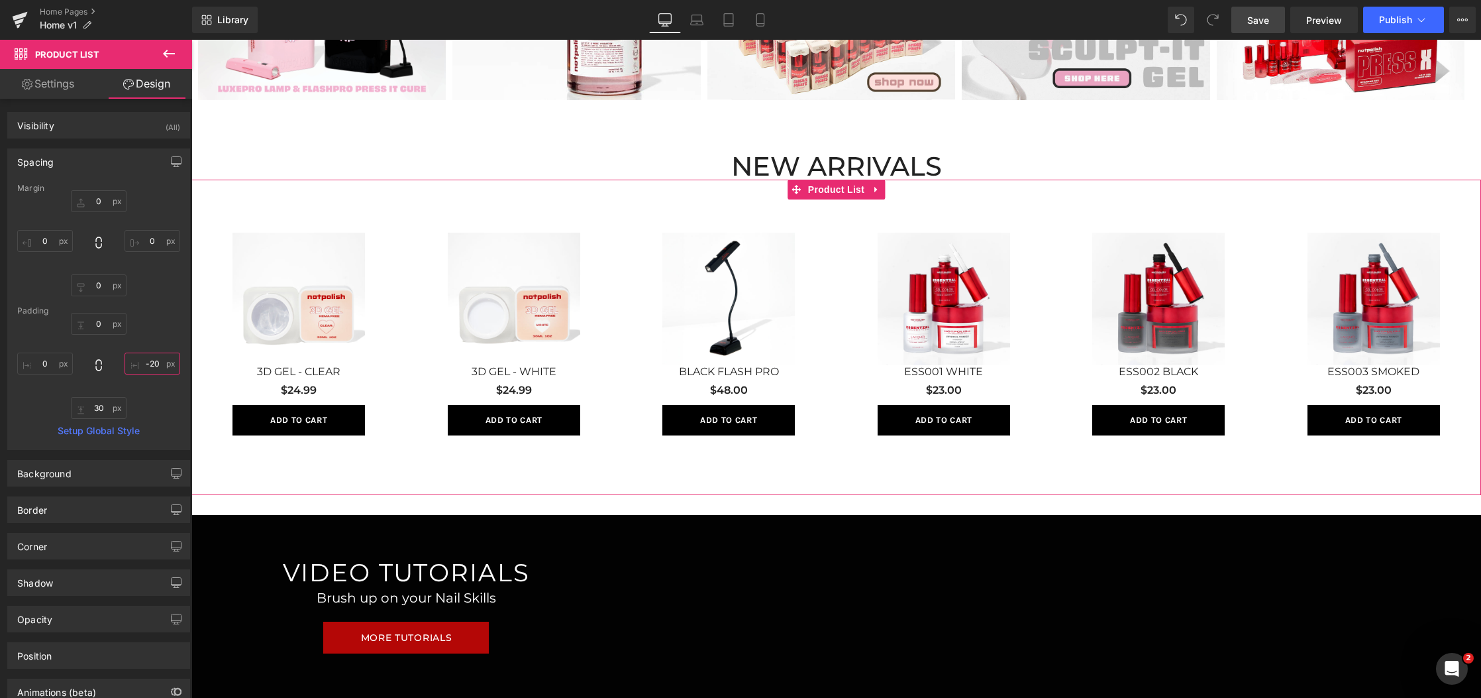
click at [140, 372] on input "-20" at bounding box center [153, 363] width 56 height 22
type input "0"
click at [160, 238] on input "0" at bounding box center [153, 241] width 56 height 22
type input "-"
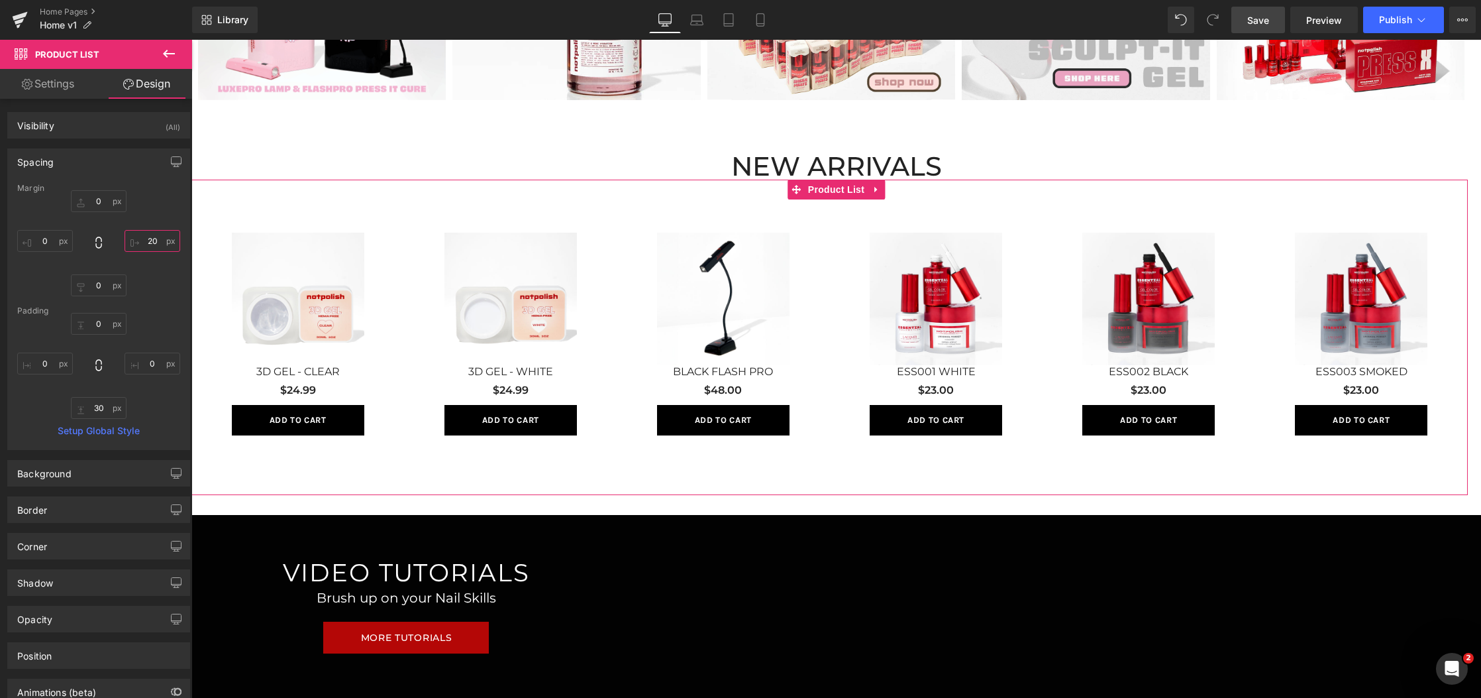
type input "2"
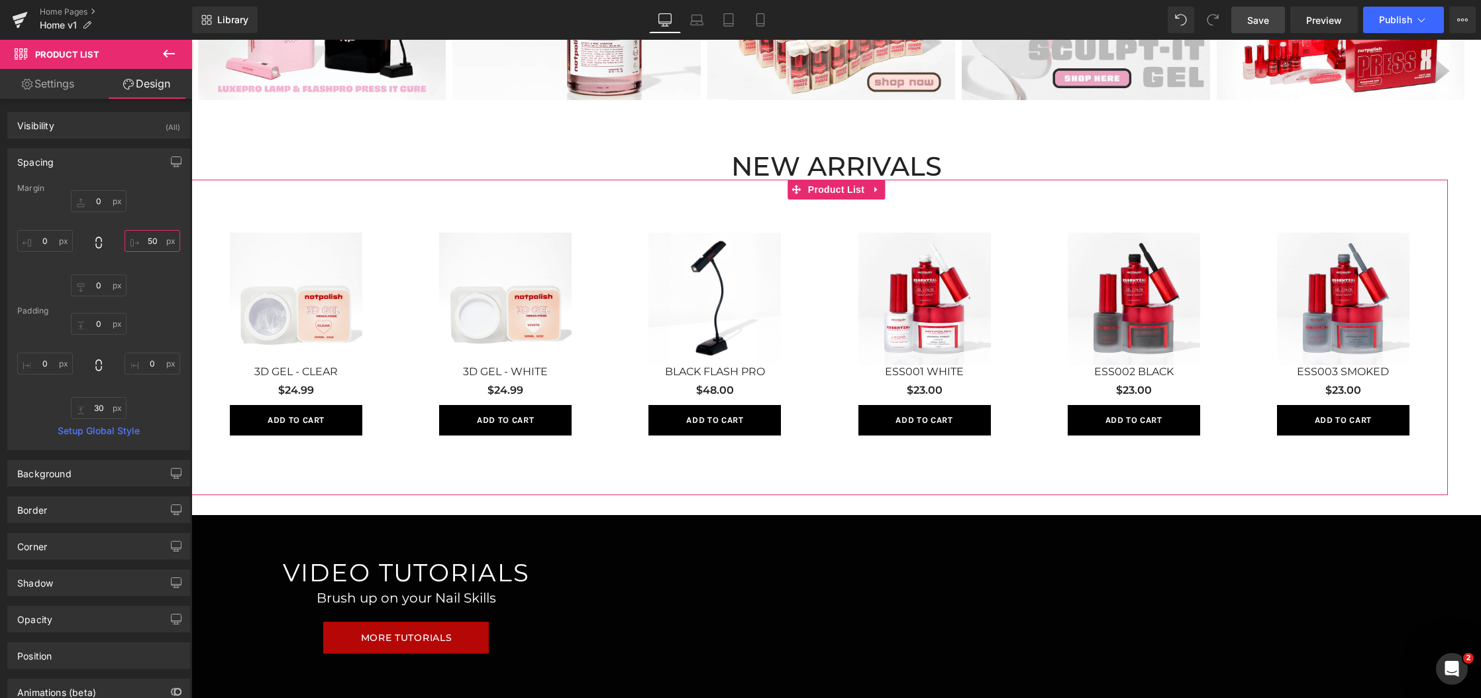
type input "5"
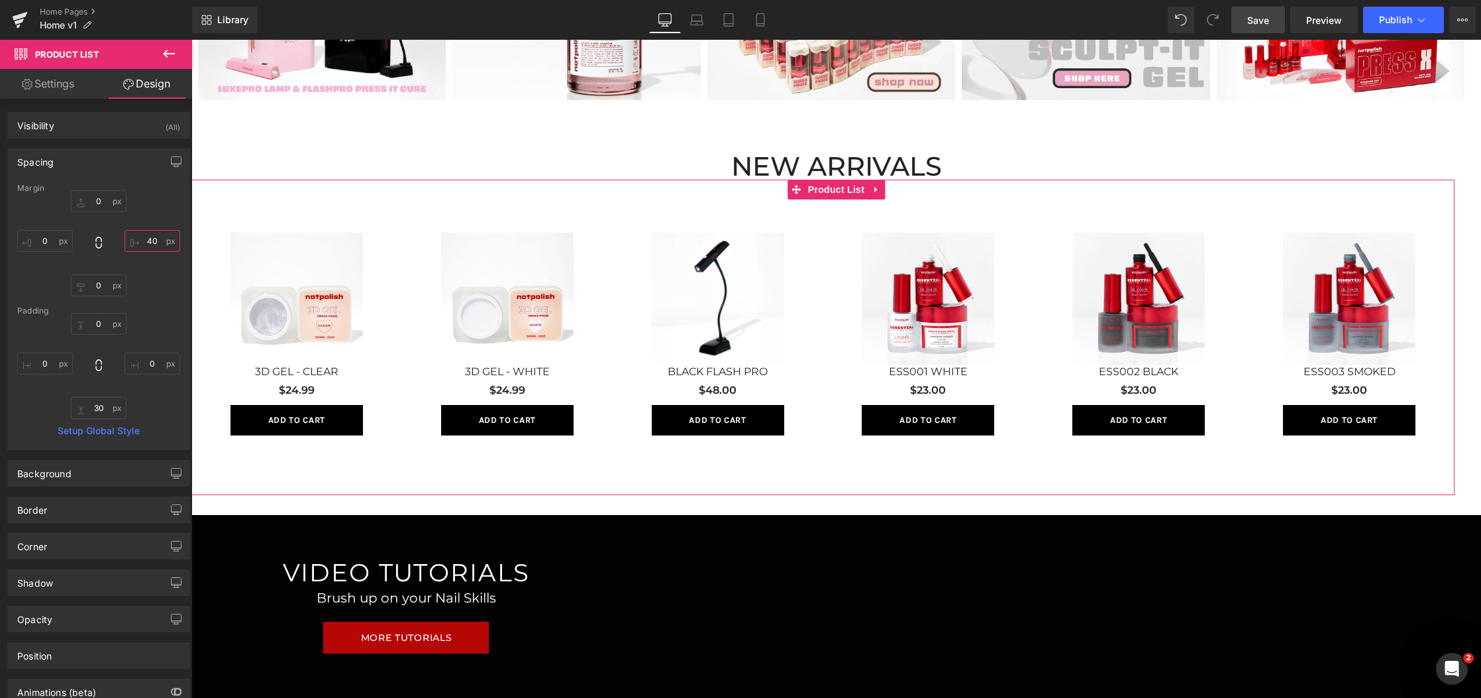
type input "4"
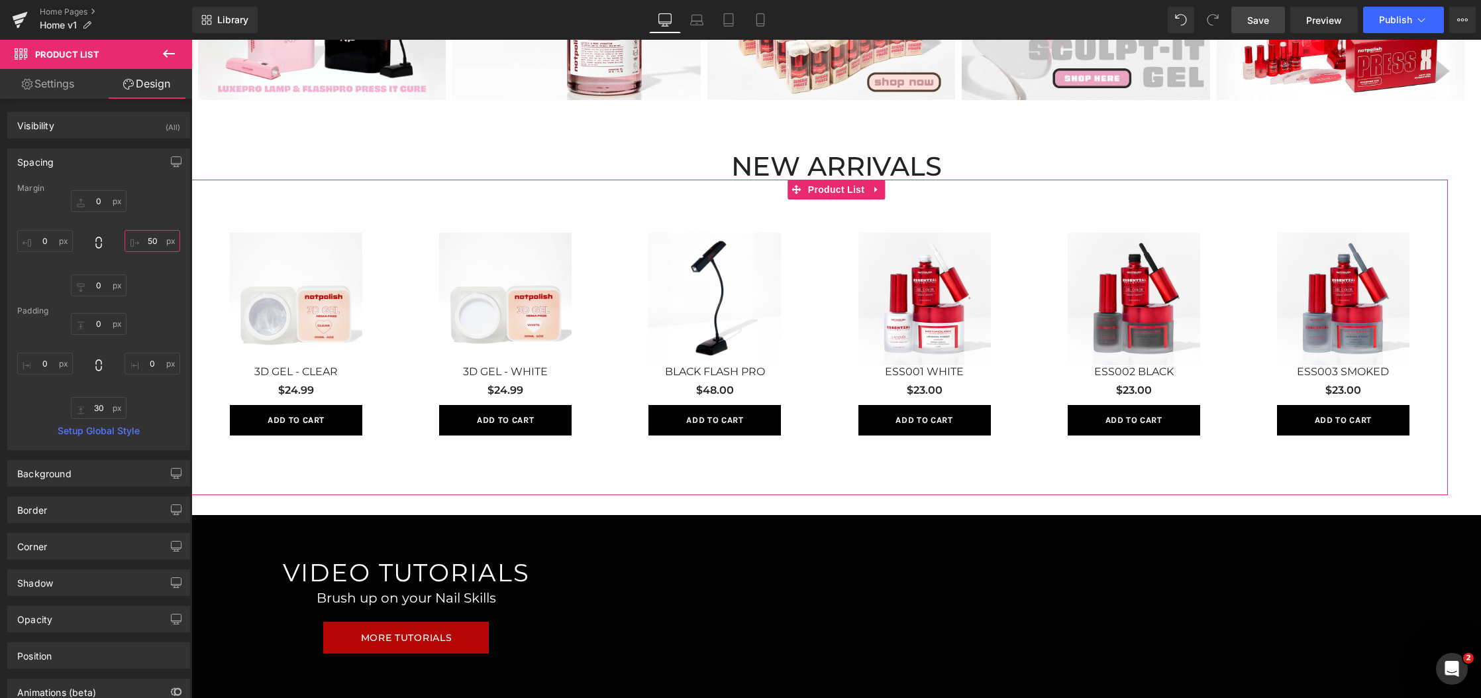
type input "5"
type input "50"
click at [48, 252] on div "0 50 0 0" at bounding box center [98, 243] width 163 height 106
click at [50, 241] on input "0" at bounding box center [45, 241] width 56 height 22
type input "1"
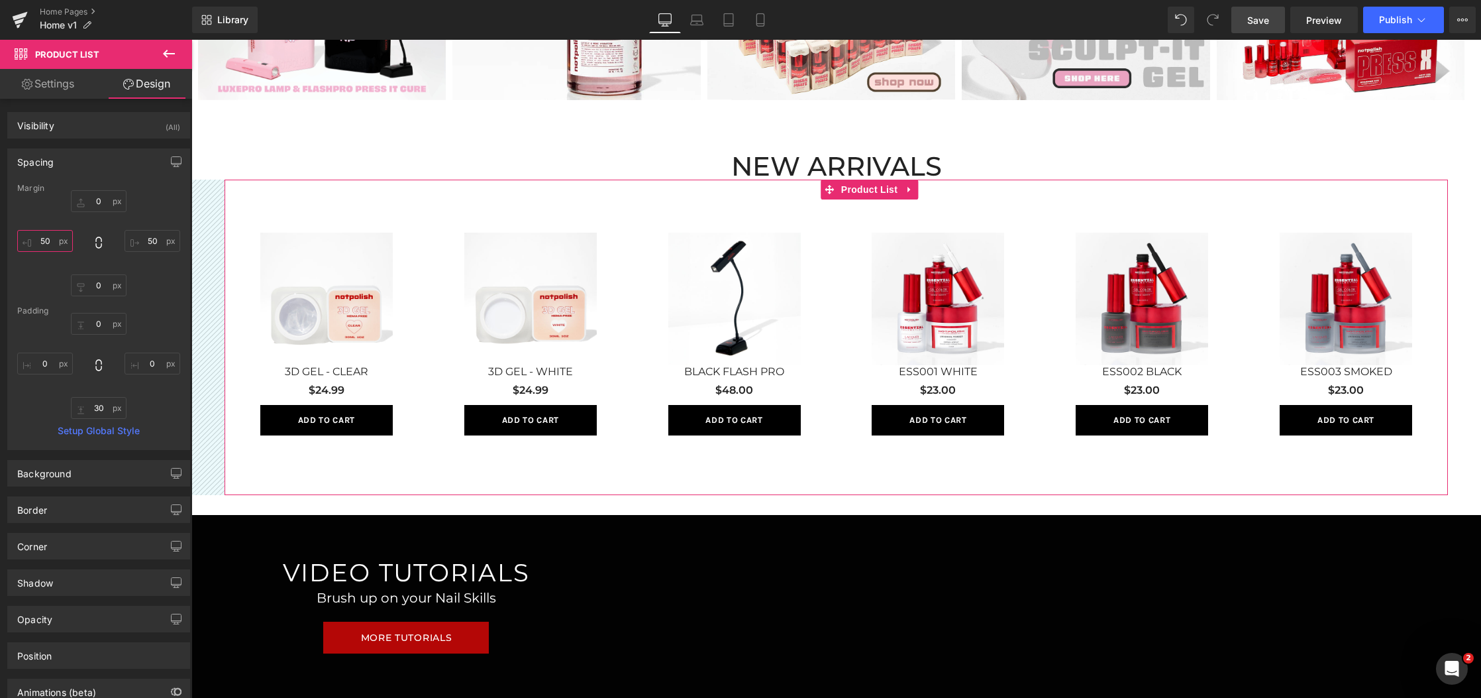
drag, startPoint x: 47, startPoint y: 238, endPoint x: 29, endPoint y: 237, distance: 17.9
click at [29, 237] on input "50" at bounding box center [45, 241] width 56 height 22
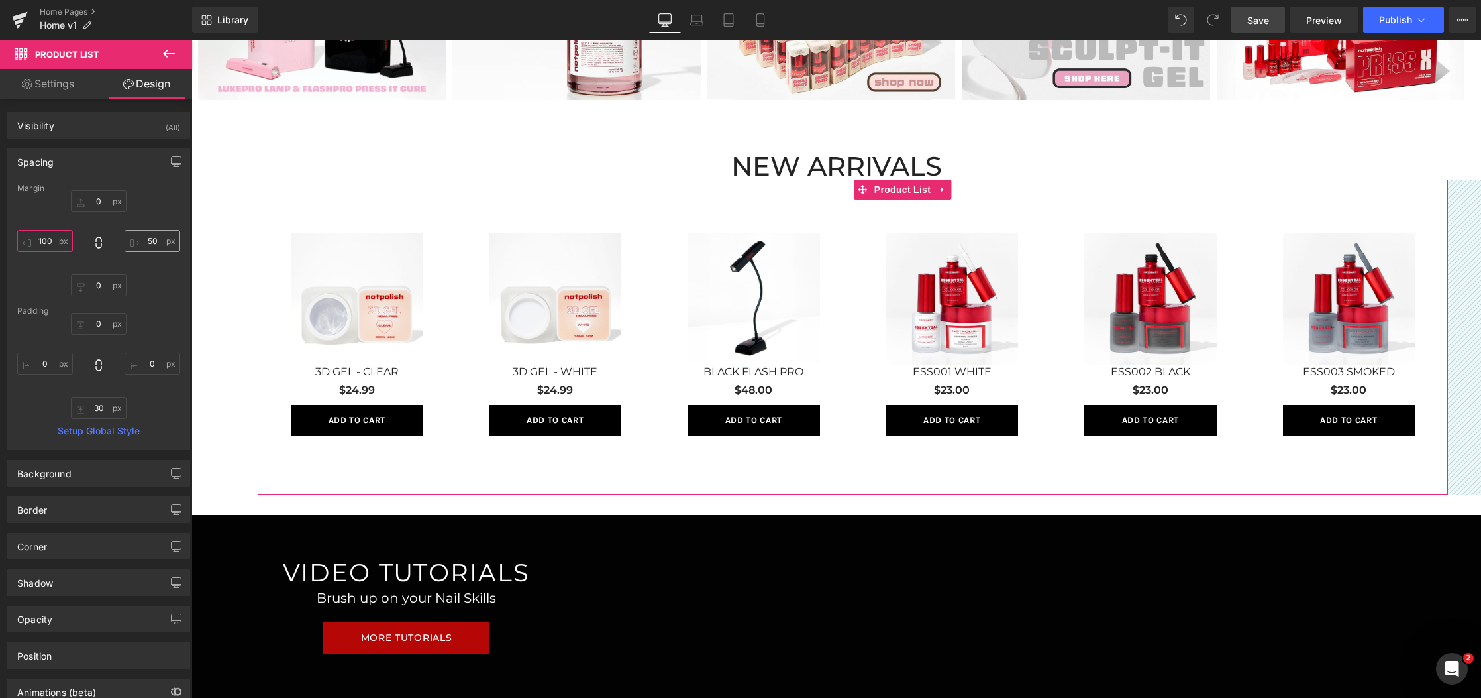
type input "100"
click at [157, 235] on input "50" at bounding box center [153, 241] width 56 height 22
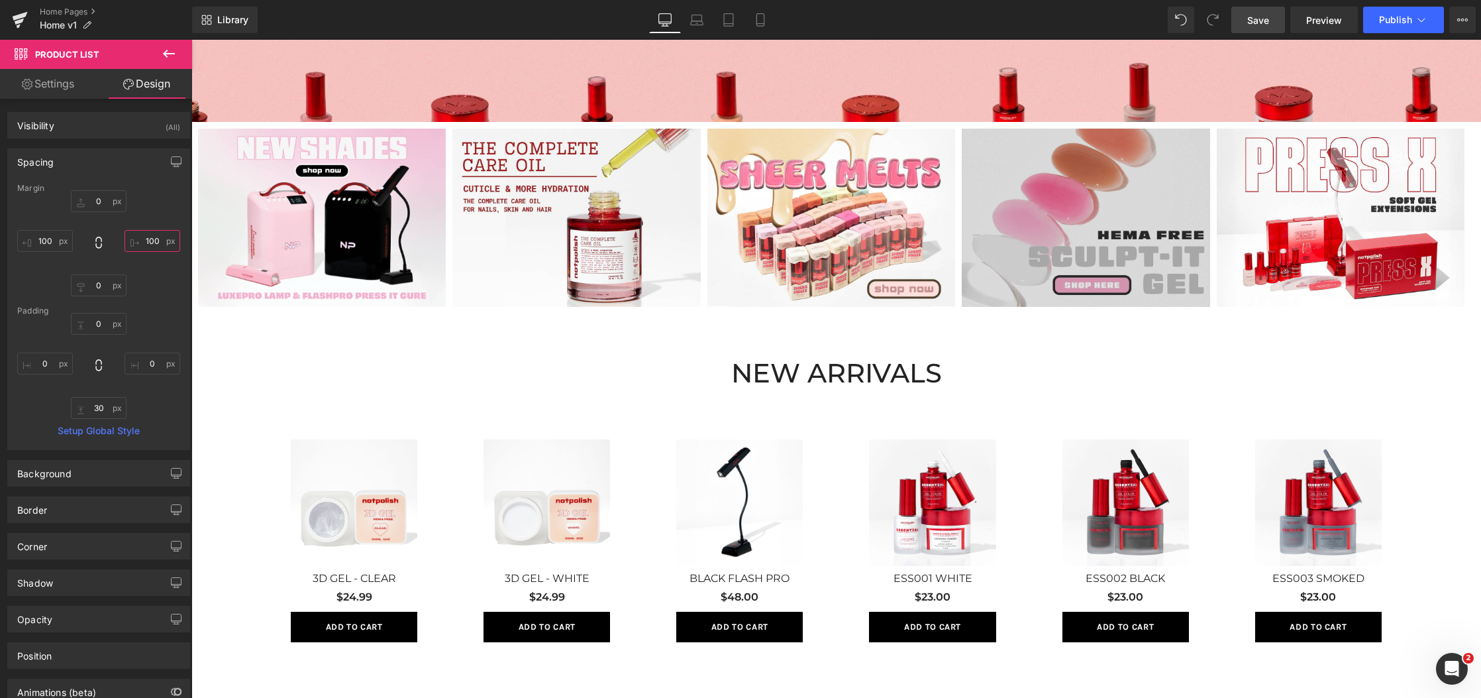
scroll to position [706, 0]
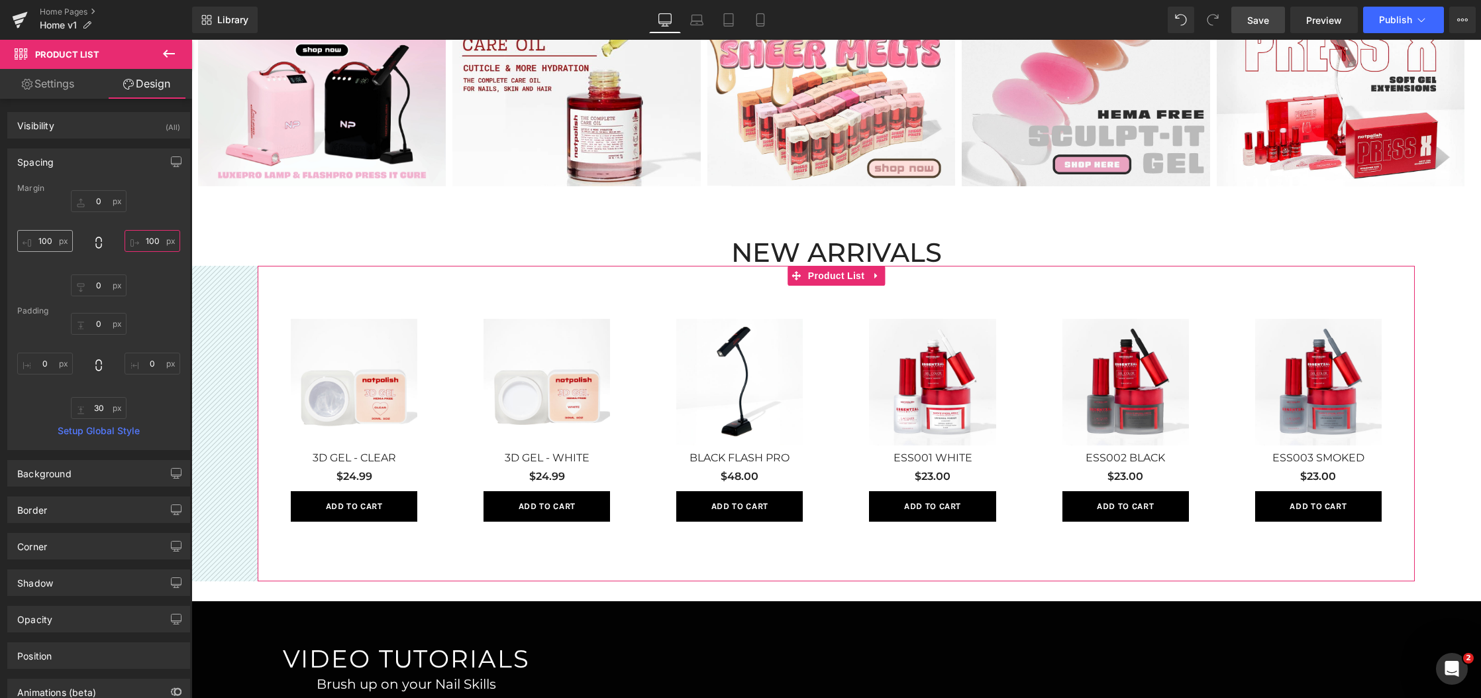
type input "100"
click at [54, 239] on input "100" at bounding box center [45, 241] width 56 height 22
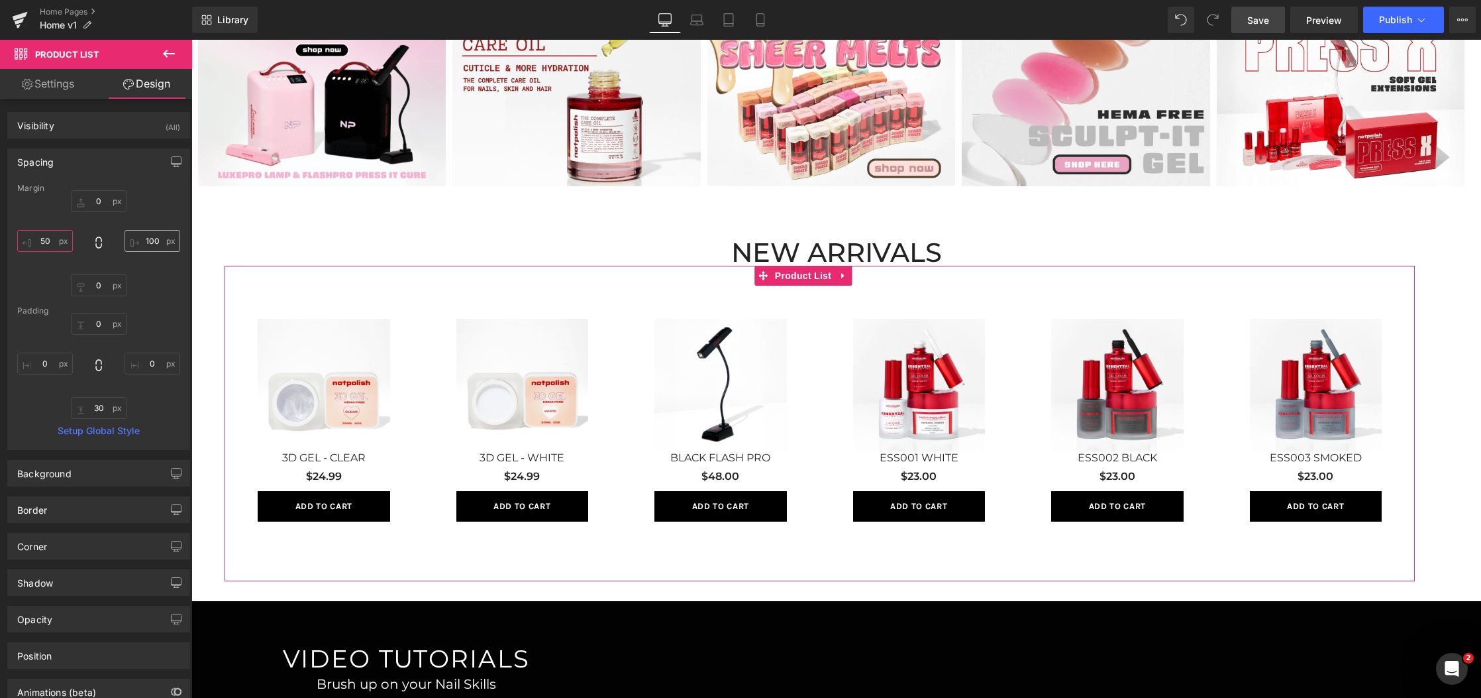
type input "50"
click at [155, 240] on input "100" at bounding box center [153, 241] width 56 height 22
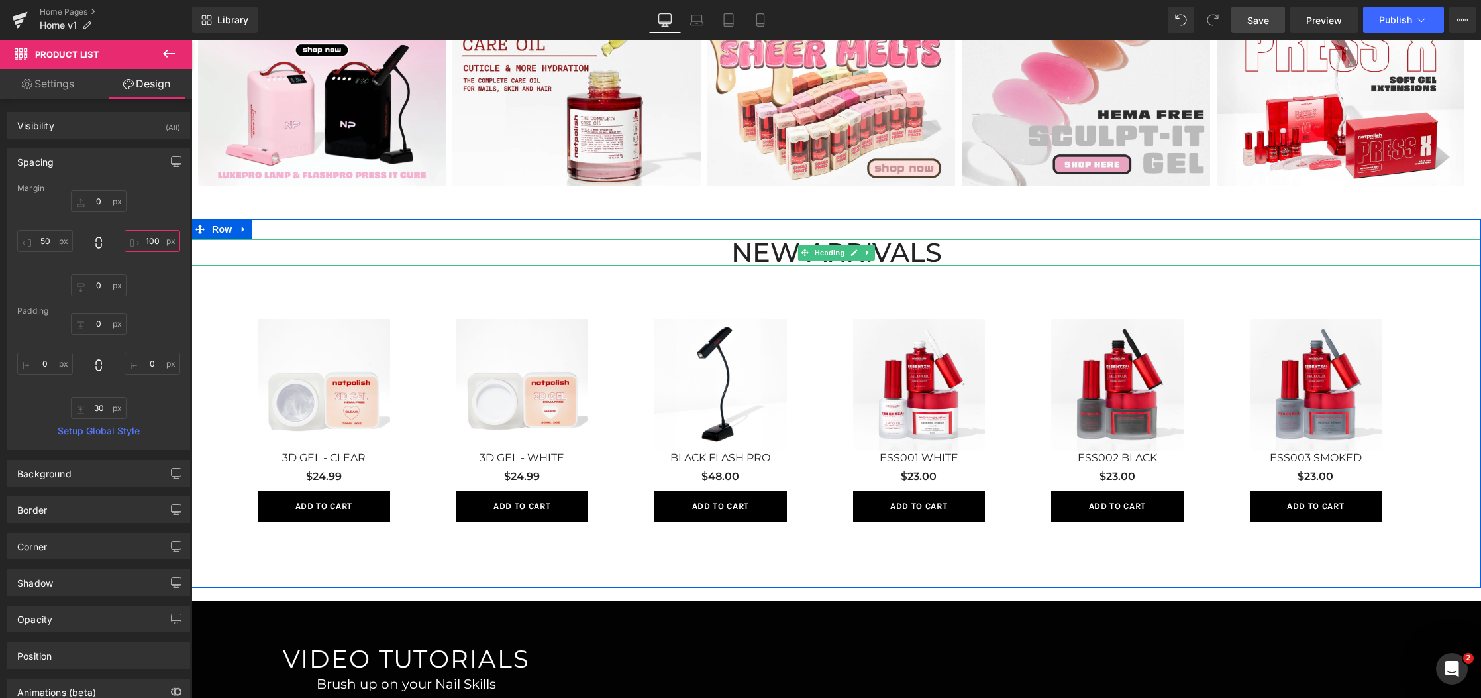
type input "5"
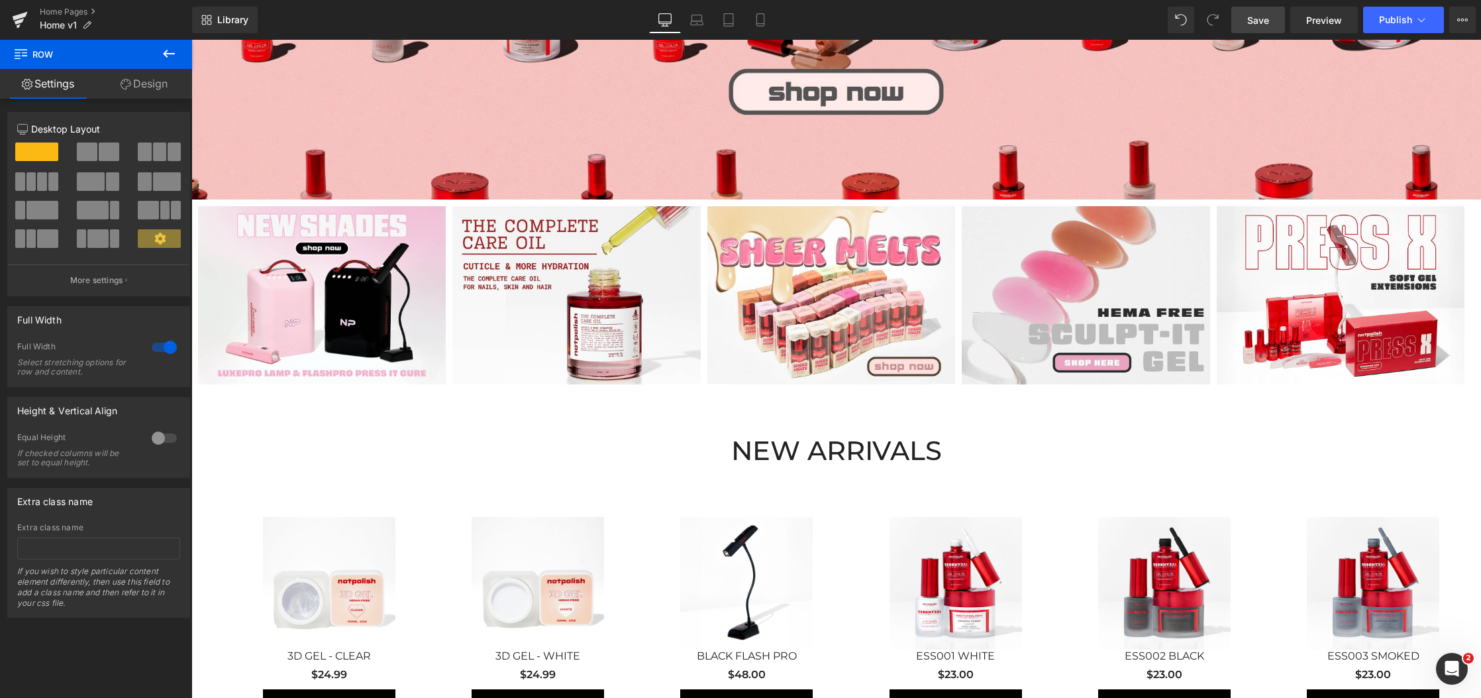
scroll to position [666, 0]
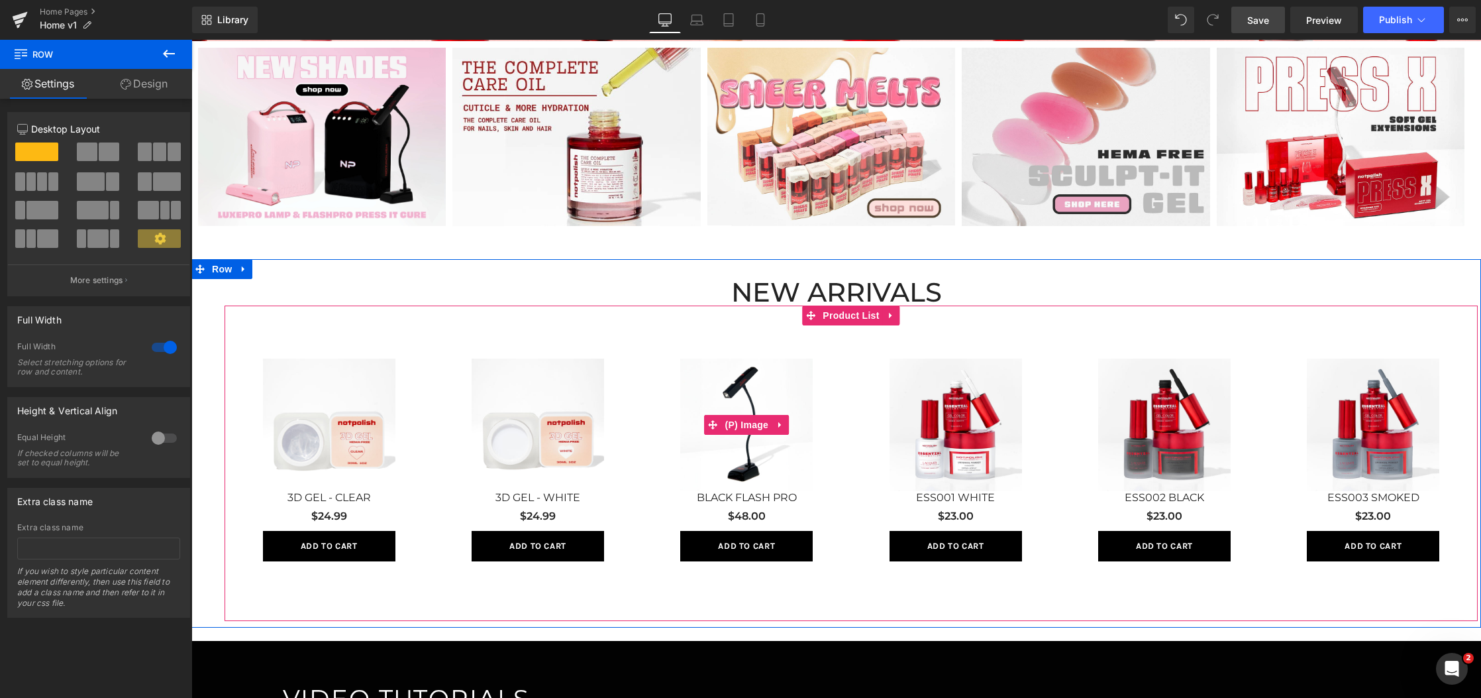
click at [759, 372] on img at bounding box center [746, 424] width 133 height 133
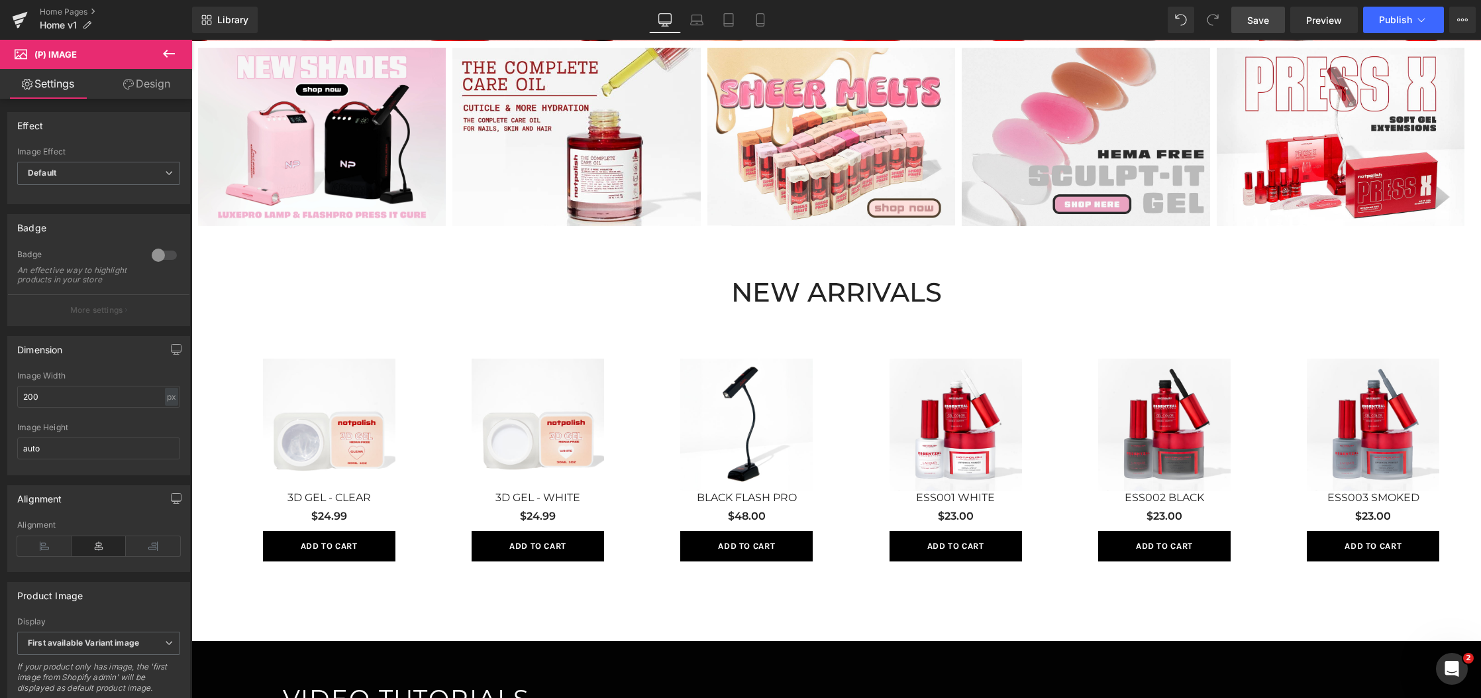
click at [1266, 22] on span "Save" at bounding box center [1259, 20] width 22 height 14
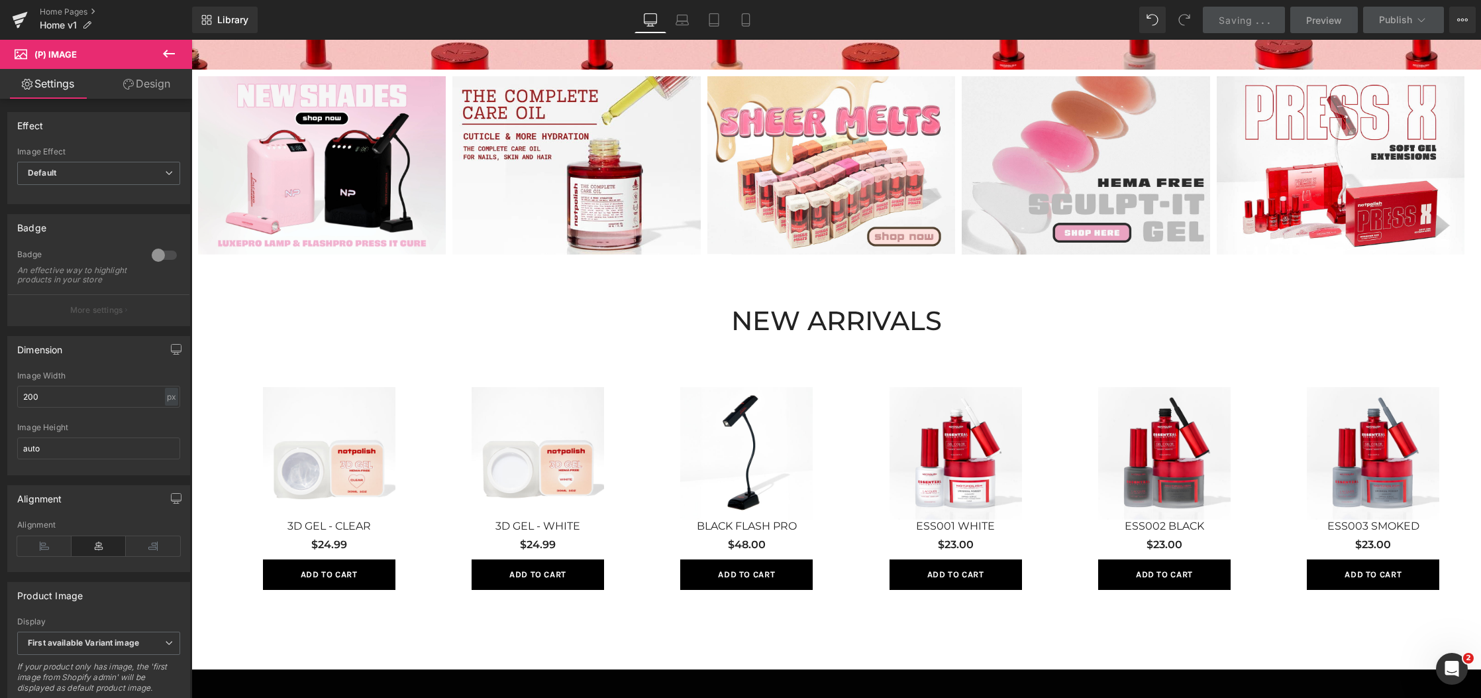
scroll to position [636, 0]
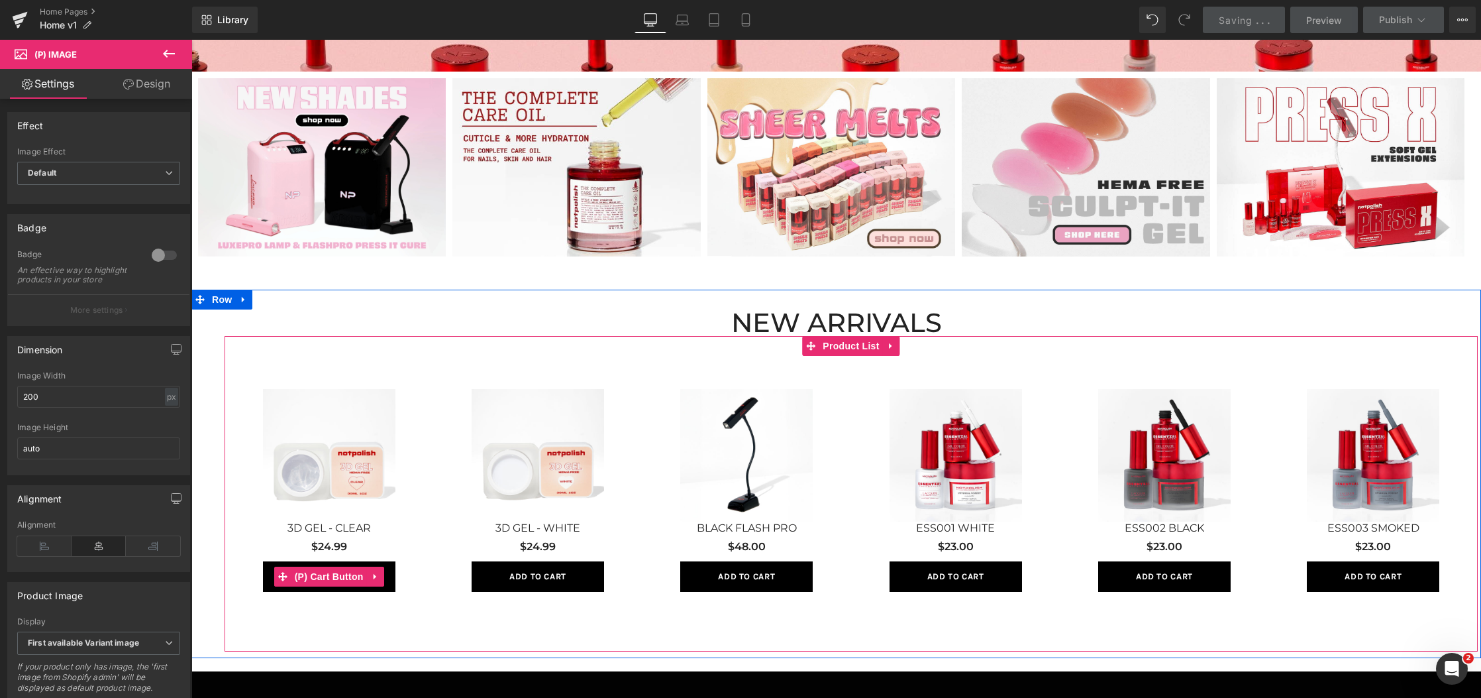
click at [258, 580] on div "Add To Cart" at bounding box center [329, 576] width 142 height 30
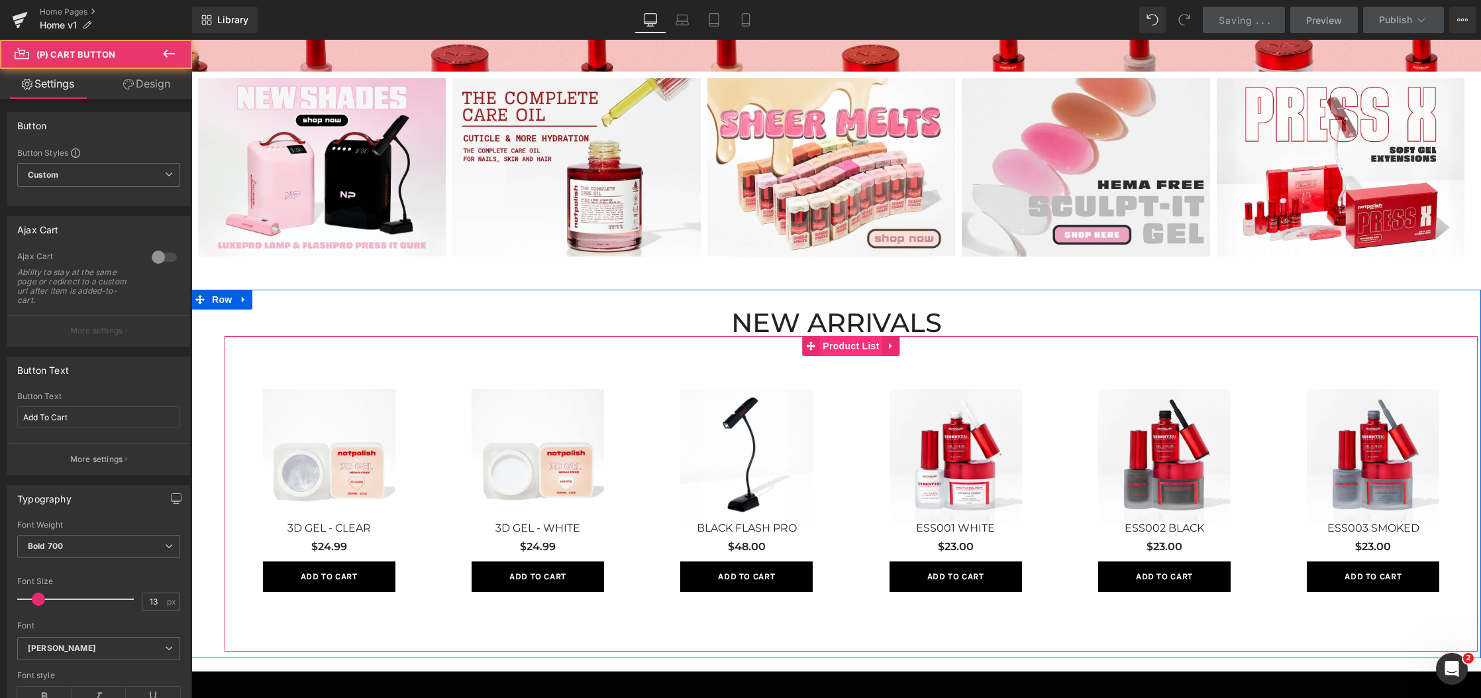
click at [874, 349] on span "Product List" at bounding box center [851, 346] width 63 height 20
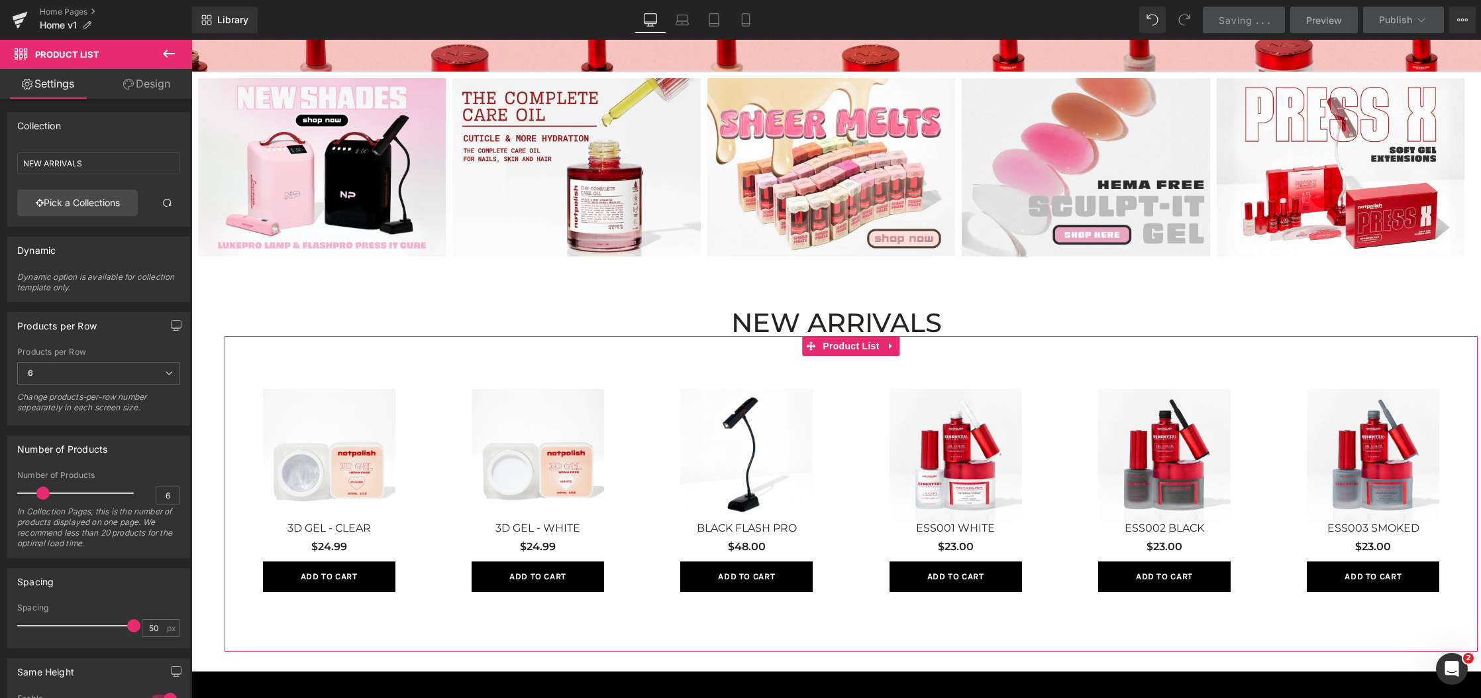
click at [155, 97] on link "Design" at bounding box center [147, 84] width 96 height 30
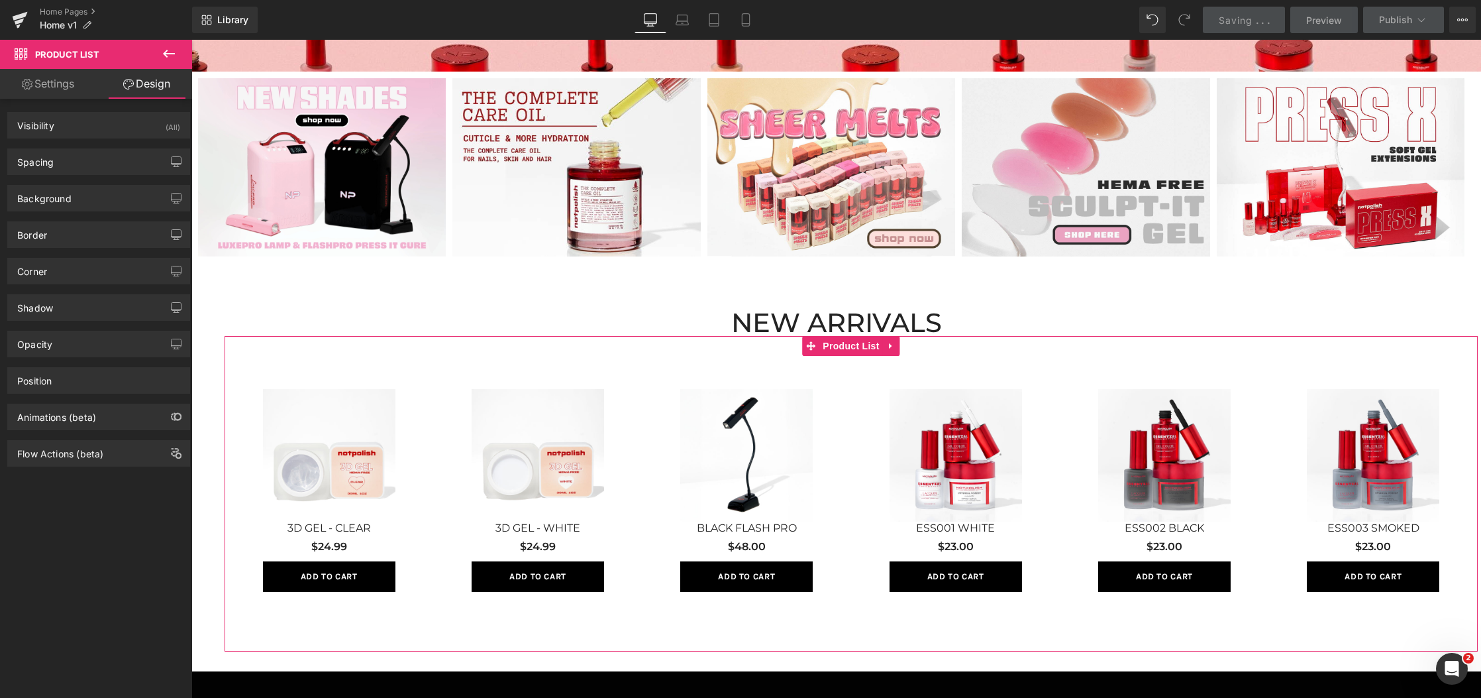
click at [119, 146] on div "Spacing [GEOGRAPHIC_DATA] 0 5 0 50 [GEOGRAPHIC_DATA] 0 0 30 0 Setup Global Style" at bounding box center [99, 156] width 198 height 36
click at [120, 154] on div "Spacing" at bounding box center [99, 161] width 182 height 25
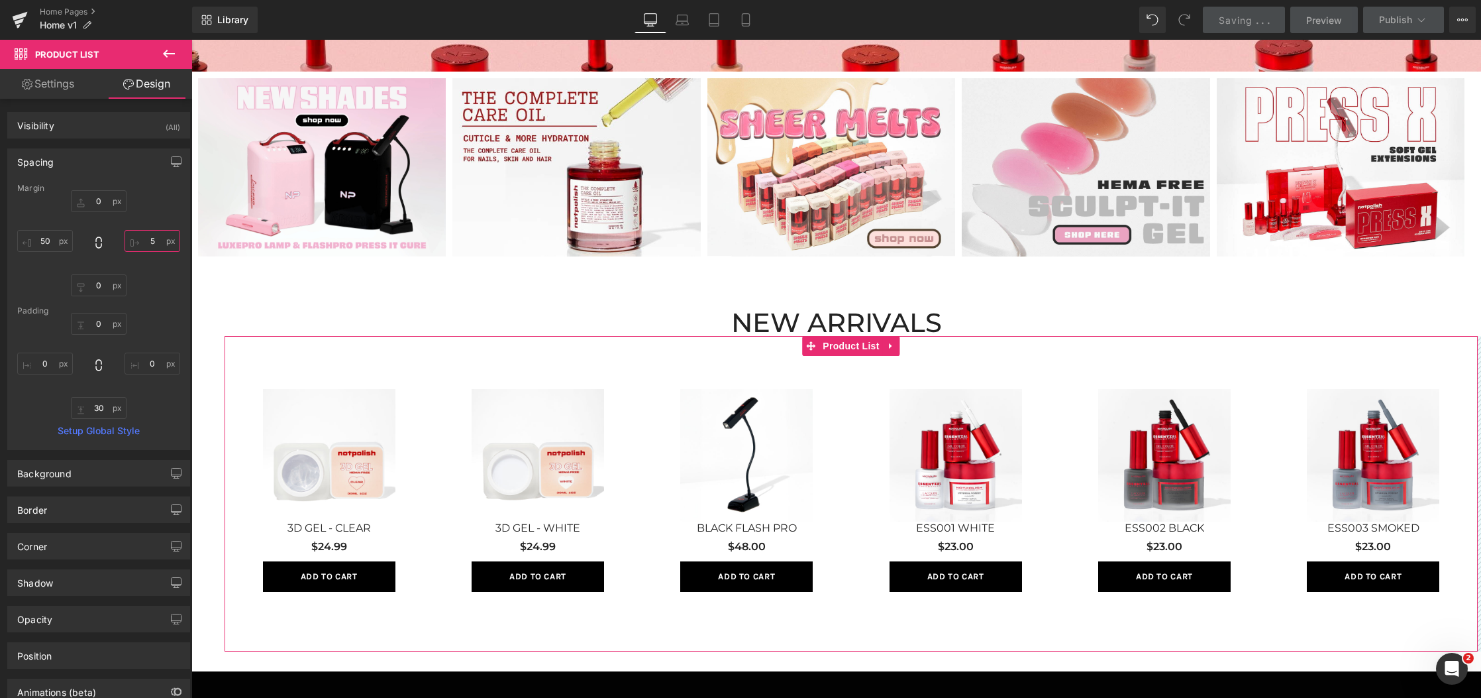
click at [154, 250] on input "5" at bounding box center [153, 241] width 56 height 22
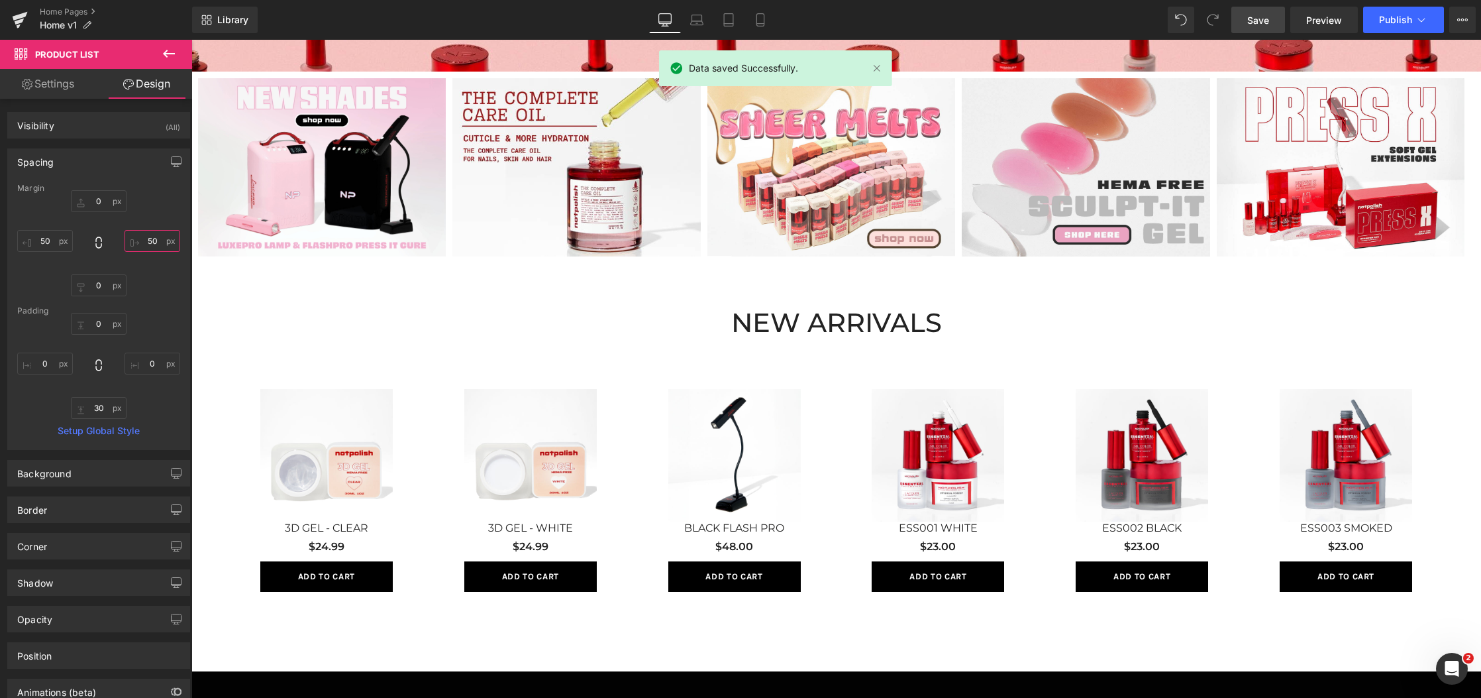
type input "50"
click at [1244, 13] on link "Save" at bounding box center [1259, 20] width 54 height 27
click at [1385, 10] on button "Publish" at bounding box center [1403, 20] width 81 height 27
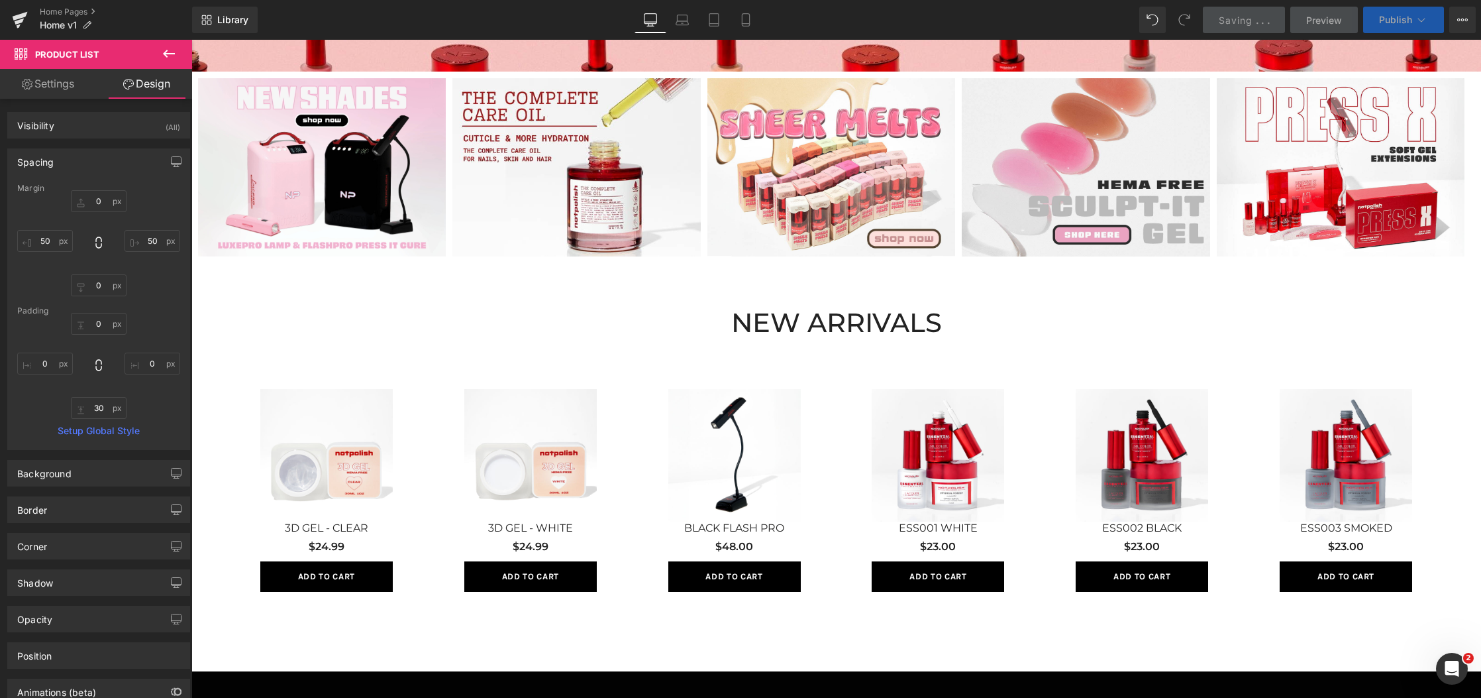
click at [1418, 23] on icon at bounding box center [1421, 19] width 13 height 13
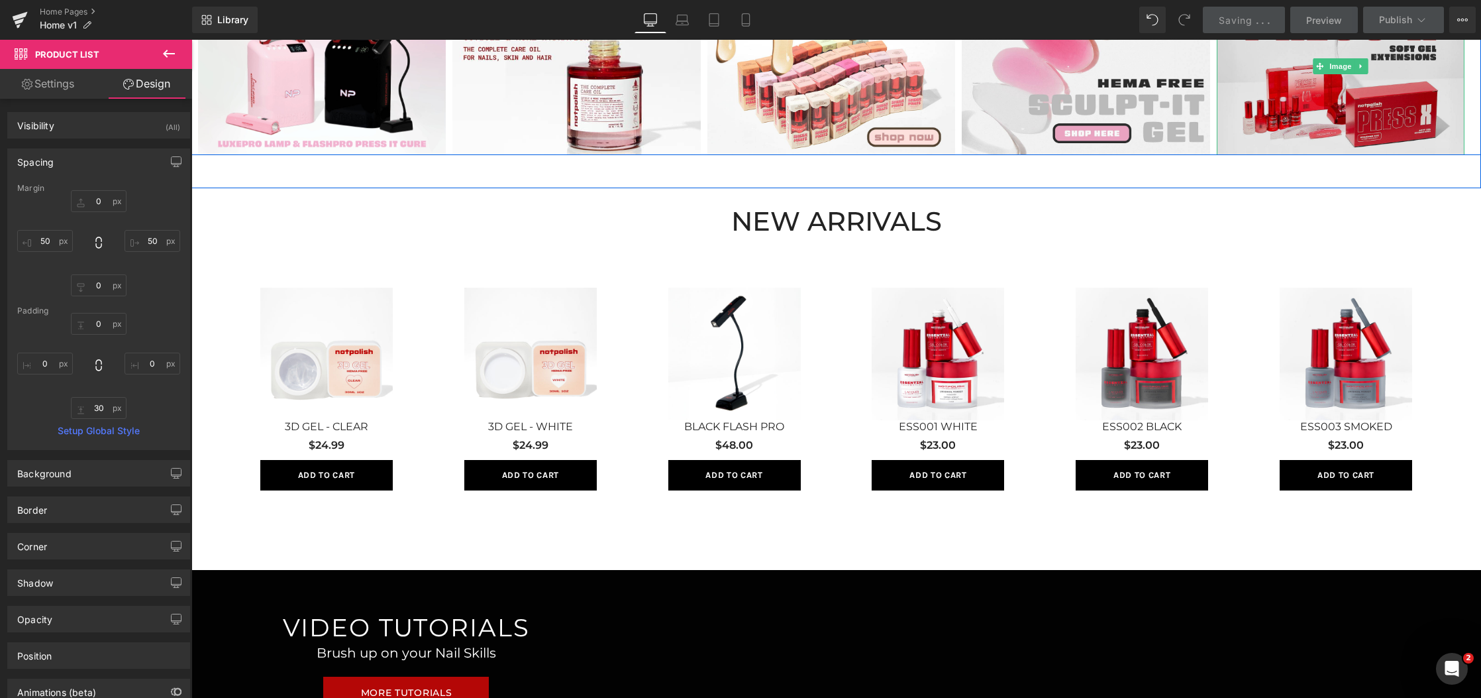
scroll to position [817, 0]
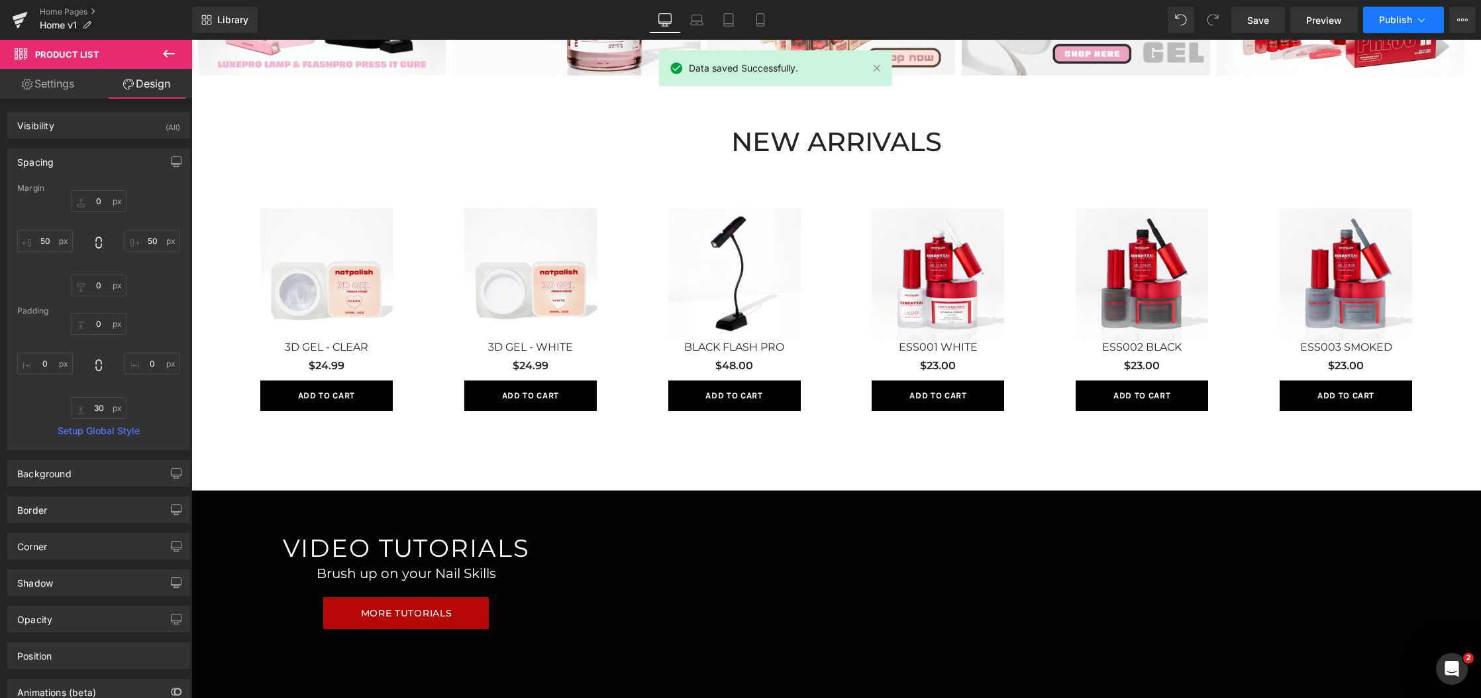
click at [1388, 17] on span "Publish" at bounding box center [1395, 20] width 33 height 11
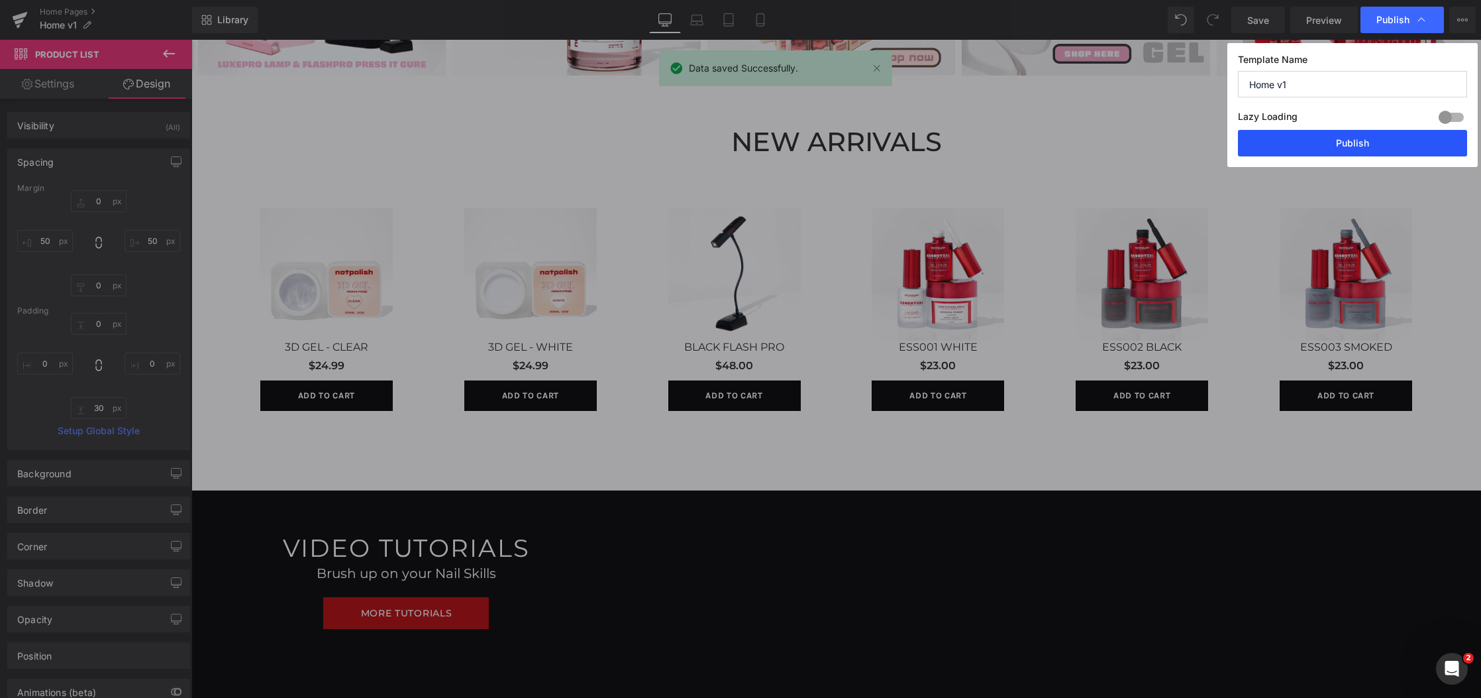
click at [1336, 138] on button "Publish" at bounding box center [1352, 143] width 229 height 27
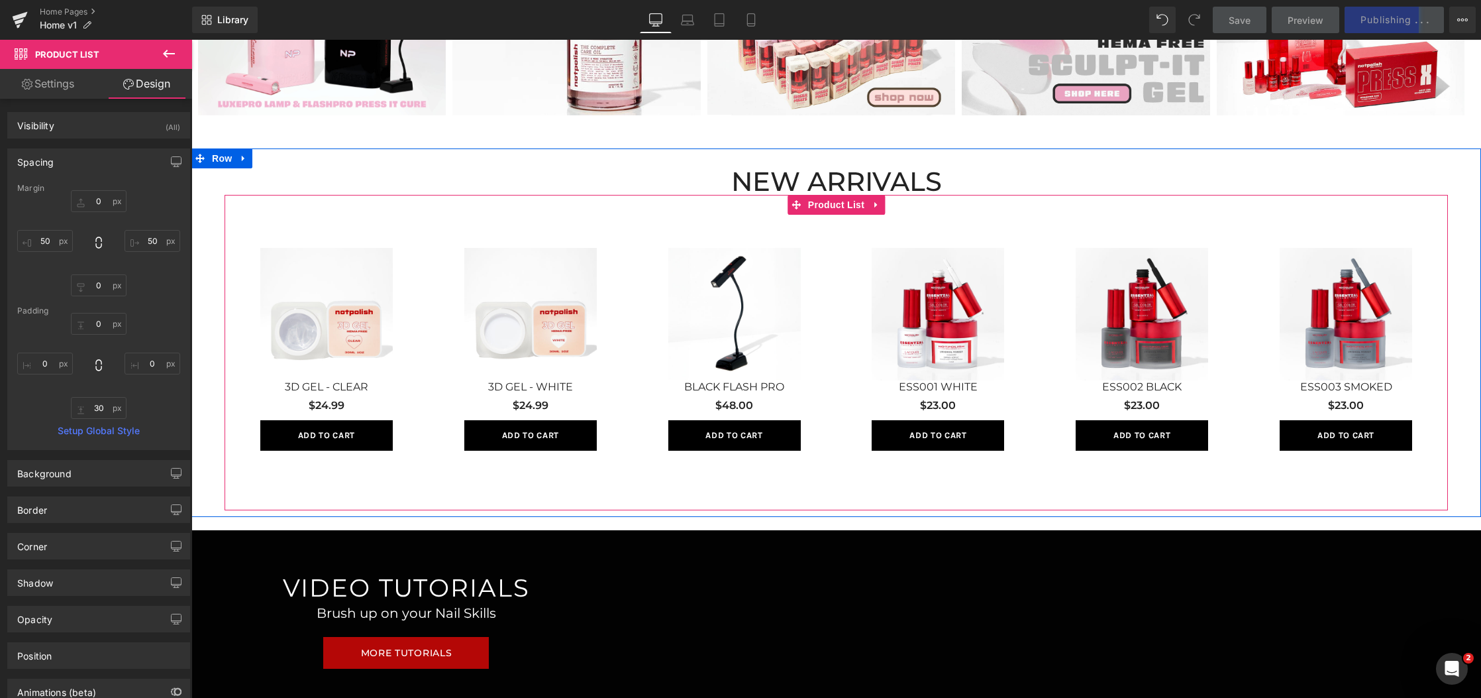
scroll to position [777, 0]
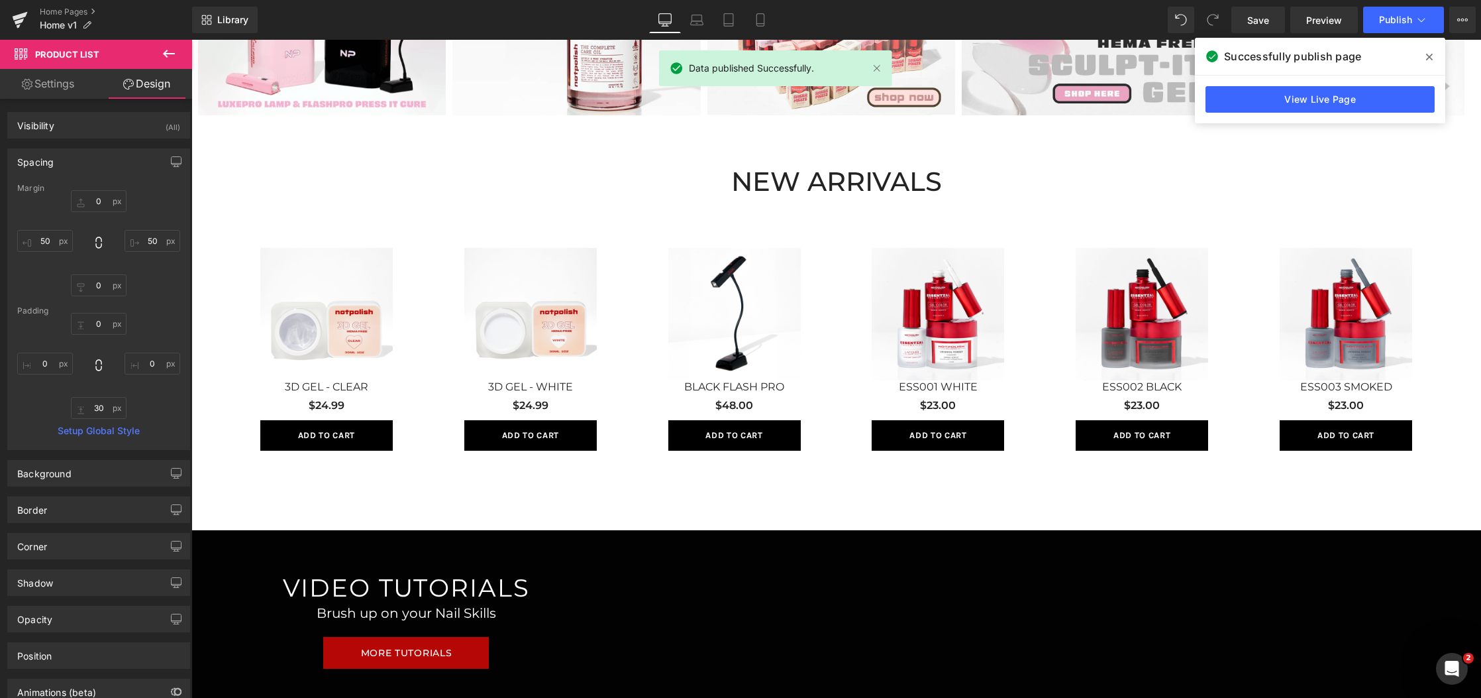
click at [1279, 114] on div "View Live Page" at bounding box center [1320, 100] width 250 height 48
click at [1278, 103] on link "View Live Page" at bounding box center [1320, 99] width 229 height 27
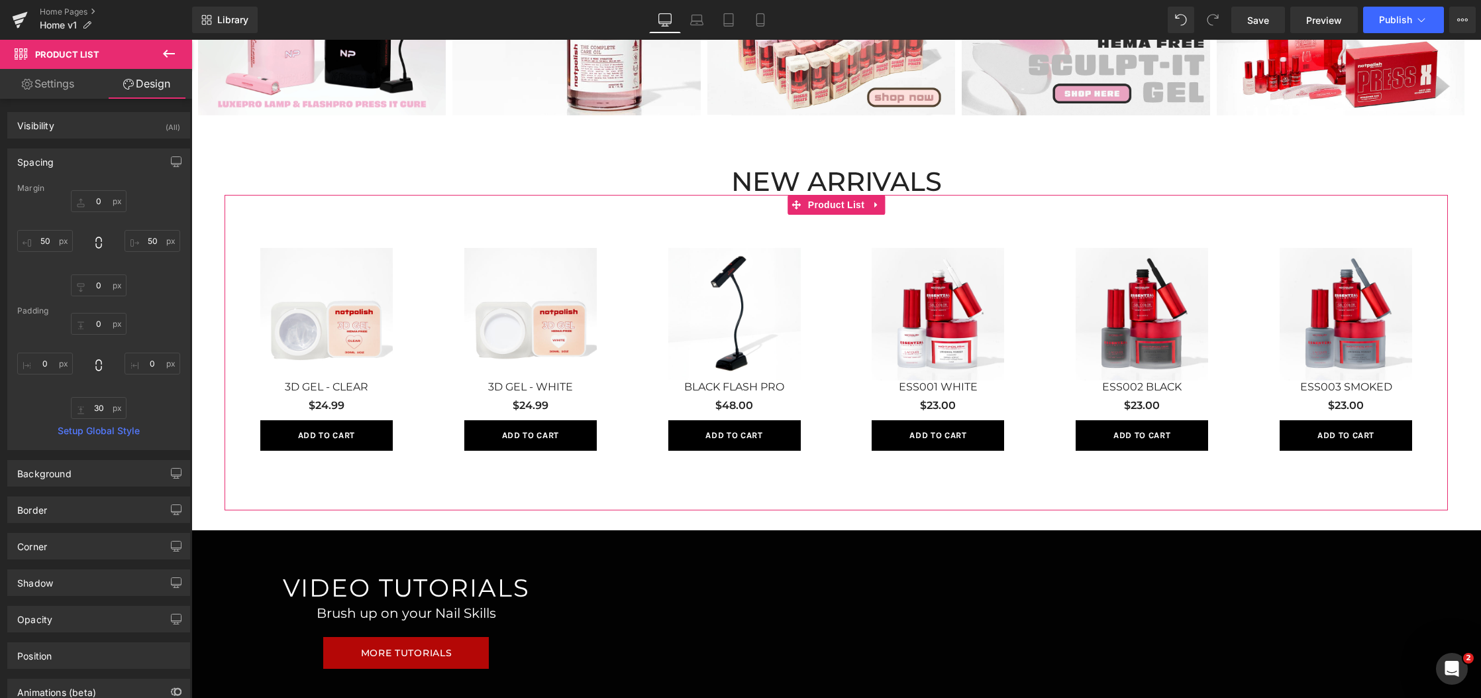
click at [895, 401] on div "$23.00 (P) Price" at bounding box center [938, 409] width 138 height 23
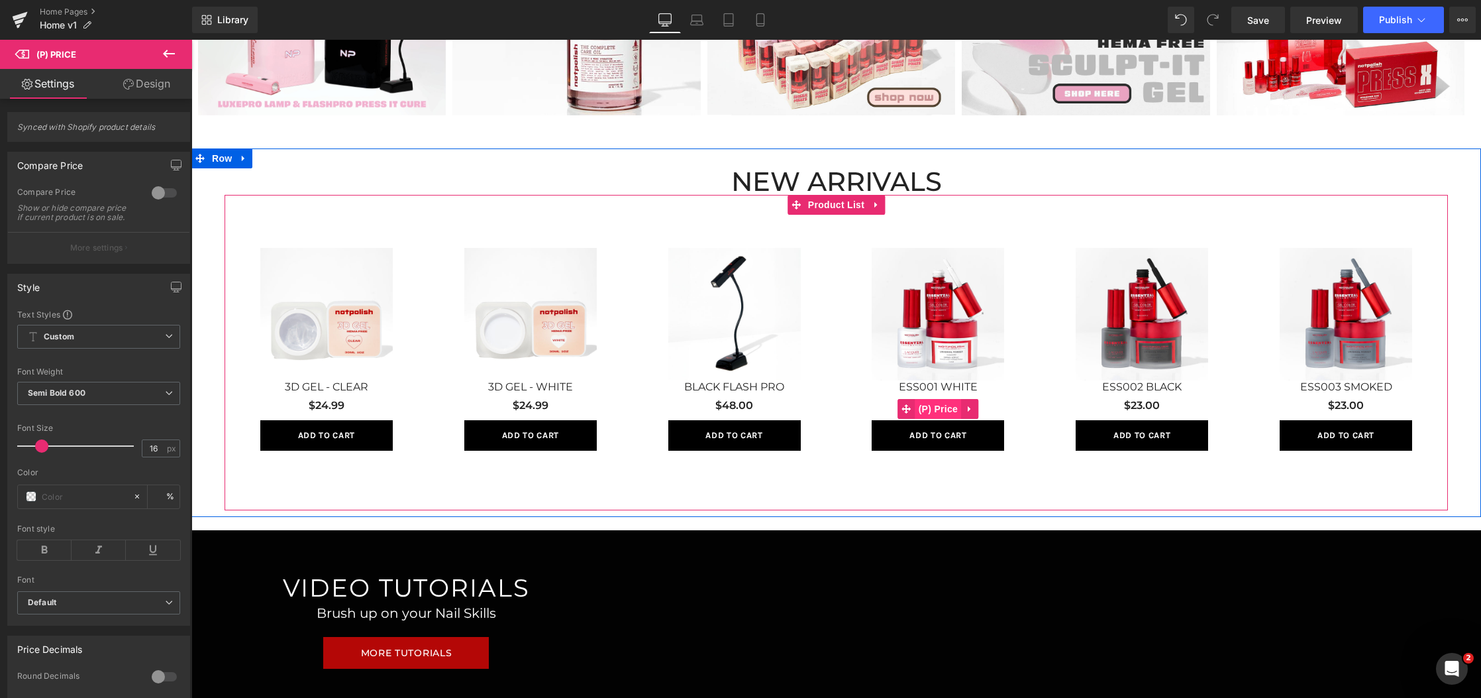
click at [925, 407] on span "(P) Price" at bounding box center [939, 409] width 46 height 20
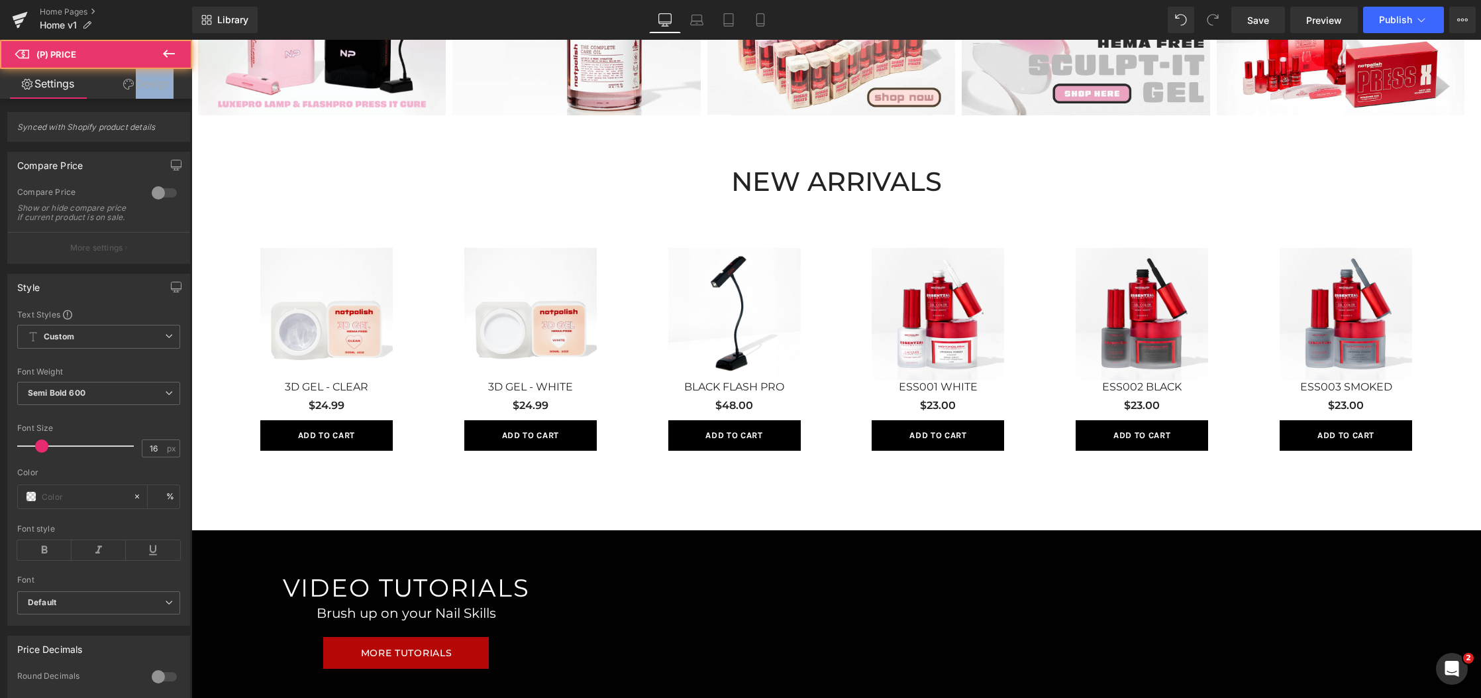
drag, startPoint x: 123, startPoint y: 105, endPoint x: 134, endPoint y: 97, distance: 12.9
click at [132, 99] on div "Synced with Shopify product details Compare Price 0 Compare Price Show or hide …" at bounding box center [99, 583] width 198 height 969
click at [136, 101] on div "Synced with Shopify product details Compare Price 0 Compare Price Show or hide …" at bounding box center [99, 583] width 198 height 969
click at [143, 88] on link "Design" at bounding box center [147, 84] width 96 height 30
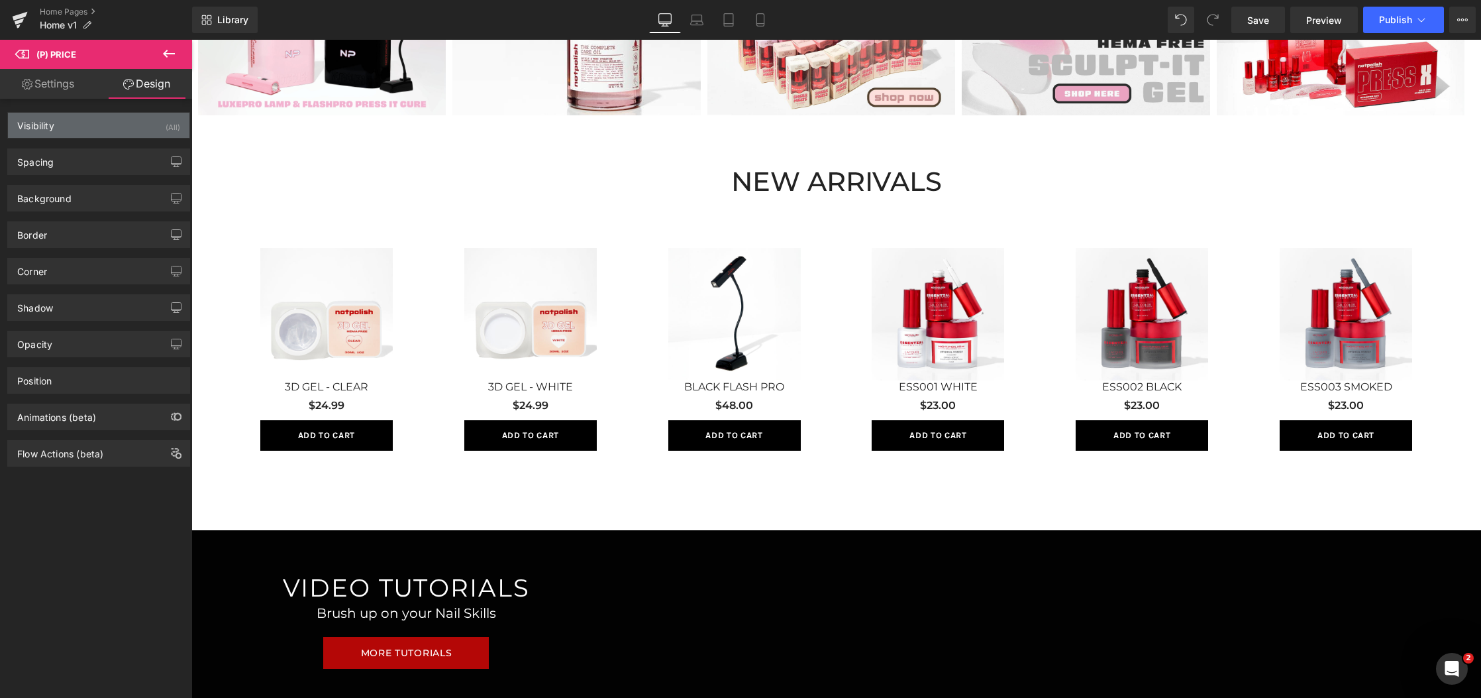
click at [95, 133] on div "Visibility (All)" at bounding box center [99, 125] width 182 height 25
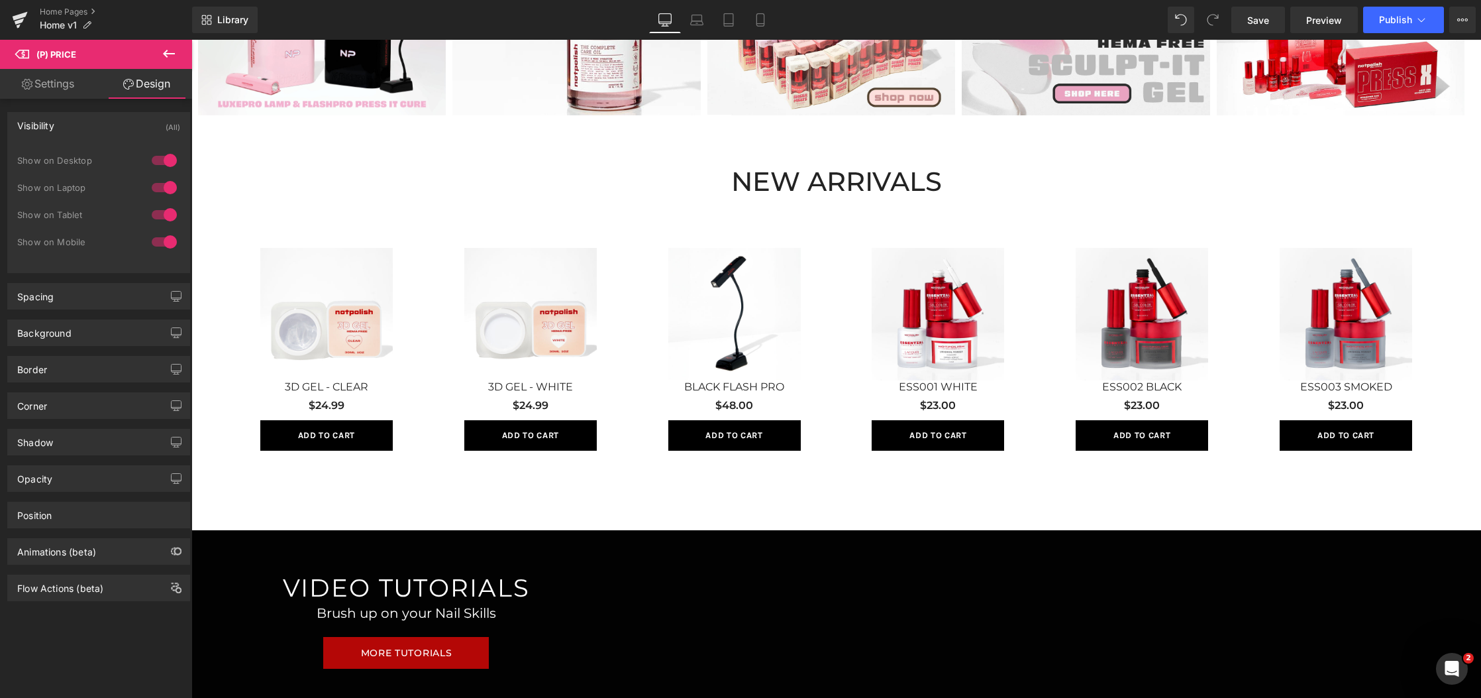
click at [100, 125] on div "Visibility (All)" at bounding box center [99, 125] width 182 height 25
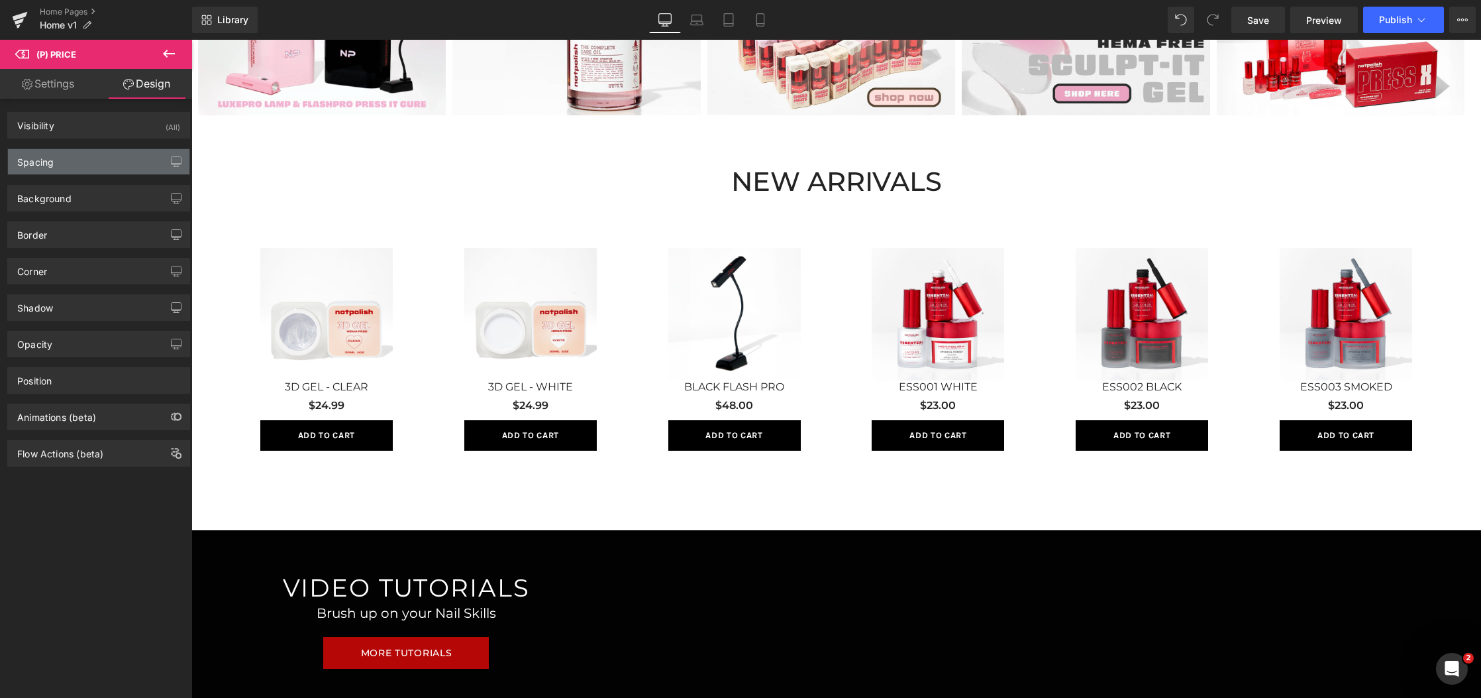
click at [91, 166] on div "Spacing" at bounding box center [99, 161] width 182 height 25
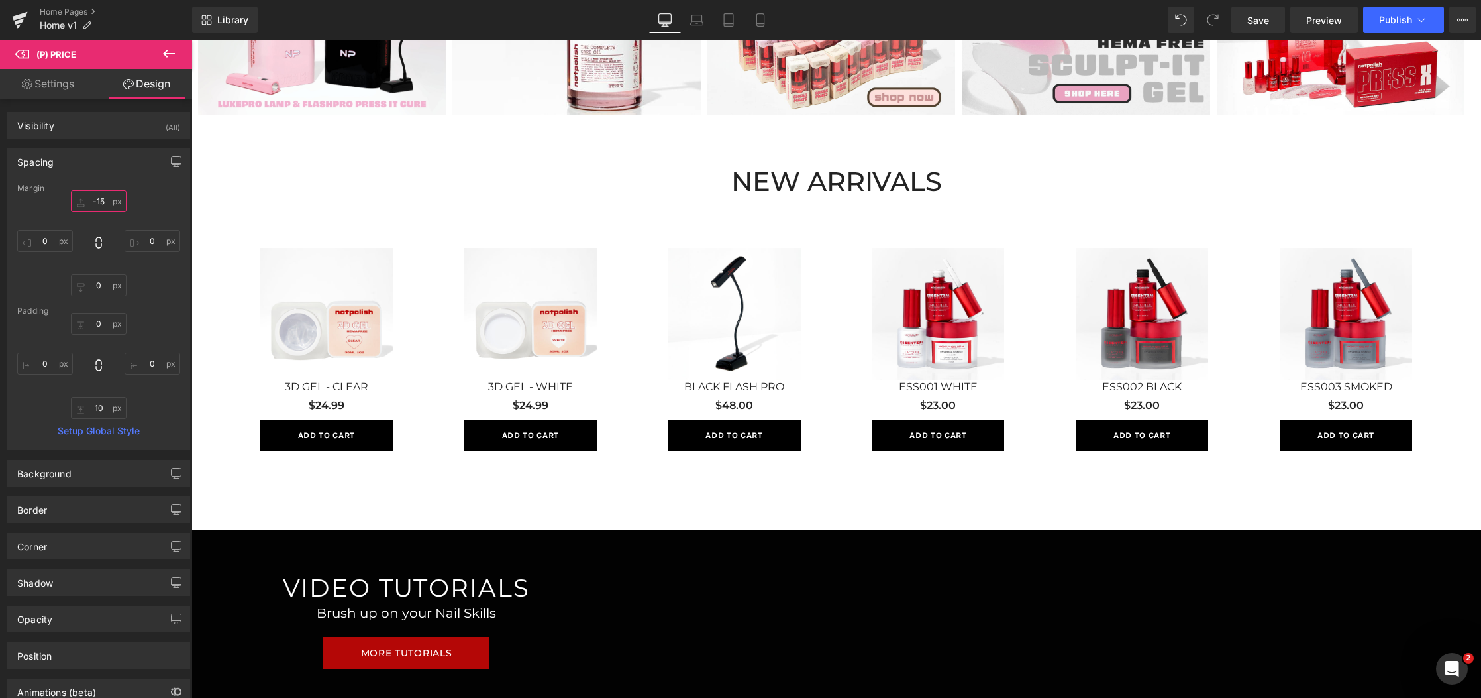
drag, startPoint x: 105, startPoint y: 200, endPoint x: 89, endPoint y: 202, distance: 16.7
click at [89, 202] on input "text" at bounding box center [99, 201] width 56 height 22
click at [98, 201] on input "text" at bounding box center [99, 201] width 56 height 22
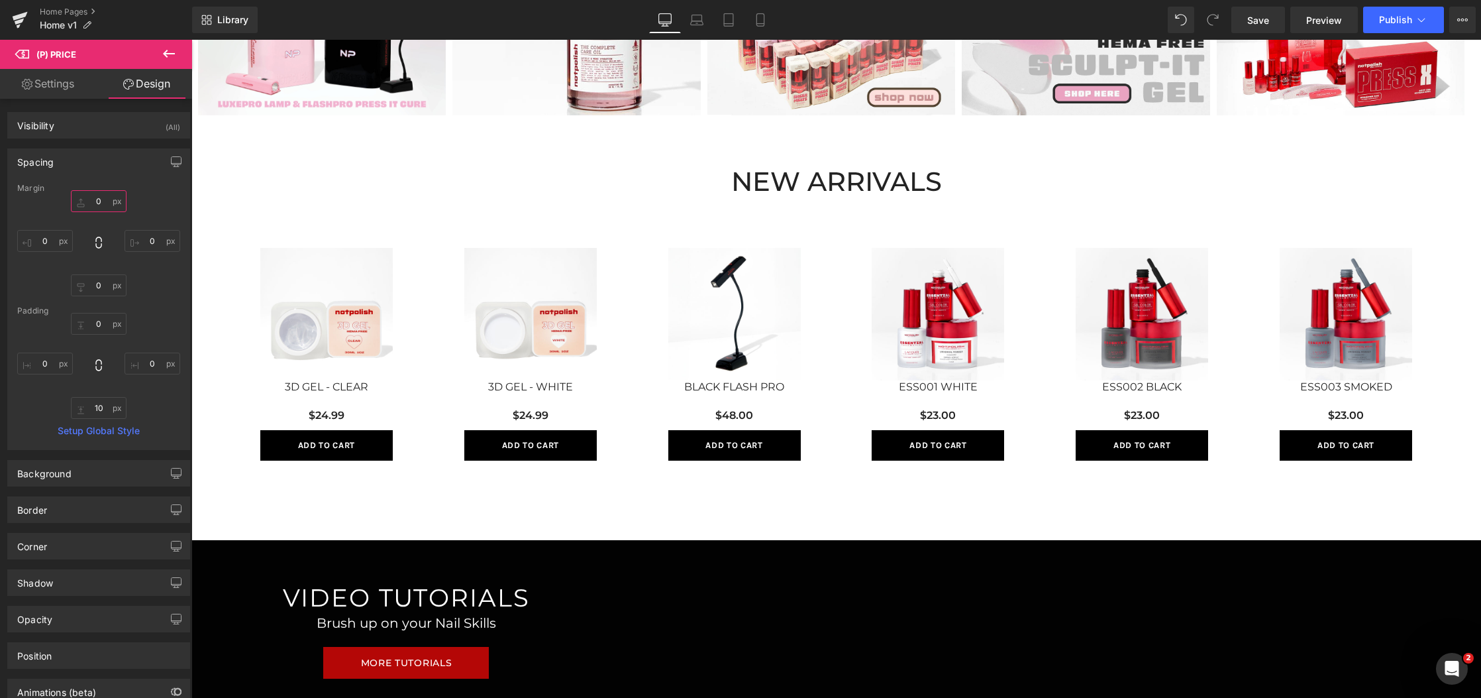
click at [90, 204] on input "0" at bounding box center [99, 201] width 56 height 22
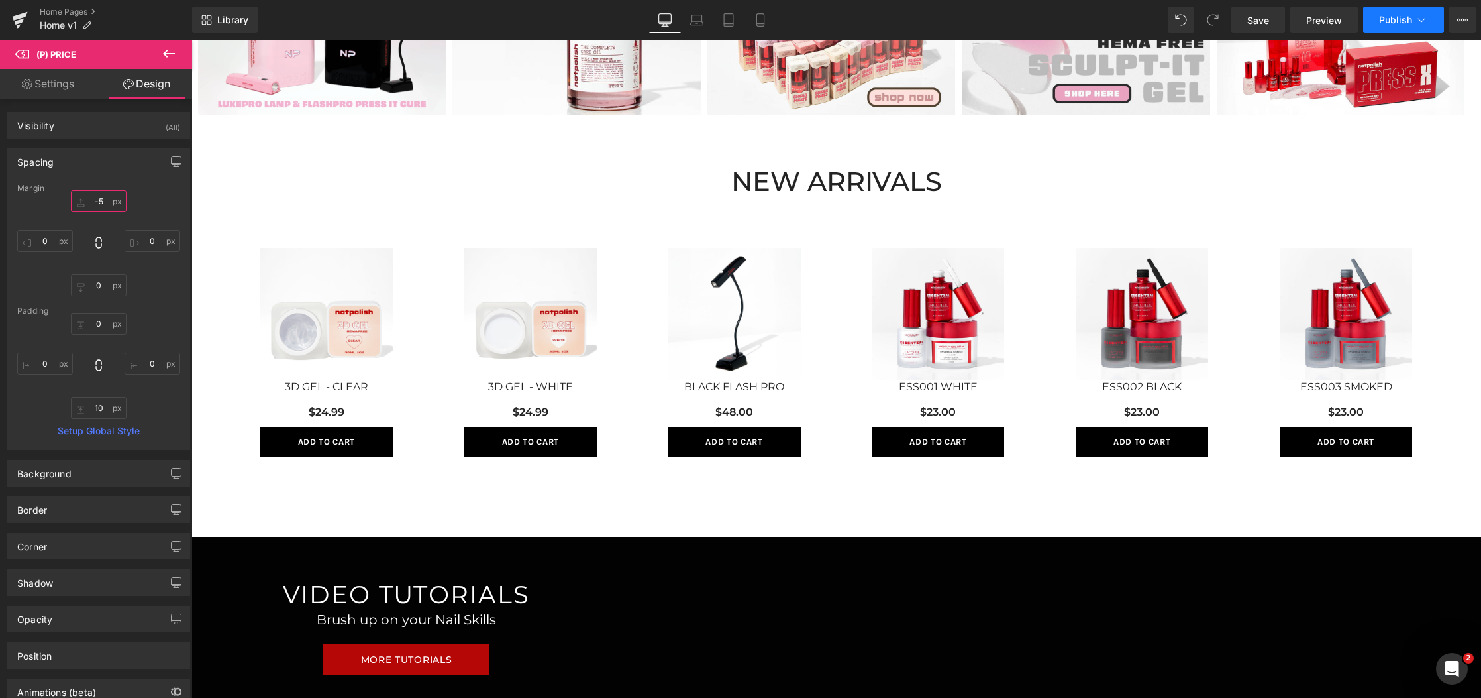
type input "-5"
click at [1395, 24] on span "Publish" at bounding box center [1395, 20] width 33 height 11
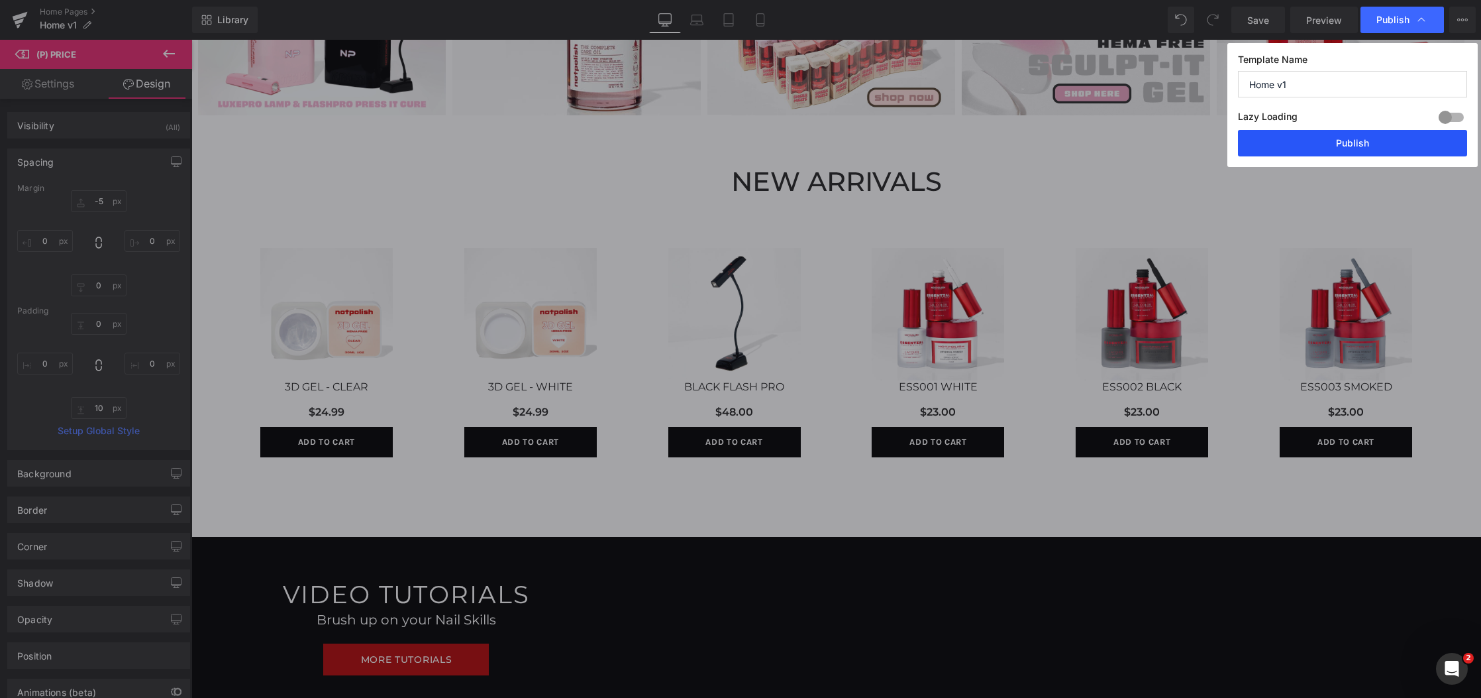
click at [1334, 137] on button "Publish" at bounding box center [1352, 143] width 229 height 27
